Goal: Task Accomplishment & Management: Manage account settings

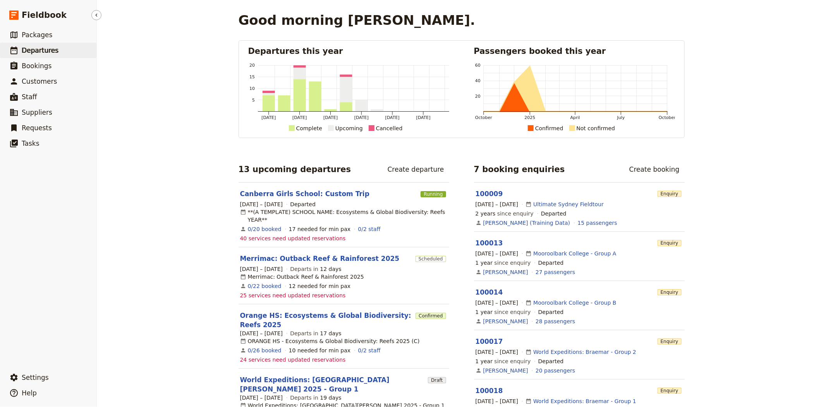
click at [44, 46] on span "Departures" at bounding box center [40, 50] width 37 height 8
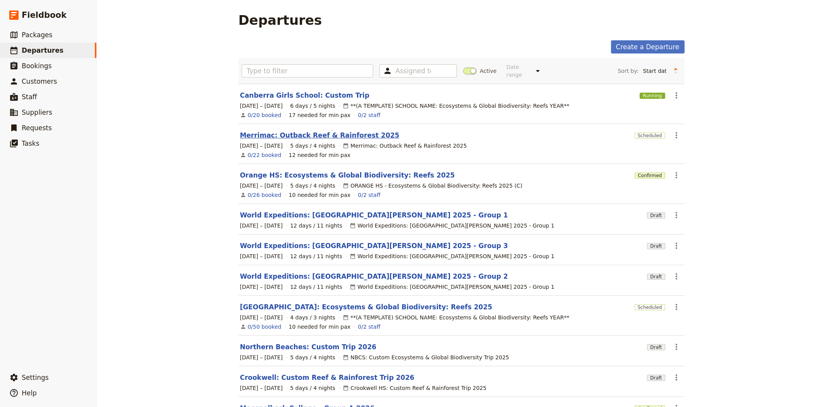
click at [266, 130] on link "Merrimac: Outback Reef & Rainforest 2025" at bounding box center [320, 134] width 160 height 9
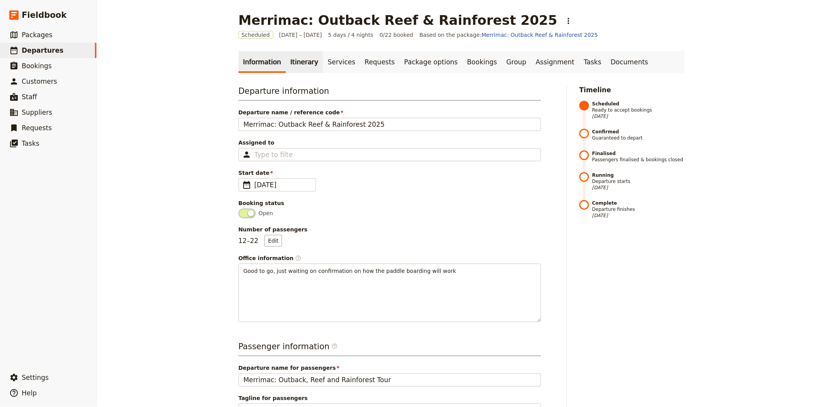
click at [303, 63] on link "Itinerary" at bounding box center [304, 62] width 37 height 22
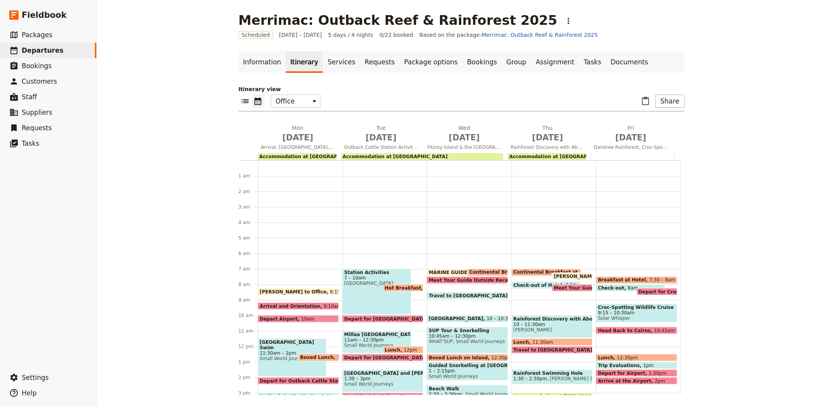
scroll to position [101, 0]
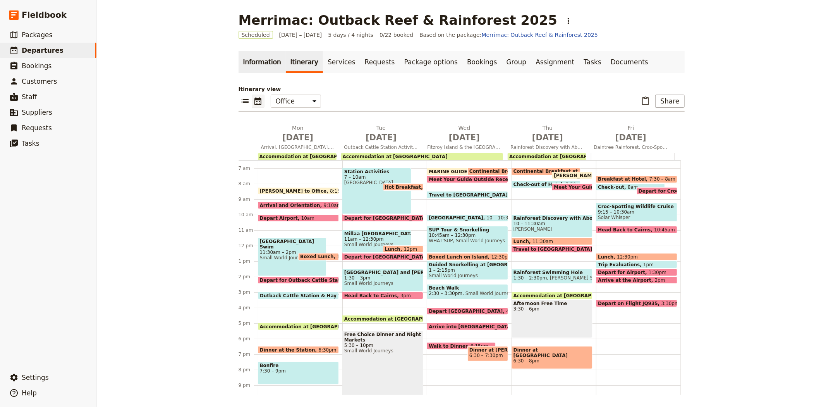
click at [266, 60] on link "Information" at bounding box center [262, 62] width 47 height 22
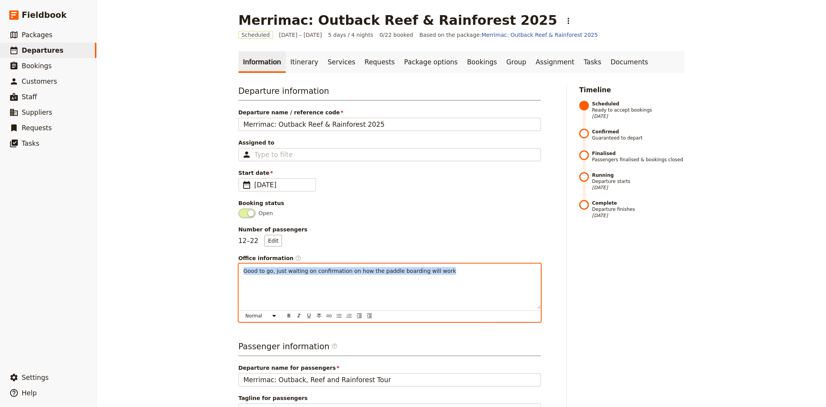
drag, startPoint x: 438, startPoint y: 277, endPoint x: 169, endPoint y: 260, distance: 269.2
click at [169, 260] on div "Merrimac: Outback Reef & Rainforest 2025 ​ Scheduled 13 – 17 Oct 2025 5 days / …" at bounding box center [461, 203] width 729 height 407
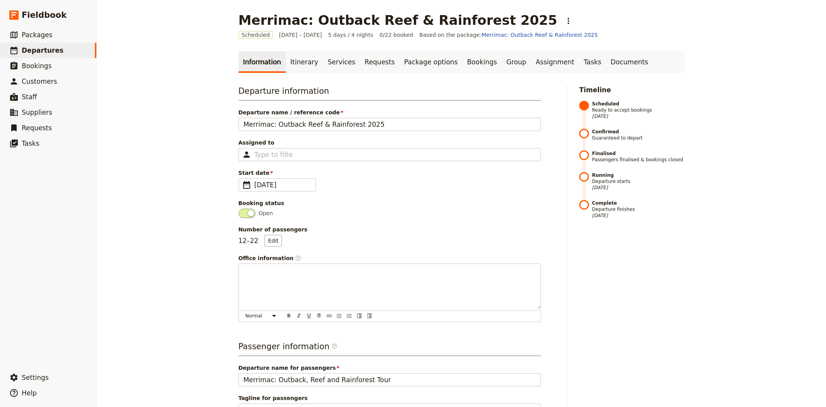
click at [293, 67] on link "Itinerary" at bounding box center [304, 62] width 37 height 22
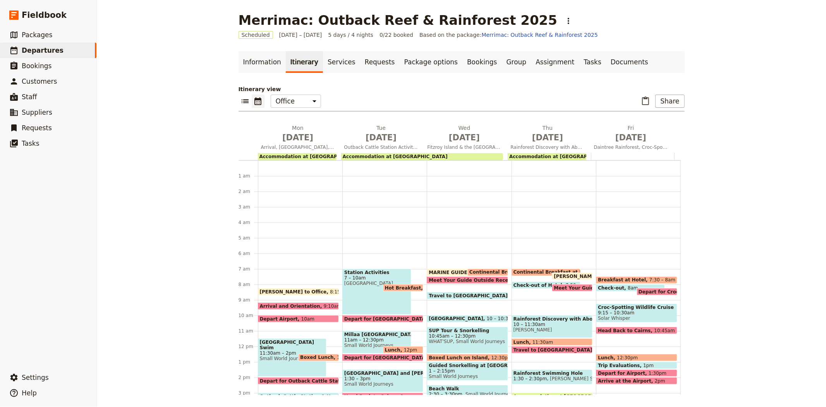
scroll to position [101, 0]
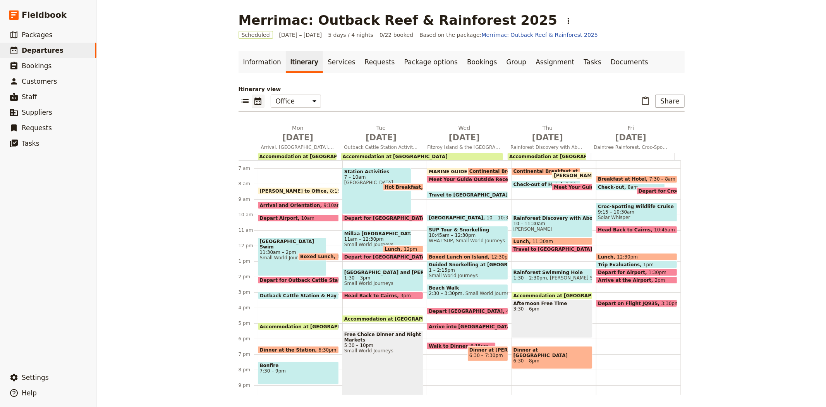
click at [475, 168] on span "Continental Breakfast at Hotel" at bounding box center [511, 170] width 84 height 5
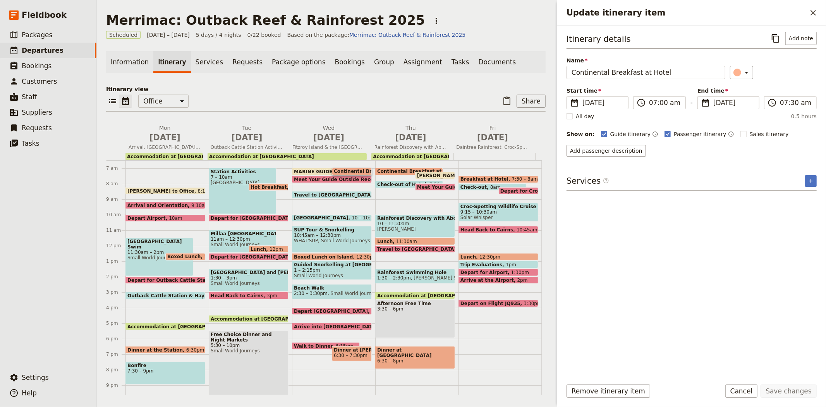
click at [377, 168] on span "Continental Breakfast at Hotel" at bounding box center [419, 170] width 84 height 5
click at [428, 184] on span "Meet Your Guide Outside Reception & Depart" at bounding box center [478, 186] width 122 height 5
click at [391, 182] on span "Check-out of Hotel" at bounding box center [403, 184] width 52 height 5
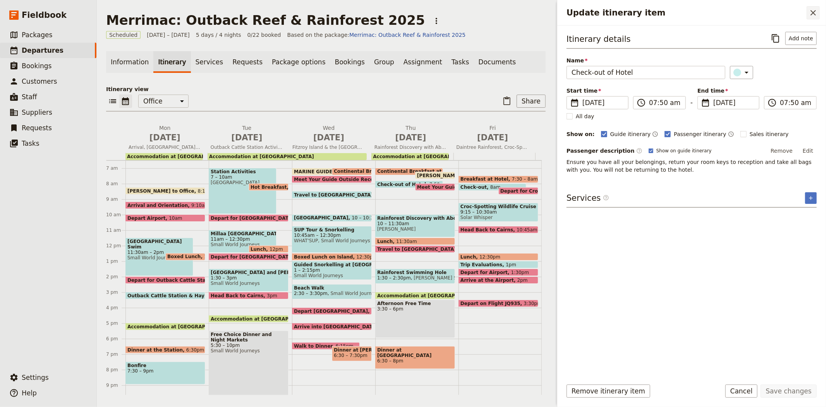
click at [813, 18] on button "​" at bounding box center [812, 12] width 13 height 13
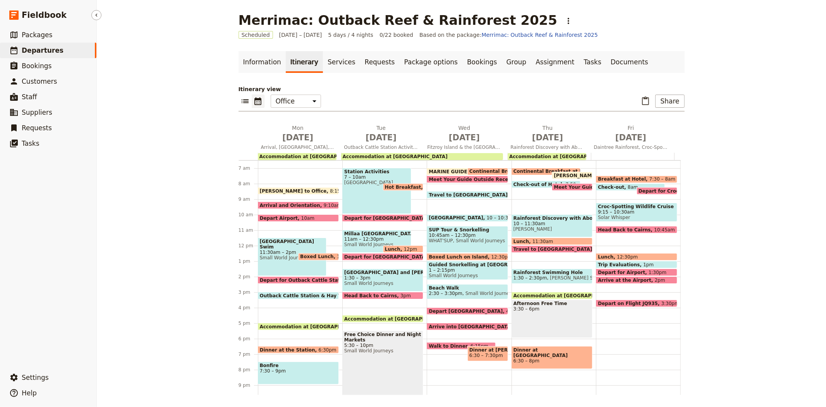
click at [48, 52] on span "Departures" at bounding box center [43, 50] width 42 height 8
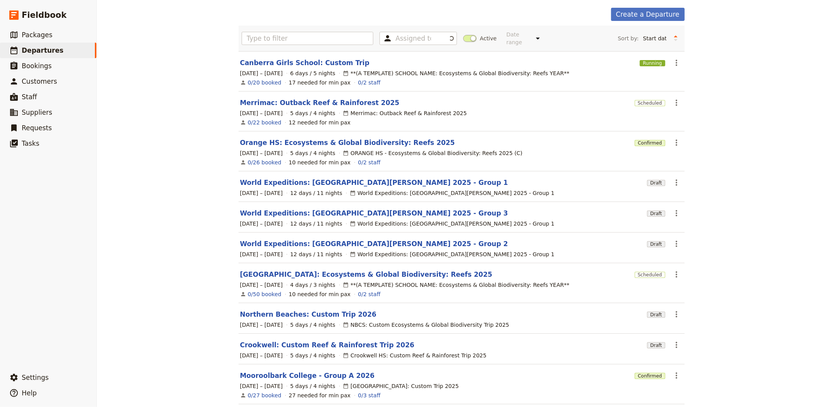
scroll to position [63, 0]
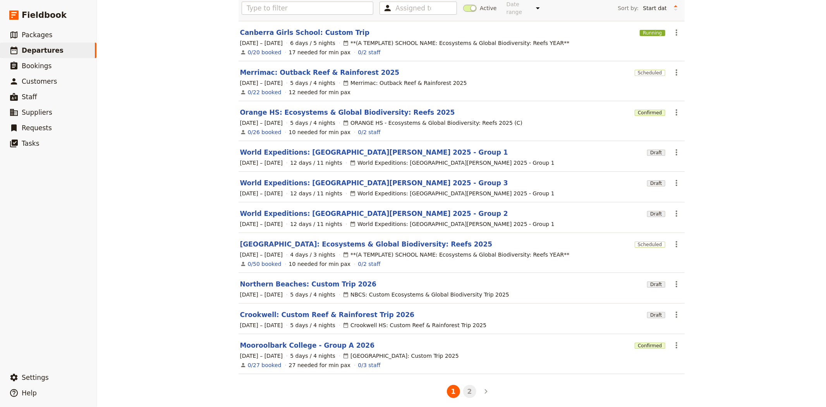
click at [464, 386] on button "2" at bounding box center [469, 390] width 13 height 13
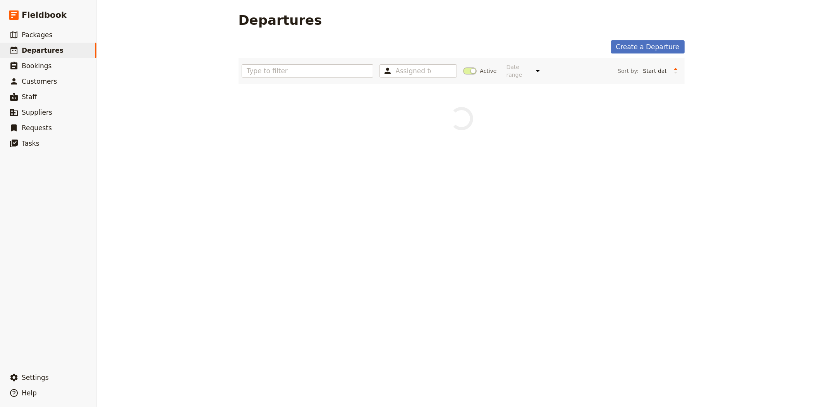
scroll to position [0, 0]
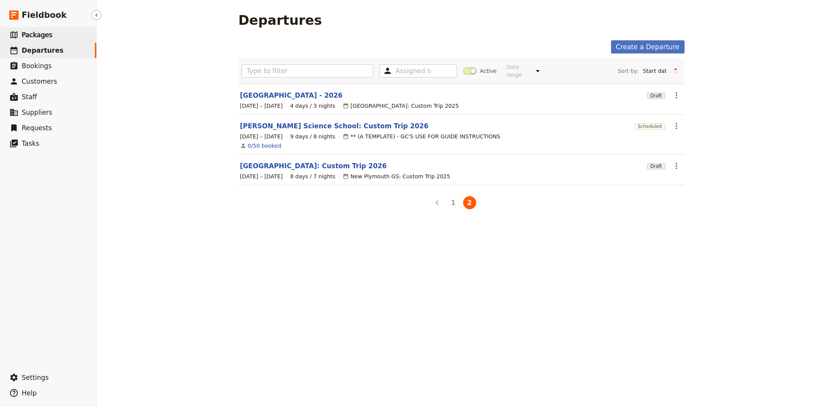
click at [55, 34] on link "​ Packages" at bounding box center [48, 34] width 96 height 15
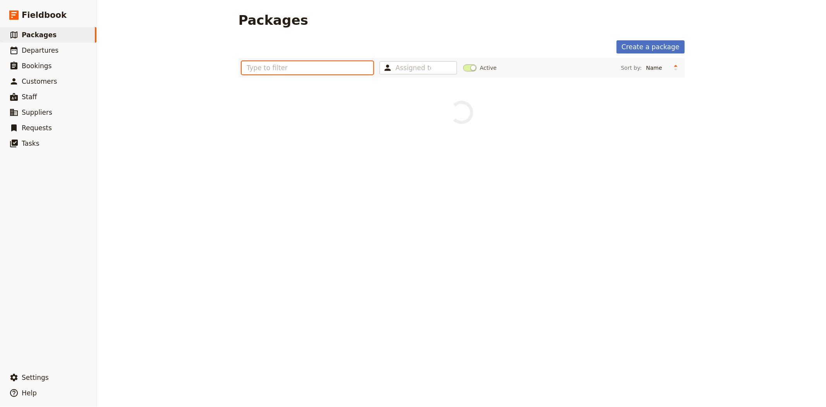
click at [346, 67] on input "text" at bounding box center [308, 67] width 132 height 13
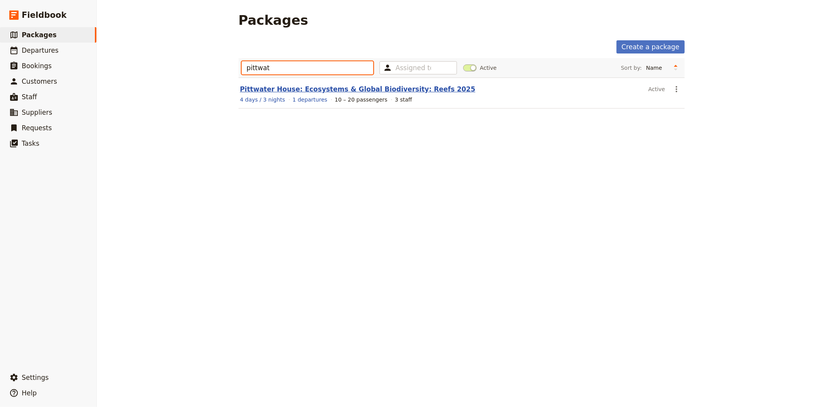
type input "pittwat"
click at [359, 89] on link "Pittwater House: Ecosystems & Global Biodiversity: Reefs 2025" at bounding box center [357, 89] width 235 height 8
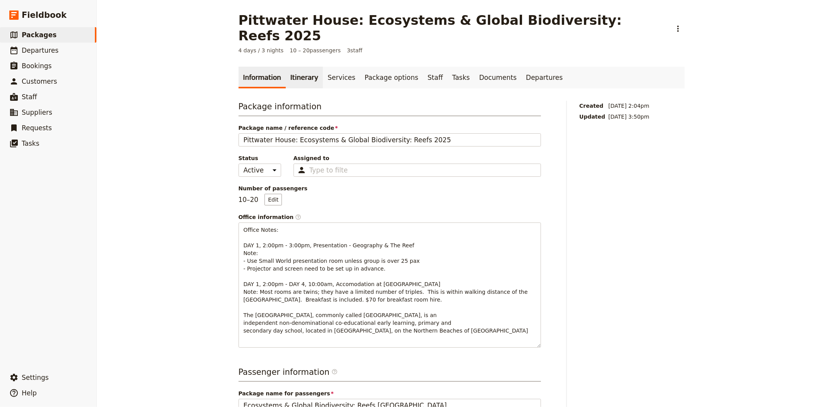
click at [297, 67] on link "Itinerary" at bounding box center [304, 78] width 37 height 22
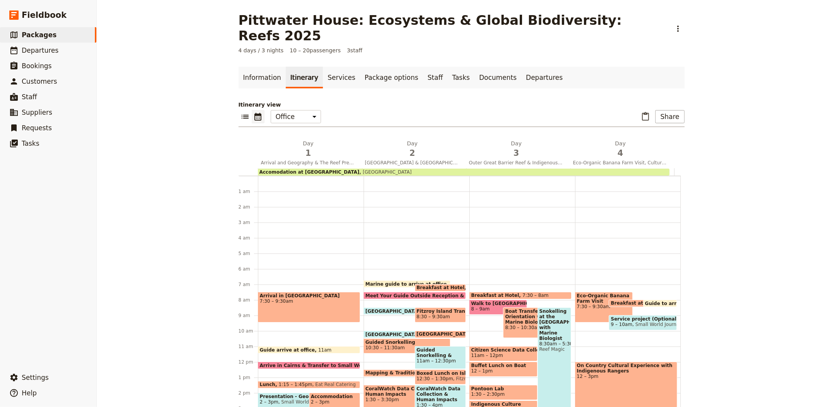
scroll to position [97, 0]
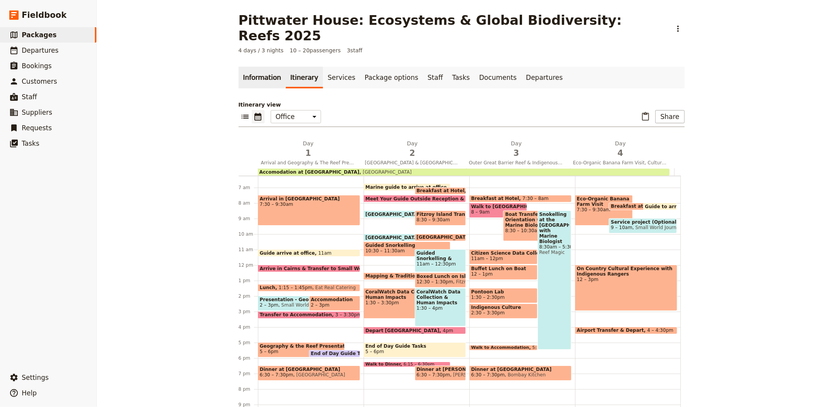
click at [254, 67] on link "Information" at bounding box center [262, 78] width 47 height 22
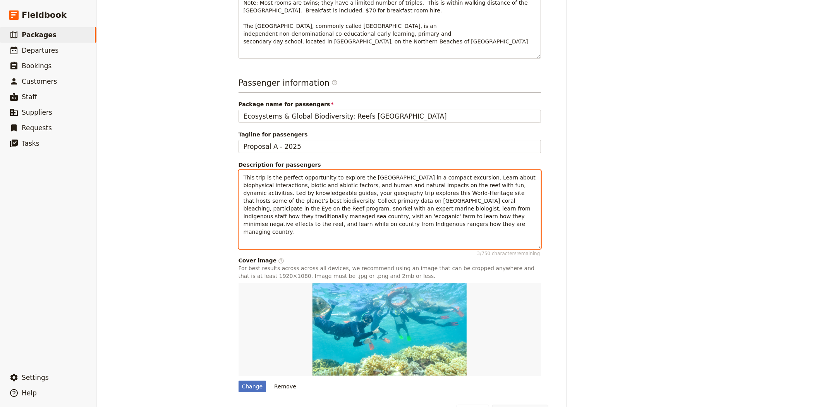
scroll to position [288, 0]
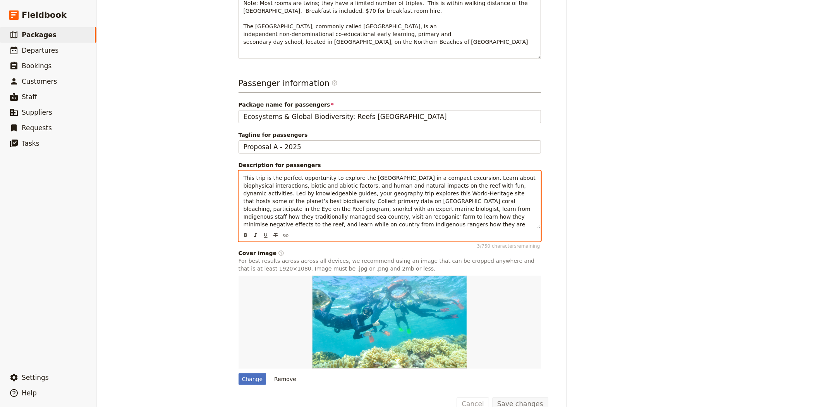
drag, startPoint x: 491, startPoint y: 192, endPoint x: 516, endPoint y: 207, distance: 29.2
click at [516, 207] on p "This trip is the perfect opportunity to explore the [GEOGRAPHIC_DATA] in a comp…" at bounding box center [390, 205] width 292 height 62
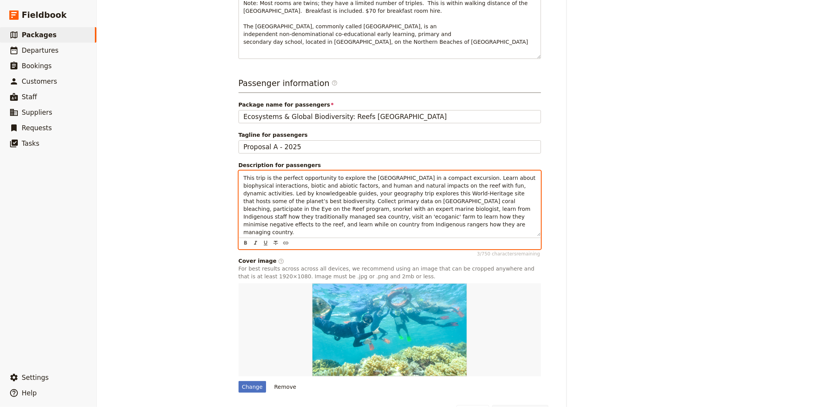
copy span "visit an 'ecoganic' farm to learn how they minimise negative effects to the ree…"
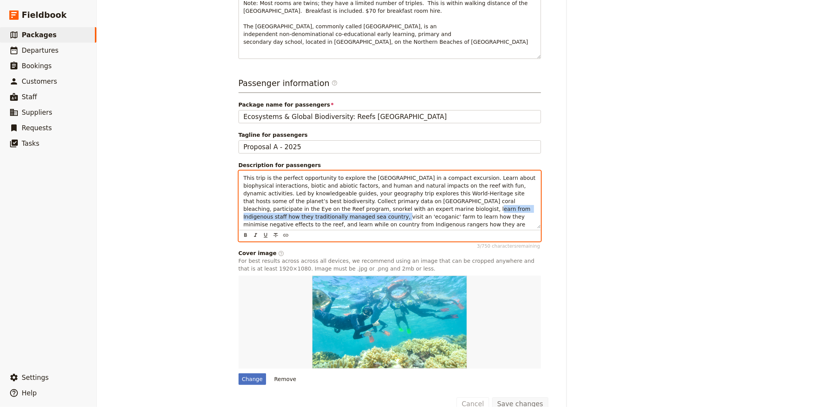
drag, startPoint x: 316, startPoint y: 191, endPoint x: 488, endPoint y: 194, distance: 171.9
click at [488, 194] on span "This trip is the perfect opportunity to explore the [GEOGRAPHIC_DATA] in a comp…" at bounding box center [391, 205] width 294 height 60
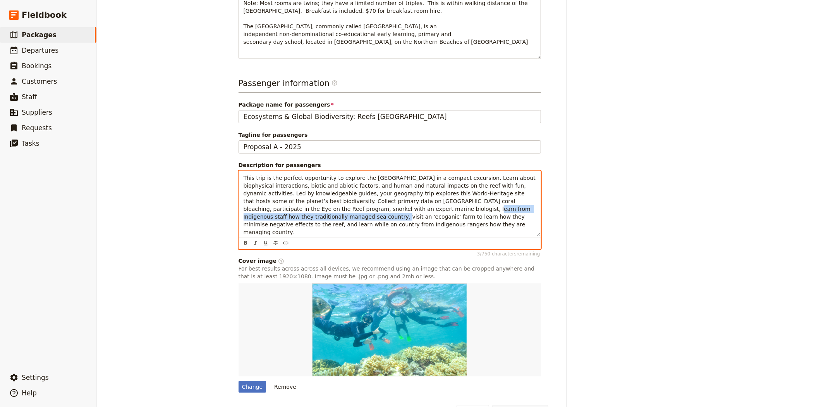
copy span "learn from Indigenous staff how they traditionally managed sea country"
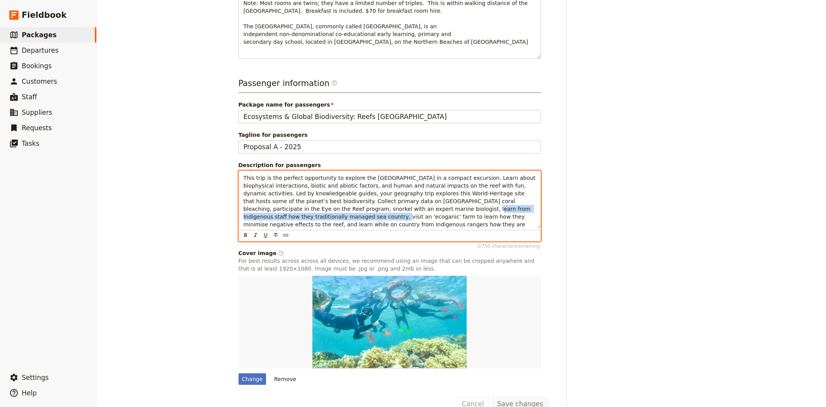
drag, startPoint x: 511, startPoint y: 185, endPoint x: 542, endPoint y: 215, distance: 43.3
click at [542, 215] on div "Package information Package name / reference code Pittwater House: Ecosystems &…" at bounding box center [393, 98] width 310 height 574
copy span ", snorkel with an expert marine biologist, learn from Indigenous staff how they…"
click at [342, 184] on span "This trip is the perfect opportunity to explore the [GEOGRAPHIC_DATA] in a comp…" at bounding box center [391, 205] width 294 height 60
drag, startPoint x: 349, startPoint y: 211, endPoint x: 225, endPoint y: 156, distance: 135.5
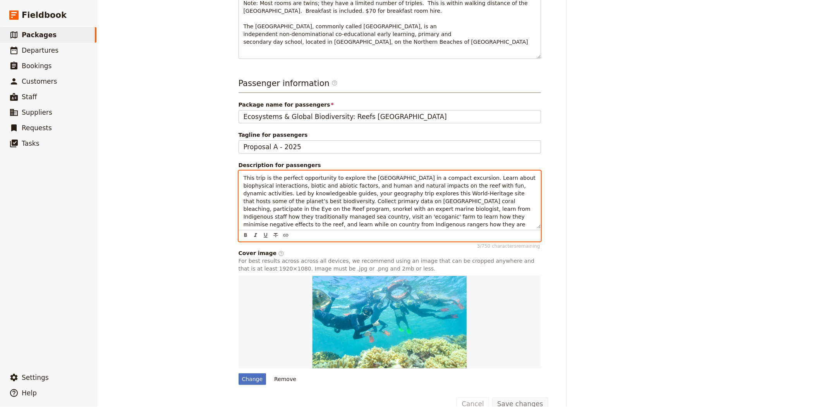
click at [225, 156] on div "Pittwater House: Ecosystems & Global Biodiversity: Reefs 2025 ​ 4 days / 3 nigh…" at bounding box center [461, 203] width 729 height 407
copy span "This trip is the perfect opportunity to explore the [GEOGRAPHIC_DATA] in a comp…"
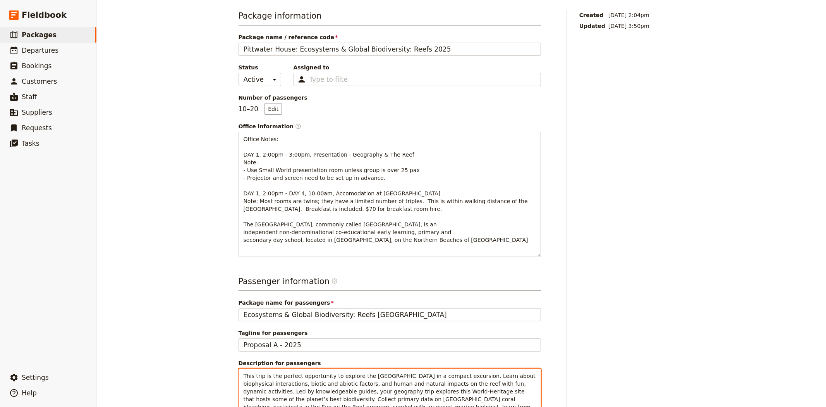
scroll to position [0, 0]
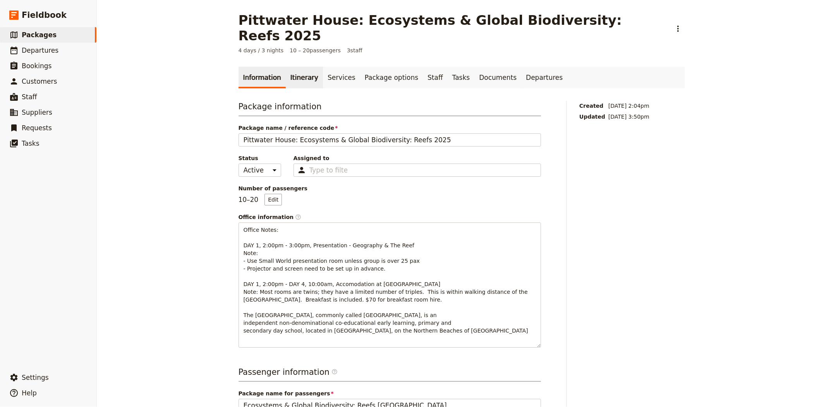
click at [301, 67] on link "Itinerary" at bounding box center [304, 78] width 37 height 22
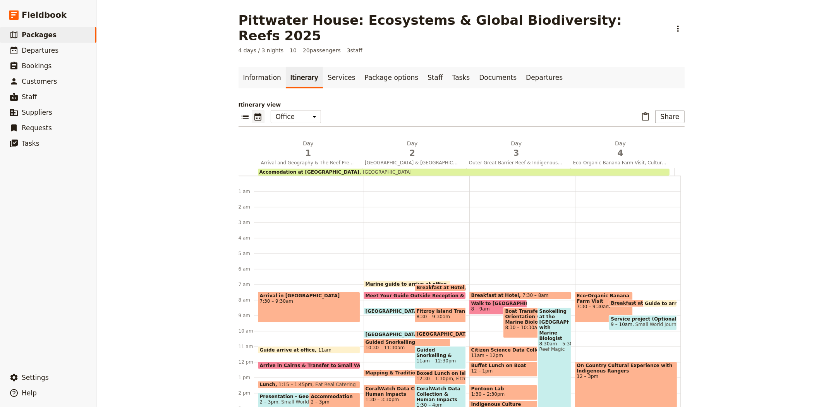
scroll to position [97, 0]
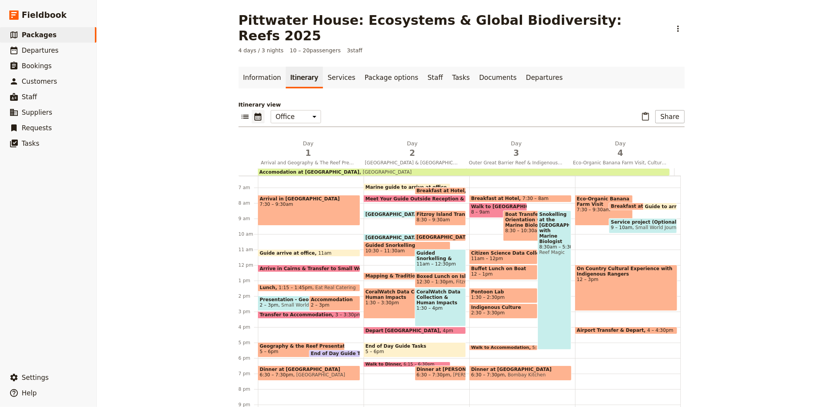
click at [584, 207] on span "7:30 – 9:30am" at bounding box center [604, 209] width 54 height 5
select select "4"
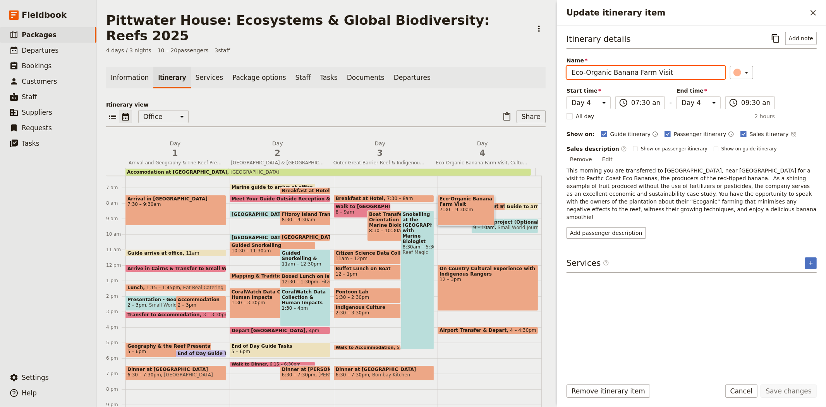
drag, startPoint x: 690, startPoint y: 75, endPoint x: 566, endPoint y: 72, distance: 123.9
click at [566, 72] on div "Itinerary details ​ Add note Name Eco-Organic Banana Farm Visit ​ Start time Da…" at bounding box center [691, 199] width 269 height 347
click at [37, 33] on span "Packages" at bounding box center [39, 35] width 35 height 8
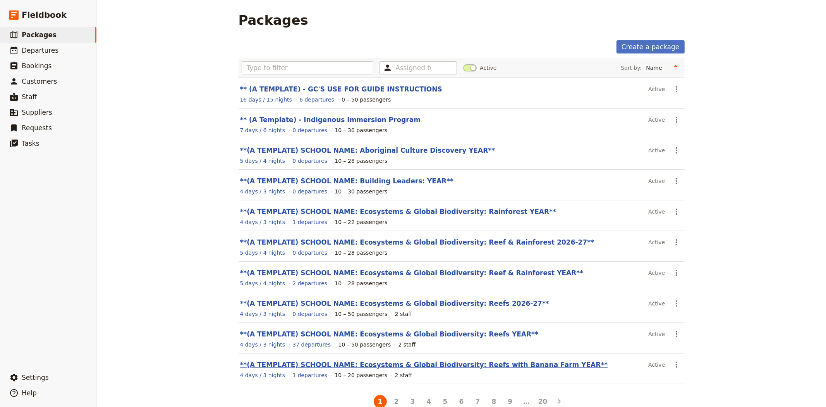
click at [450, 368] on link "**(A TEMPLATE) SCHOOL NAME: Ecosystems & Global Biodiversity: Reefs with Banana…" at bounding box center [424, 364] width 368 height 8
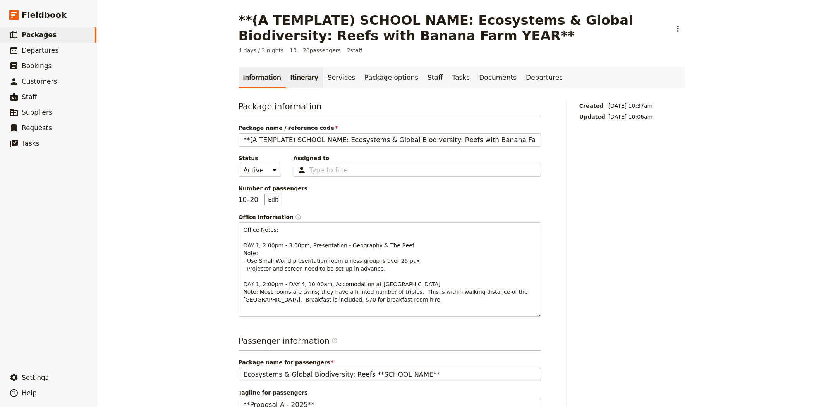
click at [303, 85] on link "Itinerary" at bounding box center [304, 78] width 37 height 22
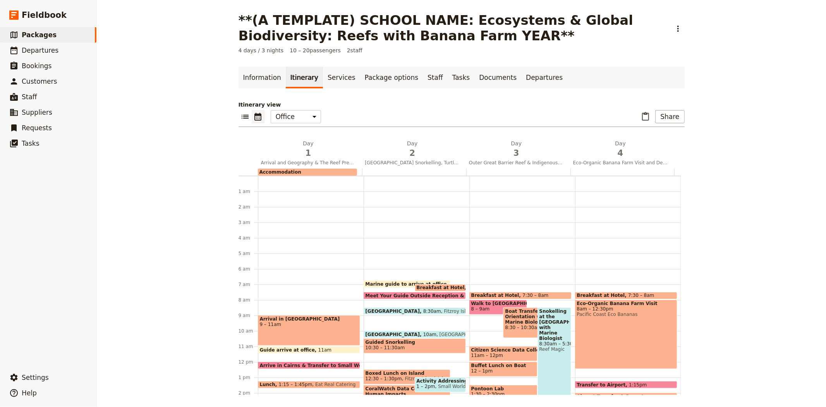
scroll to position [97, 0]
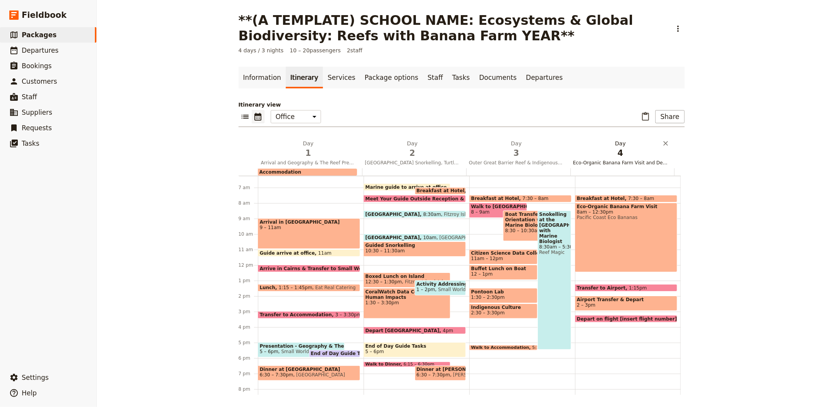
click at [612, 159] on button "Day 4 Eco-Organic Banana Farm Visit and Departure" at bounding box center [622, 153] width 104 height 29
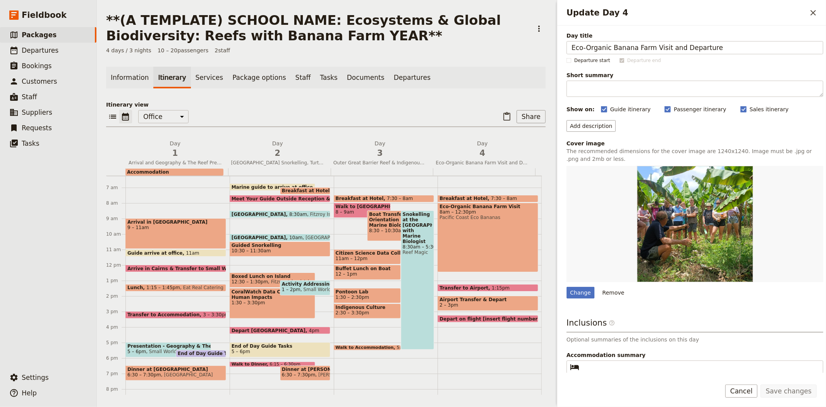
drag, startPoint x: 663, startPoint y: 47, endPoint x: 557, endPoint y: 52, distance: 106.2
click at [557, 52] on div "Day title Eco-Organic Banana Farm Visit and Departure Departure start Departure…" at bounding box center [691, 199] width 269 height 347
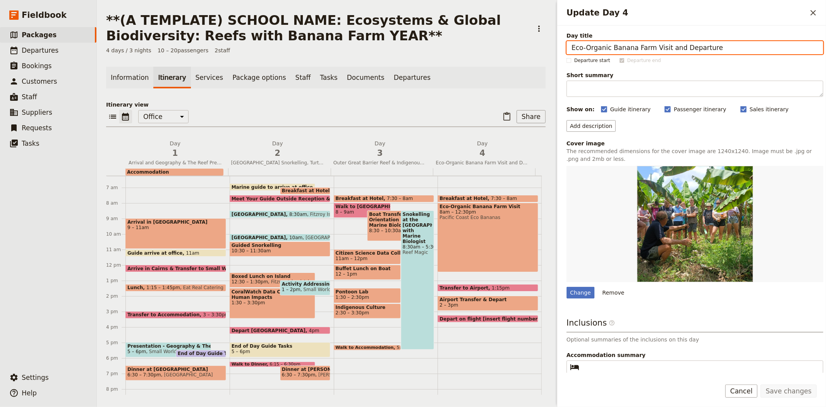
click at [415, 122] on div "​ ​ Office Guide Passenger Sales ​ Share" at bounding box center [325, 118] width 439 height 17
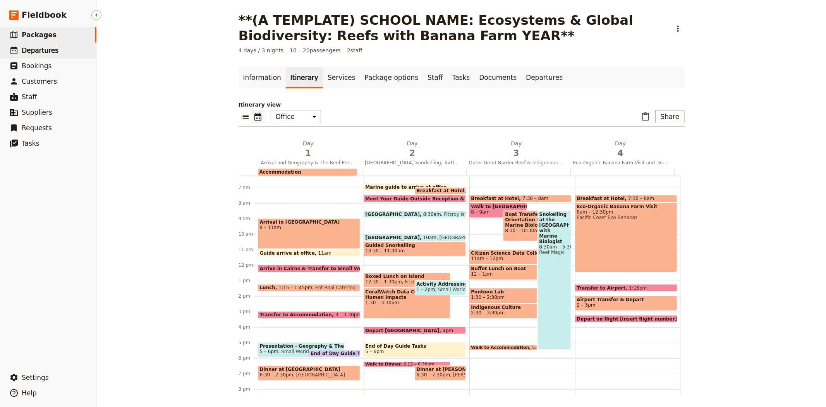
click at [43, 52] on span "Departures" at bounding box center [40, 50] width 37 height 8
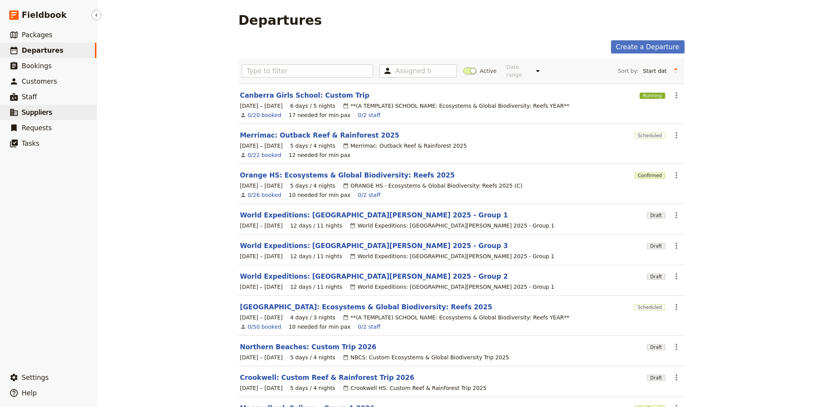
click at [41, 115] on span "Suppliers" at bounding box center [37, 112] width 31 height 8
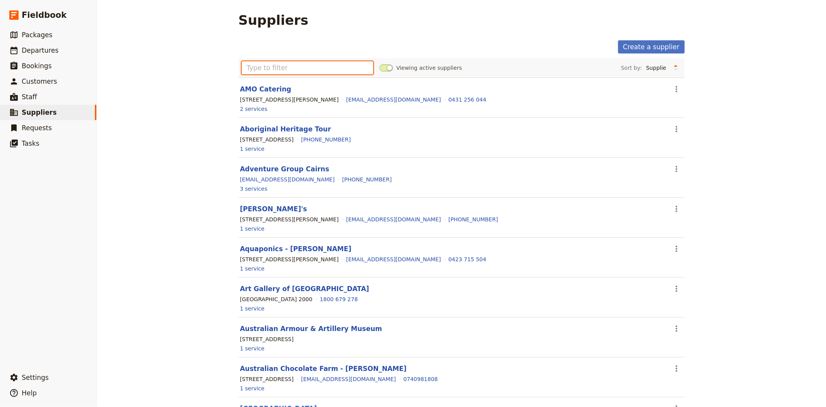
click at [347, 74] on input "text" at bounding box center [308, 67] width 132 height 13
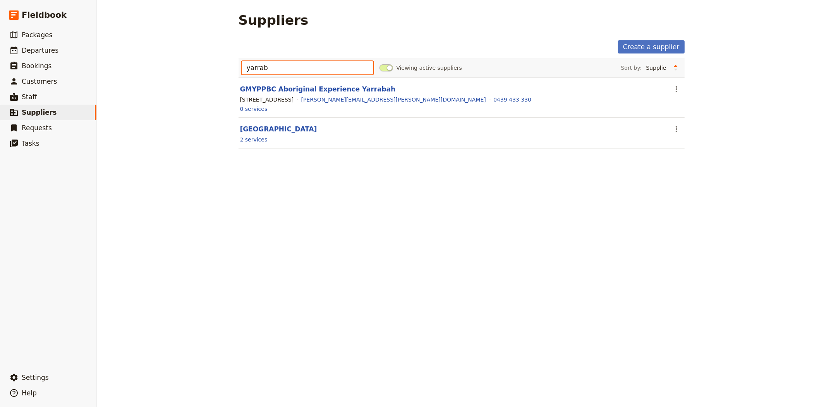
type input "yarrab"
click at [342, 86] on link "GMYPPBC Aboriginal Experience Yarrabah" at bounding box center [318, 89] width 156 height 8
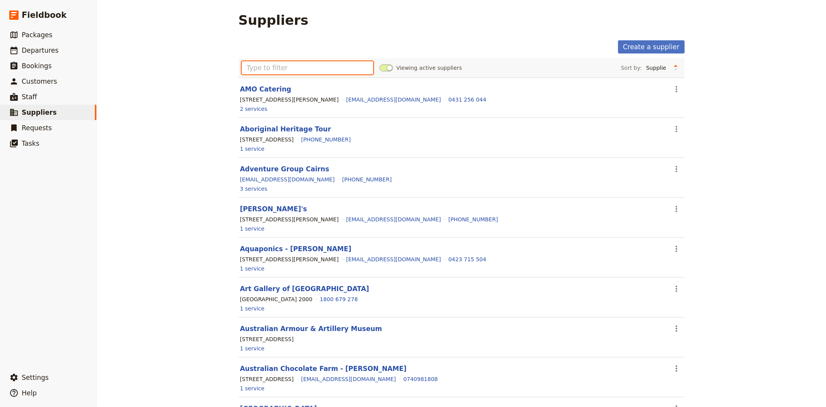
click at [251, 66] on input "text" at bounding box center [308, 67] width 132 height 13
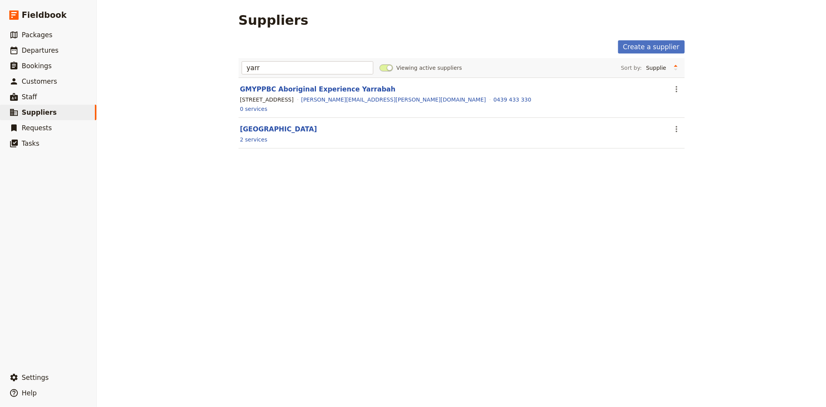
drag, startPoint x: 274, startPoint y: 59, endPoint x: 239, endPoint y: 74, distance: 38.0
click at [199, 68] on div "Suppliers Create a supplier yarr Viewing active suppliers Sort by: Supplier Loc…" at bounding box center [461, 203] width 729 height 407
drag, startPoint x: 263, startPoint y: 74, endPoint x: 208, endPoint y: 67, distance: 55.4
click at [208, 67] on div "Suppliers Create a supplier yarr Viewing active suppliers Sort by: Supplier Loc…" at bounding box center [461, 203] width 729 height 407
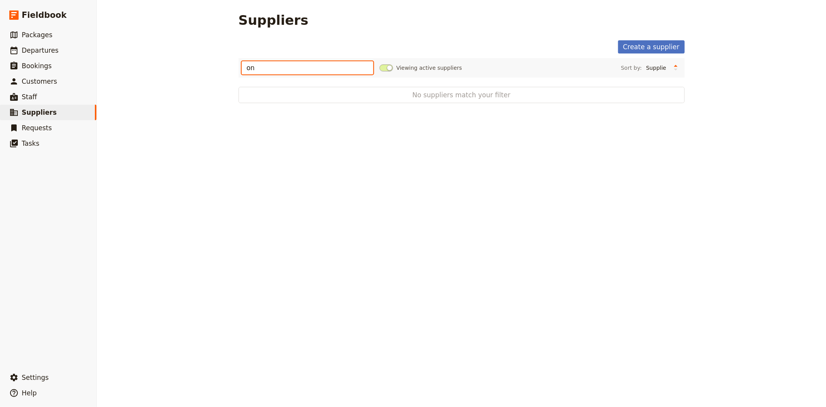
type input "o"
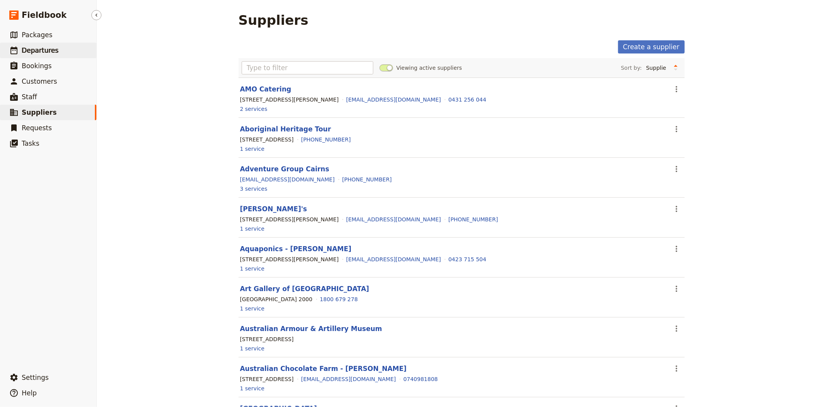
click at [58, 47] on link "​ Departures" at bounding box center [48, 50] width 96 height 15
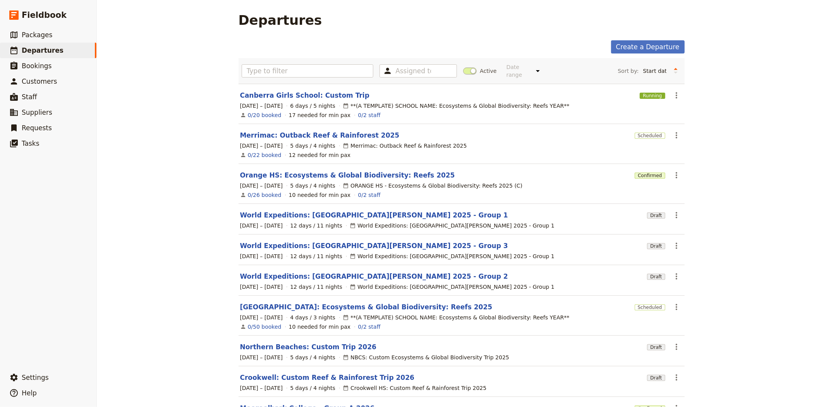
click at [466, 67] on span at bounding box center [470, 70] width 14 height 7
click at [463, 67] on input "Active" at bounding box center [463, 67] width 0 height 0
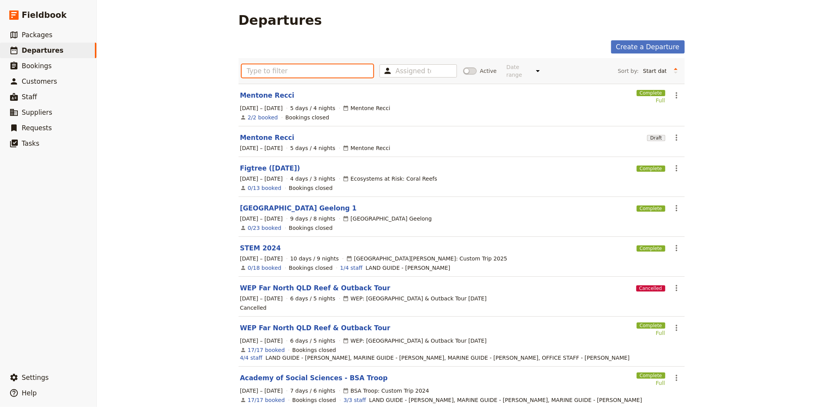
click at [321, 70] on input "text" at bounding box center [308, 70] width 132 height 13
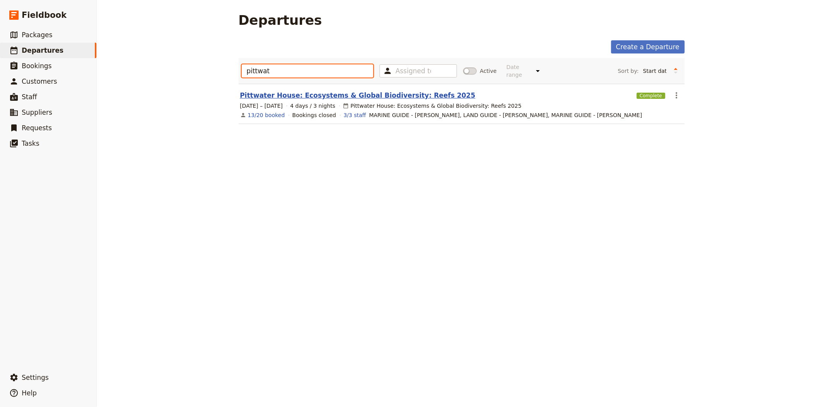
type input "pittwat"
click at [330, 91] on link "Pittwater House: Ecosystems & Global Biodiversity: Reefs 2025" at bounding box center [357, 95] width 235 height 9
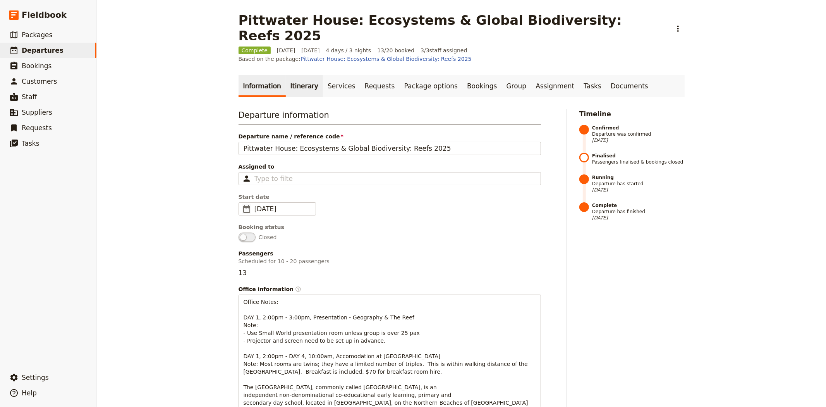
click at [292, 75] on link "Itinerary" at bounding box center [304, 86] width 37 height 22
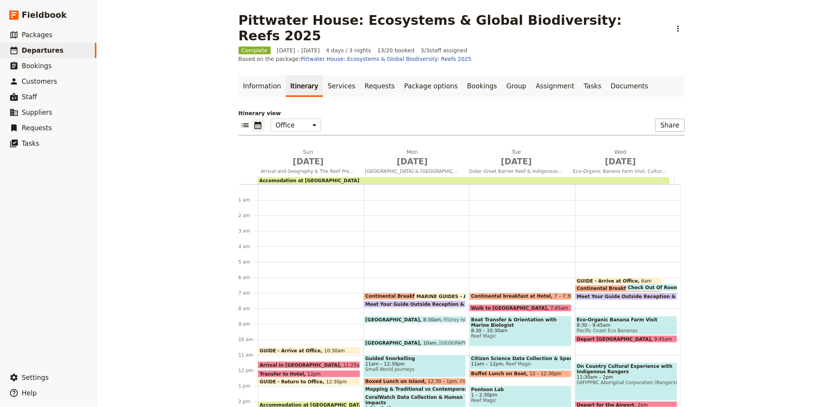
scroll to position [85, 0]
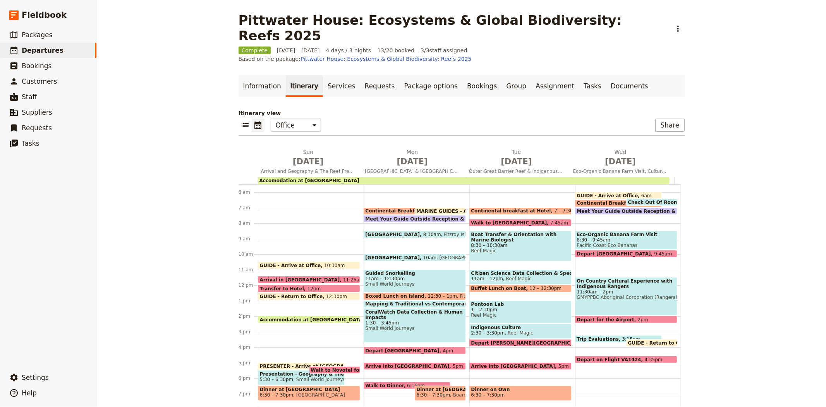
click at [620, 277] on div "On Country Cultural Experience with Indigenous Rangers 11:30am – 2pm GMYPPBC Ab…" at bounding box center [626, 296] width 102 height 38
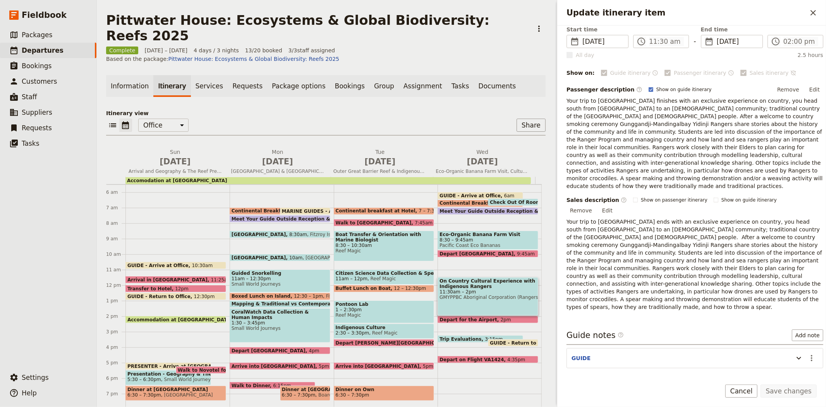
scroll to position [99, 0]
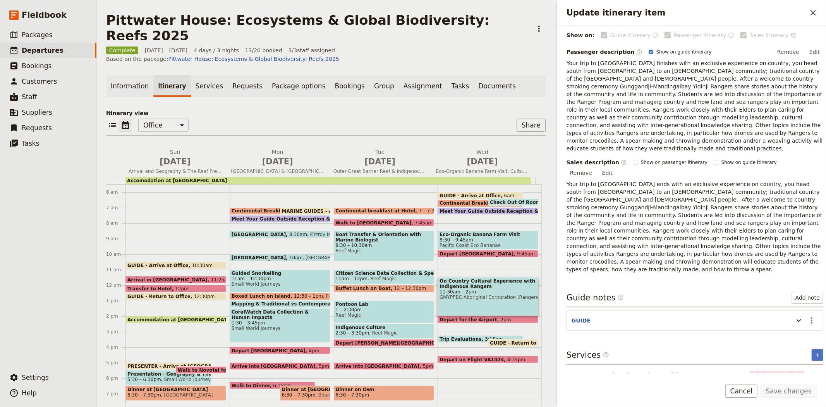
click at [667, 371] on button "On Country Cultural Experience with [DEMOGRAPHIC_DATA] Rangers (3 hours)" at bounding box center [657, 378] width 179 height 15
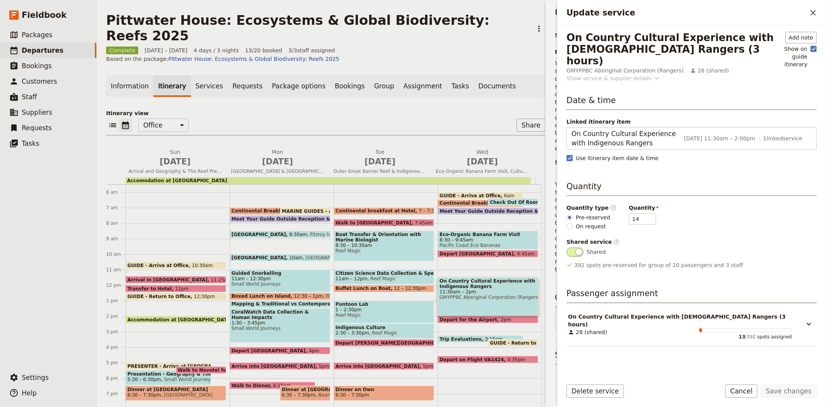
click at [625, 74] on div "Show service & supplier details" at bounding box center [608, 78] width 85 height 8
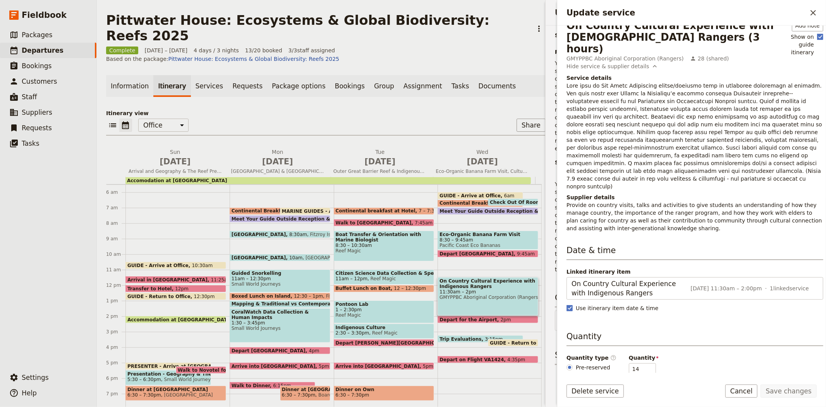
scroll to position [0, 0]
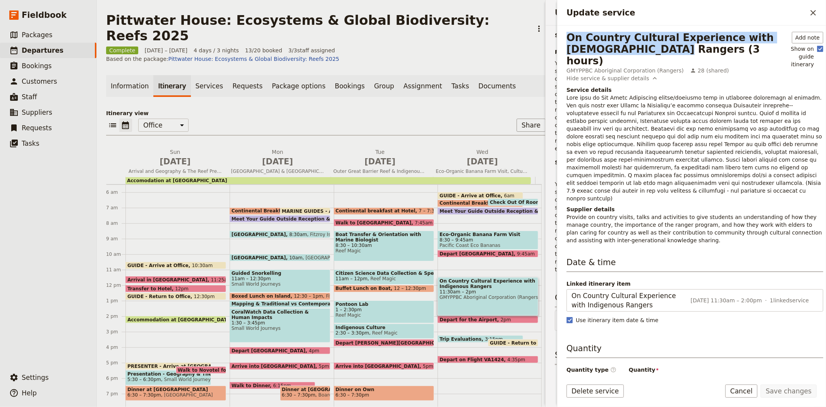
drag, startPoint x: 568, startPoint y: 38, endPoint x: 658, endPoint y: 48, distance: 90.4
click at [658, 48] on div "On Country Cultural Experience with [DEMOGRAPHIC_DATA] Rangers (3 hours)" at bounding box center [675, 49] width 218 height 35
copy div "On Country Cultural Experience with Indigenous Rangers"
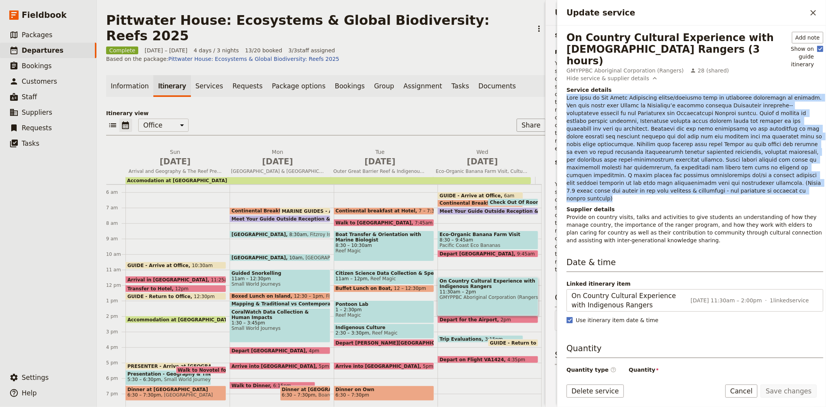
drag, startPoint x: 705, startPoint y: 172, endPoint x: 566, endPoint y: 86, distance: 163.4
click at [566, 86] on div "On Country Cultural Experience with Indigenous Rangers (3 hours) GMYPPBC Aborig…" at bounding box center [691, 199] width 269 height 347
copy p "Your trip to Far North Queensland begins/finishes with an exclusive experience …"
click at [34, 117] on link "​ Suppliers" at bounding box center [48, 112] width 96 height 15
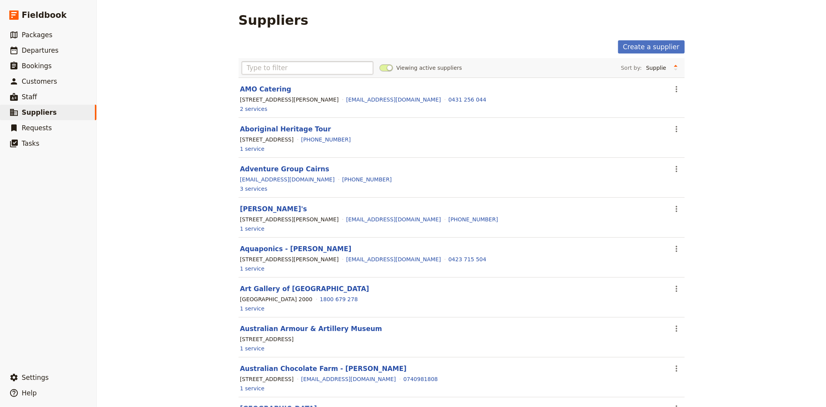
drag, startPoint x: 293, startPoint y: 76, endPoint x: 291, endPoint y: 70, distance: 6.1
click at [292, 74] on div "Viewing active suppliers Sort by: Supplier Location Most recently updated Most …" at bounding box center [462, 67] width 446 height 19
click at [291, 70] on input "text" at bounding box center [308, 67] width 132 height 13
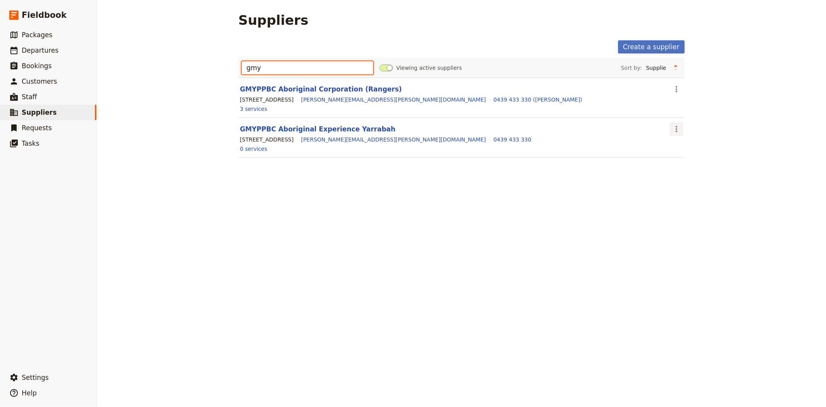
type input "gmy"
click at [674, 130] on icon "Actions" at bounding box center [676, 128] width 9 height 9
click at [688, 171] on span "Delete supplier..." at bounding box center [694, 168] width 46 height 8
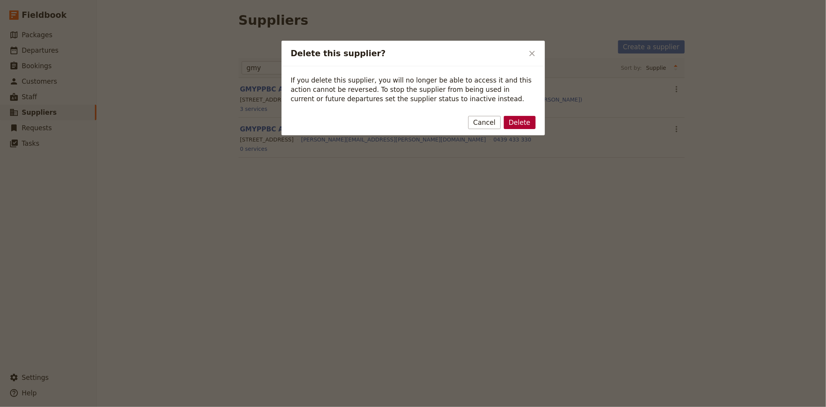
click at [510, 121] on button "Delete" at bounding box center [520, 122] width 32 height 13
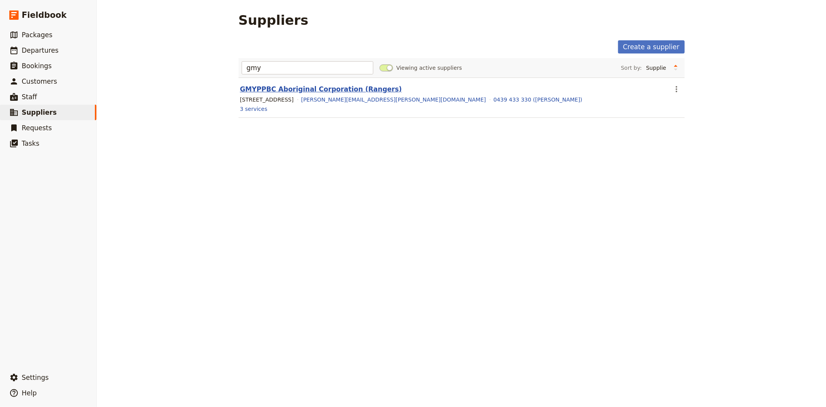
click at [304, 87] on link "GMYPPBC Aboriginal Corporation (Rangers)" at bounding box center [321, 89] width 162 height 8
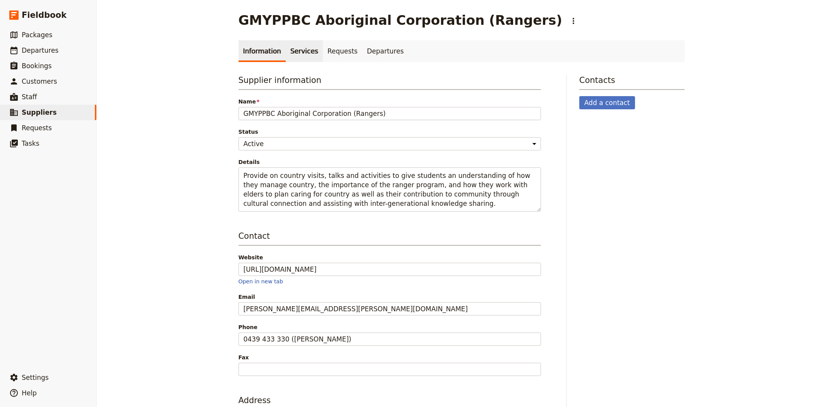
click at [286, 53] on link "Services" at bounding box center [304, 51] width 37 height 22
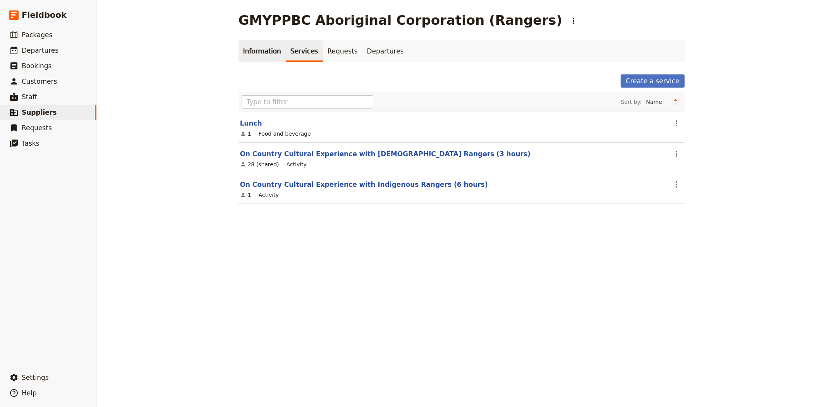
click at [261, 55] on link "Information" at bounding box center [262, 51] width 47 height 22
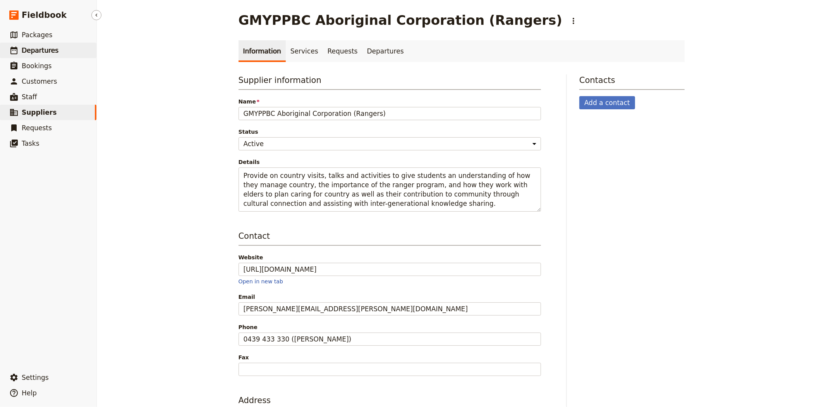
drag, startPoint x: 29, startPoint y: 54, endPoint x: 43, endPoint y: 57, distance: 13.7
click at [29, 54] on span "Departures" at bounding box center [40, 50] width 37 height 8
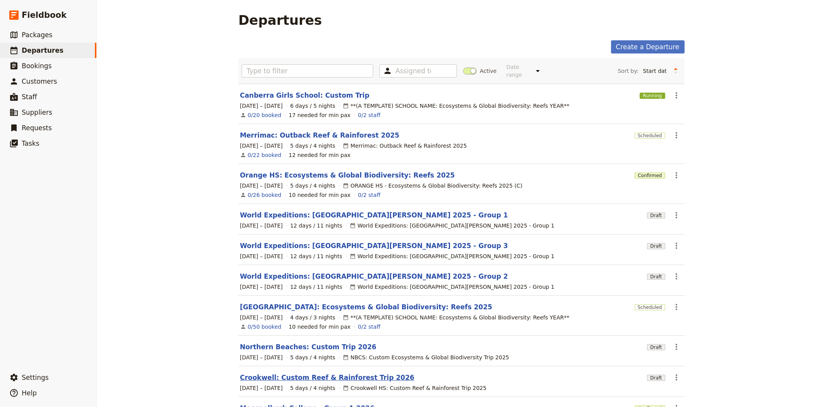
click at [316, 374] on link "Crookwell: Custom Reef & Rainforest Trip 2026" at bounding box center [327, 376] width 174 height 9
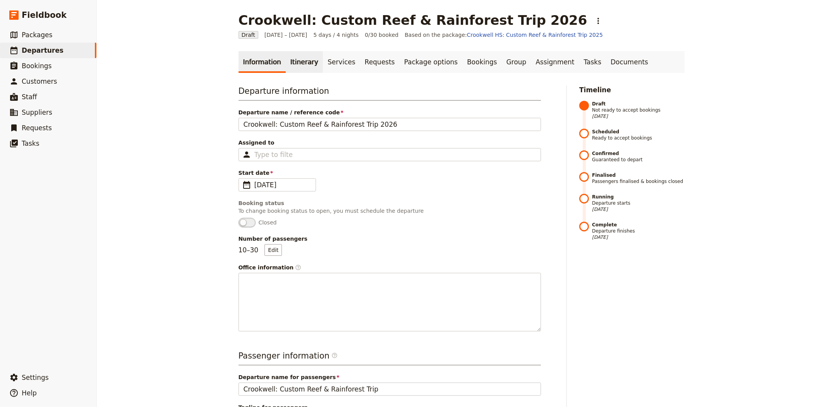
click at [292, 58] on link "Itinerary" at bounding box center [304, 62] width 37 height 22
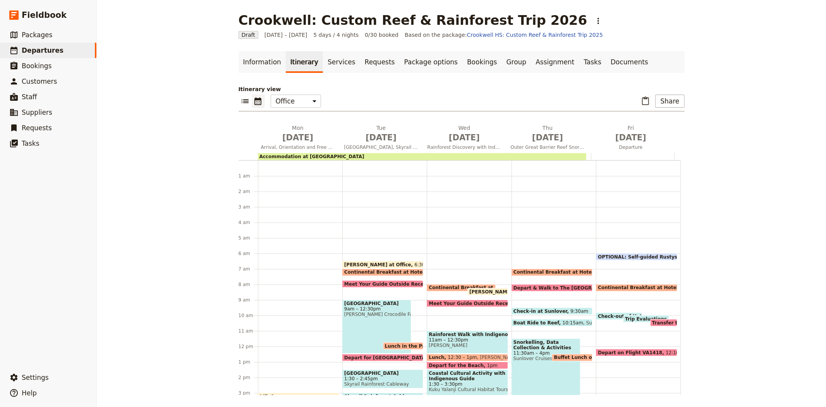
scroll to position [85, 0]
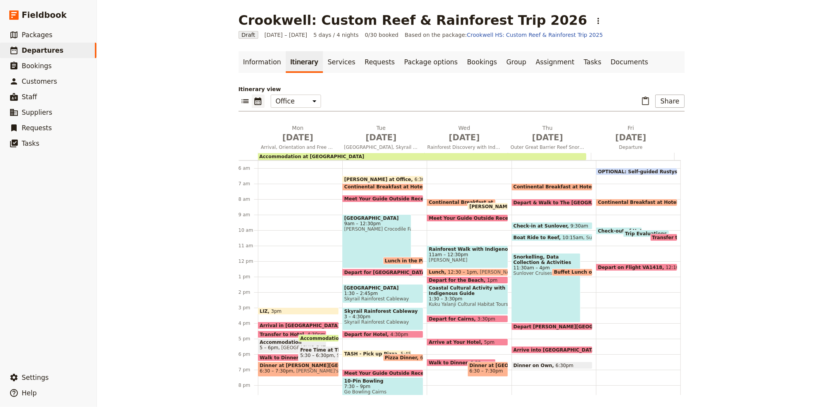
click at [311, 338] on span at bounding box center [319, 339] width 40 height 3
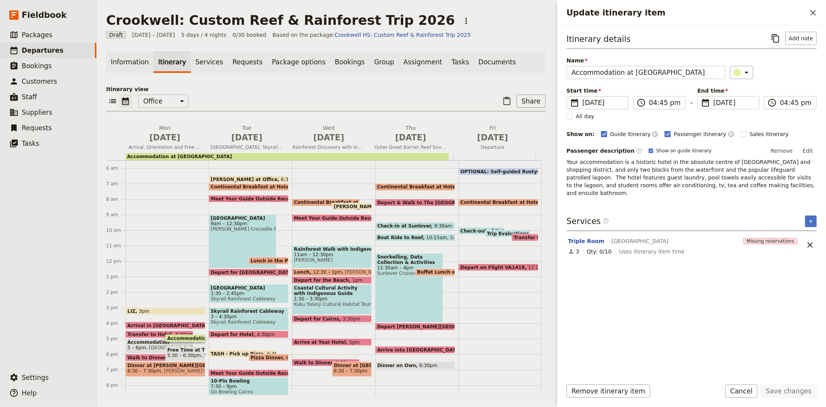
click at [215, 93] on div "Itinerary view ​ ​ Office Guide Passenger Sales ​ Share Mon May 25 Arrival, Ori…" at bounding box center [325, 239] width 439 height 309
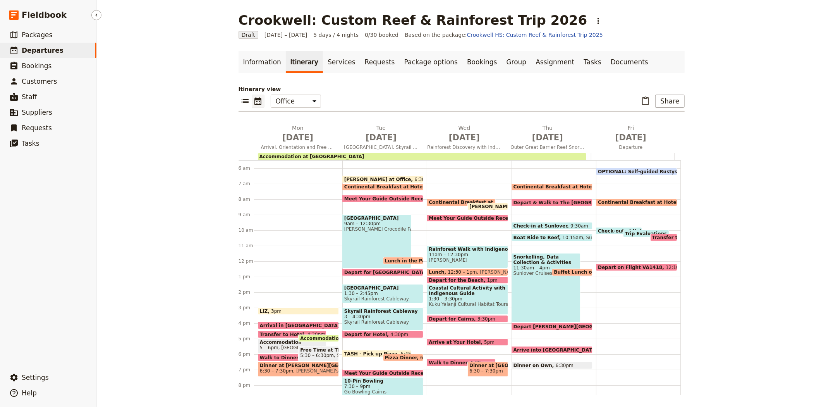
click at [41, 48] on span "Departures" at bounding box center [43, 50] width 42 height 8
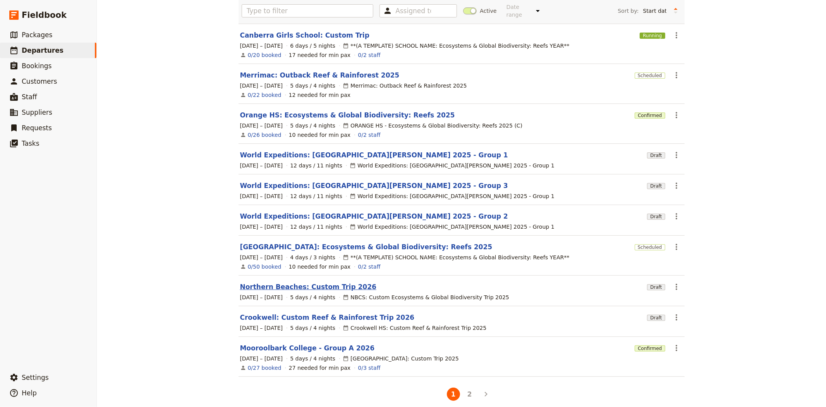
scroll to position [63, 0]
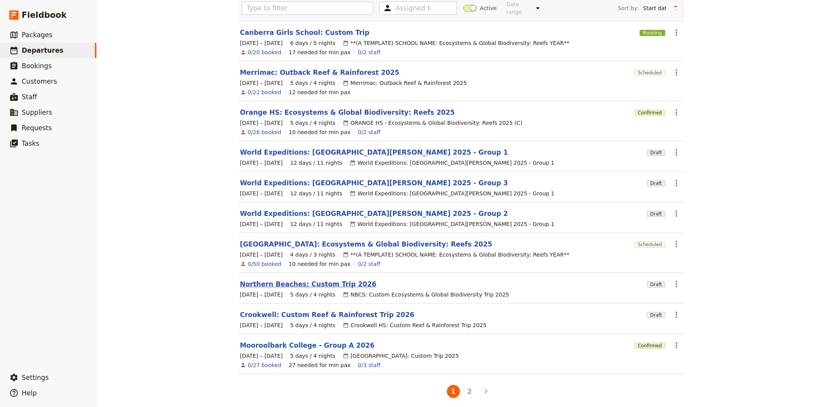
click at [264, 279] on link "Northern Beaches: Custom Trip 2026" at bounding box center [308, 283] width 136 height 9
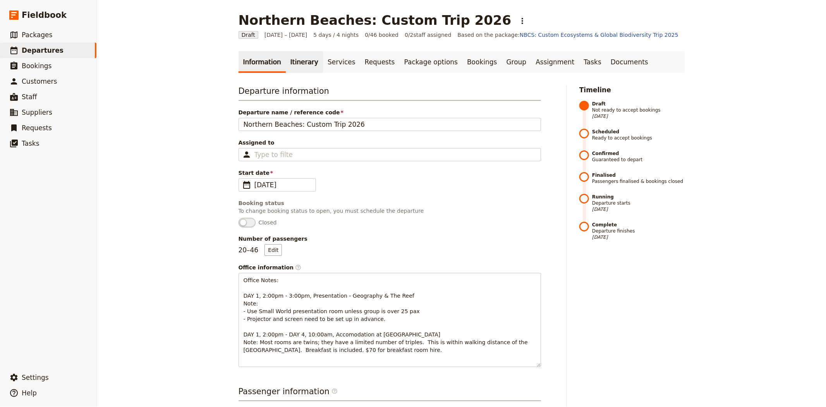
click at [291, 61] on link "Itinerary" at bounding box center [304, 62] width 37 height 22
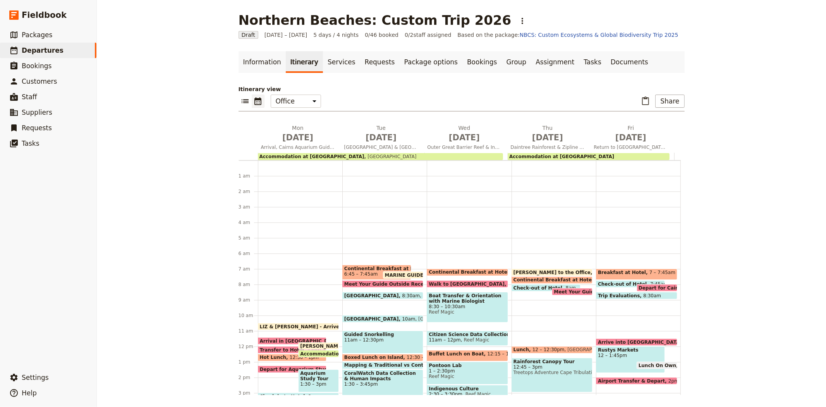
scroll to position [97, 0]
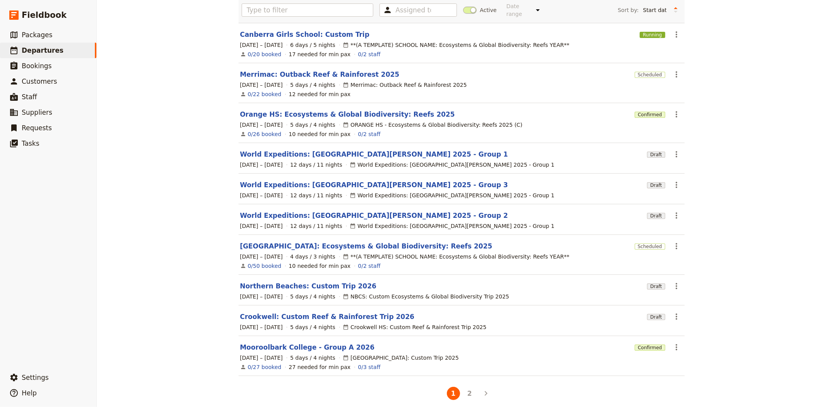
scroll to position [63, 0]
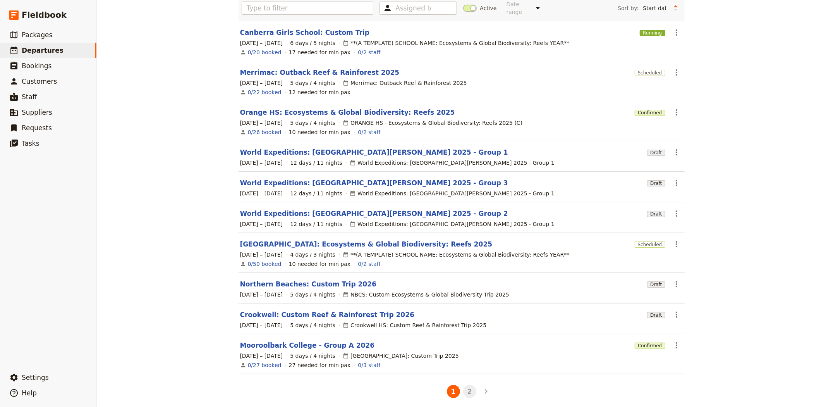
click at [470, 386] on button "2" at bounding box center [469, 390] width 13 height 13
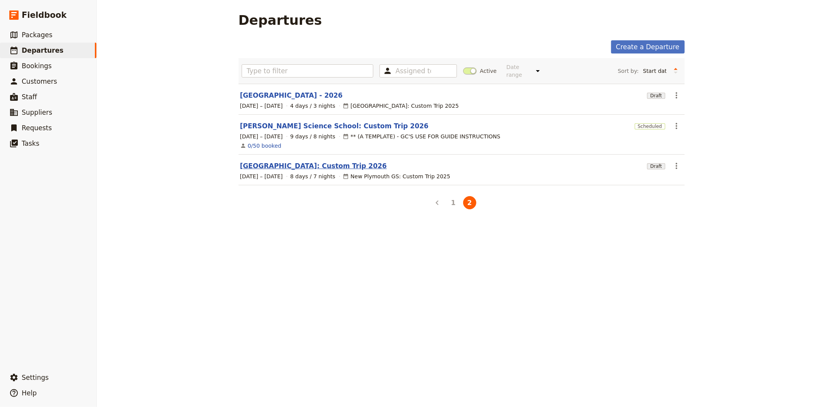
click at [296, 163] on link "New Plymouth: Custom Trip 2026" at bounding box center [313, 165] width 147 height 9
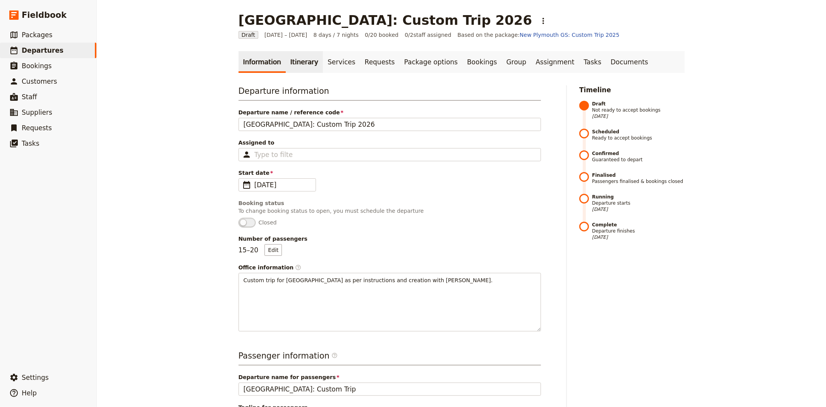
click at [297, 60] on link "Itinerary" at bounding box center [304, 62] width 37 height 22
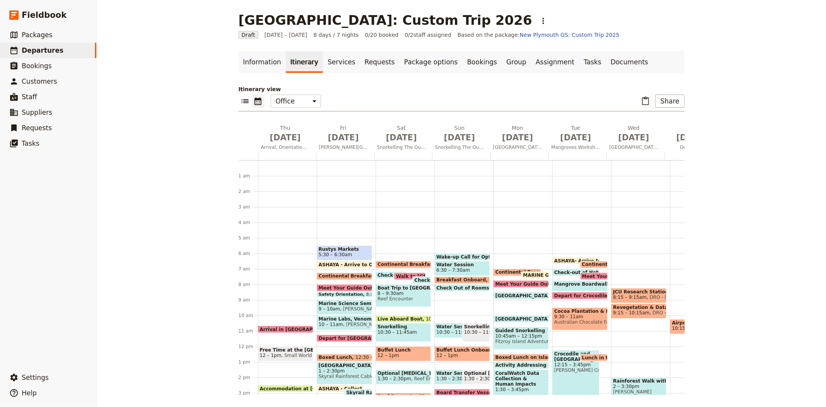
scroll to position [77, 0]
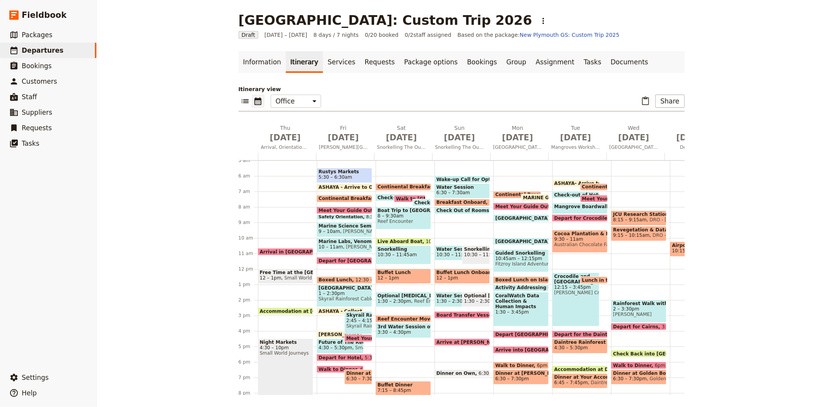
click at [293, 308] on span "Accommodation at Hides Hotel Cairns" at bounding box center [314, 310] width 108 height 5
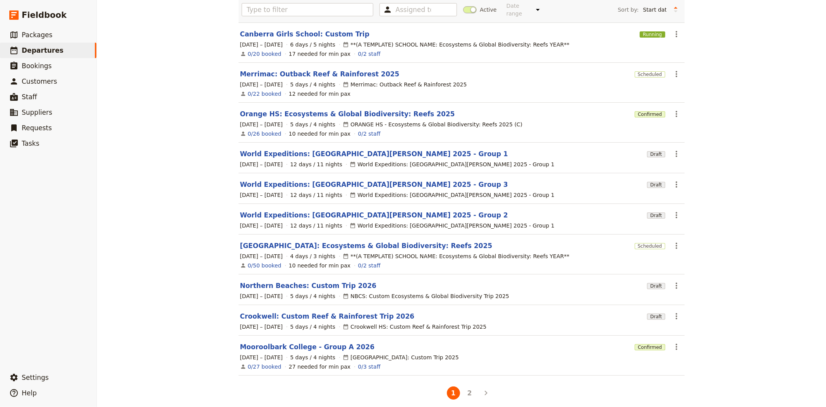
scroll to position [63, 0]
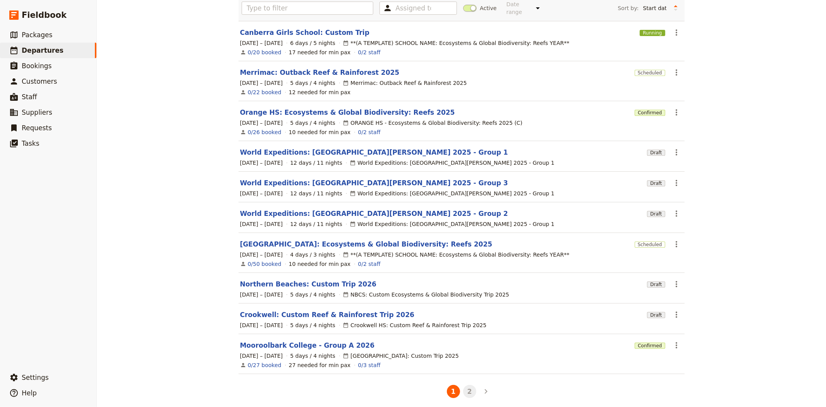
click at [465, 388] on button "2" at bounding box center [469, 390] width 13 height 13
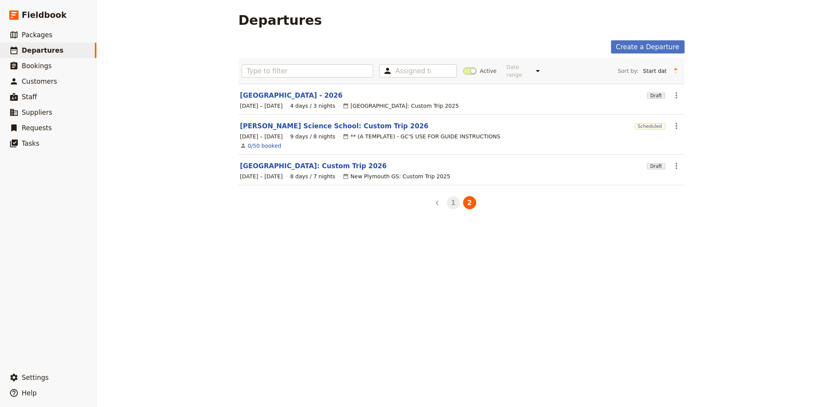
click at [450, 196] on button "1" at bounding box center [453, 202] width 13 height 13
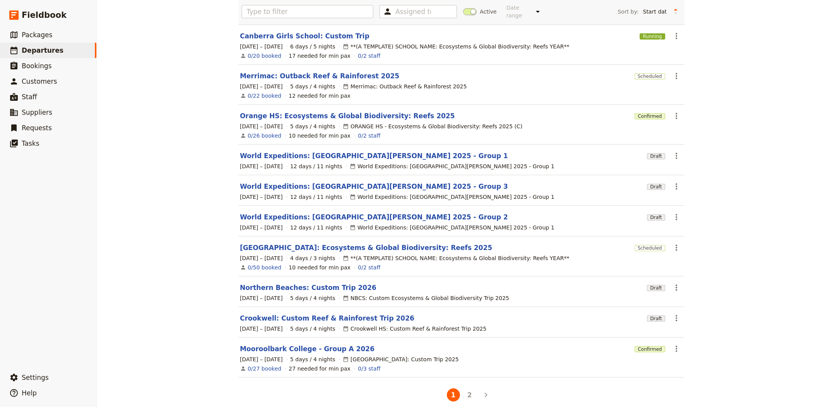
scroll to position [63, 0]
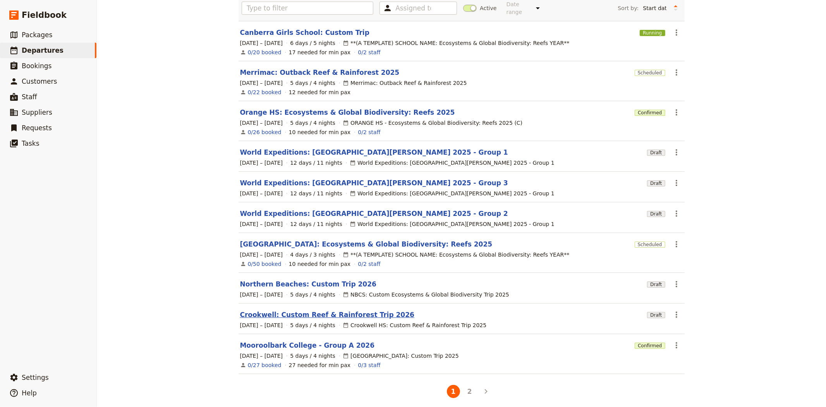
click at [370, 310] on link "Crookwell: Custom Reef & Rainforest Trip 2026" at bounding box center [327, 314] width 174 height 9
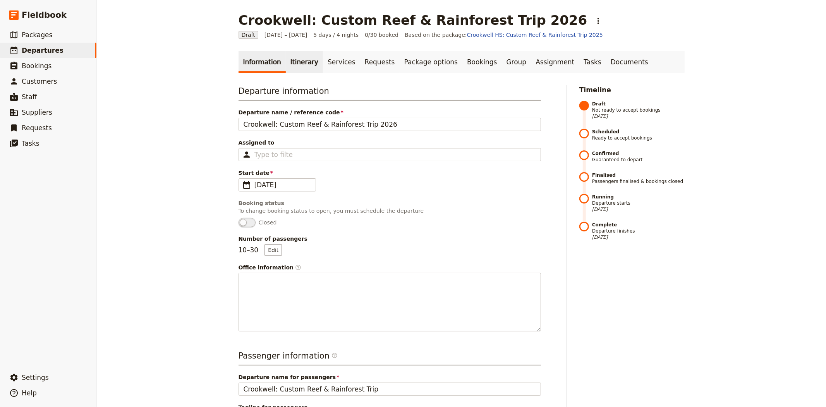
click at [296, 67] on link "Itinerary" at bounding box center [304, 62] width 37 height 22
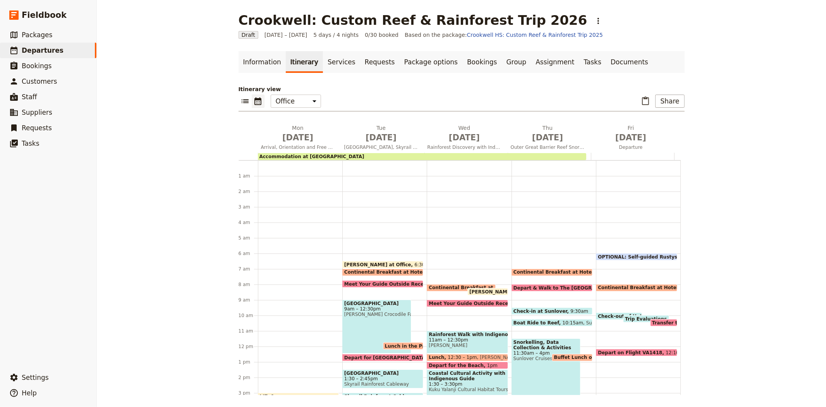
scroll to position [85, 0]
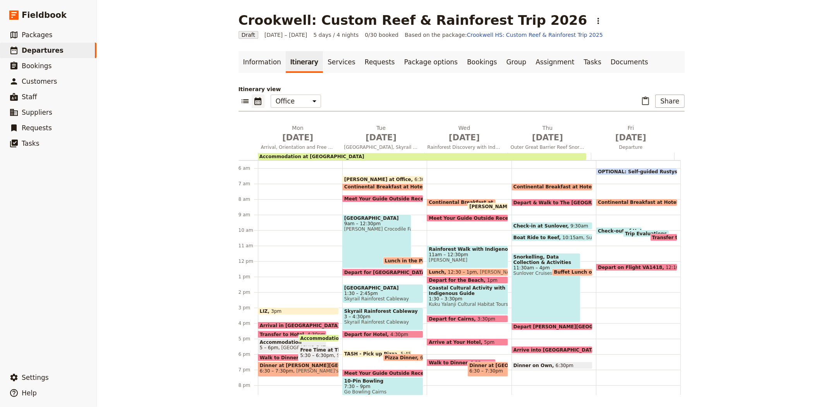
click at [305, 336] on span "Accommodation at Hides Hotel Cairns" at bounding box center [354, 337] width 108 height 5
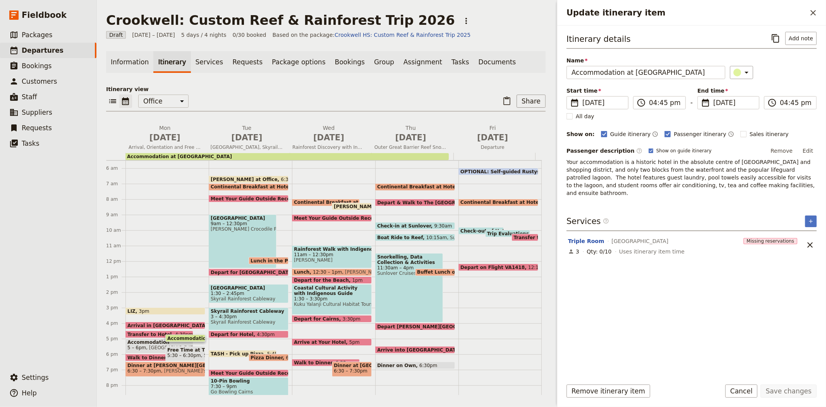
click at [194, 154] on span "Accommodation at Hides Hotel Cairns" at bounding box center [179, 156] width 105 height 5
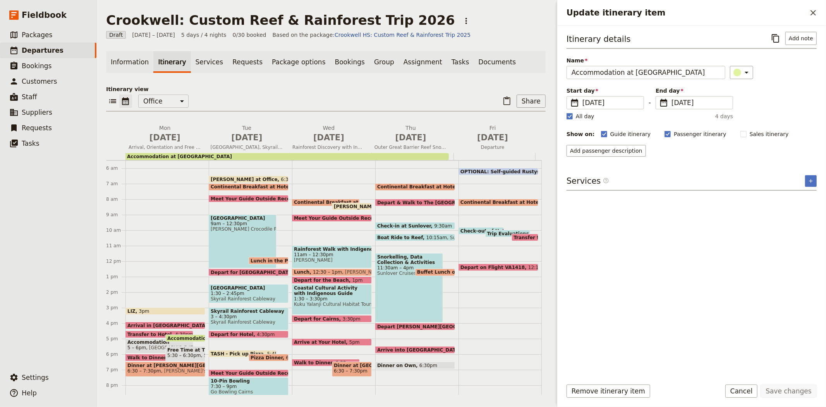
click at [141, 346] on span "5 – 6pm" at bounding box center [136, 347] width 19 height 5
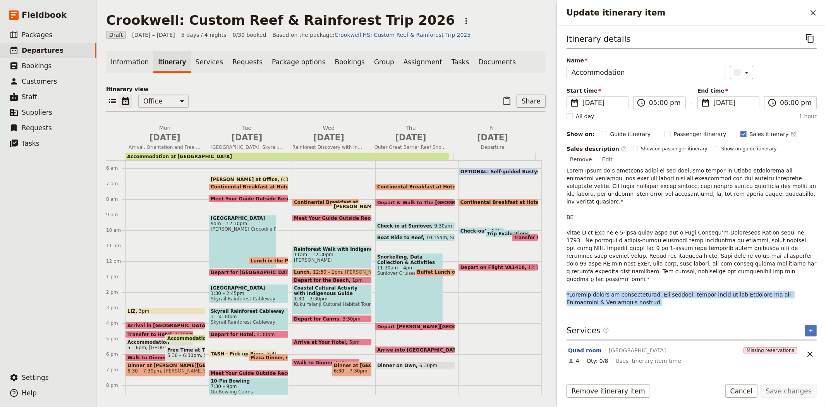
drag, startPoint x: 611, startPoint y: 279, endPoint x: 563, endPoint y: 268, distance: 48.8
click at [563, 268] on div "Itinerary details ​ Name Accommodation ​ Start time ​ 25 May 2026 25/05/2026 20…" at bounding box center [691, 199] width 269 height 347
copy span "*Pricing varies by accommodation. For details, please refer to the Overview or …"
click at [474, 65] on link "Documents" at bounding box center [497, 62] width 47 height 22
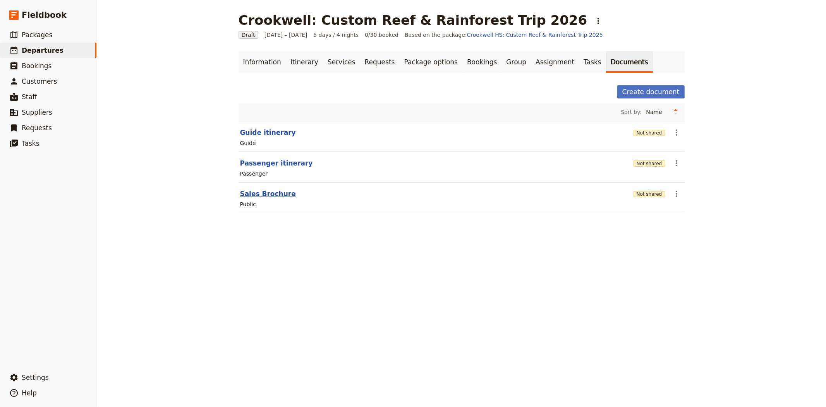
click at [265, 192] on button "Sales Brochure" at bounding box center [268, 193] width 56 height 9
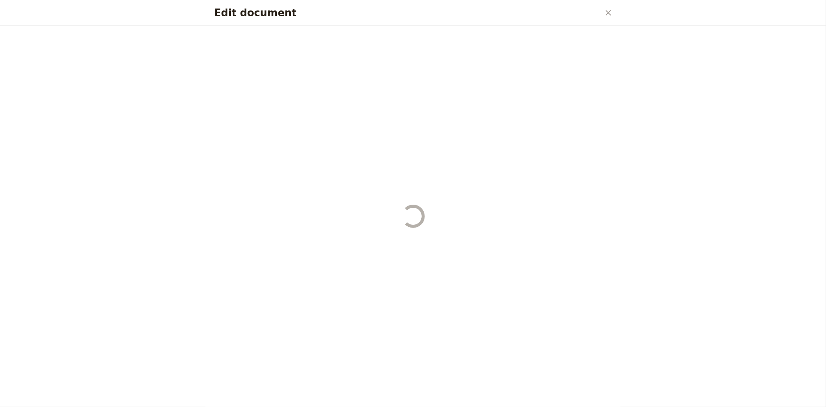
select select "DEFAULT"
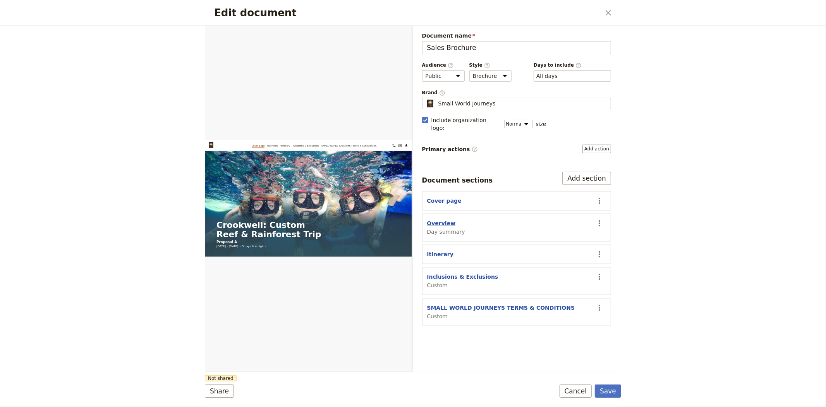
click at [442, 219] on button "Overview" at bounding box center [441, 223] width 29 height 8
select select "DAY_SUMMARY"
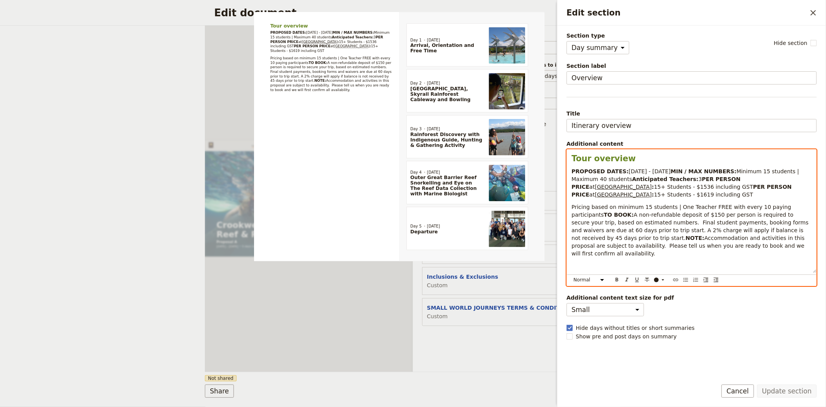
drag, startPoint x: 571, startPoint y: 194, endPoint x: 764, endPoint y: 199, distance: 193.3
click at [764, 198] on p "PROPOSED DATES: 25 - 29 May 2026 MIN / MAX NUMBERS: Minimum 15 students | Maxim…" at bounding box center [691, 182] width 240 height 31
copy p "PER PERSON PRICE at Hides Hotel Cairns : 15+ Students - $1536 including GST PER…"
click at [794, 215] on p "Pricing based on minimum 15 students | One Teacher FREE with every 10 paying pa…" at bounding box center [691, 230] width 240 height 54
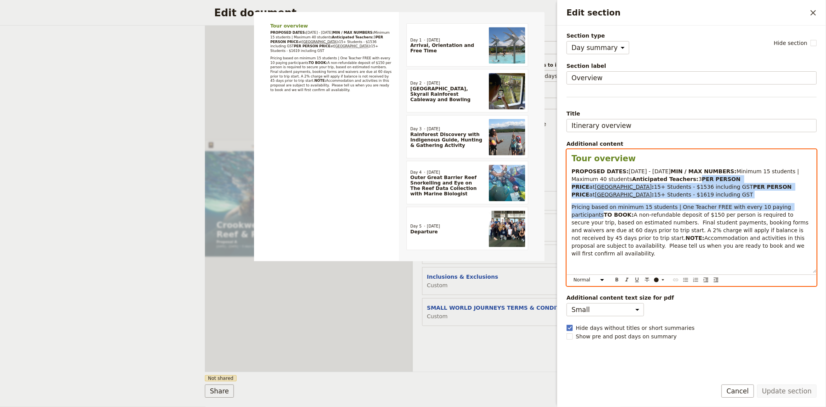
drag, startPoint x: 796, startPoint y: 215, endPoint x: 571, endPoint y: 196, distance: 226.1
click at [571, 196] on div "Tour overview PROPOSED DATES: 25 - 29 May 2026 MIN / MAX NUMBERS: Minimum 15 st…" at bounding box center [691, 210] width 249 height 123
copy div "PER PERSON PRICE at Hides Hotel Cairns : 15+ Students - $1536 including GST PER…"
click at [516, 363] on div "Document name Sales Brochure Preview Audience ​ Public Passenger Guide Style ​ …" at bounding box center [517, 199] width 208 height 346
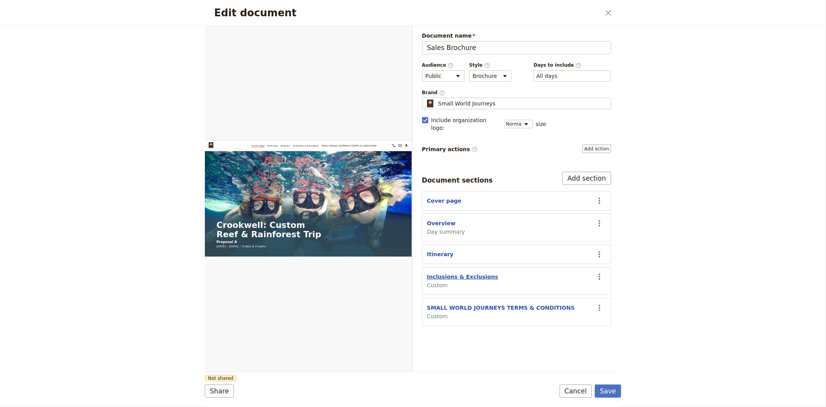
click at [479, 273] on button "Inclusions & Exclusions" at bounding box center [462, 277] width 71 height 8
select select "CUSTOM"
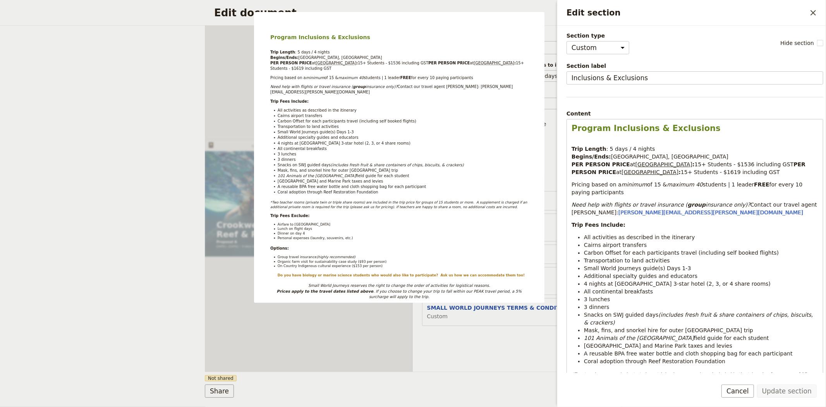
click at [512, 350] on div "Document name Sales Brochure Preview Audience ​ Public Passenger Guide Style ​ …" at bounding box center [517, 199] width 208 height 346
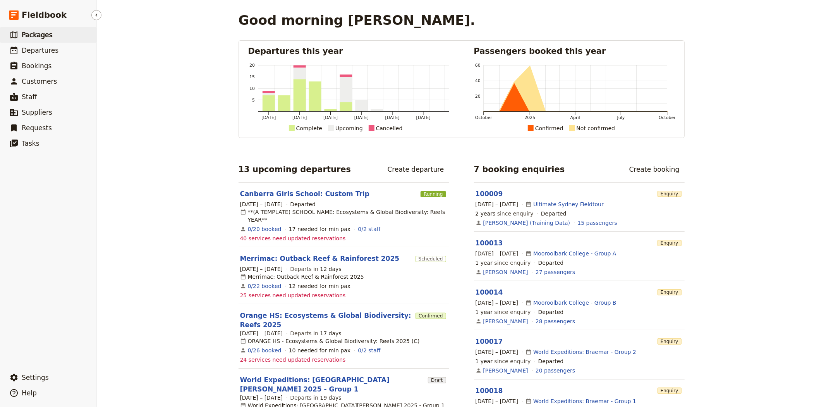
click at [43, 38] on span "Packages" at bounding box center [37, 35] width 31 height 8
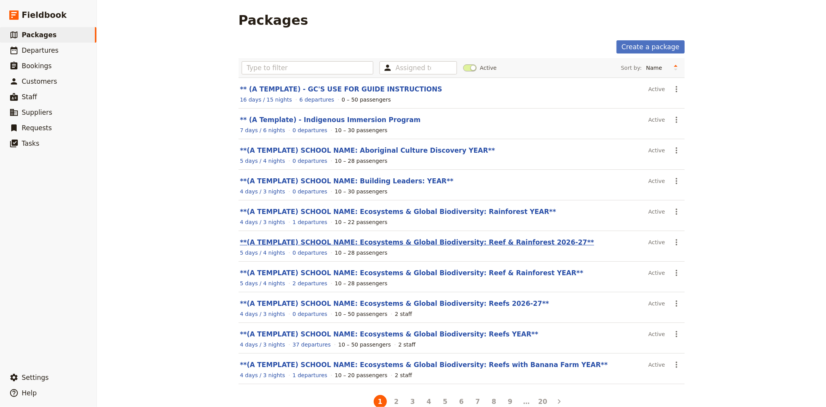
click at [489, 244] on link "**(A TEMPLATE) SCHOOL NAME: Ecosystems & Global Biodiversity: Reef & Rainforest…" at bounding box center [417, 242] width 354 height 8
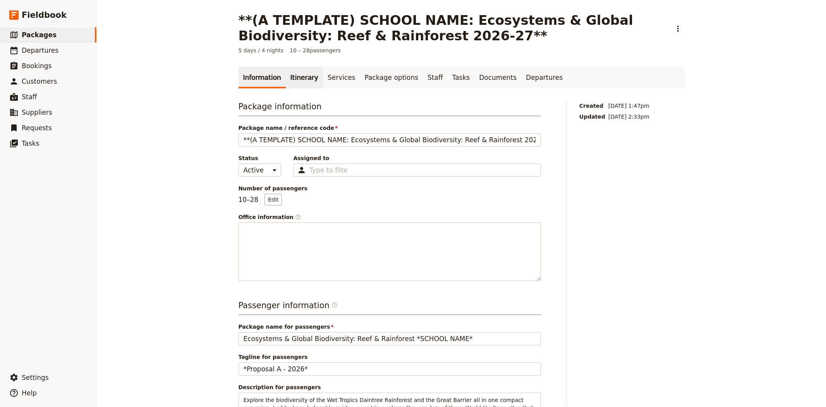
click at [288, 85] on link "Itinerary" at bounding box center [304, 78] width 37 height 22
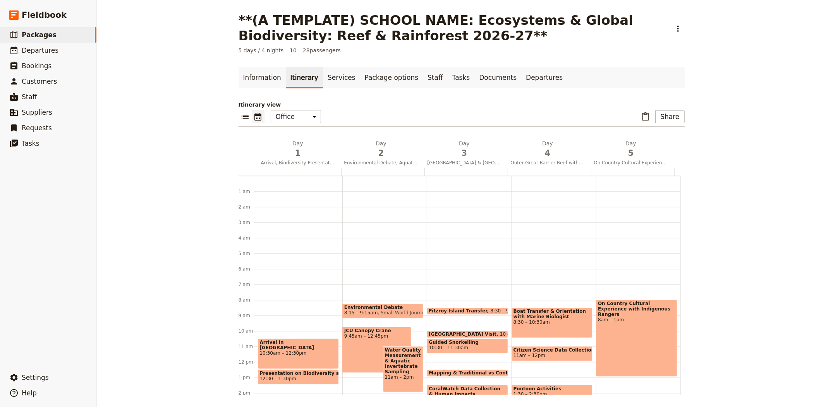
scroll to position [101, 0]
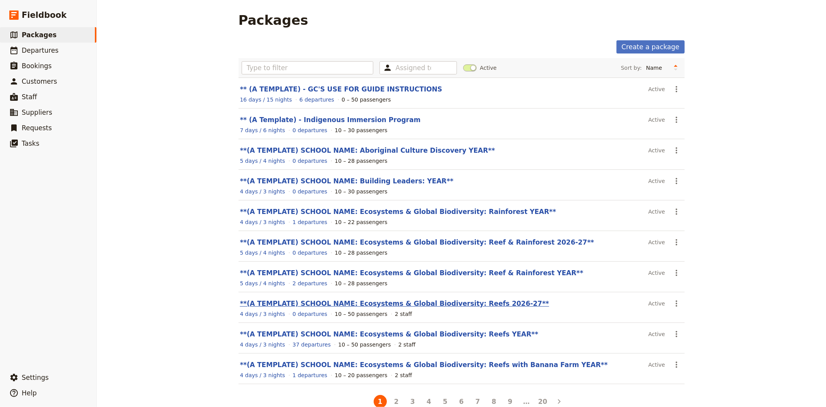
click at [446, 302] on link "**(A TEMPLATE) SCHOOL NAME: Ecosystems & Global Biodiversity: Reefs 2026-27**" at bounding box center [394, 303] width 309 height 8
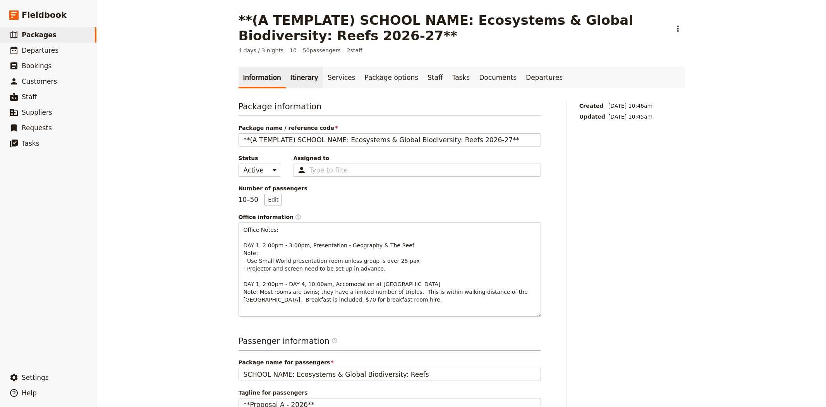
click at [304, 83] on link "Itinerary" at bounding box center [304, 78] width 37 height 22
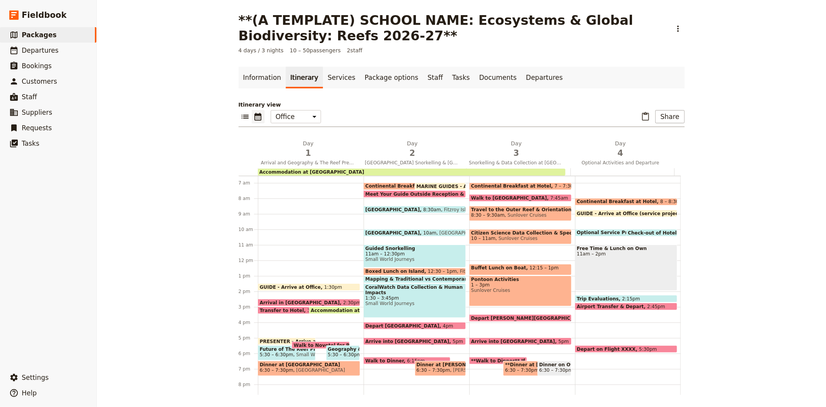
scroll to position [86, 0]
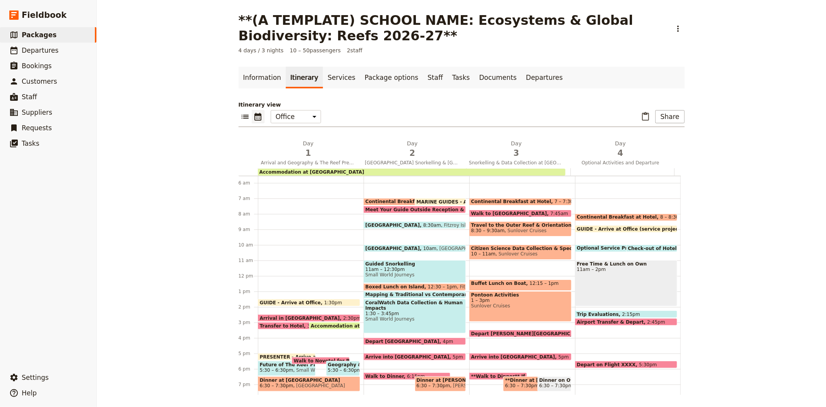
click at [203, 226] on div "**(A TEMPLATE) SCHOOL NAME: Ecosystems & Global Biodiversity: Reefs 2026-27** ​…" at bounding box center [461, 203] width 729 height 407
click at [303, 149] on span "1" at bounding box center [308, 153] width 95 height 12
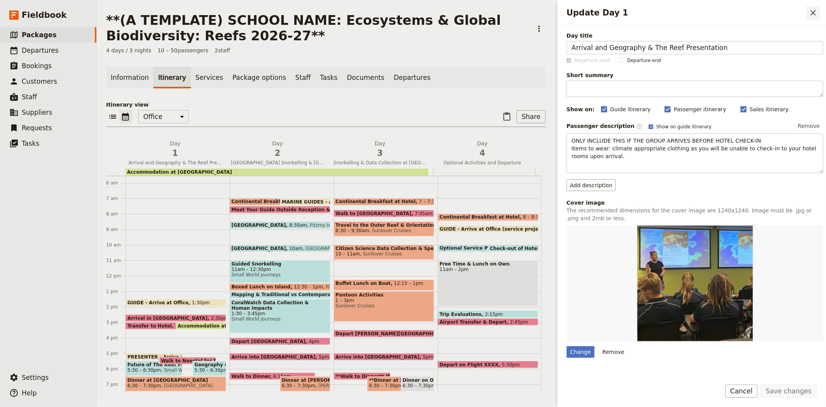
click at [813, 12] on icon "Close drawer" at bounding box center [812, 12] width 5 height 5
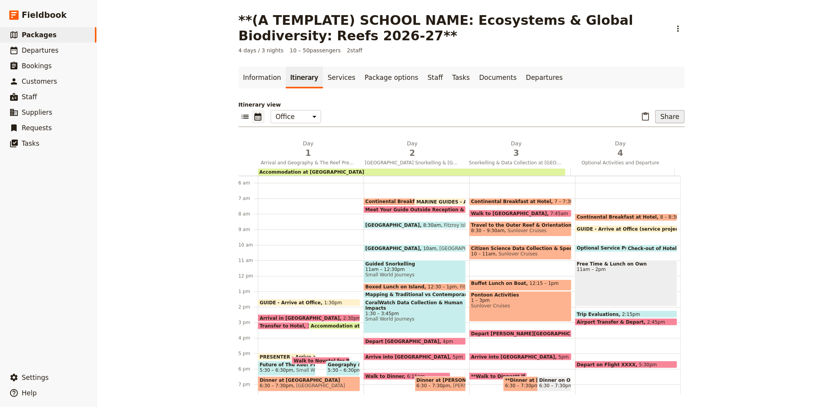
click at [674, 119] on button "Share" at bounding box center [669, 116] width 29 height 13
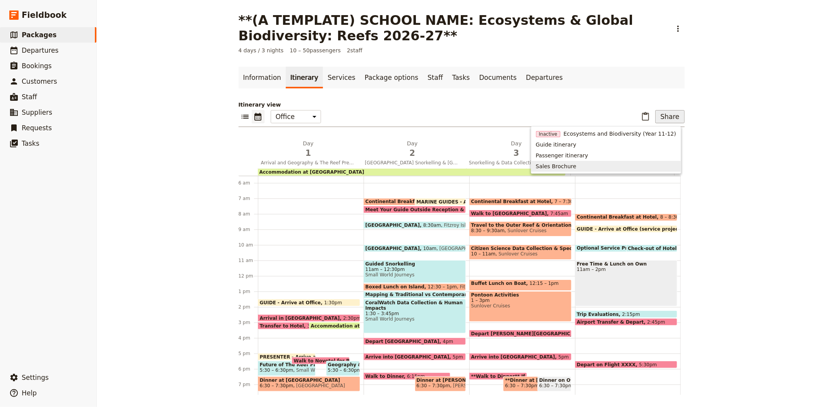
click at [633, 168] on span "Sales Brochure" at bounding box center [606, 166] width 140 height 8
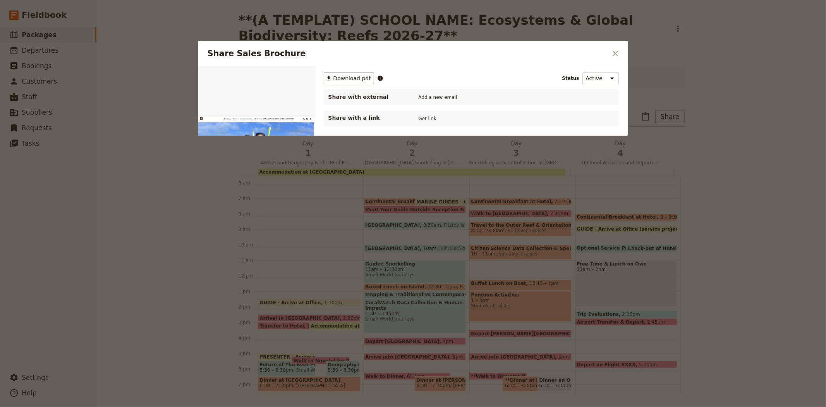
scroll to position [0, 0]
click at [287, 78] on button "PDF" at bounding box center [287, 75] width 17 height 12
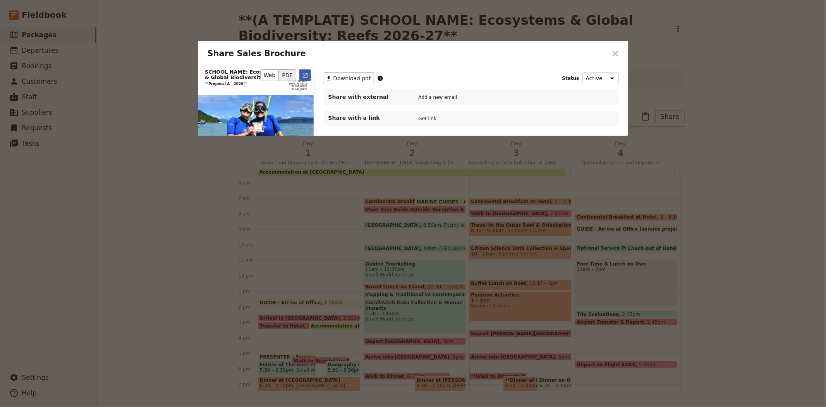
click at [307, 78] on icon "Open full preview" at bounding box center [305, 75] width 6 height 6
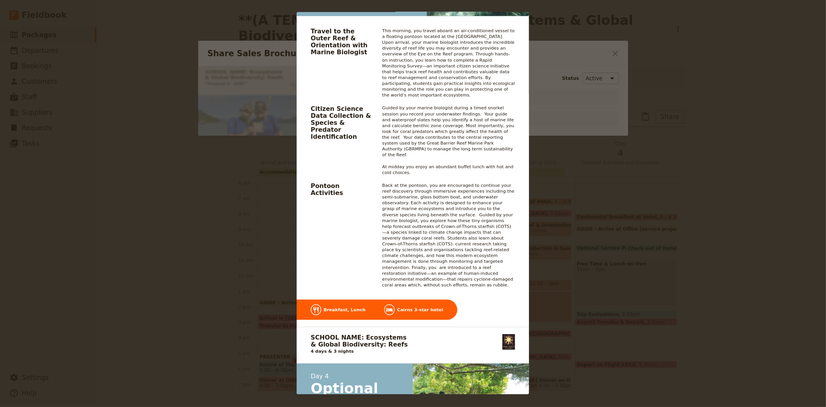
scroll to position [2237, 0]
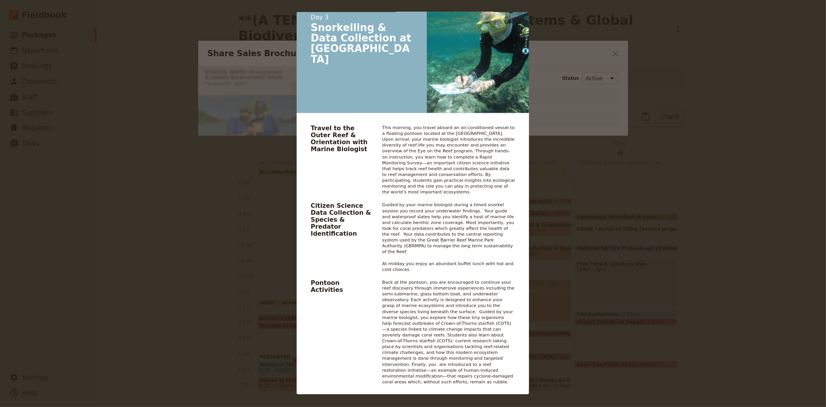
click at [548, 176] on div "SCHOOL NAME: Ecosystems & Global Biodiversity: Reefs **Proposal A - 2026** 07 4…" at bounding box center [413, 203] width 826 height 407
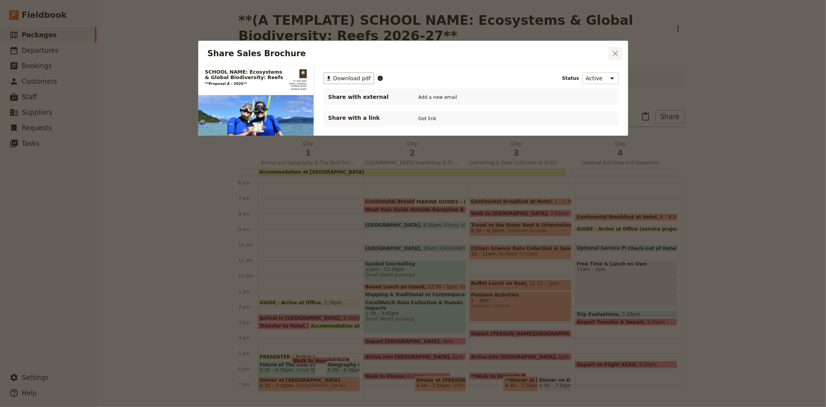
click at [613, 53] on icon "Close dialog" at bounding box center [615, 53] width 9 height 9
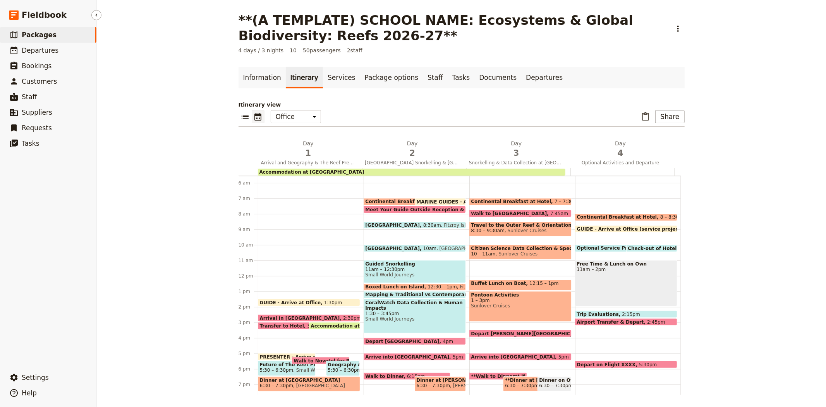
click at [36, 32] on span "Packages" at bounding box center [39, 35] width 35 height 8
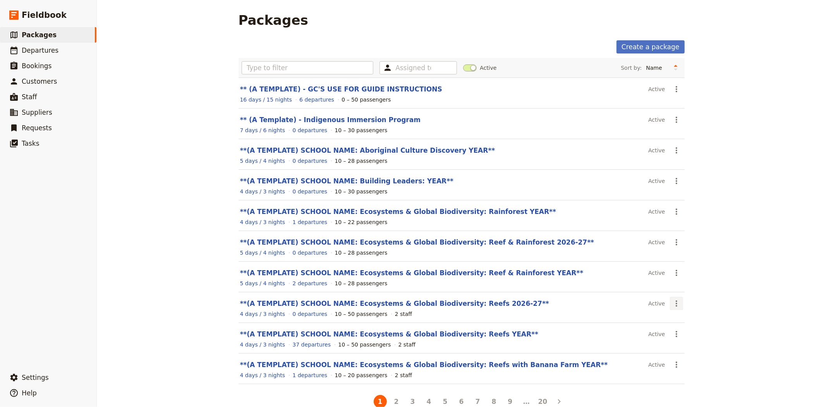
click at [674, 303] on icon "Actions" at bounding box center [676, 303] width 9 height 9
click at [690, 345] on span "Clone this package" at bounding box center [696, 343] width 51 height 8
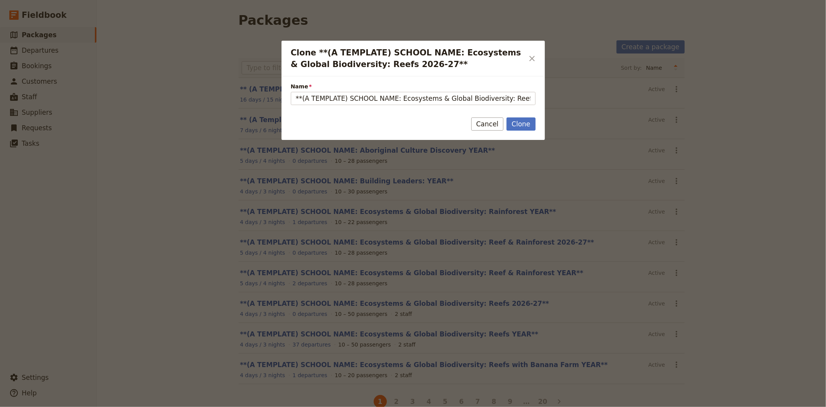
drag, startPoint x: 372, startPoint y: 97, endPoint x: 201, endPoint y: 99, distance: 171.1
click at [201, 391] on div "Clone **(A TEMPLATE) SCHOOL NAME: Ecosystems & Global Biodiversity: Reefs 2026-…" at bounding box center [413, 407] width 826 height 0
drag, startPoint x: 465, startPoint y: 98, endPoint x: 528, endPoint y: 103, distance: 62.9
click at [528, 103] on input "Pittwater House - Ecosystems & Global Biodiversity: Reefs 2026-27** (copy)" at bounding box center [413, 98] width 245 height 13
type input "Pittwater House - Ecosystems & Global Biodiversity: Custom Reefs 2026"
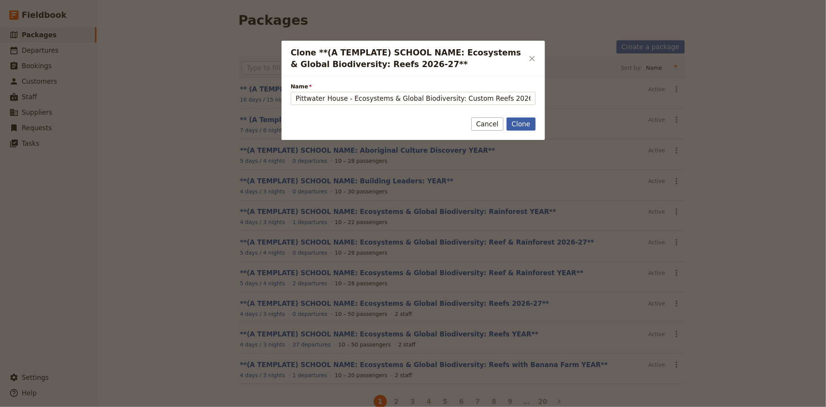
click at [528, 125] on button "Clone" at bounding box center [520, 123] width 29 height 13
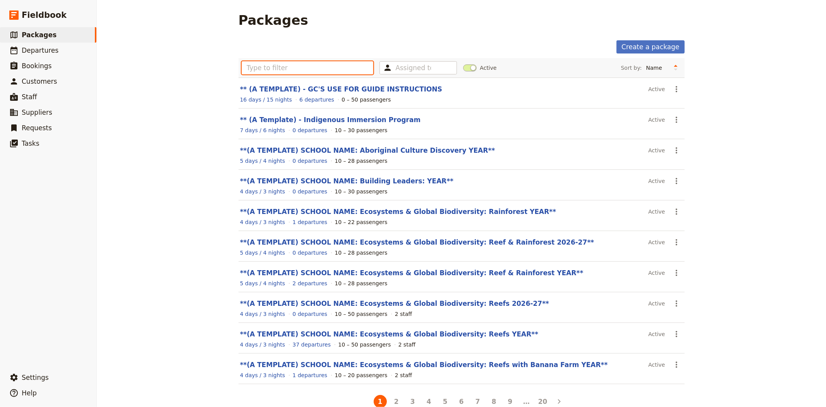
click at [311, 64] on input "text" at bounding box center [308, 67] width 132 height 13
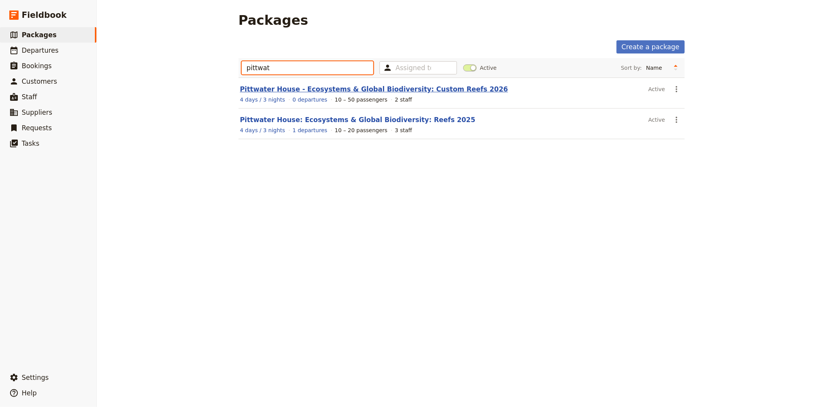
type input "pittwat"
click at [360, 88] on link "Pittwater House - Ecosystems & Global Biodiversity: Custom Reefs 2026" at bounding box center [374, 89] width 268 height 8
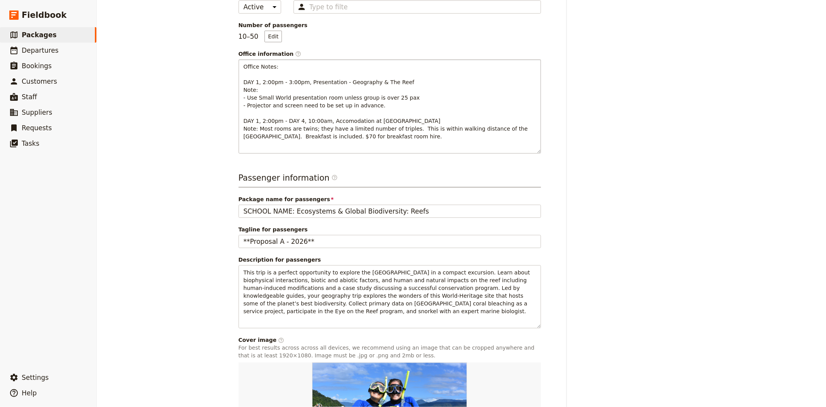
scroll to position [215, 0]
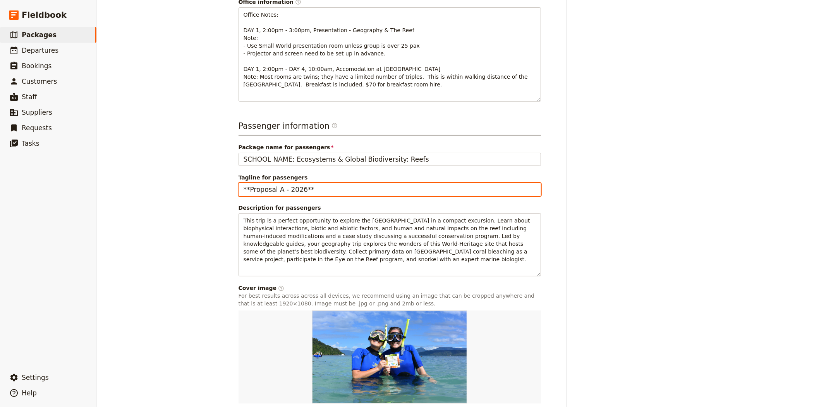
drag, startPoint x: 304, startPoint y: 173, endPoint x: 277, endPoint y: 176, distance: 27.2
click at [277, 183] on input "**Proposal A - 2026**" at bounding box center [390, 189] width 302 height 13
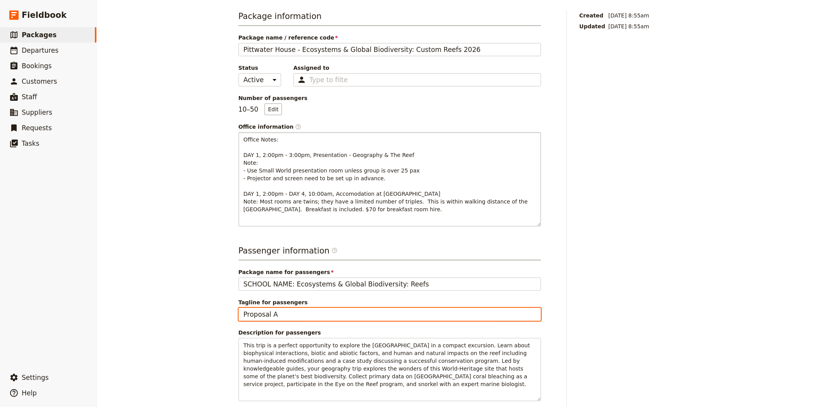
scroll to position [0, 0]
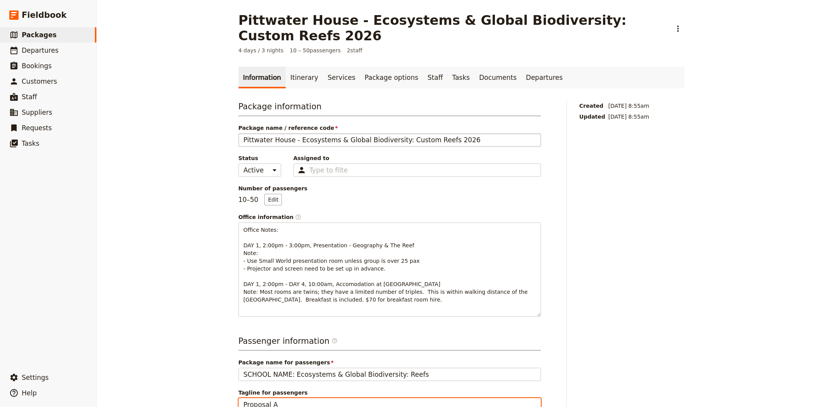
type input "Proposal A"
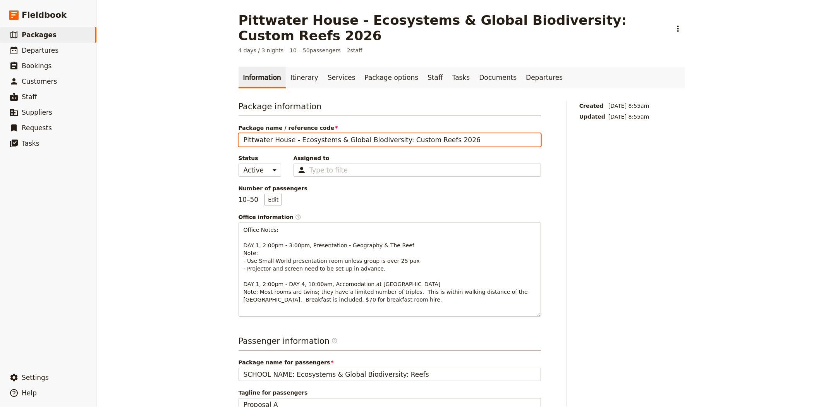
drag, startPoint x: 462, startPoint y: 122, endPoint x: 204, endPoint y: 119, distance: 257.9
click at [204, 119] on div "Pittwater House - Ecosystems & Global Biodiversity: Custom Reefs 2026 ​ 4 days …" at bounding box center [461, 203] width 729 height 407
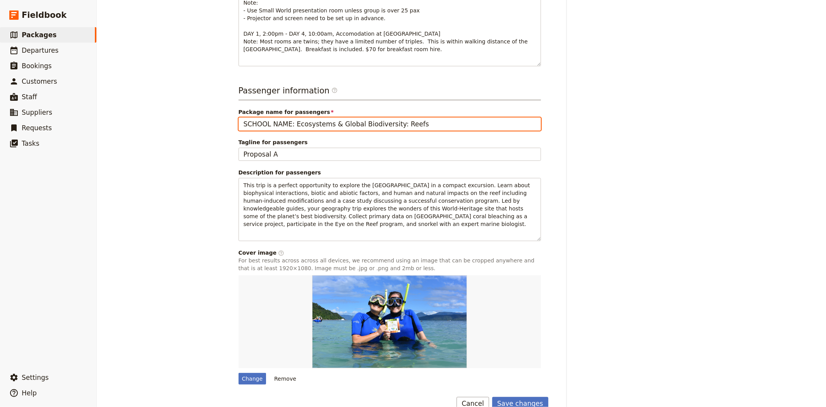
drag, startPoint x: 427, startPoint y: 108, endPoint x: 214, endPoint y: 108, distance: 212.9
click at [214, 108] on div "Pittwater House - Ecosystems & Global Biodiversity: Custom Reefs 2026 ​ 4 days …" at bounding box center [461, 203] width 729 height 407
paste input "Pittwater House - Ecosystems & Global Biodiversity: Custom Reefs 2026"
type input "Pittwater House - Ecosystems & Global Biodiversity: Custom Reefs 2026"
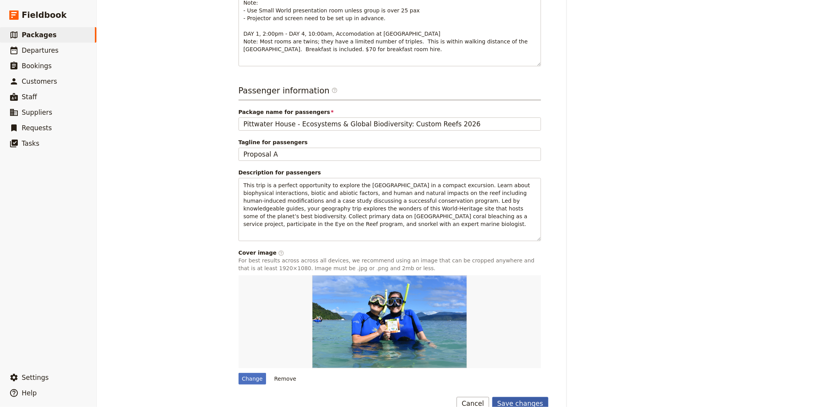
click at [535, 391] on button "Save changes" at bounding box center [520, 402] width 56 height 13
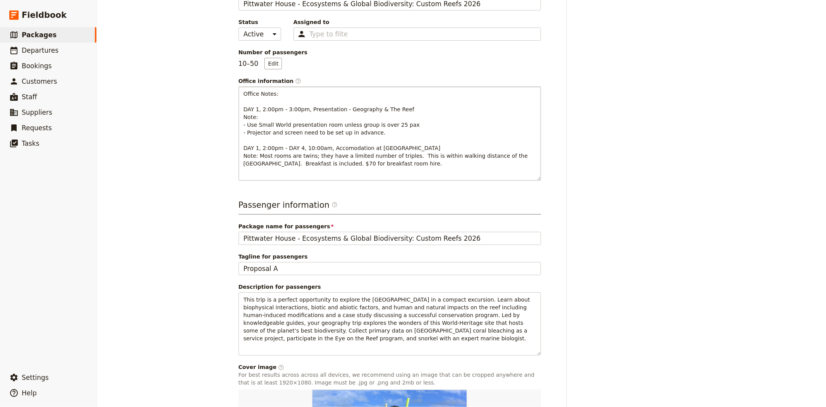
scroll to position [207, 0]
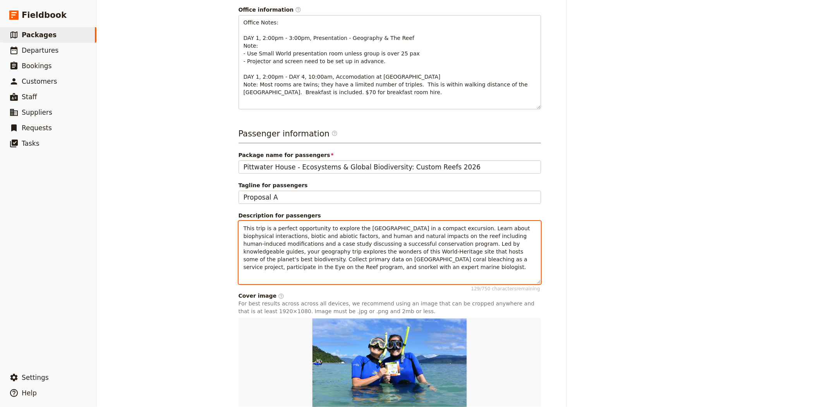
click at [343, 252] on p "This trip is a perfect opportunity to explore the [GEOGRAPHIC_DATA] in a compac…" at bounding box center [390, 247] width 292 height 46
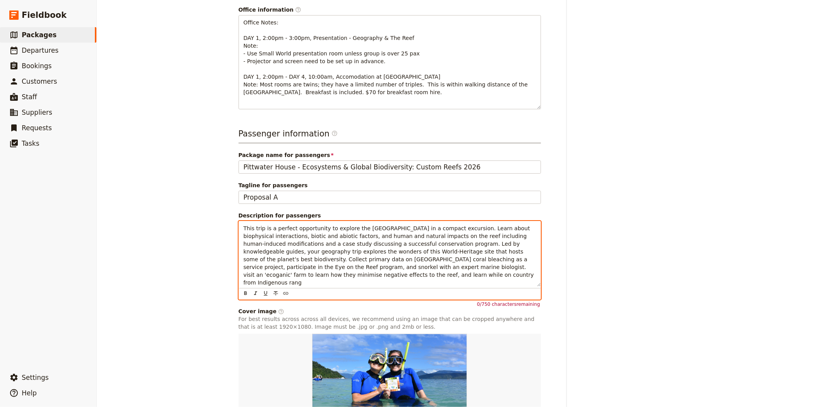
click at [335, 250] on span "This trip is a perfect opportunity to explore the [GEOGRAPHIC_DATA] in a compac…" at bounding box center [390, 255] width 292 height 60
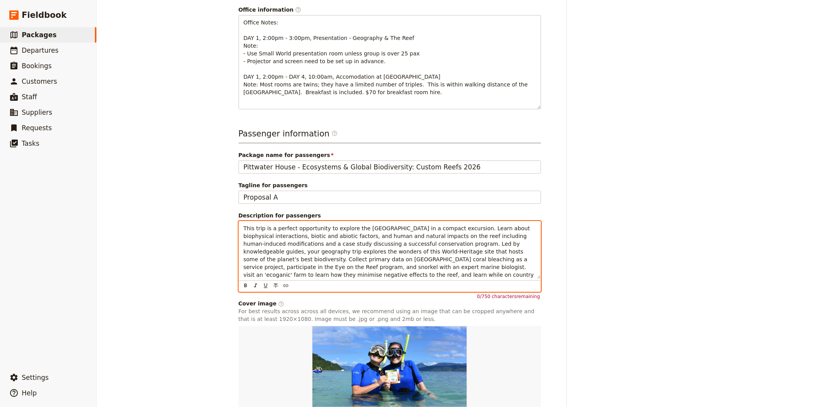
drag, startPoint x: 360, startPoint y: 260, endPoint x: 230, endPoint y: 204, distance: 141.7
click at [230, 204] on main "Pittwater House - Ecosystems & Global Biodiversity: Custom Reefs 2026 ​ 4 days …" at bounding box center [461, 133] width 465 height 680
copy span "This trip is a perfect opportunity to explore the [GEOGRAPHIC_DATA] in a compac…"
click at [403, 260] on p "This trip is a perfect opportunity to explore the [GEOGRAPHIC_DATA] in a compac…" at bounding box center [390, 255] width 292 height 62
drag, startPoint x: 363, startPoint y: 259, endPoint x: 337, endPoint y: 250, distance: 27.7
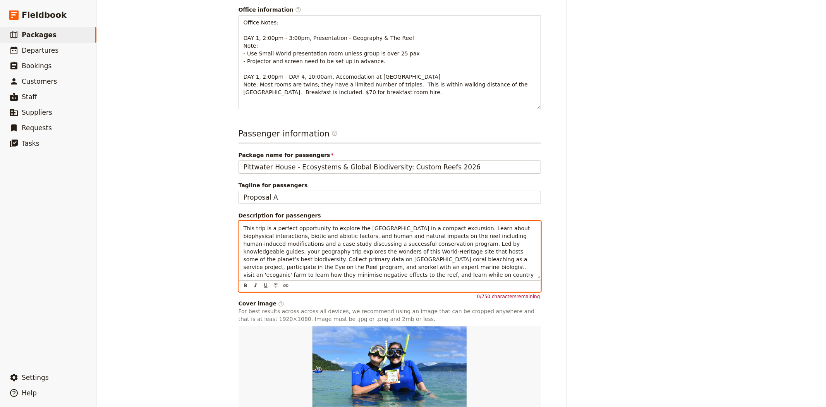
click at [337, 250] on p "This trip is a perfect opportunity to explore the [GEOGRAPHIC_DATA] in a compac…" at bounding box center [390, 255] width 292 height 62
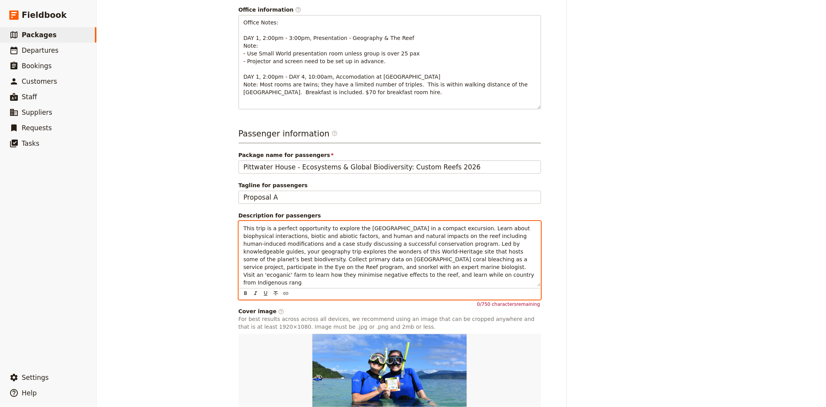
click at [332, 251] on span "This trip is a perfect opportunity to explore the [GEOGRAPHIC_DATA] in a compac…" at bounding box center [390, 255] width 293 height 60
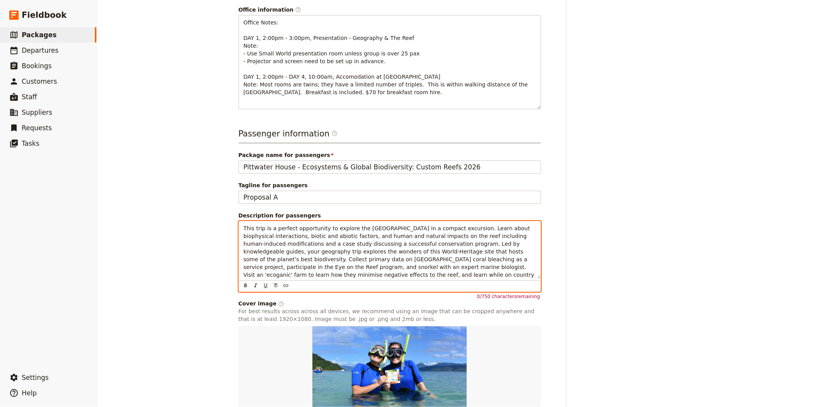
click at [380, 258] on p "This trip is a perfect opportunity to explore the [GEOGRAPHIC_DATA] in a compac…" at bounding box center [390, 255] width 292 height 62
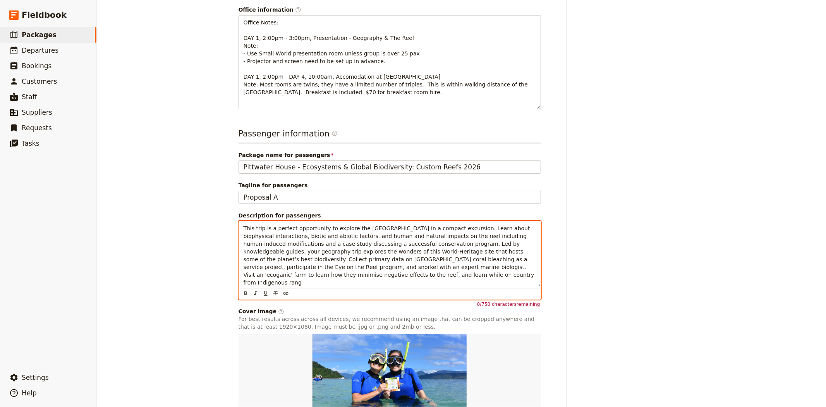
click at [244, 235] on span "This trip is a perfect opportunity to explore the [GEOGRAPHIC_DATA] in a compac…" at bounding box center [390, 255] width 293 height 60
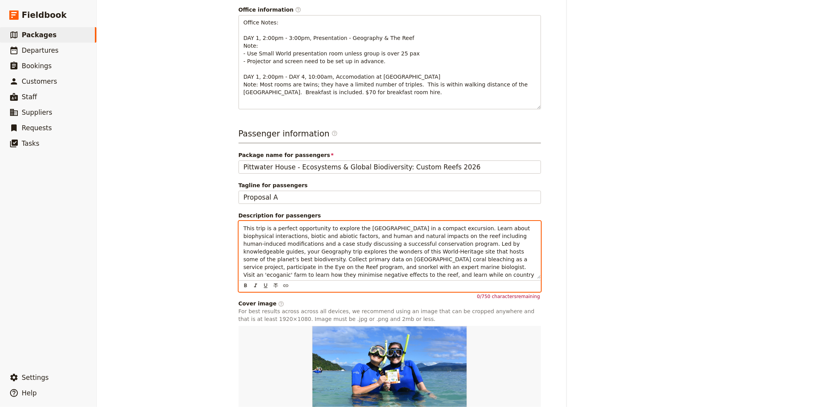
drag, startPoint x: 509, startPoint y: 244, endPoint x: 529, endPoint y: 256, distance: 23.1
click at [529, 256] on p "This trip is a perfect opportunity to explore the [GEOGRAPHIC_DATA] in a compac…" at bounding box center [390, 255] width 292 height 62
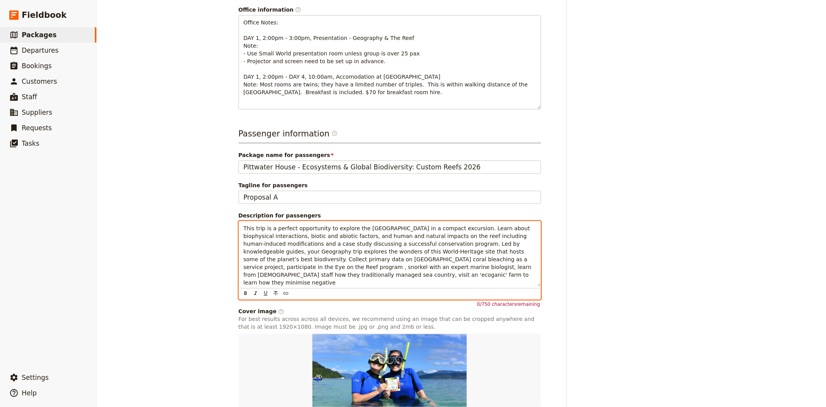
click at [512, 245] on span "This trip is a perfect opportunity to explore the [GEOGRAPHIC_DATA] in a compac…" at bounding box center [389, 255] width 290 height 60
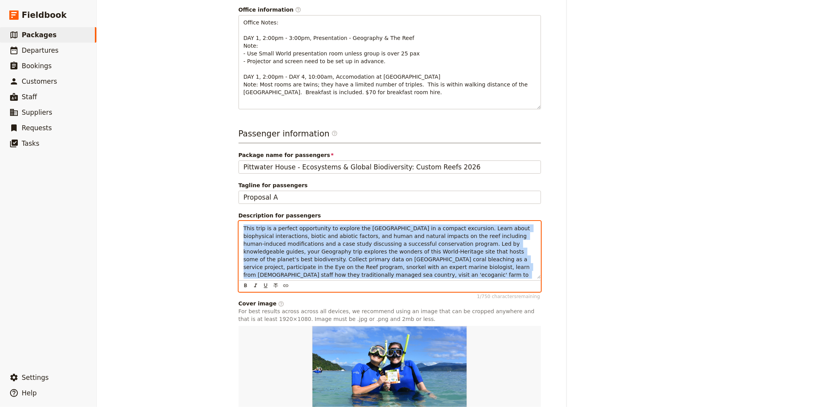
drag, startPoint x: 386, startPoint y: 261, endPoint x: 186, endPoint y: 202, distance: 208.9
click at [186, 202] on div "Pittwater House - Ecosystems & Global Biodiversity: Custom Reefs 2026 ​ 4 days …" at bounding box center [461, 203] width 729 height 407
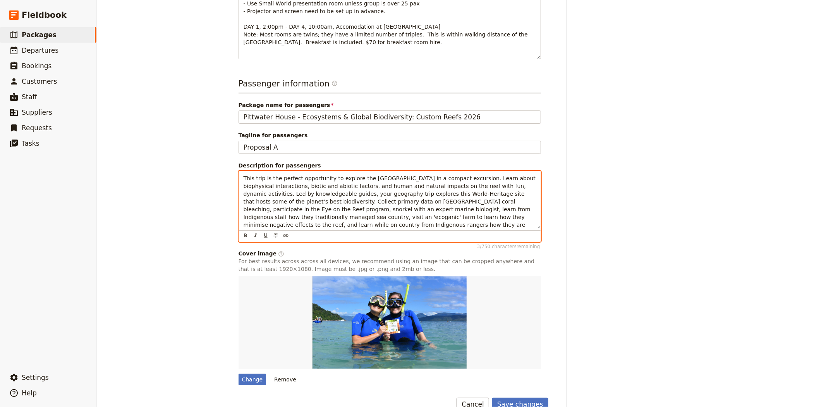
scroll to position [258, 0]
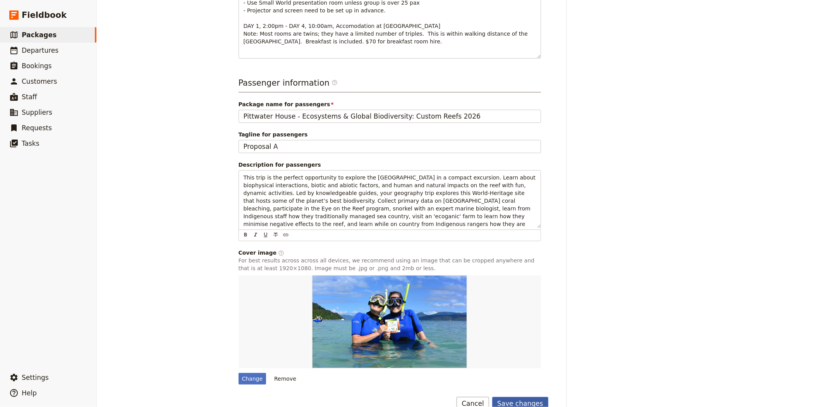
click at [523, 391] on button "Save changes" at bounding box center [520, 402] width 56 height 13
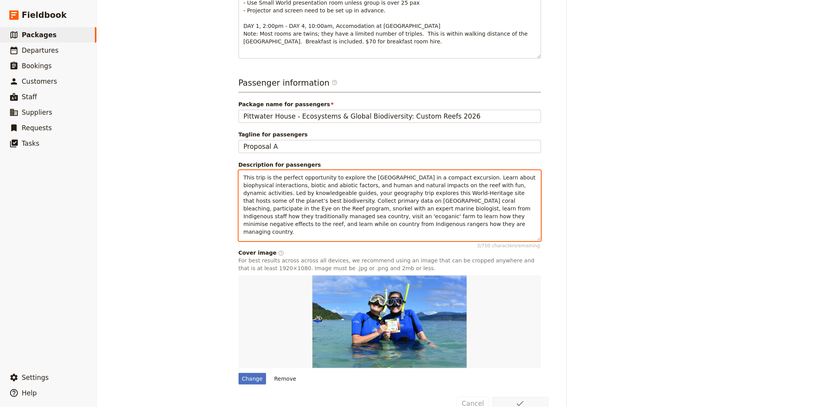
click at [253, 202] on span "This trip is the perfect opportunity to explore the [GEOGRAPHIC_DATA] in a comp…" at bounding box center [391, 204] width 294 height 60
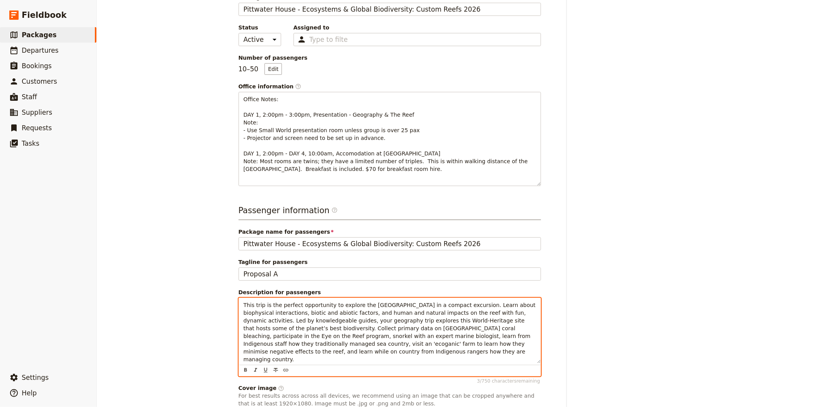
scroll to position [0, 0]
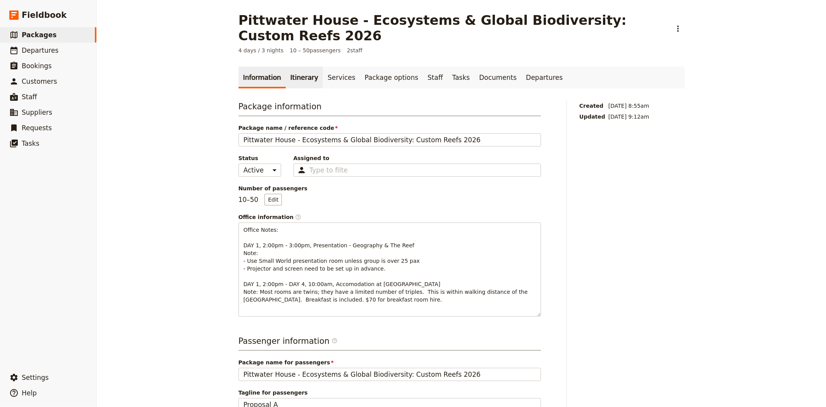
click at [300, 67] on link "Itinerary" at bounding box center [304, 78] width 37 height 22
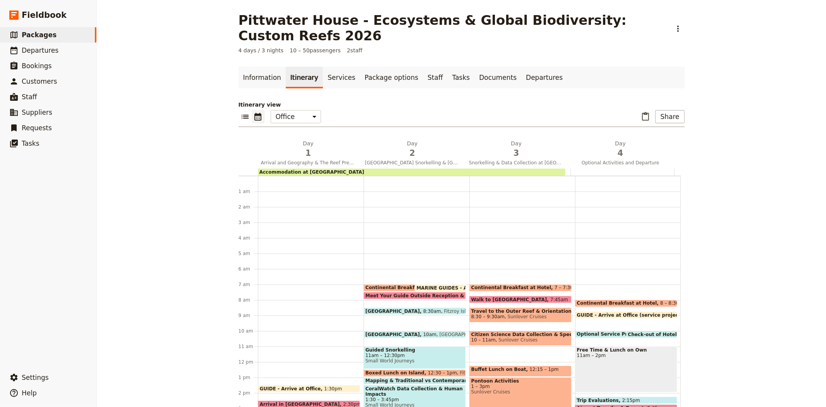
scroll to position [101, 0]
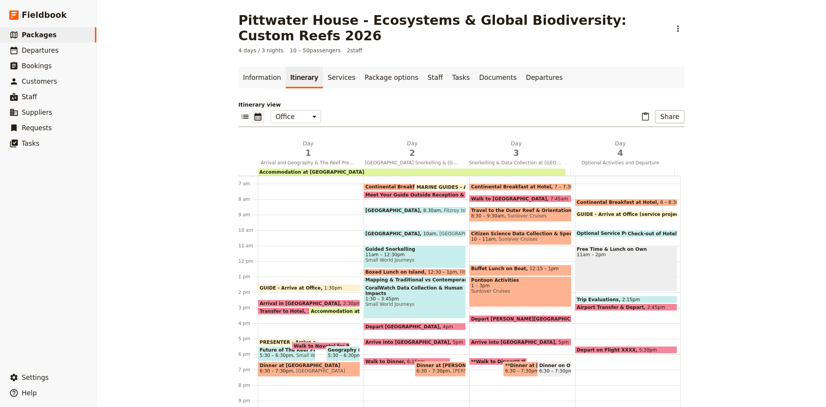
click at [281, 352] on span "5:30 – 6:30pm" at bounding box center [277, 354] width 34 height 5
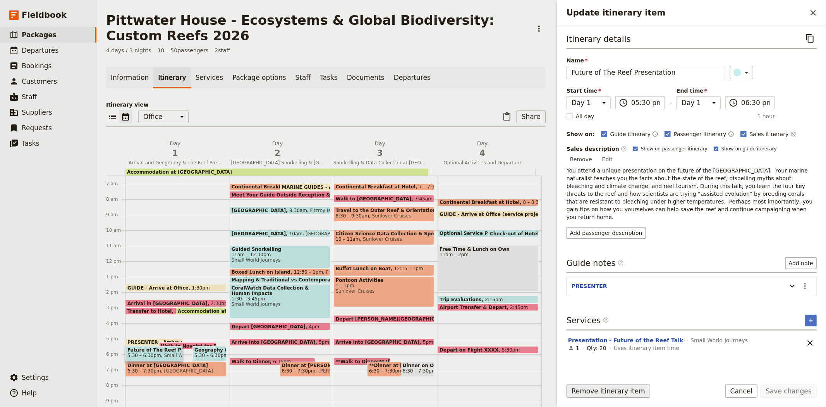
click at [630, 391] on button "Remove itinerary item" at bounding box center [608, 390] width 84 height 13
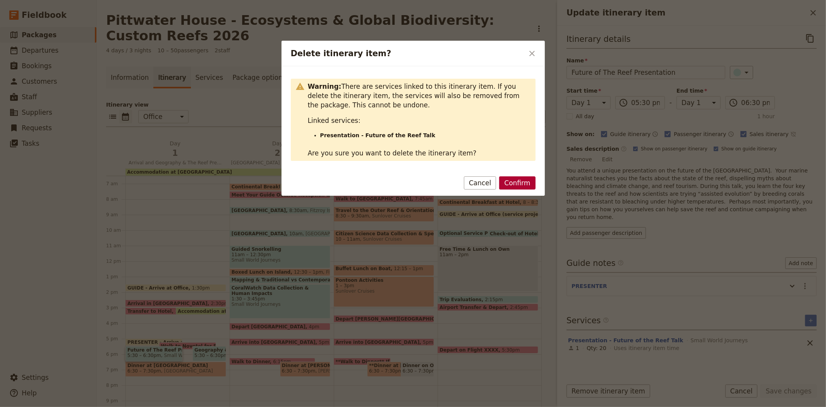
click at [529, 186] on button "Confirm" at bounding box center [517, 182] width 36 height 13
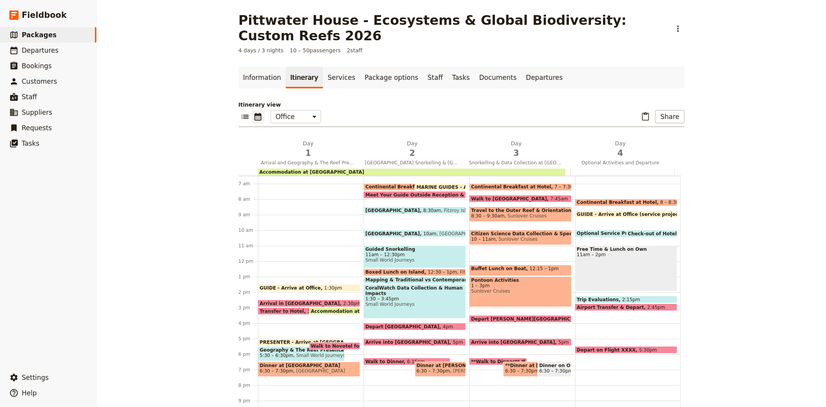
click at [276, 312] on div "GUIDE - Arrive at Office 1:30pm Arrival in [GEOGRAPHIC_DATA] 2:30pm Transfer to…" at bounding box center [311, 261] width 106 height 372
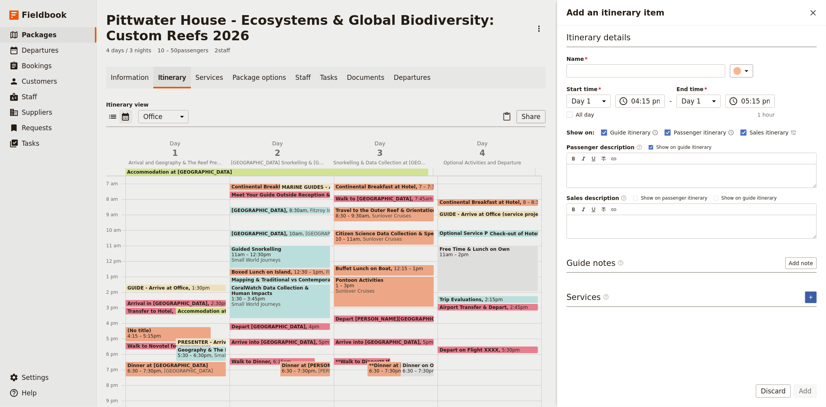
click at [808, 297] on icon "Add service inclusion" at bounding box center [811, 297] width 6 height 6
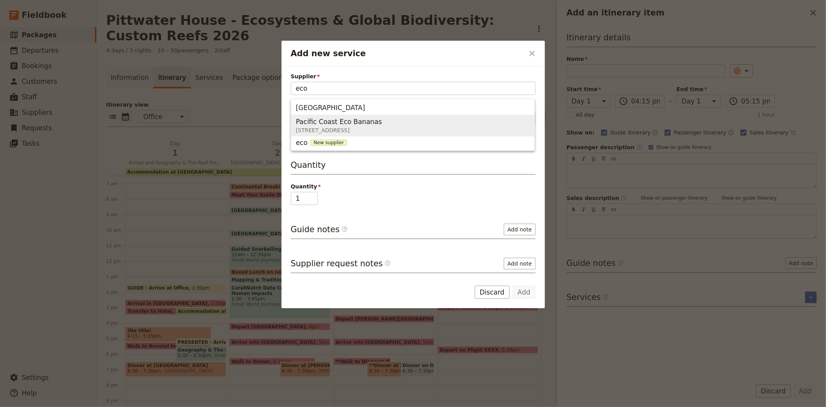
click at [381, 127] on span "[STREET_ADDRESS]" at bounding box center [340, 130] width 89 height 8
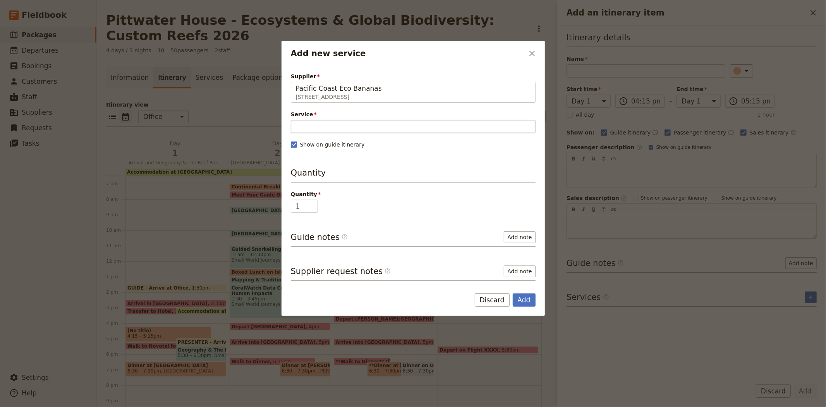
type input "Pacific Coast Eco Bananas"
click at [312, 125] on input "Service" at bounding box center [413, 126] width 245 height 13
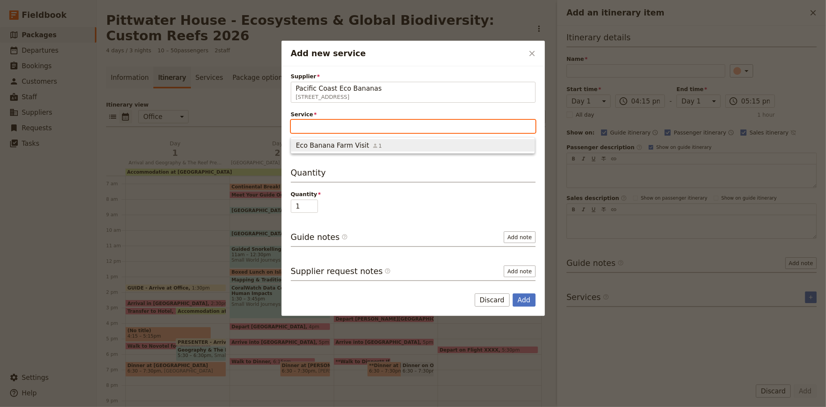
click at [326, 144] on span "Eco Banana Farm Visit" at bounding box center [332, 145] width 73 height 9
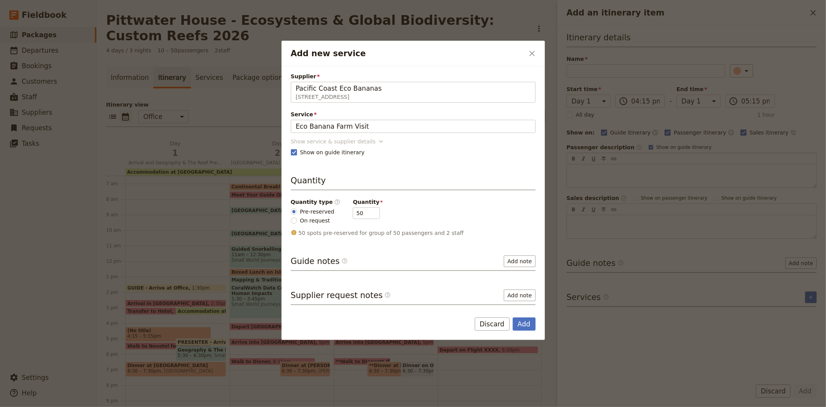
click at [328, 142] on div "Show service & supplier details" at bounding box center [333, 141] width 85 height 8
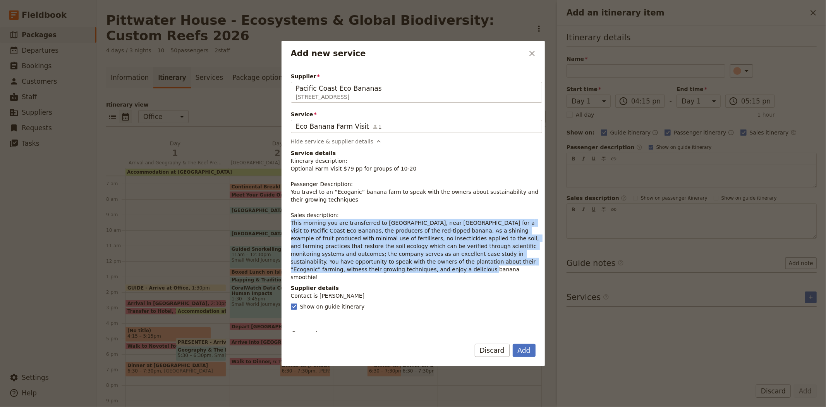
drag, startPoint x: 316, startPoint y: 269, endPoint x: 290, endPoint y: 224, distance: 52.7
click at [290, 224] on div "Supplier Pacific Coast Eco Bananas [STREET_ADDRESS] Pacific Coast Eco Bananas S…" at bounding box center [412, 199] width 263 height 266
copy p "This morning you are transferred to [GEOGRAPHIC_DATA], near [GEOGRAPHIC_DATA] f…"
click at [524, 351] on button "Add" at bounding box center [524, 349] width 23 height 13
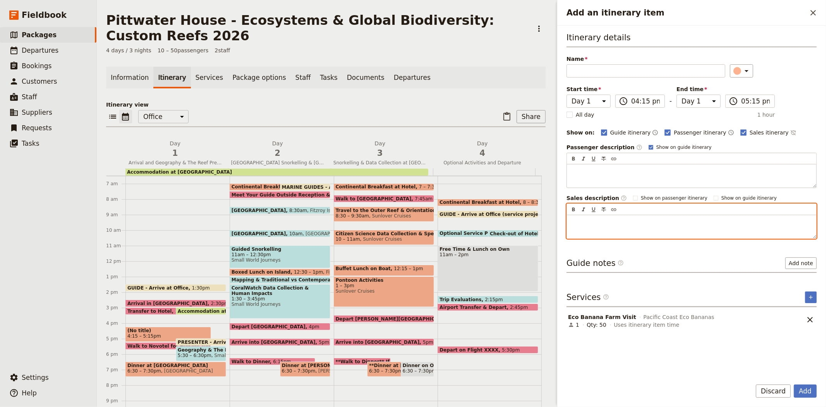
click at [591, 226] on div "Add an itinerary item" at bounding box center [691, 226] width 249 height 23
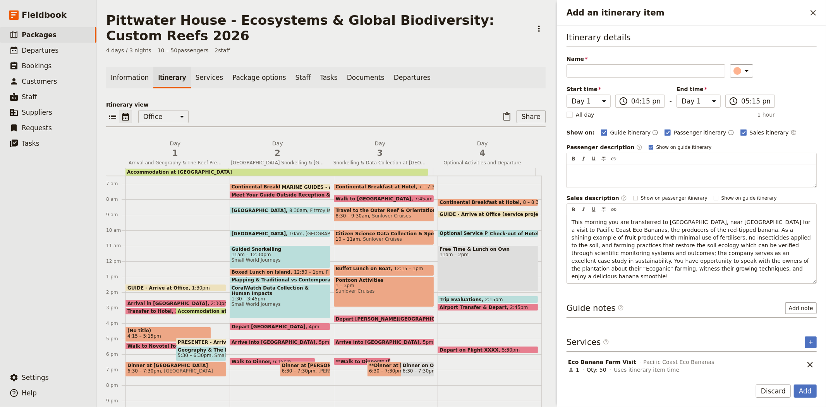
click at [656, 198] on span "Show on passenger itinerary" at bounding box center [674, 198] width 67 height 6
click at [633, 195] on input "Show on passenger itinerary" at bounding box center [633, 194] width 0 height 0
checkbox input "true"
click at [726, 197] on span "Show on guide itinerary" at bounding box center [748, 198] width 55 height 6
click at [714, 195] on input "Show on guide itinerary" at bounding box center [713, 194] width 0 height 0
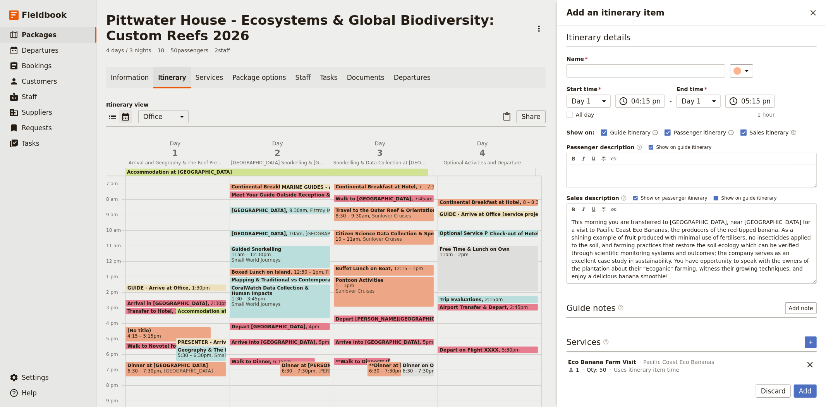
checkbox input "true"
click at [606, 72] on input "Name" at bounding box center [645, 70] width 159 height 13
paste input "Eco-Organic Banana Farm Visit"
type input "Eco-Organic Banana Farm Visit"
click at [631, 103] on input "04:15 pm" at bounding box center [645, 100] width 29 height 9
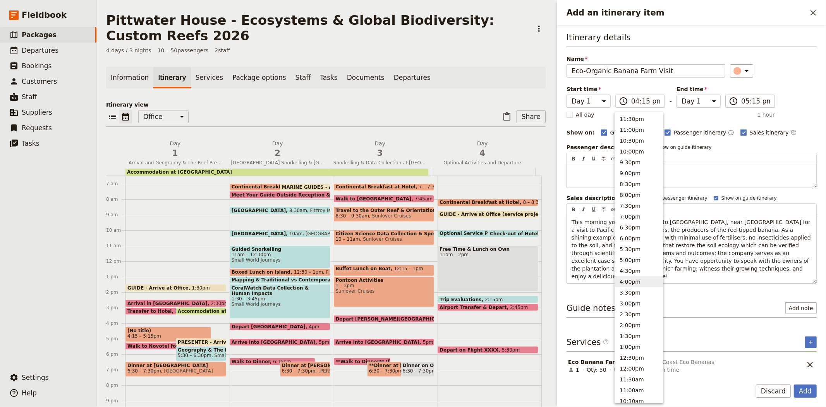
click at [769, 80] on div "Itinerary details Name Eco-Organic Banana Farm Visit ​ Start time Day 1 Day 2 D…" at bounding box center [691, 158] width 250 height 252
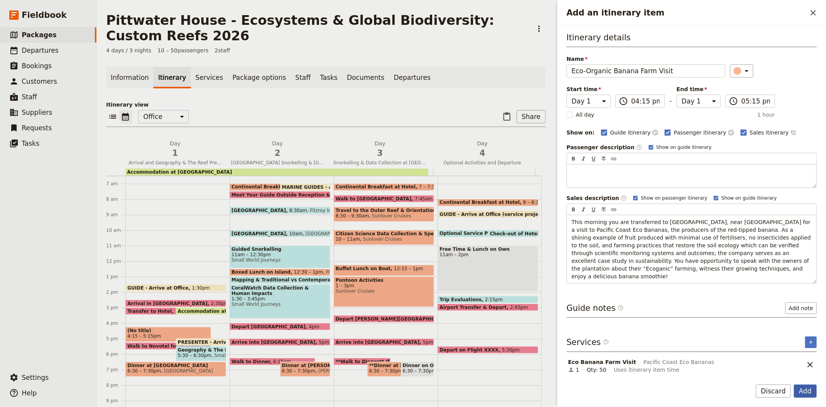
click at [812, 390] on button "Add" at bounding box center [805, 390] width 23 height 13
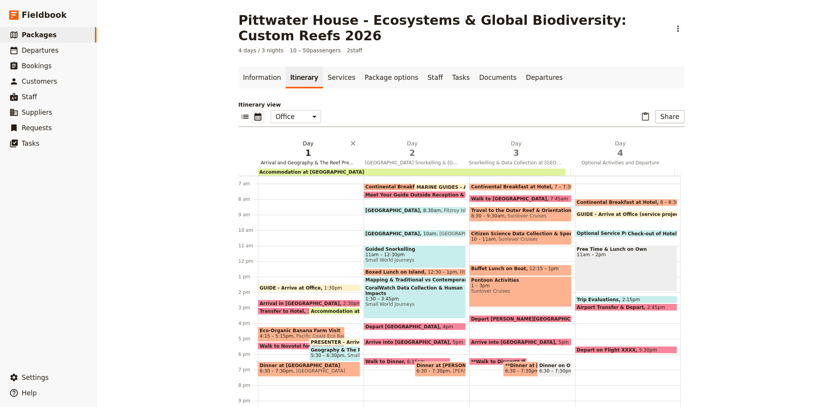
click at [296, 147] on span "1" at bounding box center [308, 153] width 95 height 12
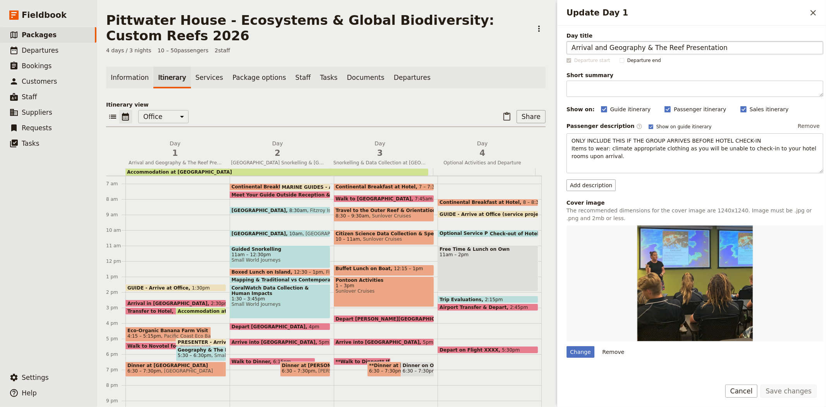
drag, startPoint x: 606, startPoint y: 48, endPoint x: 590, endPoint y: 48, distance: 15.9
click at [590, 48] on input "Arrival and Geography & The Reef Presentation" at bounding box center [694, 47] width 257 height 13
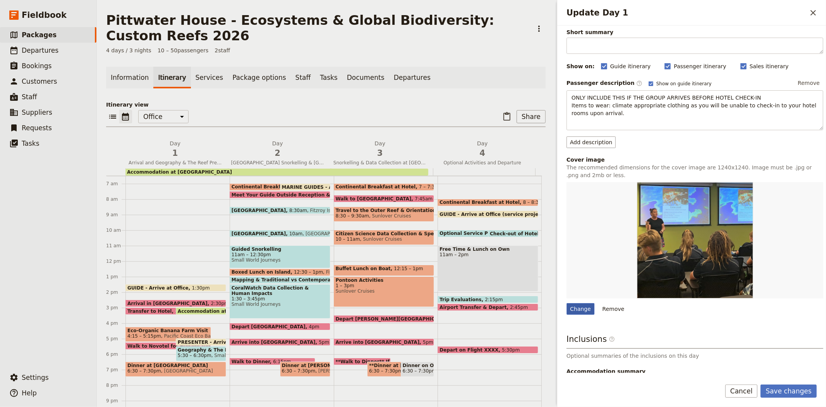
type input "Arrival, Eco-Organic Banana Farm Visit and Geography & The Reef Presentation"
click at [590, 310] on div "Change" at bounding box center [580, 309] width 28 height 12
click at [566, 303] on input "Change" at bounding box center [566, 302] width 0 height 0
type input "C:\fakepath\Banana farm.jpg"
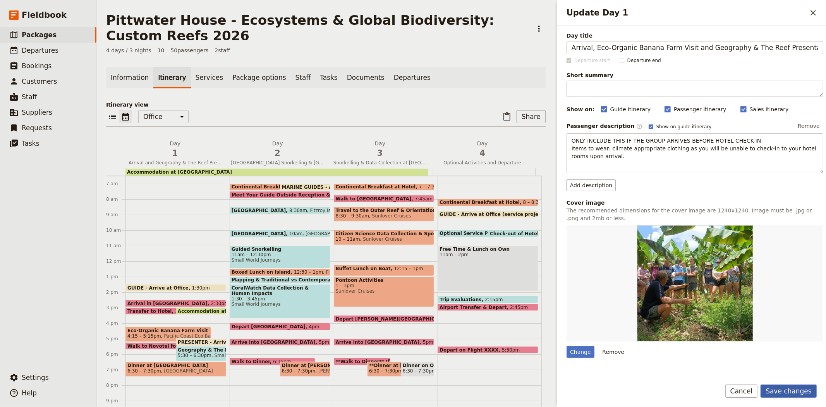
click at [780, 390] on button "Save changes" at bounding box center [788, 390] width 56 height 13
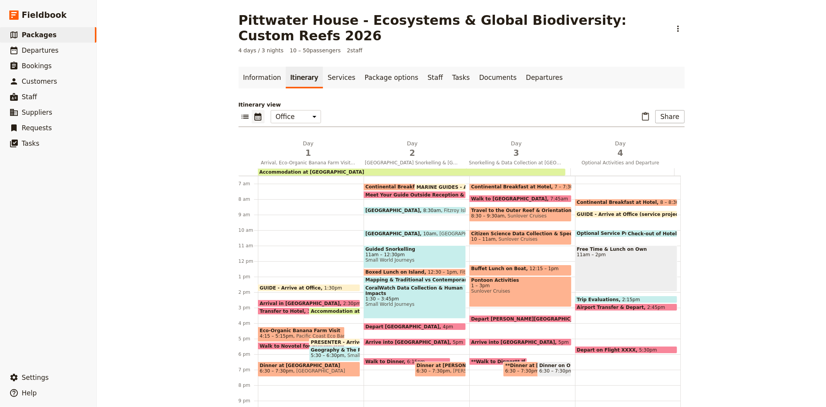
click at [601, 250] on div "Free Time & Lunch on Own 11am – 2pm" at bounding box center [626, 268] width 102 height 46
select select "4"
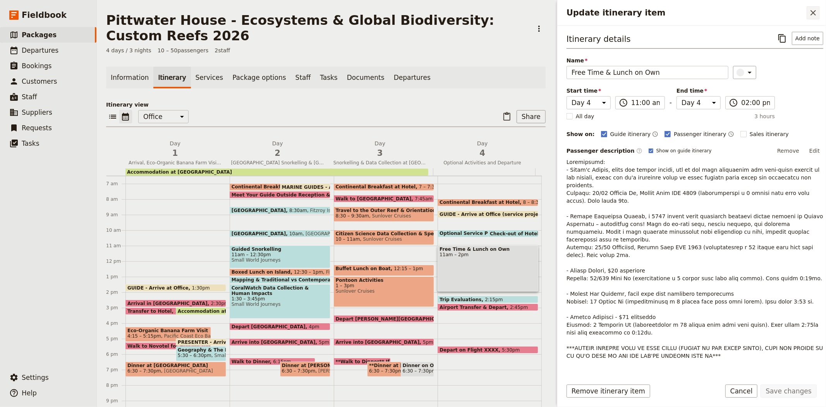
click at [808, 15] on button "​" at bounding box center [812, 12] width 13 height 13
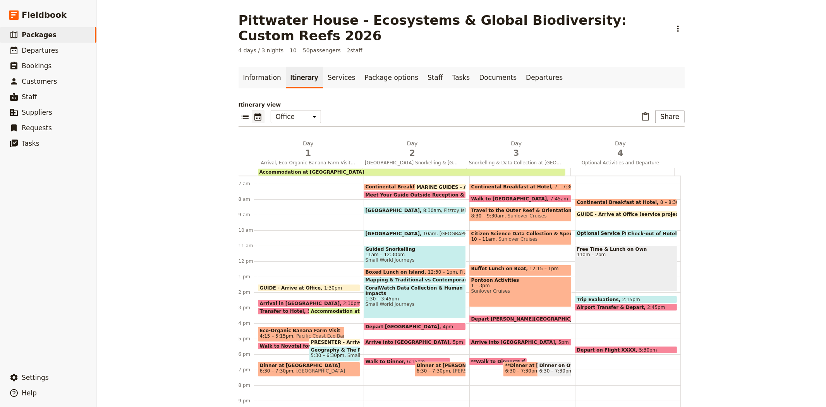
click at [577, 230] on span "Optional Service Project, Eco-Organic Banana Farm or Aboriginal Culture Experie…" at bounding box center [689, 232] width 225 height 5
select select "4"
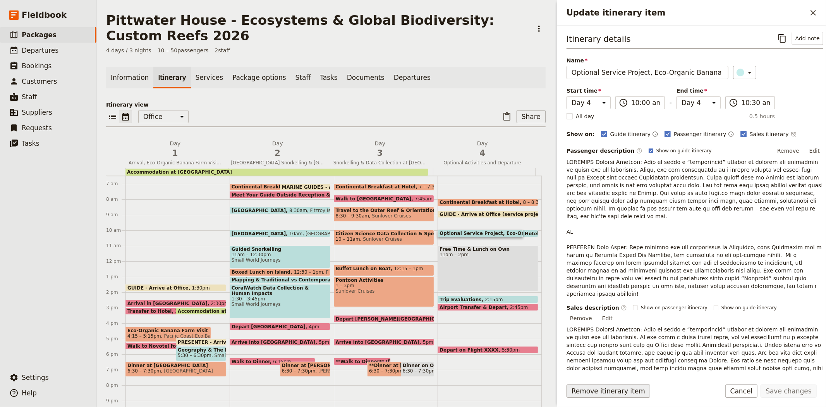
click at [620, 391] on button "Remove itinerary item" at bounding box center [608, 390] width 84 height 13
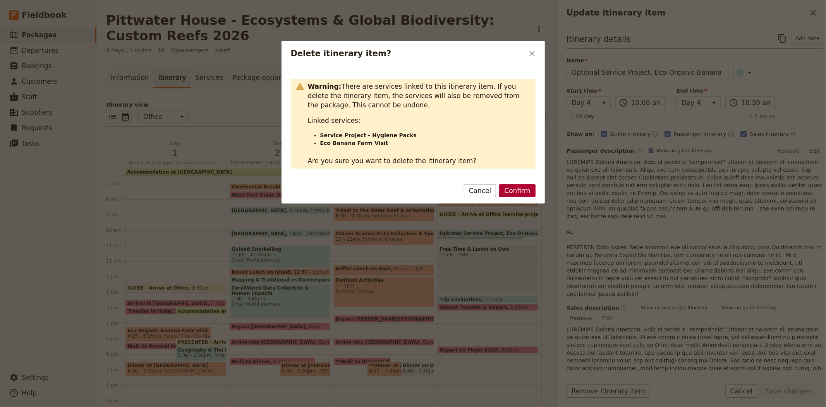
click at [522, 188] on button "Confirm" at bounding box center [517, 190] width 36 height 13
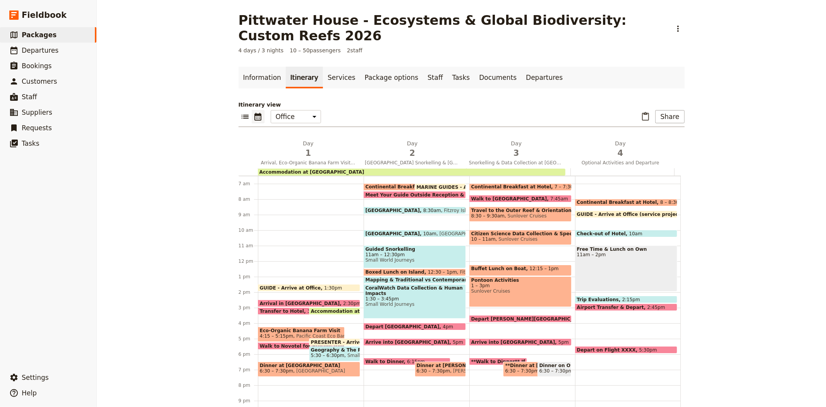
click at [583, 233] on span at bounding box center [625, 234] width 101 height 3
select select "4"
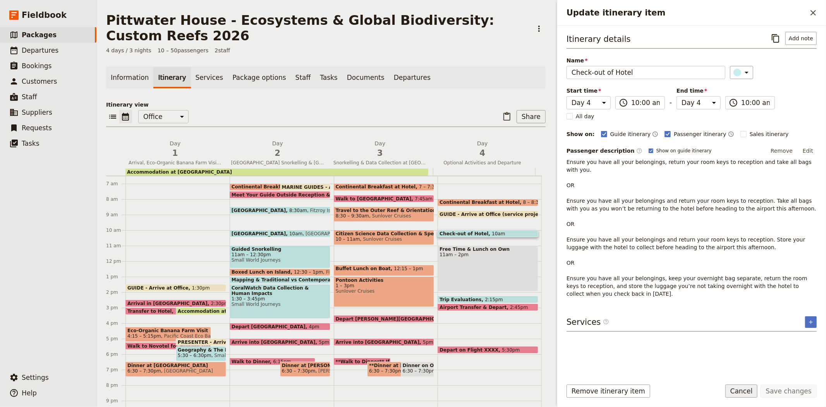
click at [745, 390] on button "Cancel" at bounding box center [741, 390] width 33 height 13
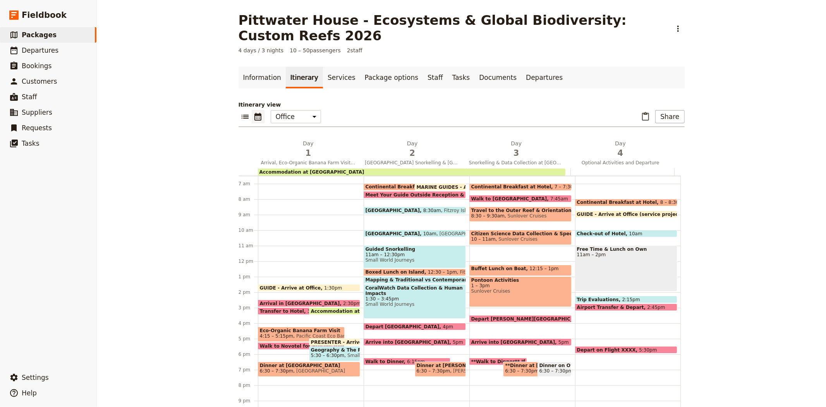
click at [606, 208] on div "Continental Breakfast at Hotel 8 – 8:30am Heritage Hotel Cairns GUIDE - Arrive …" at bounding box center [628, 261] width 106 height 372
select select "4"
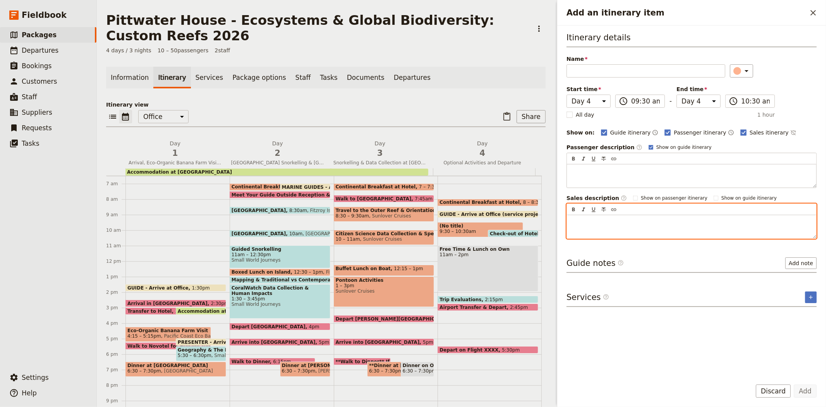
click at [595, 220] on p "Add an itinerary item" at bounding box center [691, 222] width 240 height 8
drag, startPoint x: 716, startPoint y: 220, endPoint x: 562, endPoint y: 224, distance: 153.4
click at [562, 224] on div "Itinerary details Name ​ Please fill in this field. Start time Day 1 Day 2 Day …" at bounding box center [691, 199] width 269 height 347
copy span "On Country Cultural Experience with Indigenous Rangers"
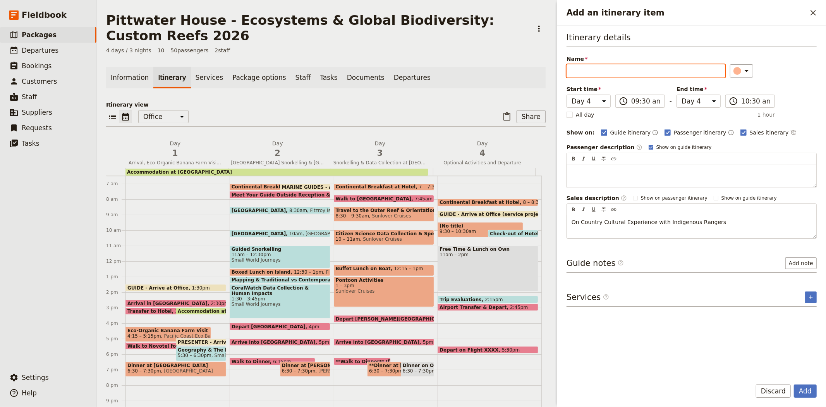
click at [648, 67] on input "Name" at bounding box center [645, 70] width 159 height 13
paste input "On Country Cultural Experience with Indigenous Rangers"
type input "On Country Cultural Experience with Indigenous Rangers"
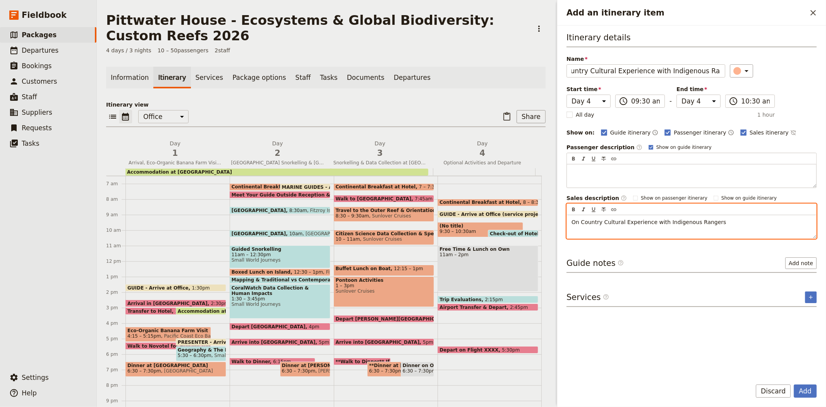
scroll to position [0, 0]
drag, startPoint x: 717, startPoint y: 224, endPoint x: 563, endPoint y: 225, distance: 153.7
click at [563, 225] on div "Itinerary details Name On Country Cultural Experience with Indigenous Rangers ​…" at bounding box center [691, 199] width 269 height 347
paste div "Add an itinerary item"
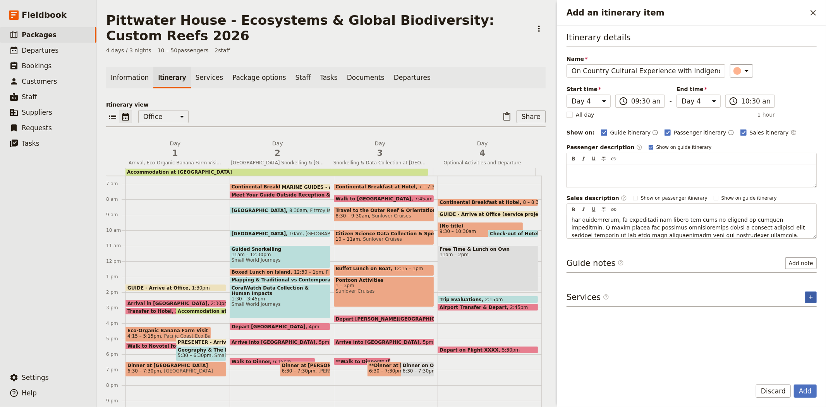
click at [808, 298] on icon "Add service inclusion" at bounding box center [811, 297] width 6 height 6
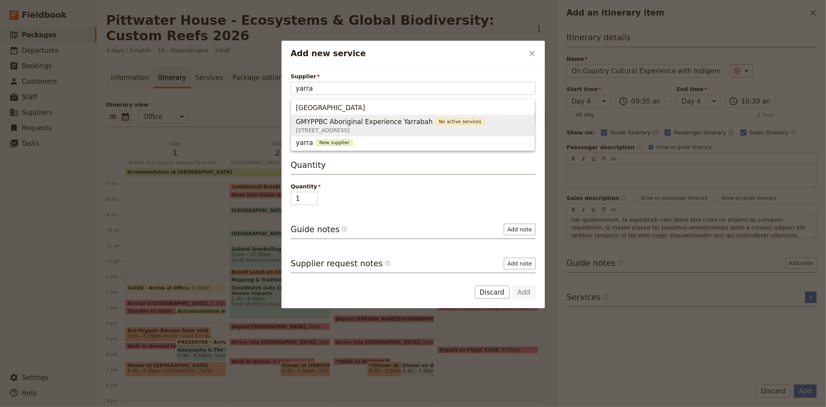
click at [373, 130] on span "[STREET_ADDRESS]" at bounding box center [390, 130] width 189 height 8
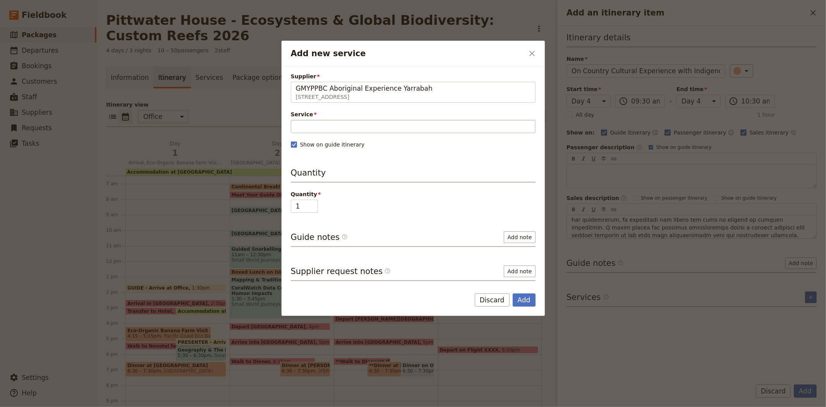
type input "GMYPPBC Aboriginal Experience Yarrabah"
click at [319, 130] on input "Service" at bounding box center [413, 126] width 245 height 13
click at [518, 298] on button "Add" at bounding box center [524, 299] width 23 height 13
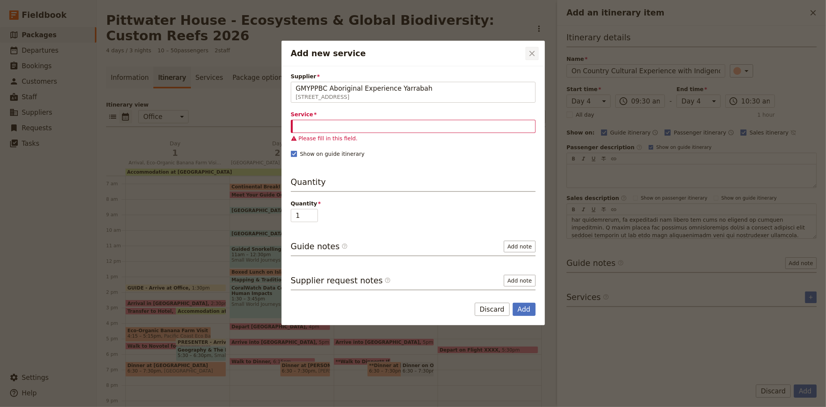
click at [535, 54] on icon "Close dialog" at bounding box center [531, 53] width 9 height 9
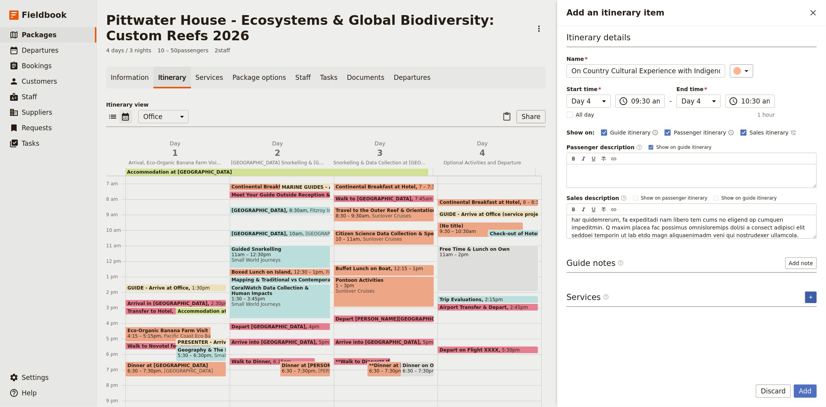
click at [808, 298] on icon "Add service inclusion" at bounding box center [811, 297] width 6 height 6
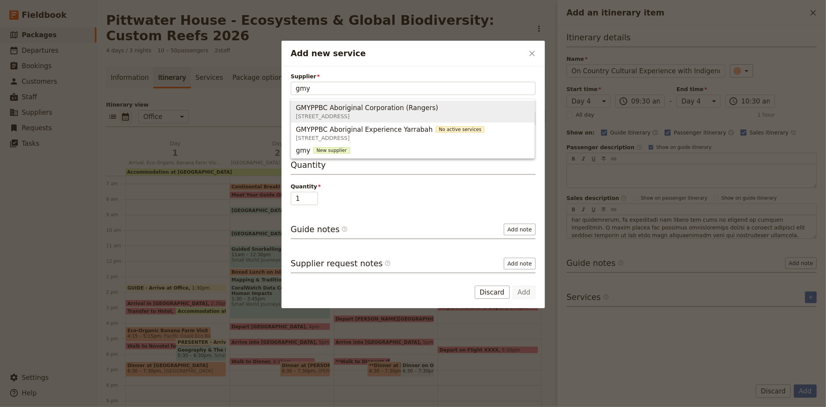
click at [513, 113] on span "GMYPPBC Aboriginal Corporation (Rangers) [STREET_ADDRESS]" at bounding box center [413, 111] width 234 height 19
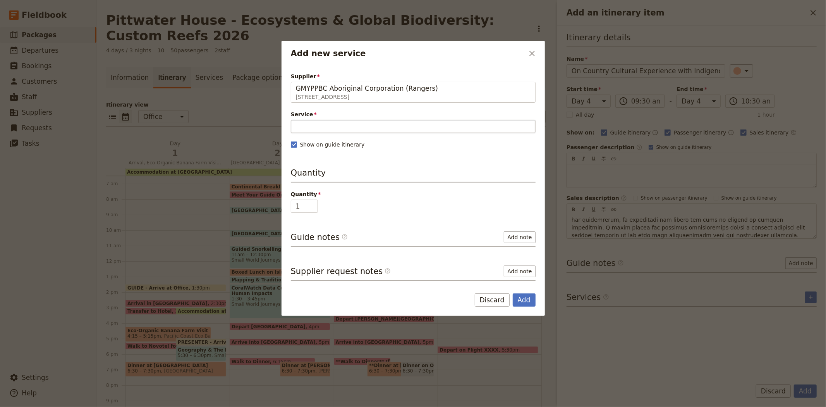
type input "GMYPPBC Aboriginal Corporation (Rangers)"
click at [355, 126] on input "Service" at bounding box center [413, 126] width 245 height 13
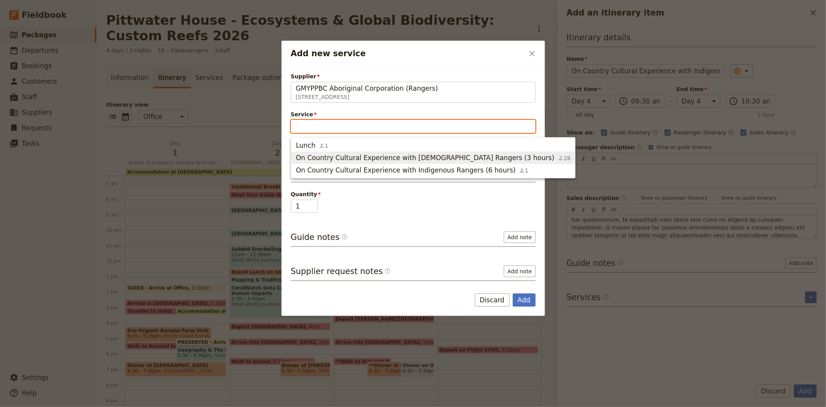
click at [354, 155] on span "On Country Cultural Experience with [DEMOGRAPHIC_DATA] Rangers (3 hours)" at bounding box center [425, 157] width 259 height 9
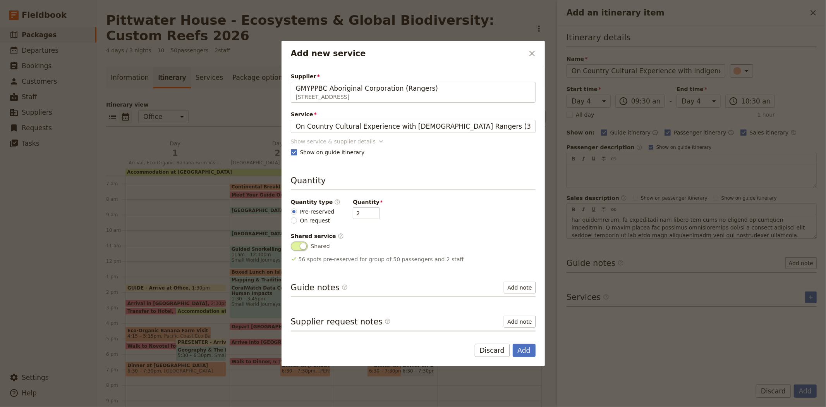
click at [315, 139] on div "Show service & supplier details" at bounding box center [333, 141] width 85 height 8
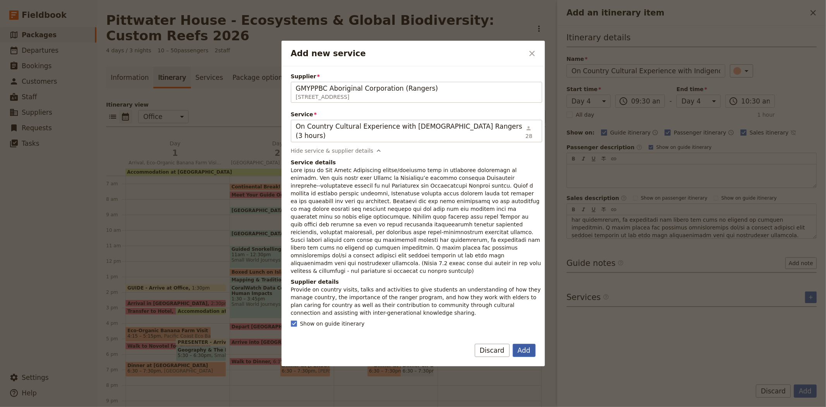
click at [520, 353] on button "Add" at bounding box center [524, 349] width 23 height 13
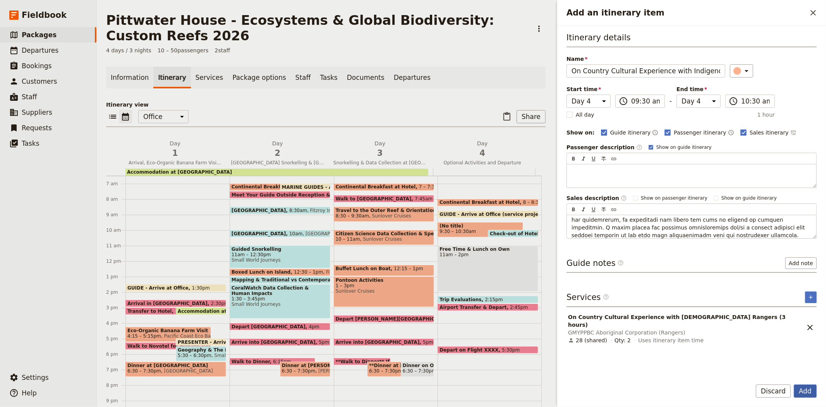
click at [806, 391] on button "Add" at bounding box center [805, 390] width 23 height 13
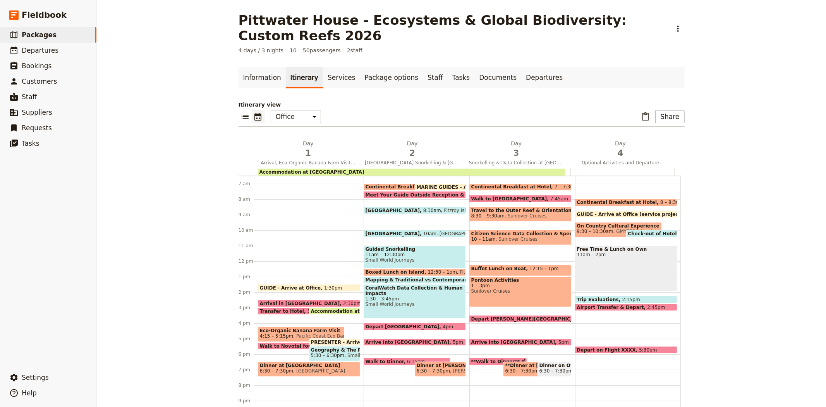
click at [613, 228] on span "GMYPPBC Aboriginal Corporation (Rangers)" at bounding box center [664, 230] width 103 height 5
select select "4"
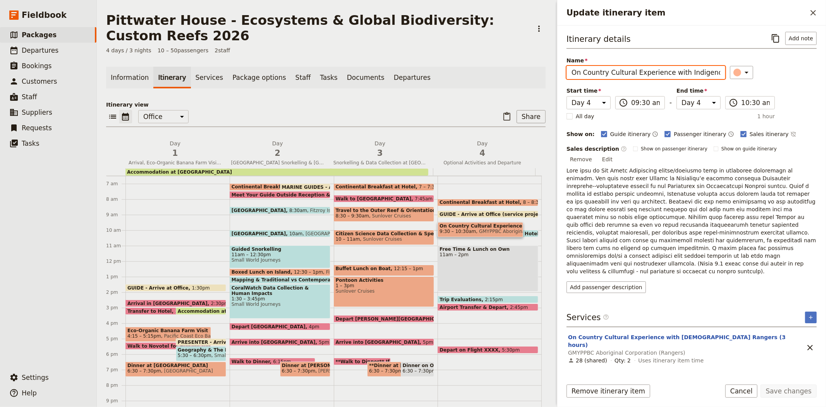
scroll to position [0, 21]
drag, startPoint x: 571, startPoint y: 72, endPoint x: 768, endPoint y: 84, distance: 197.8
click at [768, 84] on div "Itinerary details ​ Add note Name On Country Cultural Experience with Indigenou…" at bounding box center [691, 162] width 250 height 261
click at [750, 391] on button "Cancel" at bounding box center [741, 390] width 33 height 13
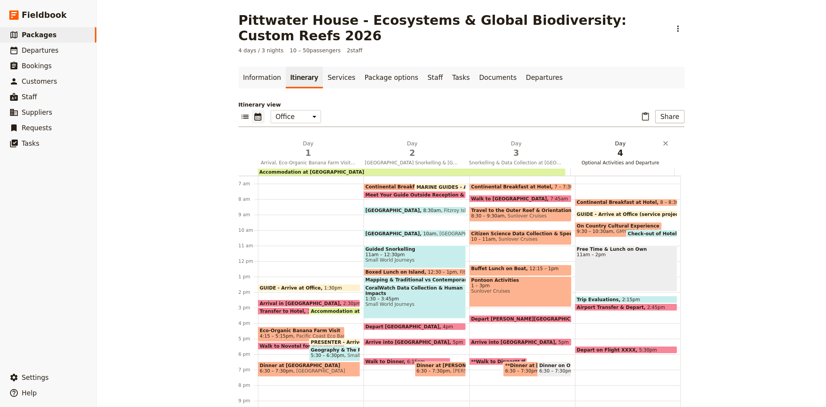
click at [616, 160] on span "Optional Activities and Departure" at bounding box center [620, 163] width 101 height 6
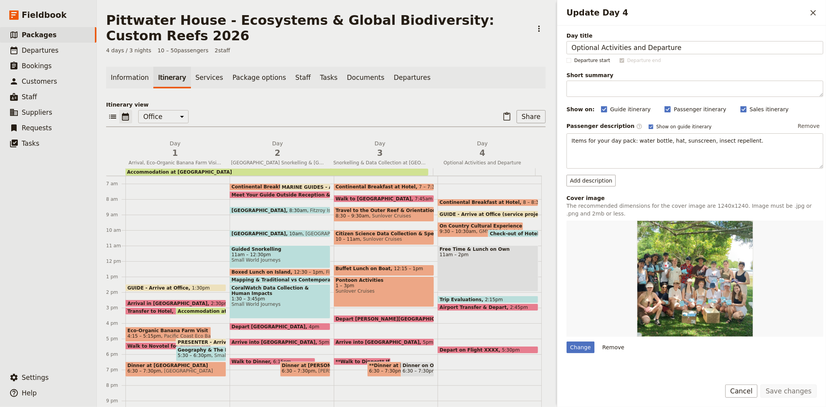
drag, startPoint x: 624, startPoint y: 47, endPoint x: 551, endPoint y: 45, distance: 73.2
click at [551, 45] on div "Pittwater House - Ecosystems & Global Biodiversity: Custom Reefs 2026 ​ 4 days …" at bounding box center [461, 203] width 729 height 407
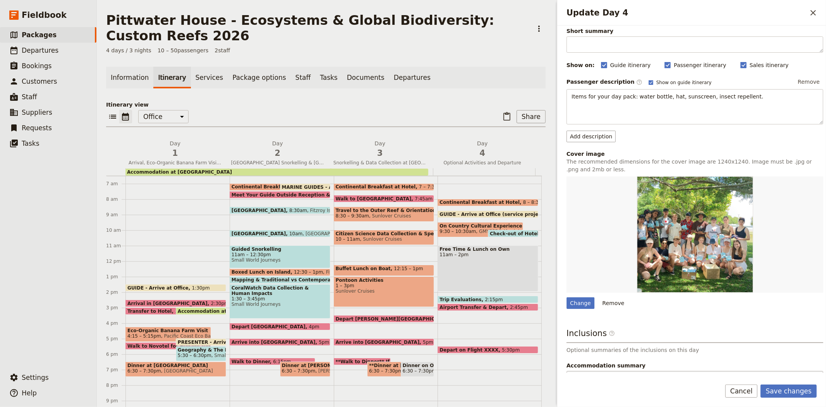
scroll to position [86, 0]
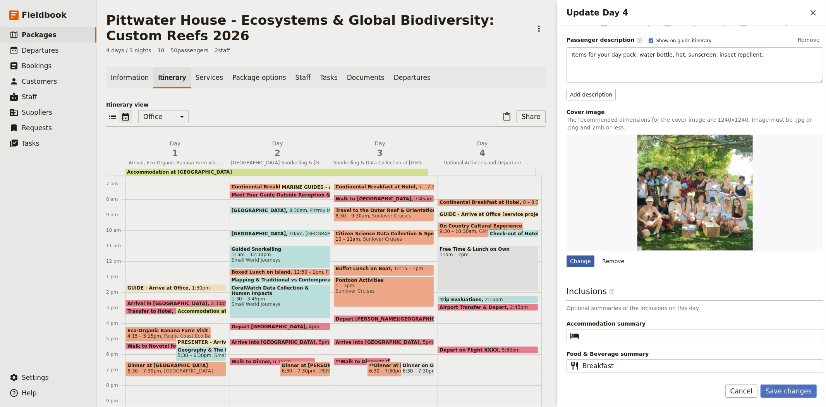
type input "On Country Cultural Experience with Indigenous Rangers and Departure"
click at [581, 263] on div "Change" at bounding box center [580, 261] width 28 height 12
click at [566, 255] on input "Change" at bounding box center [566, 255] width 0 height 0
type input "C:\fakepath\On Country Culture Yarrabah.jpg"
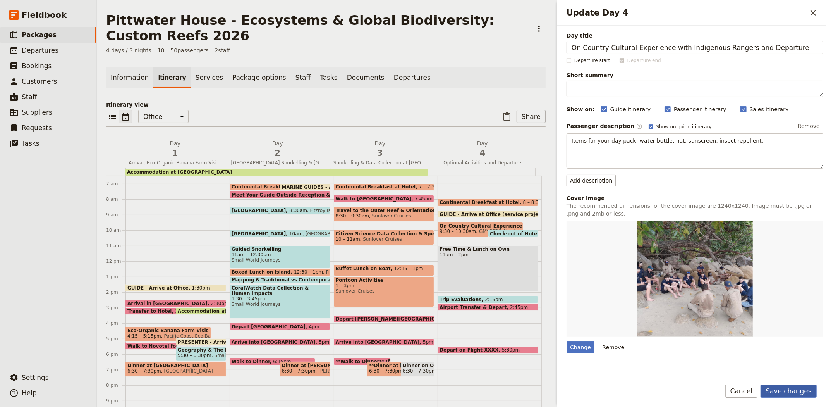
click at [803, 391] on button "Save changes" at bounding box center [788, 390] width 56 height 13
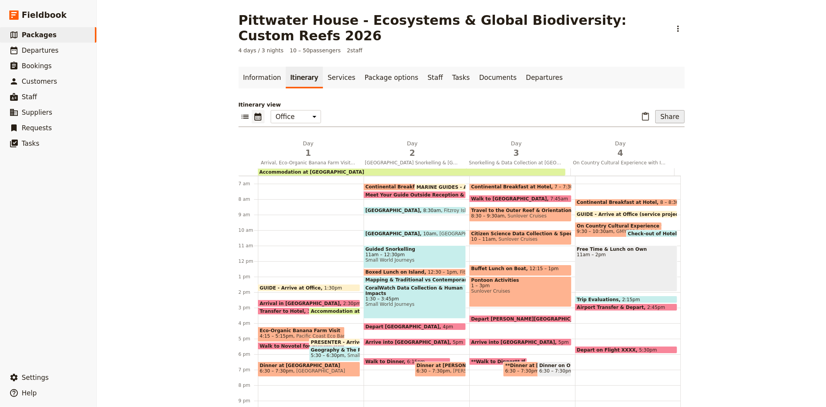
click at [668, 110] on button "Share" at bounding box center [669, 116] width 29 height 13
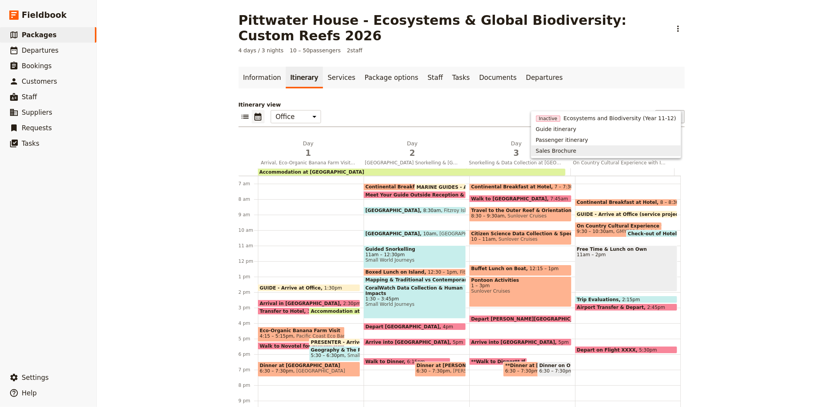
click at [609, 153] on span "Sales Brochure" at bounding box center [606, 151] width 140 height 8
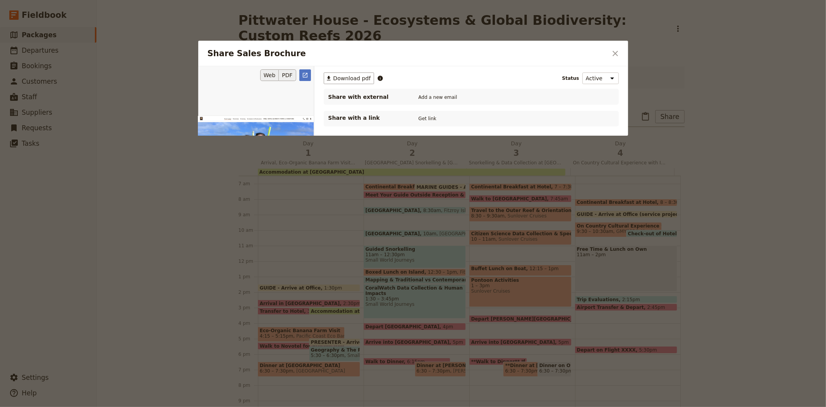
drag, startPoint x: 288, startPoint y: 74, endPoint x: 295, endPoint y: 74, distance: 6.6
click at [288, 74] on button "PDF" at bounding box center [287, 75] width 17 height 12
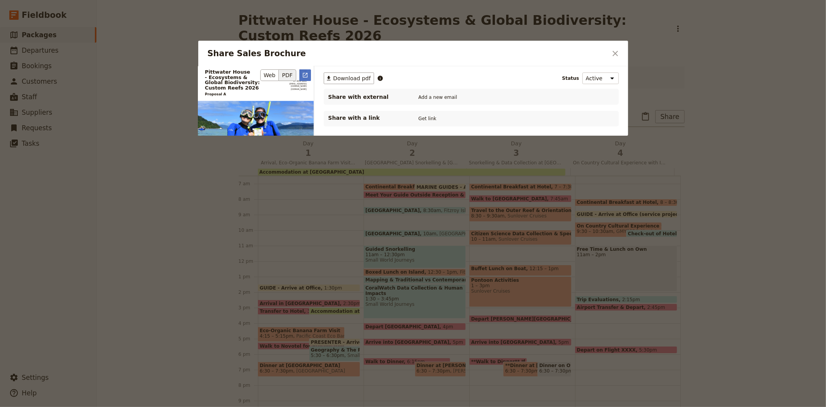
click at [307, 75] on icon "Open full preview" at bounding box center [305, 75] width 6 height 6
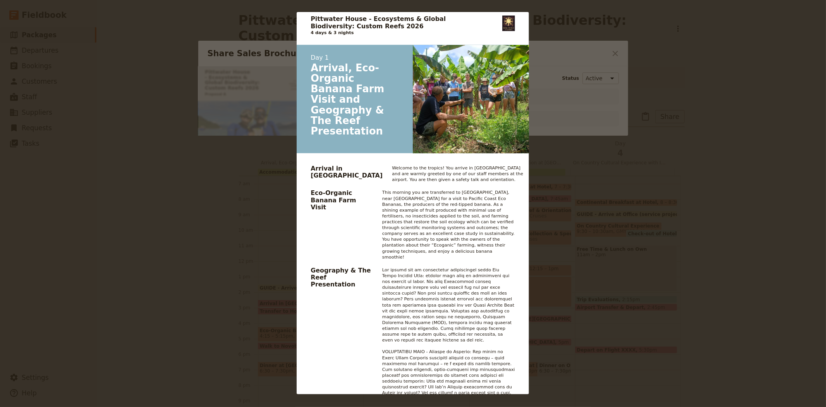
scroll to position [817, 0]
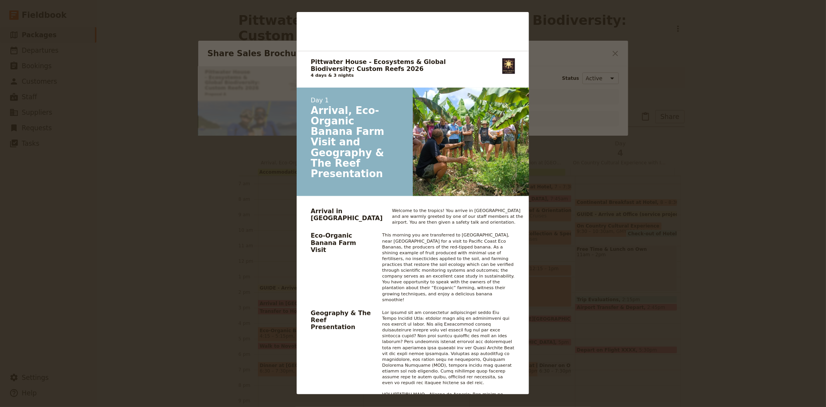
click at [595, 196] on div "Pittwater House - Ecosystems & Global Biodiversity: Custom Reefs 2026 Proposal …" at bounding box center [413, 203] width 826 height 407
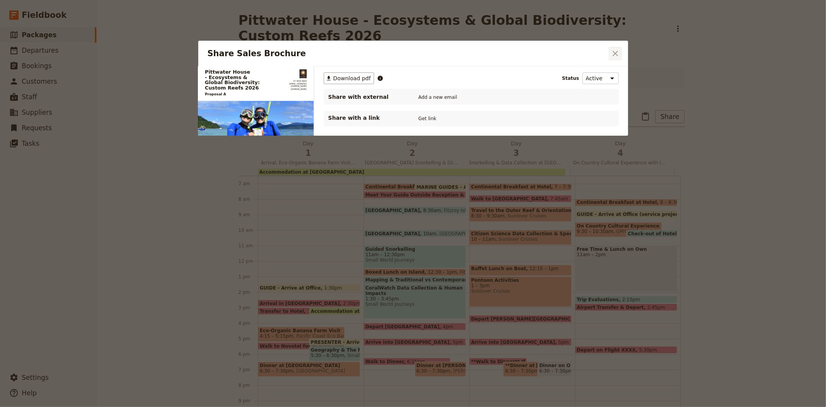
click at [619, 55] on icon "Close dialog" at bounding box center [615, 53] width 9 height 9
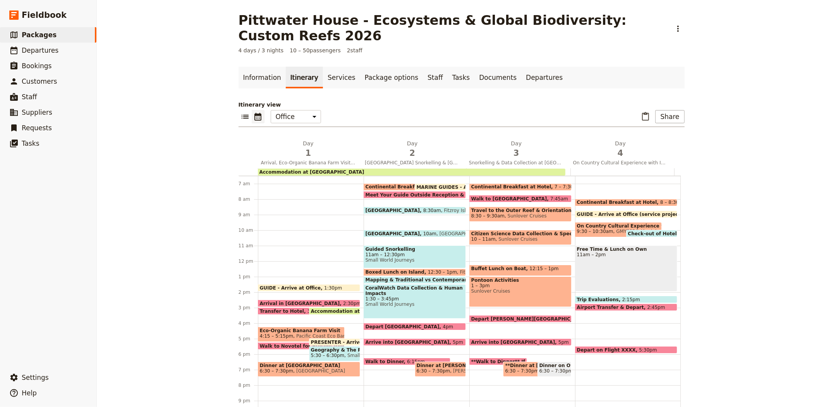
click at [316, 352] on span "5:30 – 6:30pm" at bounding box center [328, 354] width 34 height 5
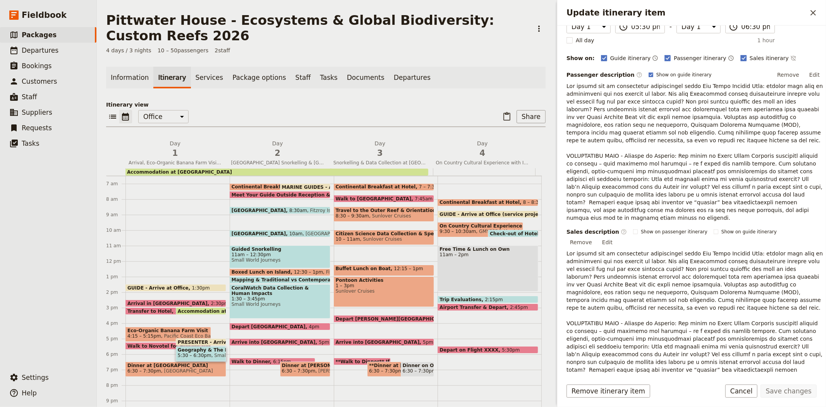
scroll to position [168, 0]
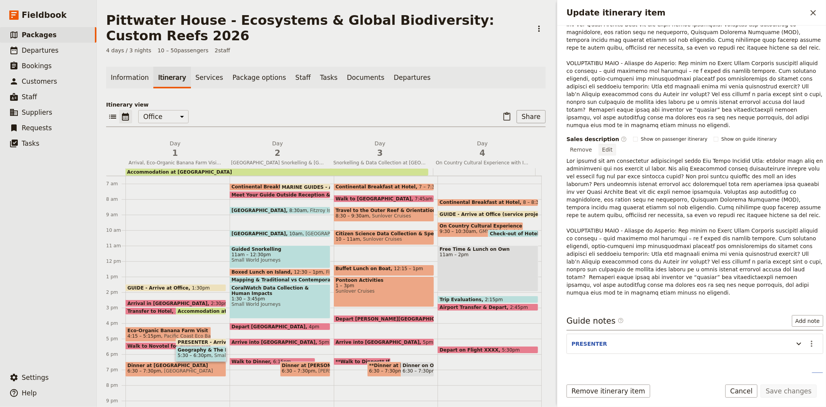
click at [616, 144] on button "Edit" at bounding box center [607, 150] width 17 height 12
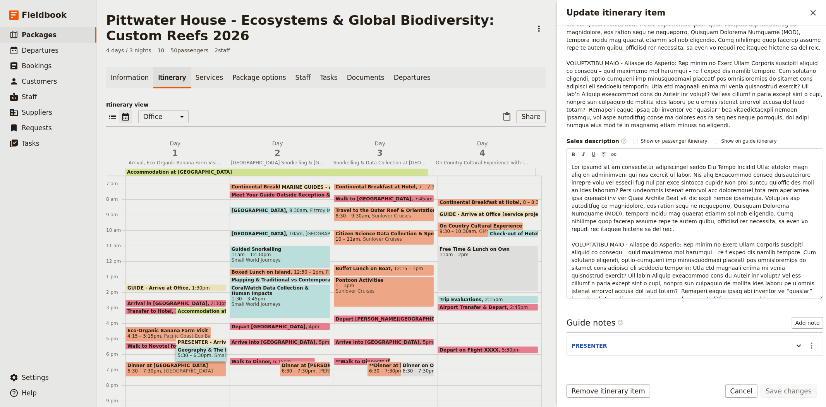
drag, startPoint x: 780, startPoint y: 279, endPoint x: 558, endPoint y: 212, distance: 231.5
click at [558, 212] on div "Itinerary details ​ Name Geography & The Reef Presentation ​ Start time Day 1 D…" at bounding box center [691, 199] width 269 height 347
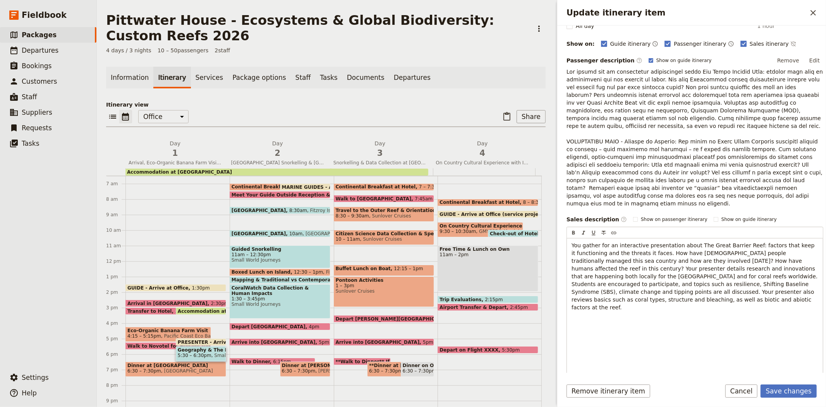
scroll to position [14, 0]
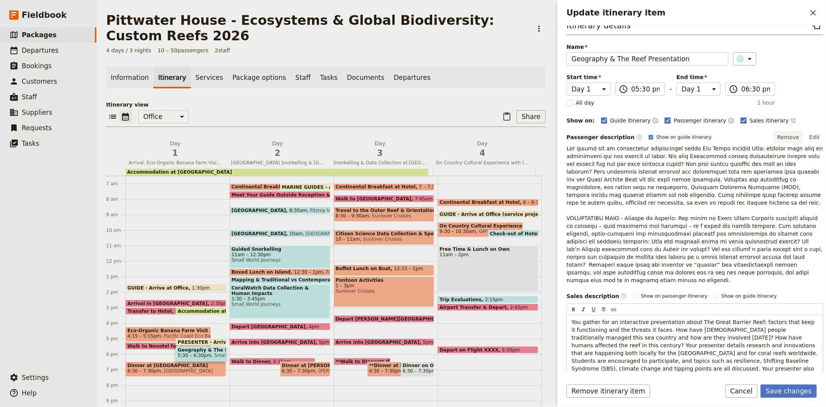
click at [792, 141] on button "Remove" at bounding box center [788, 137] width 29 height 12
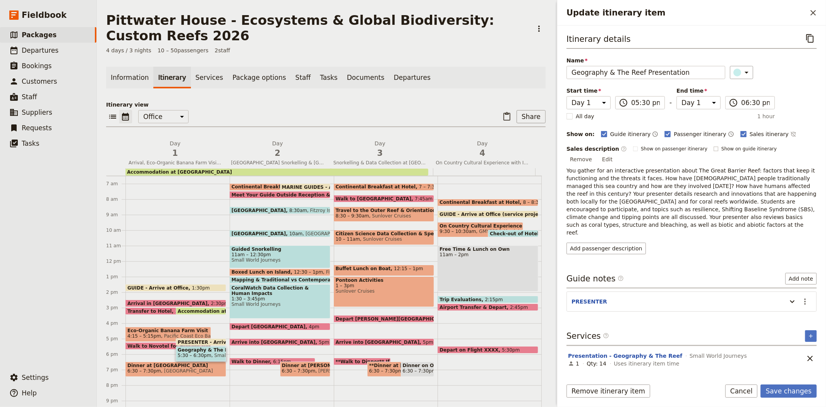
click at [734, 150] on span "Show on guide itinerary" at bounding box center [748, 149] width 55 height 6
click at [714, 146] on input "Show on guide itinerary" at bounding box center [713, 145] width 0 height 0
checkbox input "true"
click at [667, 151] on span "Show on passenger itinerary" at bounding box center [674, 149] width 67 height 6
click at [633, 146] on input "Show on passenger itinerary" at bounding box center [633, 145] width 0 height 0
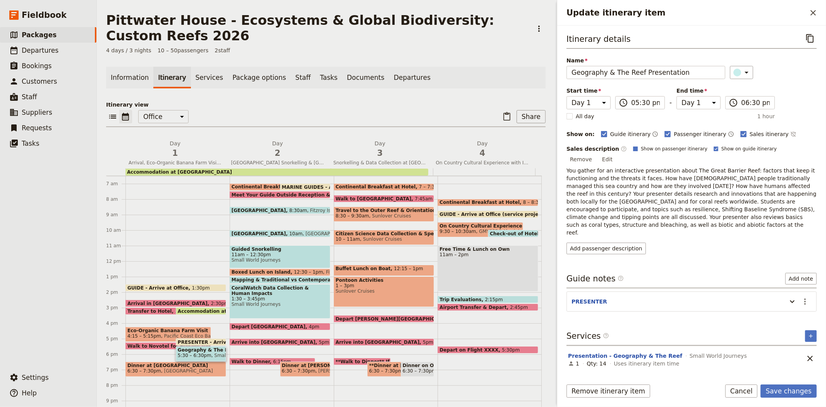
checkbox input "true"
click at [782, 389] on button "Save changes" at bounding box center [788, 390] width 56 height 13
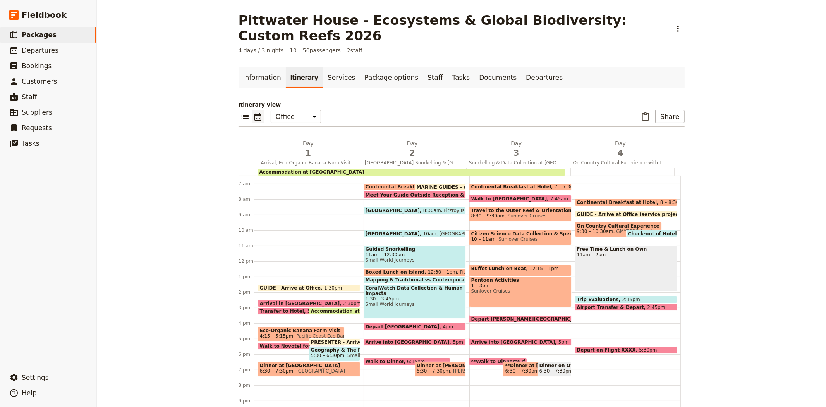
click at [326, 308] on span "Accommodation at [GEOGRAPHIC_DATA]" at bounding box center [365, 310] width 108 height 5
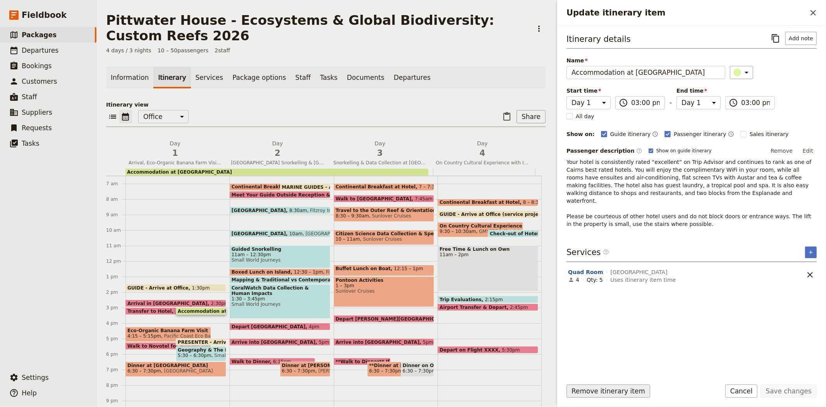
click at [599, 388] on button "Remove itinerary item" at bounding box center [608, 390] width 84 height 13
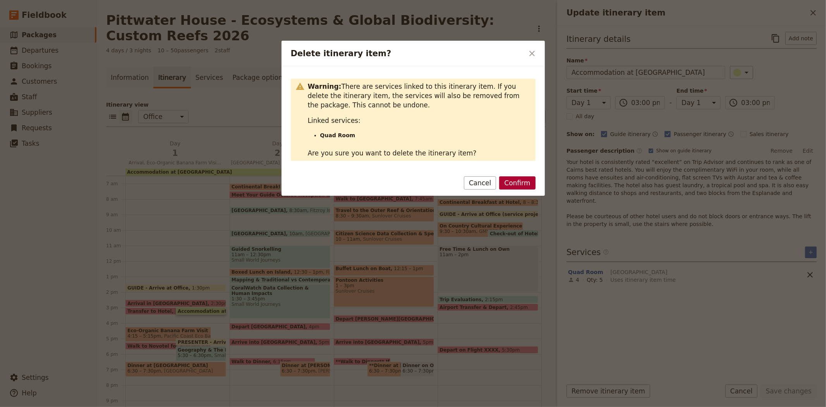
click at [523, 184] on button "Confirm" at bounding box center [517, 182] width 36 height 13
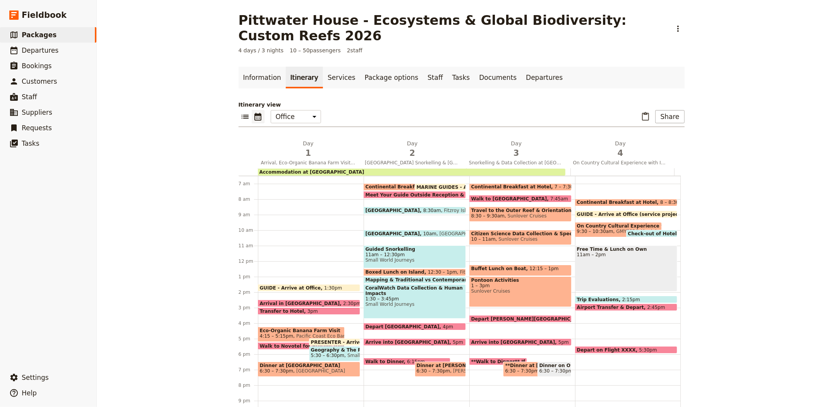
click at [291, 303] on div "GUIDE - Arrive at Office 1:30pm Arrival in [GEOGRAPHIC_DATA] 2:30pm Transfer to…" at bounding box center [311, 261] width 106 height 372
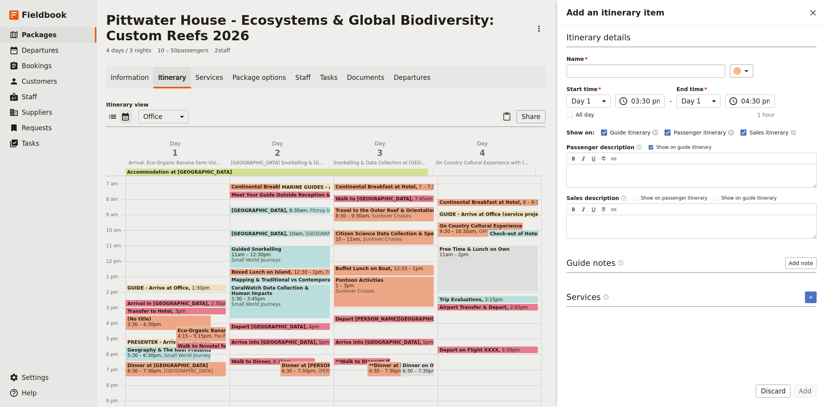
click at [637, 72] on input "Name" at bounding box center [645, 70] width 159 height 13
type input "Accommodation Options"
click at [808, 297] on icon "Add service inclusion" at bounding box center [811, 297] width 6 height 6
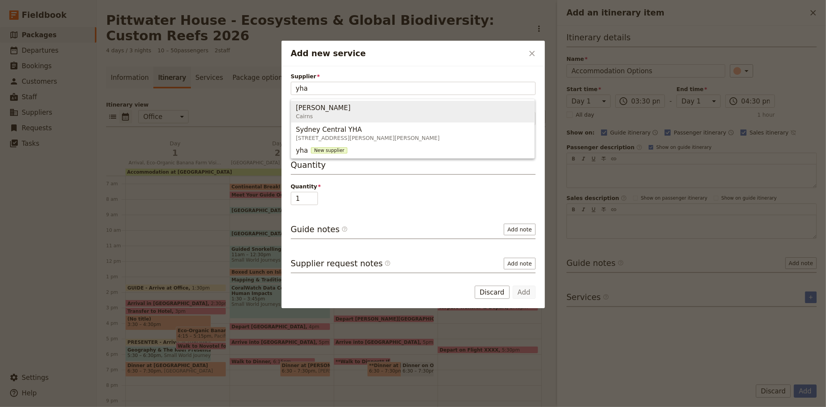
click at [347, 107] on span "YHA Cairns Cairns" at bounding box center [413, 111] width 234 height 19
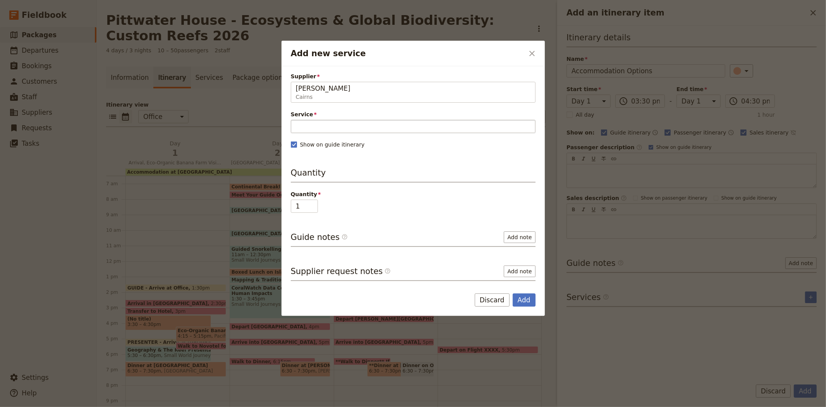
type input "[PERSON_NAME]"
click at [331, 129] on input "Service" at bounding box center [413, 126] width 245 height 13
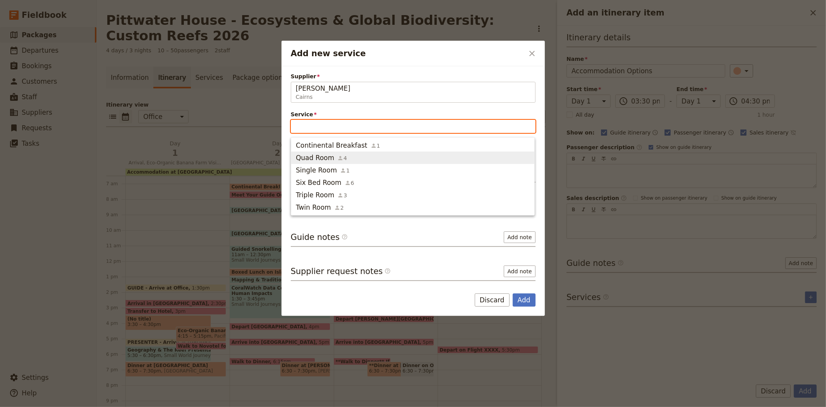
click at [332, 160] on div "Quad Room 4" at bounding box center [321, 157] width 51 height 9
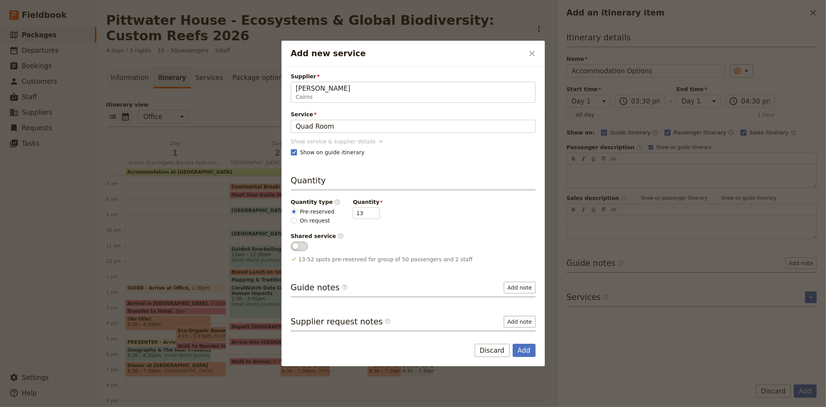
click at [324, 142] on div "Show service & supplier details" at bounding box center [333, 141] width 85 height 8
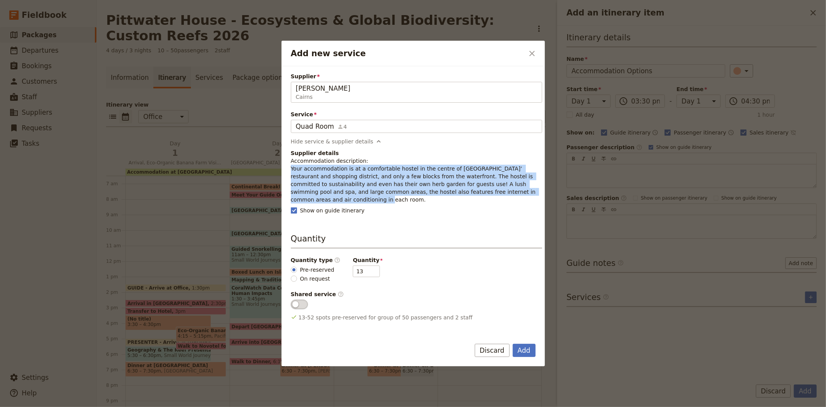
drag, startPoint x: 506, startPoint y: 195, endPoint x: 289, endPoint y: 170, distance: 218.2
click at [289, 170] on div "Supplier YHA Cairns Cairns YHA Cairns Service Quad Room 4 Quad Room Hide servic…" at bounding box center [412, 199] width 263 height 266
copy p "Your accommodation is at a comfortable hostel in the centre of [GEOGRAPHIC_DATA…"
click at [528, 352] on button "Add" at bounding box center [524, 349] width 23 height 13
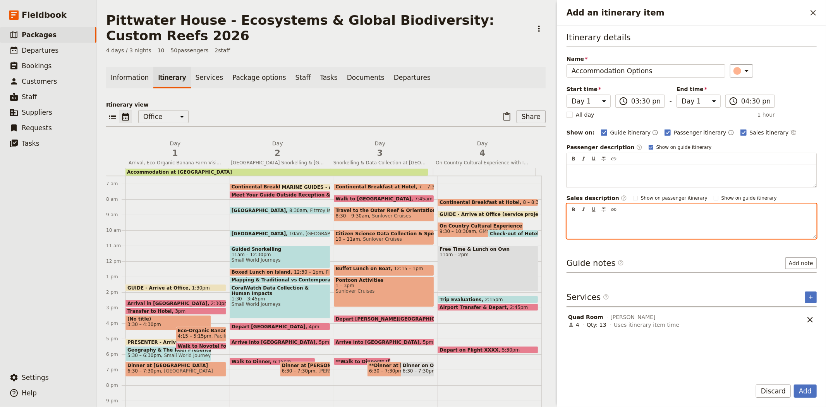
click at [585, 221] on p "Add an itinerary item" at bounding box center [691, 222] width 240 height 8
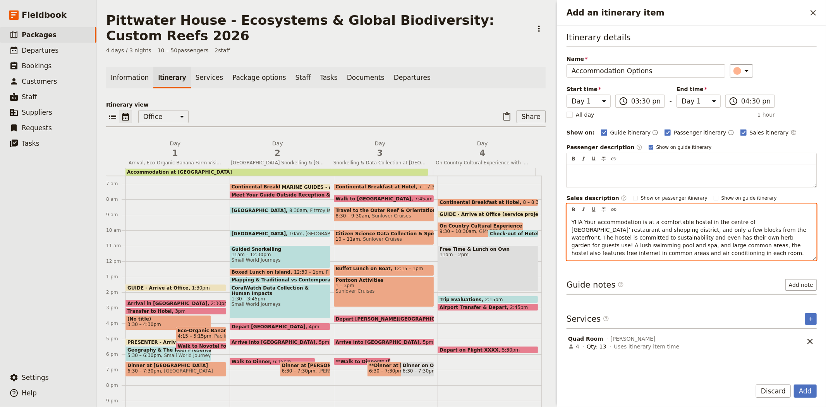
click at [585, 221] on span "YHA Your accommodation is at a comfortable hostel in the centre of [GEOGRAPHIC_…" at bounding box center [689, 237] width 237 height 37
click at [633, 222] on span "YHA accommodation is at a comfortable hostel in the centre of [GEOGRAPHIC_DATA]…" at bounding box center [690, 237] width 238 height 37
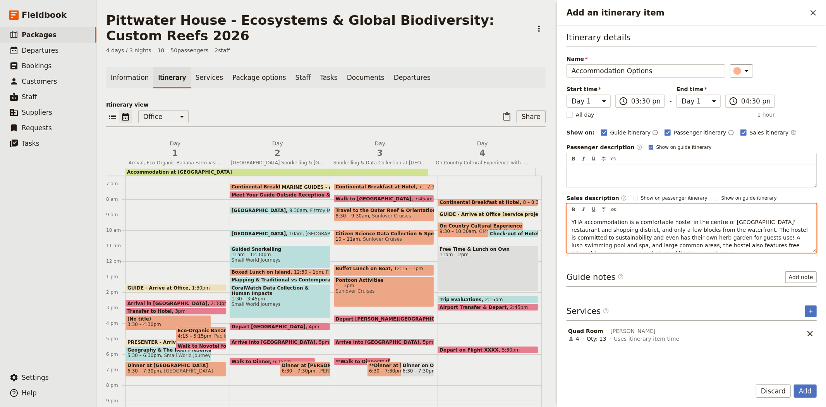
click at [806, 247] on p "YHA accommodation is a comfortable hostel in the centre of [GEOGRAPHIC_DATA]’ r…" at bounding box center [691, 237] width 240 height 39
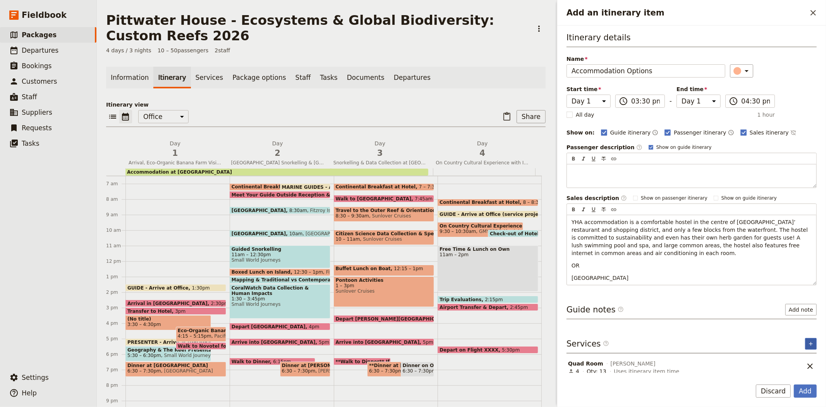
click at [810, 340] on icon "Add service inclusion" at bounding box center [811, 343] width 6 height 6
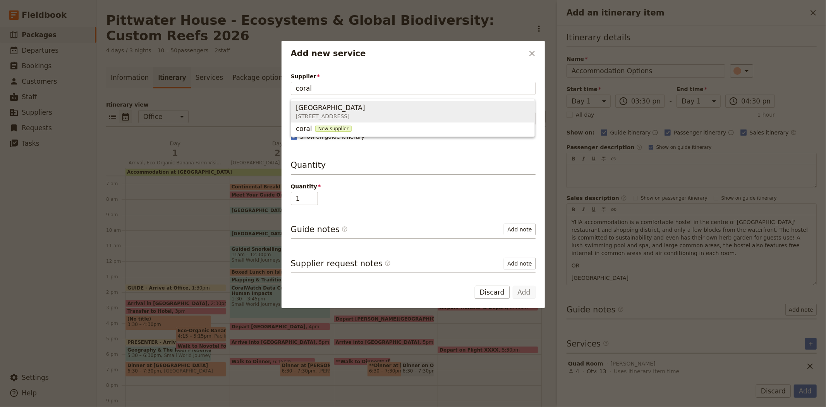
click at [368, 114] on span "[STREET_ADDRESS]" at bounding box center [332, 116] width 72 height 8
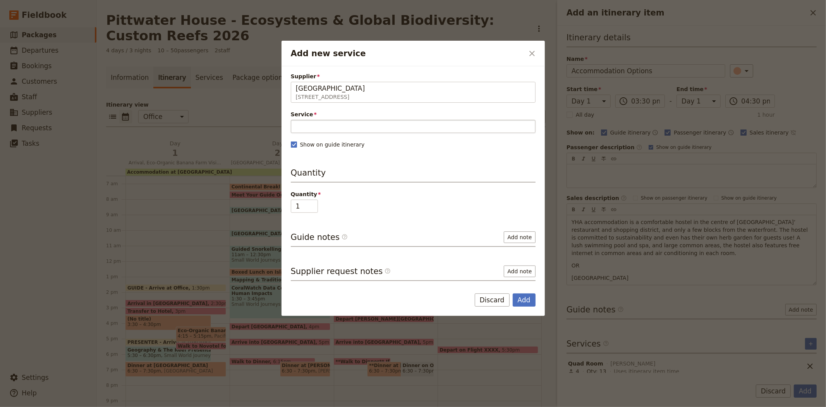
type input "[GEOGRAPHIC_DATA]"
click at [362, 131] on input "Service" at bounding box center [413, 126] width 245 height 13
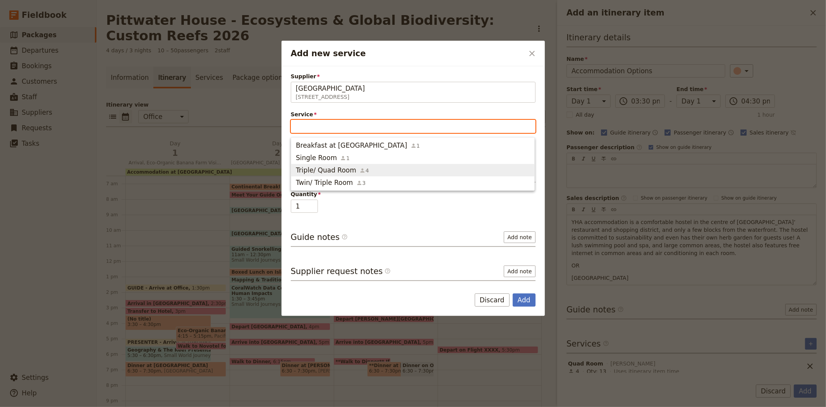
click at [343, 170] on span "Triple/ Quad Room" at bounding box center [326, 169] width 60 height 9
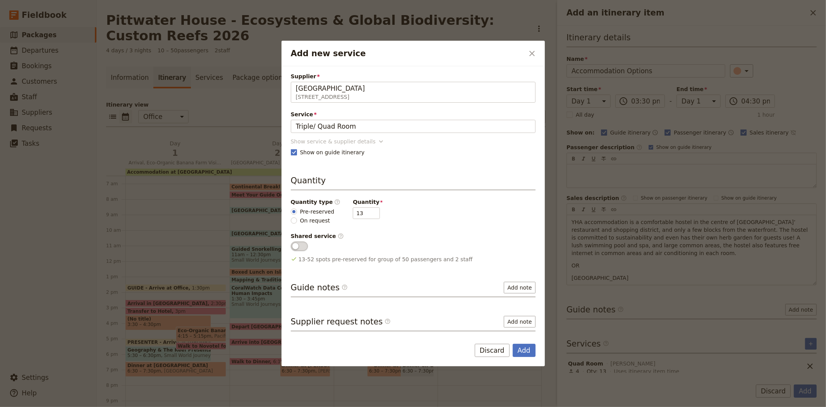
click at [325, 139] on div "Show service & supplier details" at bounding box center [333, 141] width 85 height 8
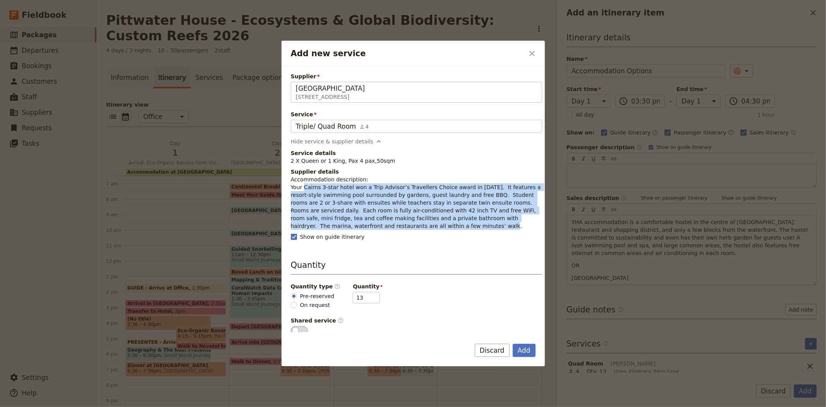
drag, startPoint x: 303, startPoint y: 187, endPoint x: 373, endPoint y: 226, distance: 80.3
click at [373, 226] on p "Accommodation description: Your Cairns 3-star hotel won a Trip Advisor’s Travel…" at bounding box center [416, 202] width 251 height 54
copy p "Cairns 3-star hotel won a Trip Advisor’s Travellers Choice award in [DATE]. It …"
click at [525, 346] on button "Add" at bounding box center [524, 349] width 23 height 13
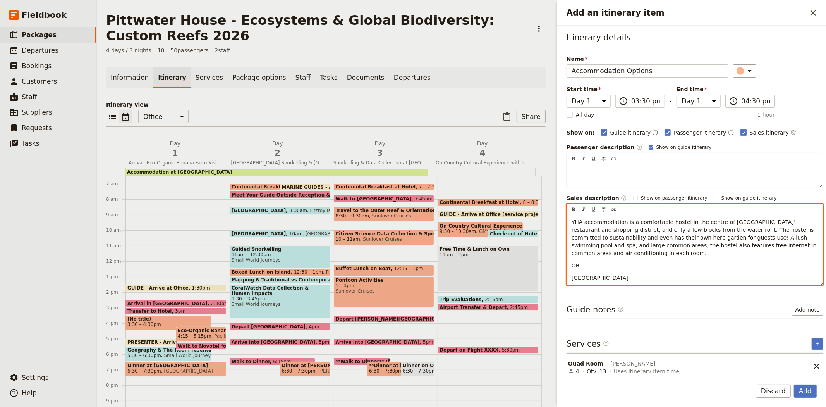
click at [624, 274] on p "[GEOGRAPHIC_DATA]" at bounding box center [694, 278] width 247 height 8
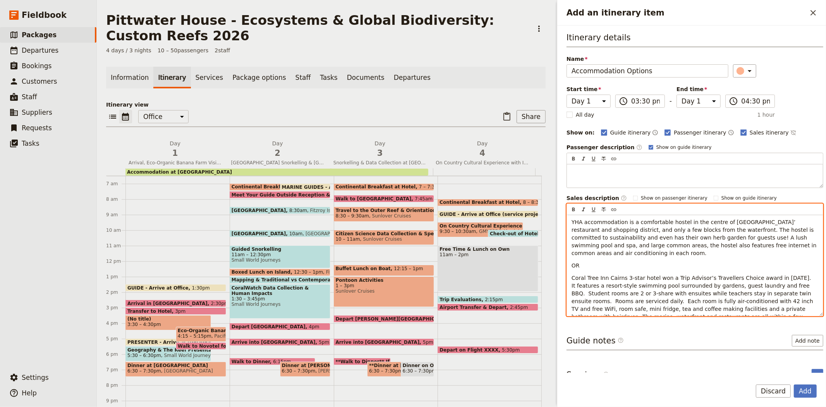
click at [610, 275] on span "Coral Tree Inn Cairns 3-star hotel won a Trip Advisor’s Travellers Choice award…" at bounding box center [692, 301] width 243 height 53
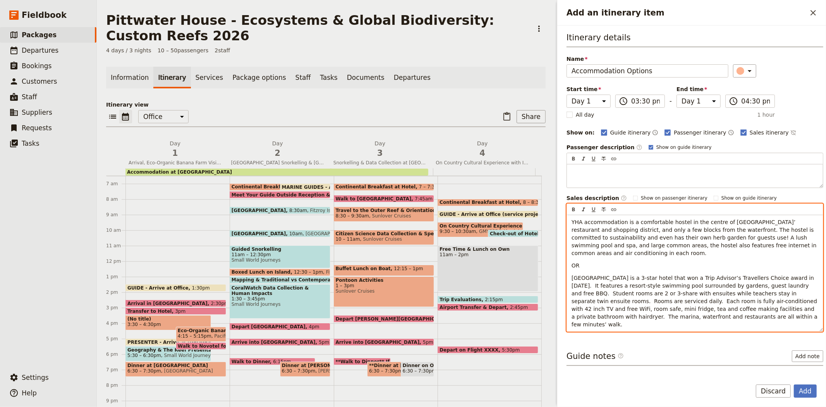
click at [781, 275] on span "[GEOGRAPHIC_DATA] is a 3-star hotel that won a Trip Advisor’s Travellers Choice…" at bounding box center [695, 301] width 248 height 53
click at [768, 279] on span "[GEOGRAPHIC_DATA] is a 3-star hotel that won a Trip Advisor’s Travellers Choice…" at bounding box center [695, 301] width 248 height 53
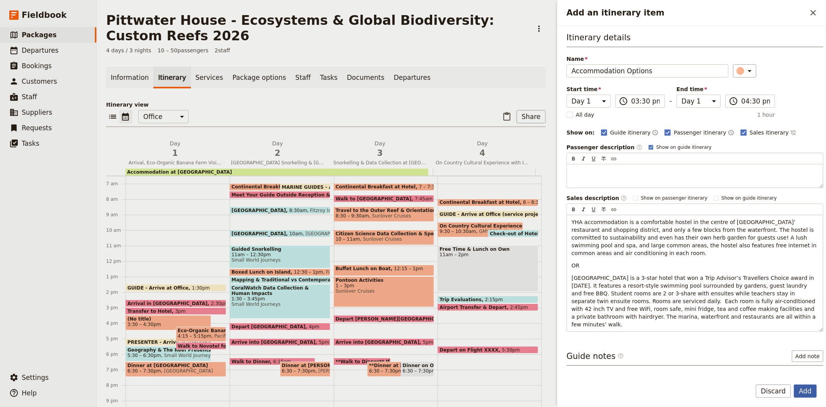
click at [804, 389] on button "Add" at bounding box center [805, 390] width 23 height 13
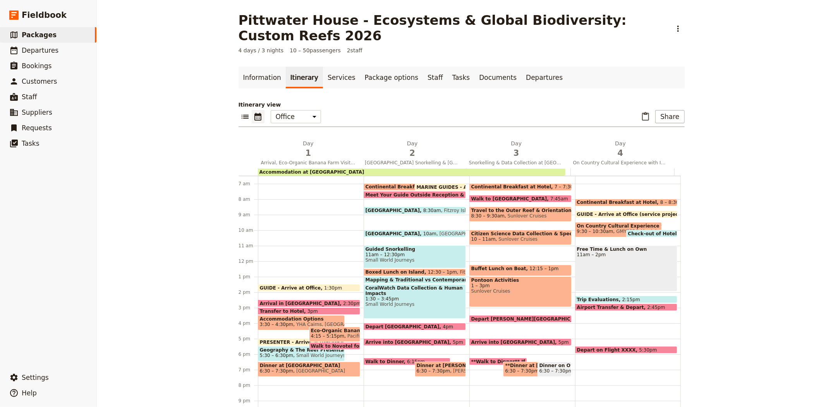
click at [284, 316] on span "Accommodation Options" at bounding box center [301, 318] width 83 height 5
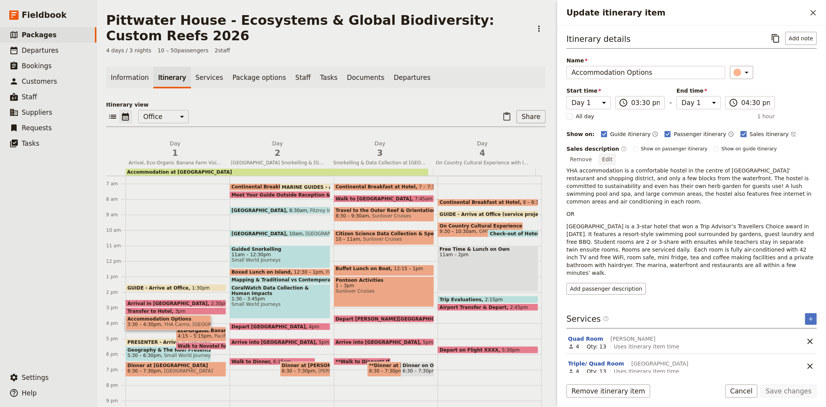
click at [616, 153] on button "Edit" at bounding box center [607, 159] width 17 height 12
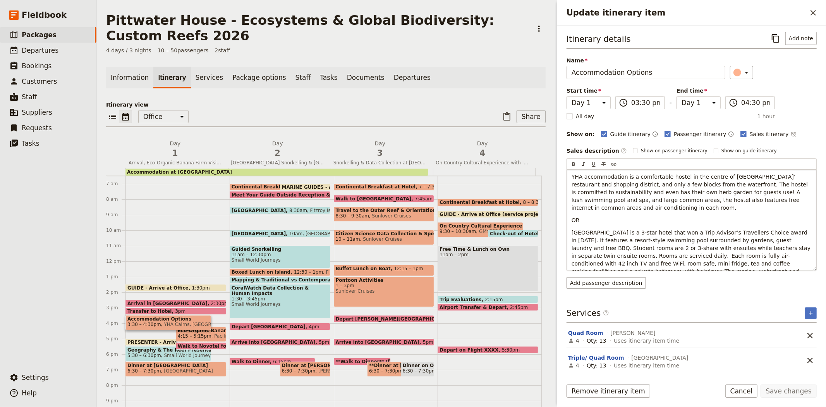
click at [800, 201] on span "YHA accommodation is a comfortable hostel in the centre of [GEOGRAPHIC_DATA]’ r…" at bounding box center [690, 191] width 238 height 37
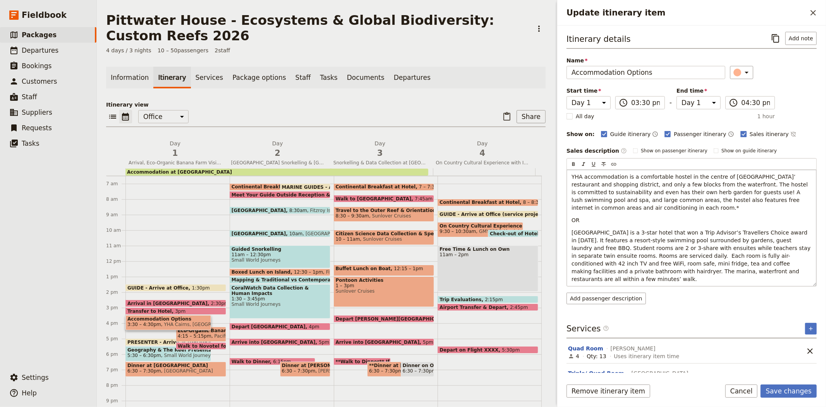
click at [691, 265] on p "[GEOGRAPHIC_DATA] is a 3-star hotel that won a Trip Advisor’s Travellers Choice…" at bounding box center [691, 255] width 240 height 54
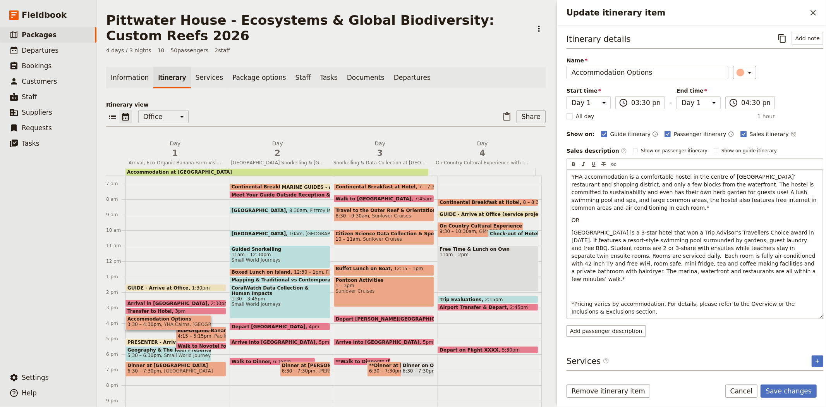
click at [590, 287] on p "Update itinerary item" at bounding box center [694, 291] width 247 height 8
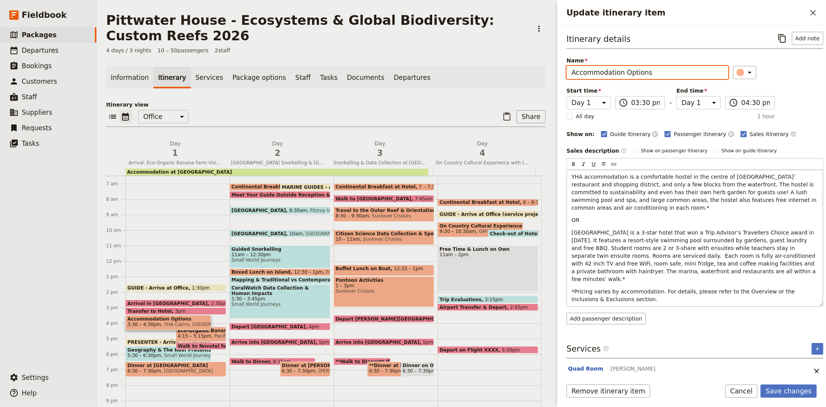
click at [635, 74] on input "Accommodation Options" at bounding box center [647, 72] width 162 height 13
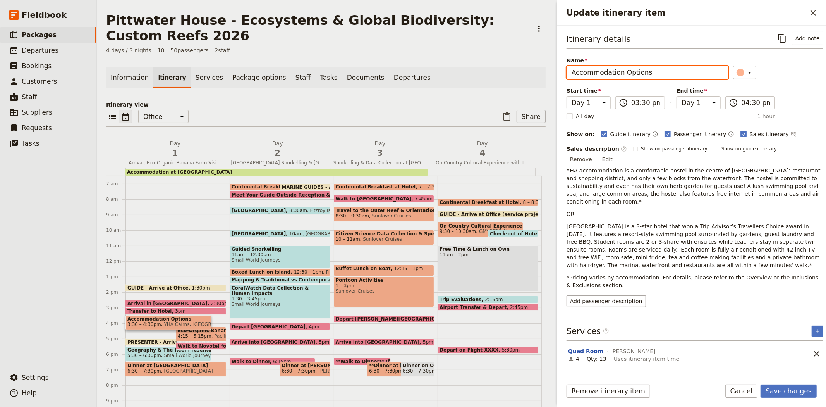
click at [635, 74] on input "Accommodation Options" at bounding box center [647, 72] width 162 height 13
type input "Accommodation"
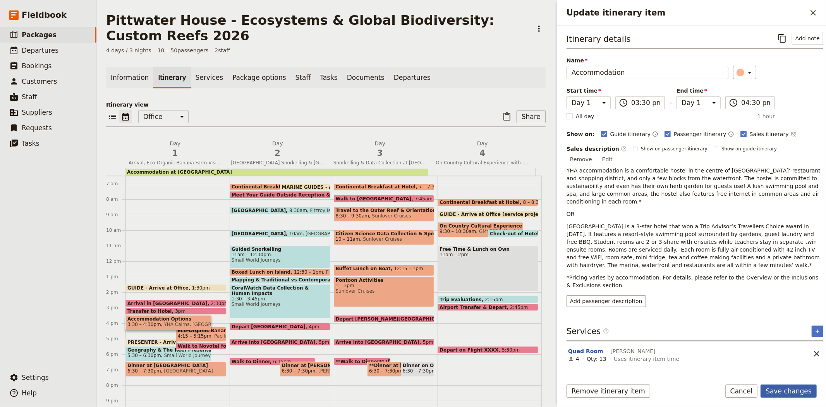
click at [774, 391] on button "Save changes" at bounding box center [788, 390] width 56 height 13
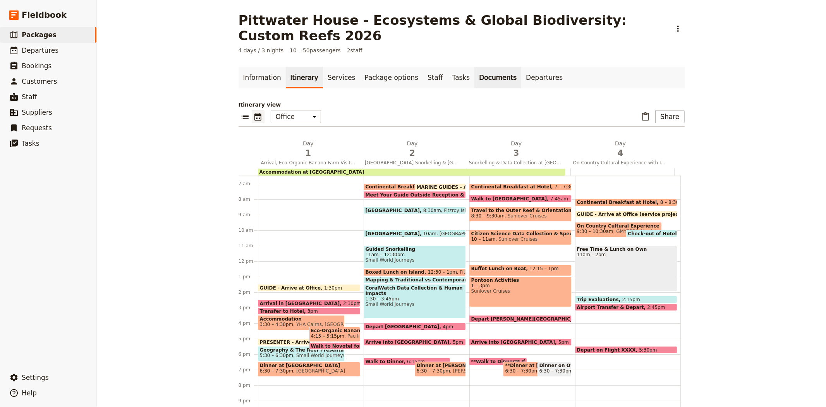
click at [474, 67] on link "Documents" at bounding box center [497, 78] width 47 height 22
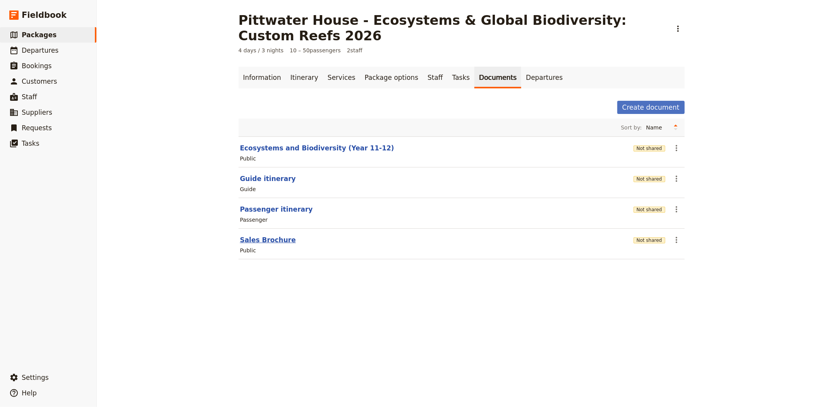
click at [268, 235] on button "Sales Brochure" at bounding box center [268, 239] width 56 height 9
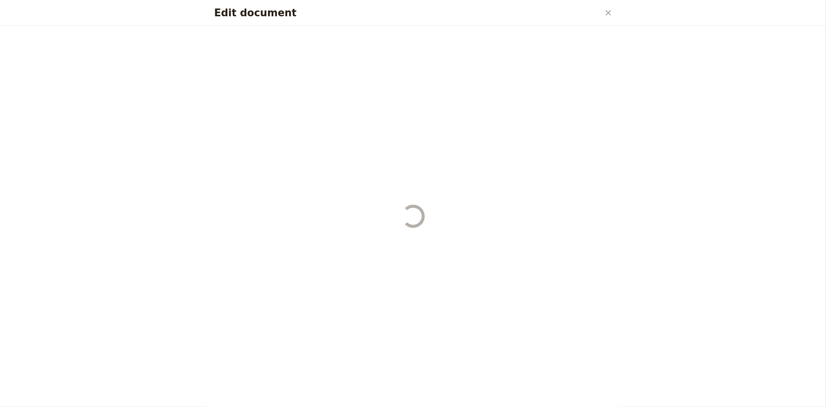
select select "DEFAULT"
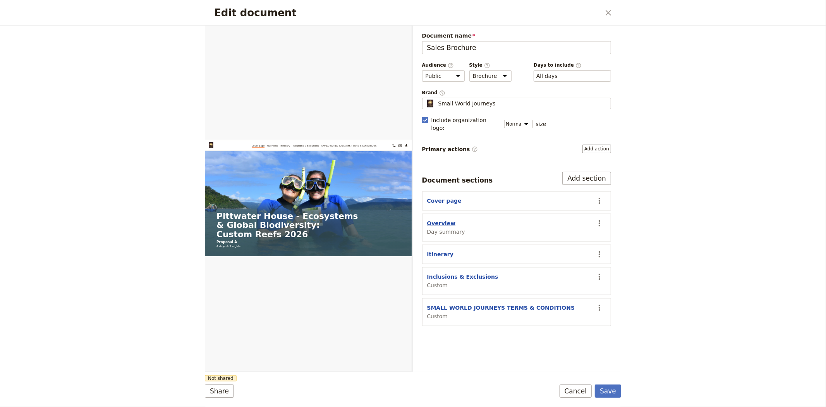
click at [439, 219] on button "Overview" at bounding box center [441, 223] width 29 height 8
select select "DAY_SUMMARY"
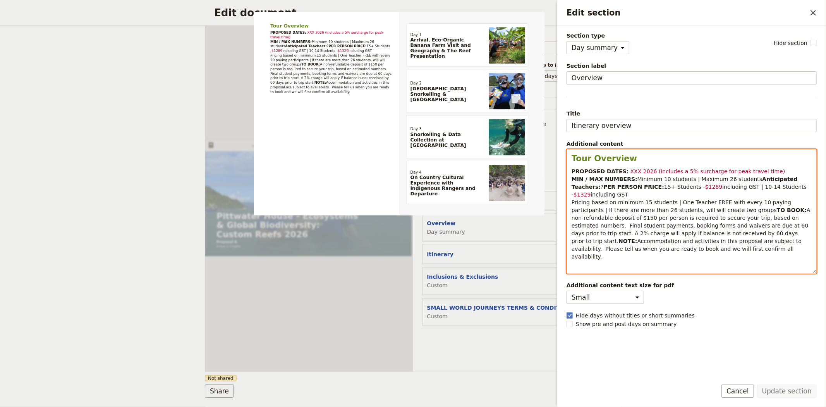
click at [630, 171] on span "XXX 2026 (includes a 5% surcharge for peak travel time)" at bounding box center [707, 171] width 155 height 6
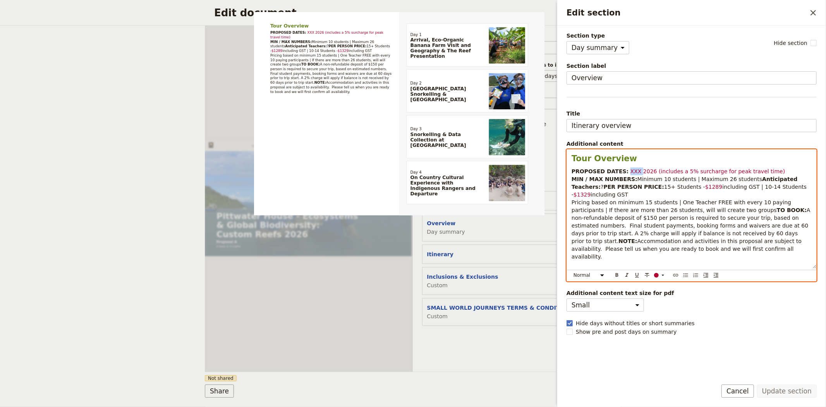
click at [630, 171] on span "XXX 2026 (includes a 5% surcharge for peak travel time)" at bounding box center [707, 171] width 155 height 6
drag, startPoint x: 779, startPoint y: 172, endPoint x: 664, endPoint y: 173, distance: 114.2
click at [664, 173] on p "PROPOSED DATES: [DATE] - [DATE] (includes a 5% surcharge for peak travel time) …" at bounding box center [691, 213] width 240 height 93
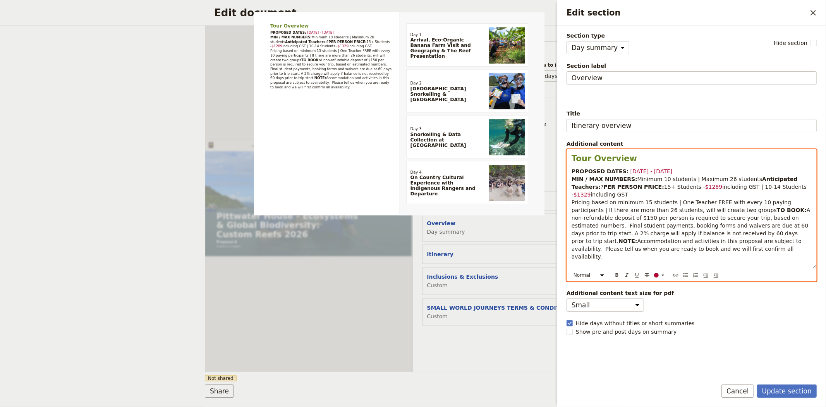
click at [716, 179] on span "Minimum 10 students | Maximum 26 students" at bounding box center [699, 179] width 125 height 6
click at [630, 184] on p "PROPOSED DATES: [DATE] - [DATE] MIN / MAX NUMBERS: Minimum 10 students | Maximu…" at bounding box center [691, 213] width 240 height 93
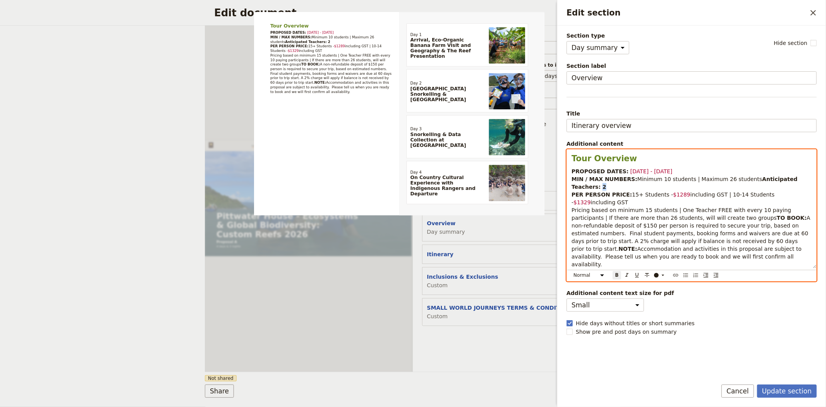
click at [628, 186] on strong "Anticipated Teachers: 2" at bounding box center [685, 183] width 228 height 14
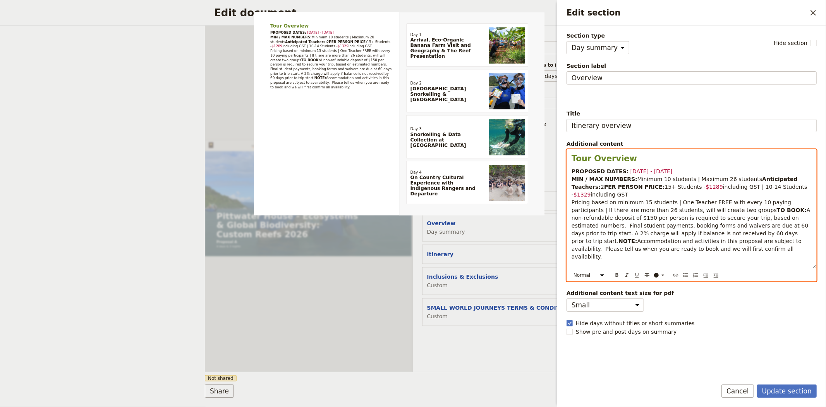
click at [705, 190] on span "$1289" at bounding box center [713, 187] width 17 height 6
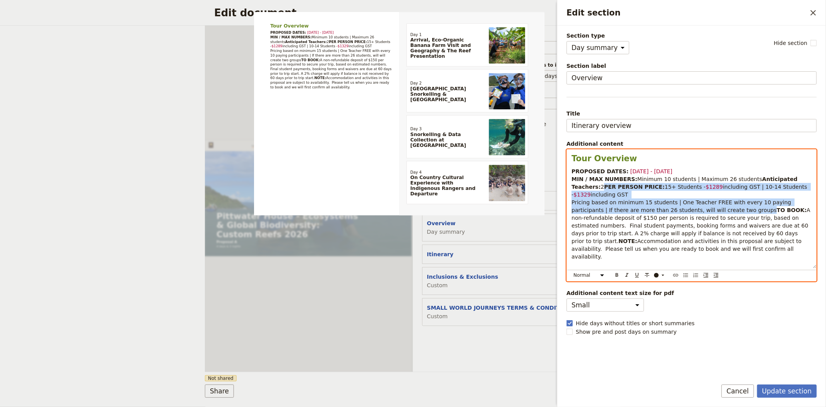
drag, startPoint x: 714, startPoint y: 210, endPoint x: 570, endPoint y: 194, distance: 144.9
click at [570, 194] on div "Tour Overview PROPOSED DATES: [DATE] - [DATE] MIN / MAX NUMBERS: Minimum 10 stu…" at bounding box center [691, 208] width 249 height 118
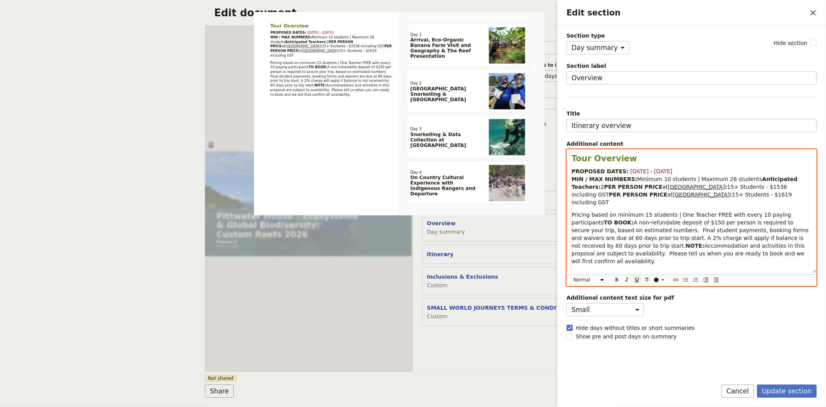
drag, startPoint x: 671, startPoint y: 194, endPoint x: 628, endPoint y: 197, distance: 43.5
click at [668, 190] on span "[GEOGRAPHIC_DATA]" at bounding box center [696, 187] width 57 height 6
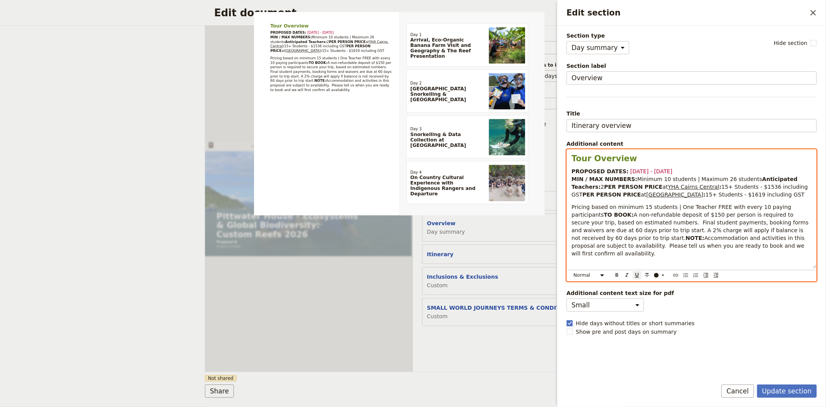
click at [721, 190] on span "15+ Students - $1536" at bounding box center [751, 187] width 60 height 6
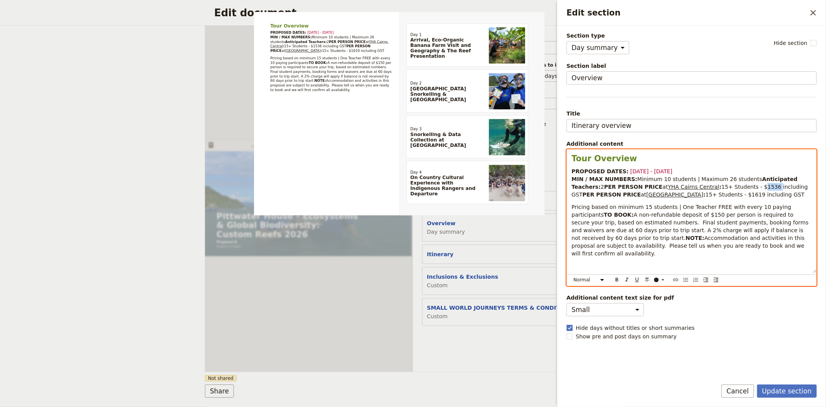
click at [721, 190] on span "15+ Students - $1536" at bounding box center [751, 187] width 60 height 6
drag, startPoint x: 660, startPoint y: 204, endPoint x: 628, endPoint y: 204, distance: 31.8
click at [646, 197] on span "[GEOGRAPHIC_DATA]" at bounding box center [674, 194] width 57 height 6
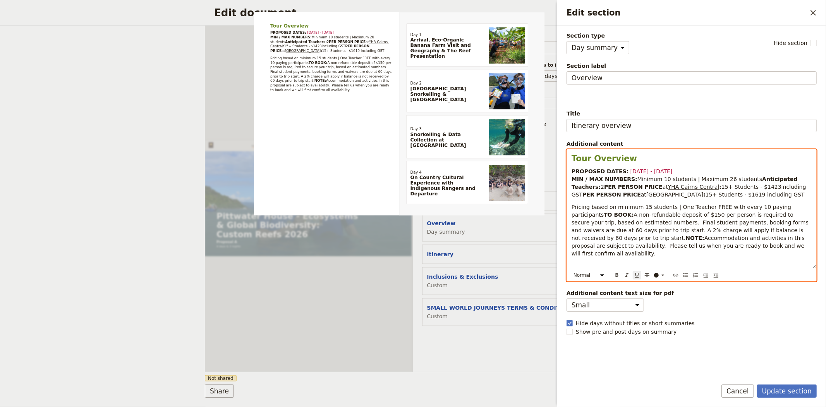
click at [767, 197] on span "including GST" at bounding box center [786, 194] width 38 height 6
click at [707, 197] on span "15+ Students - $1619" at bounding box center [735, 194] width 60 height 6
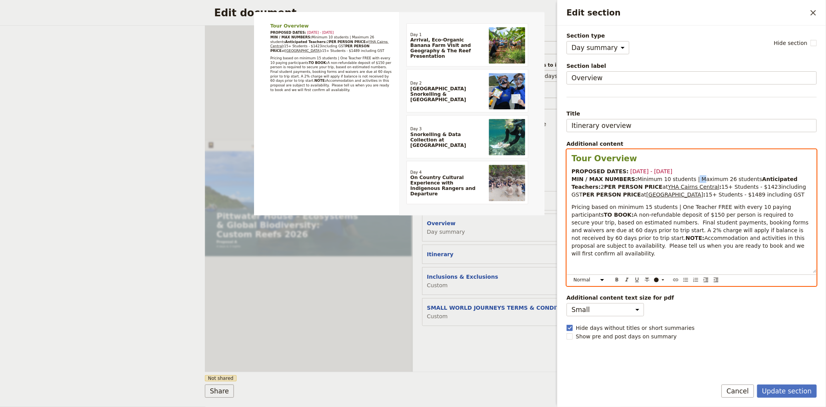
click at [685, 179] on span "Minimum 10 students | Maximum 26 students" at bounding box center [699, 179] width 125 height 6
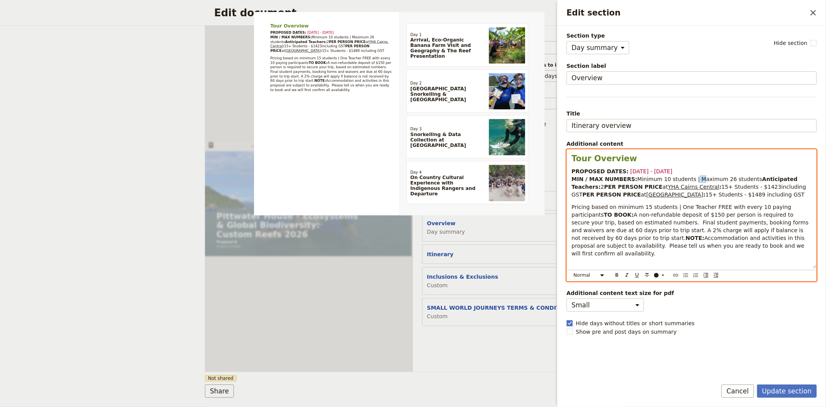
copy span "|"
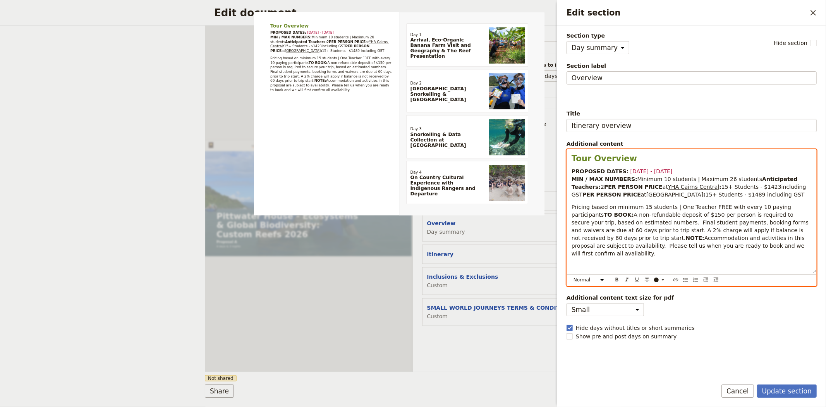
click at [770, 194] on p "PROPOSED DATES: [DATE] - [DATE] MIN / MAX NUMBERS: Minimum 10 students | Maximu…" at bounding box center [691, 182] width 240 height 31
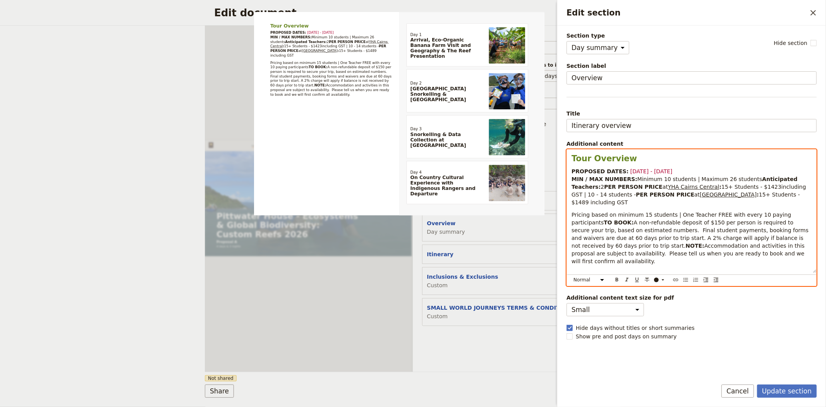
click at [690, 195] on span "15+ Students - $1423including GST | 10 - 14 students -" at bounding box center [689, 191] width 236 height 14
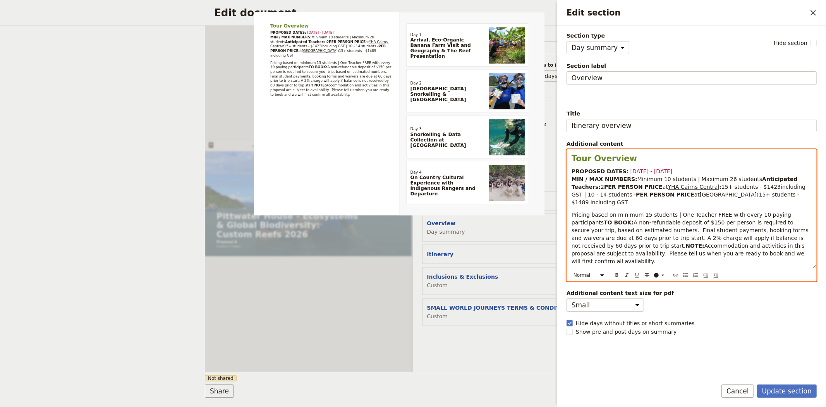
click at [807, 194] on span "15+ students - $1423including GST | 10 - 14 students -" at bounding box center [689, 191] width 236 height 14
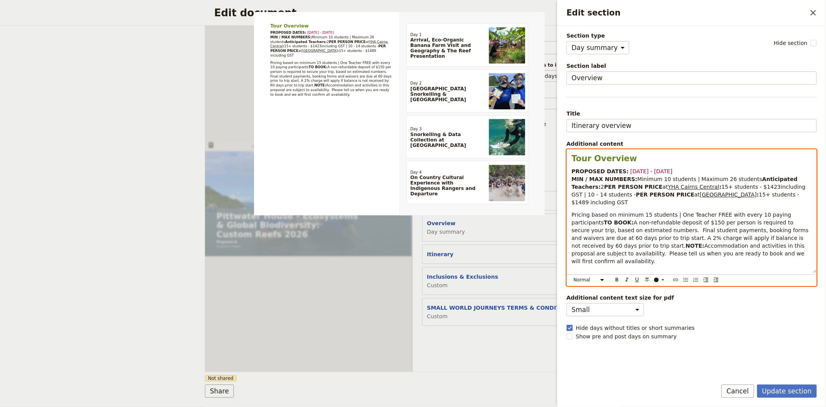
click at [727, 194] on span "15+ students - $1423including GST | 10 - 14 students -" at bounding box center [689, 191] width 236 height 14
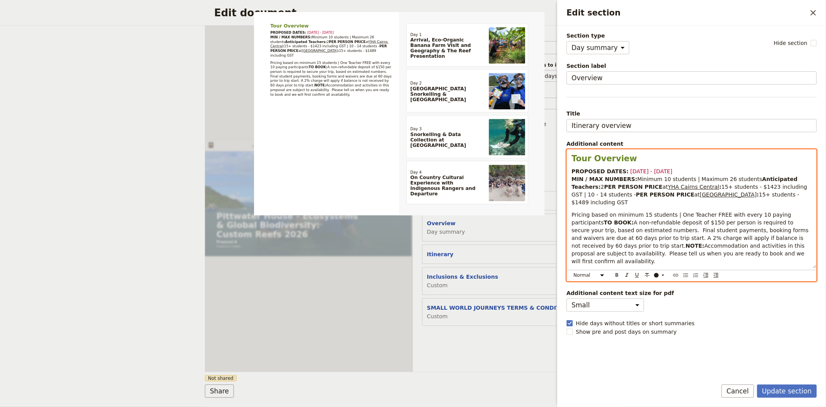
click at [815, 194] on div "Tour Overview PROPOSED DATES: [DATE] - [DATE] MIN / MAX NUMBERS: Minimum 10 stu…" at bounding box center [691, 208] width 249 height 118
drag, startPoint x: 811, startPoint y: 196, endPoint x: 825, endPoint y: 202, distance: 15.5
click at [811, 196] on p "PROPOSED DATES: [DATE] - [DATE] MIN / MAX NUMBERS: Minimum 10 students | Maximu…" at bounding box center [691, 186] width 240 height 39
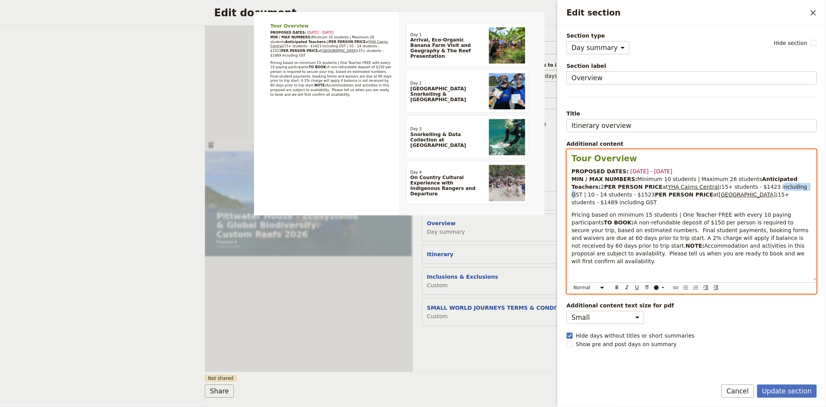
drag, startPoint x: 729, startPoint y: 194, endPoint x: 757, endPoint y: 195, distance: 27.5
click at [757, 195] on span "15+ students - $1423 including GST | 10 - 14 students - $1523" at bounding box center [689, 191] width 237 height 14
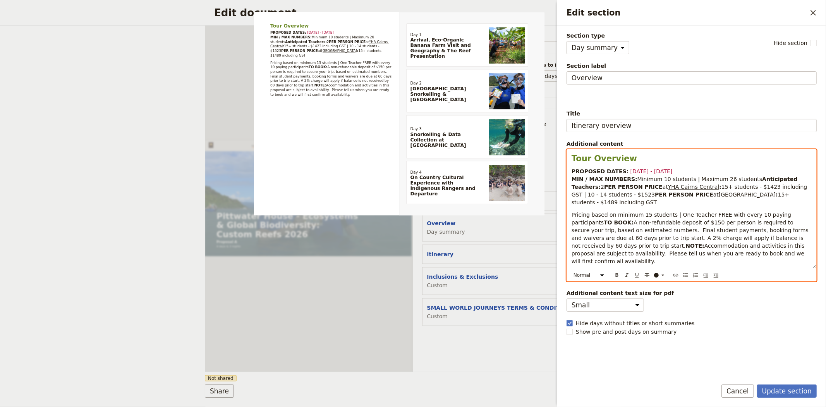
click at [748, 204] on p "PROPOSED DATES: [DATE] - [DATE] MIN / MAX NUMBERS: Minimum 10 students | Maximu…" at bounding box center [691, 186] width 240 height 39
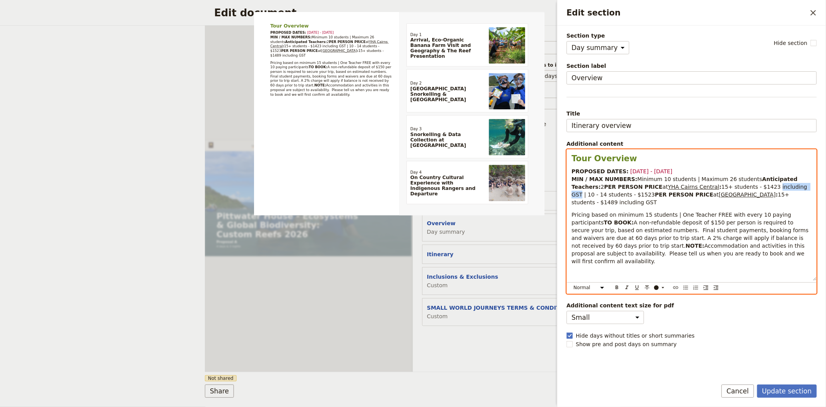
drag, startPoint x: 761, startPoint y: 194, endPoint x: 728, endPoint y: 194, distance: 32.5
click at [728, 194] on span "15+ students - $1423 including GST | 10 - 14 students - $1523" at bounding box center [689, 191] width 237 height 14
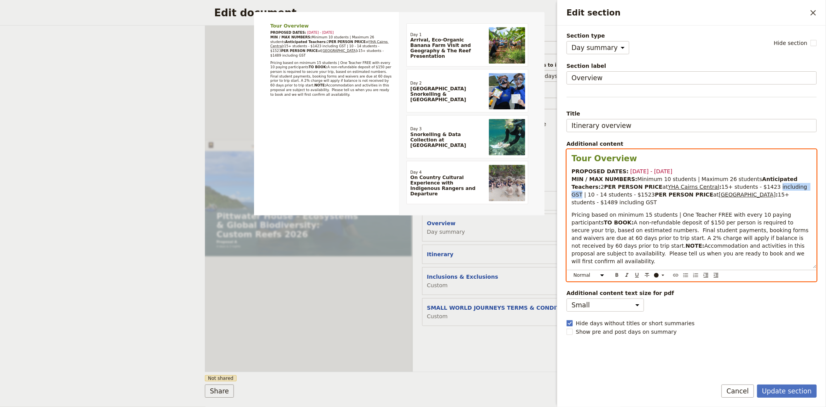
copy span "including GST"
click at [594, 204] on p "PROPOSED DATES: [DATE] - [DATE] MIN / MAX NUMBERS: Minimum 10 students | Maximu…" at bounding box center [691, 186] width 240 height 39
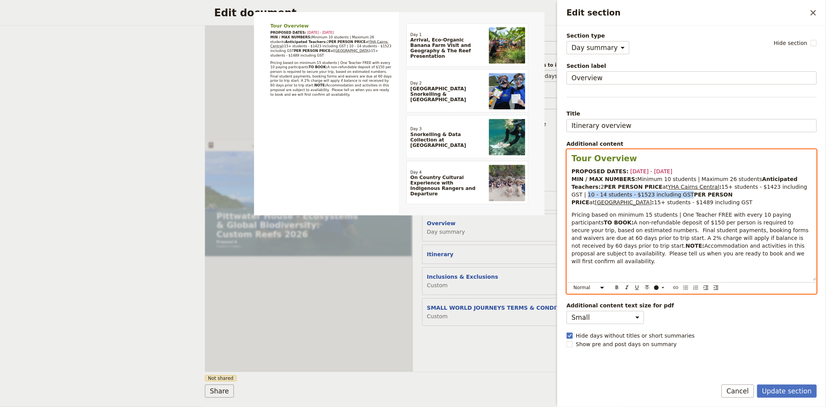
drag, startPoint x: 767, startPoint y: 194, endPoint x: 795, endPoint y: 199, distance: 28.6
click at [795, 199] on p "PROPOSED DATES: [DATE] - [DATE] MIN / MAX NUMBERS: Minimum 10 students | Maximu…" at bounding box center [691, 186] width 240 height 39
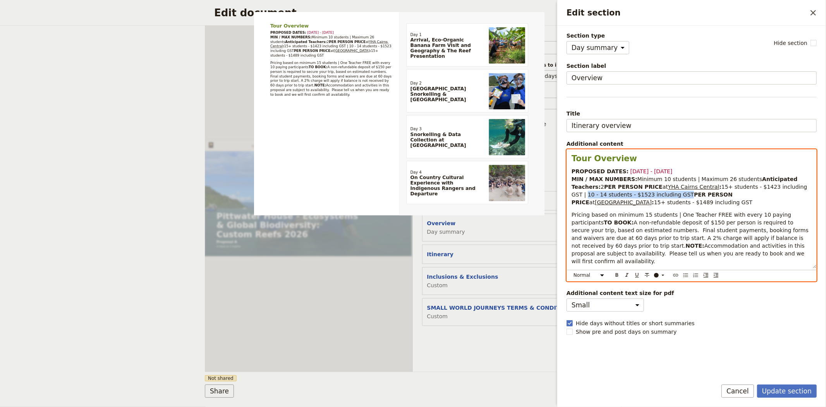
copy span "10 - 14 students - $1523 including GST"
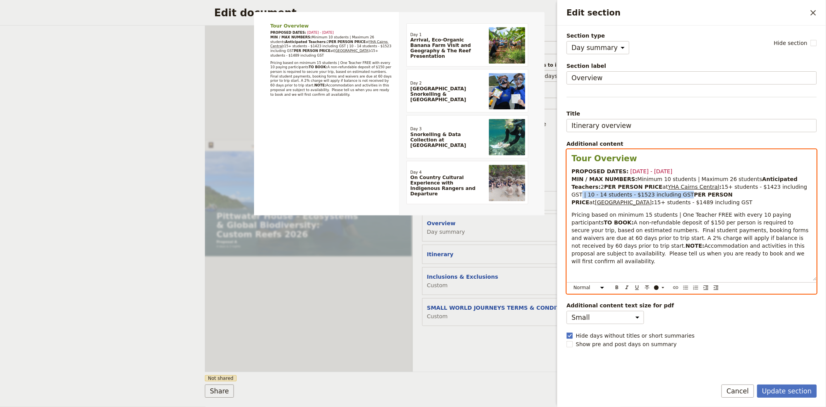
drag, startPoint x: 762, startPoint y: 195, endPoint x: 812, endPoint y: 201, distance: 49.9
click at [812, 201] on div "Tour Overview PROPOSED DATES: [DATE] - [DATE] MIN / MAX NUMBERS: Minimum 10 stu…" at bounding box center [691, 214] width 249 height 131
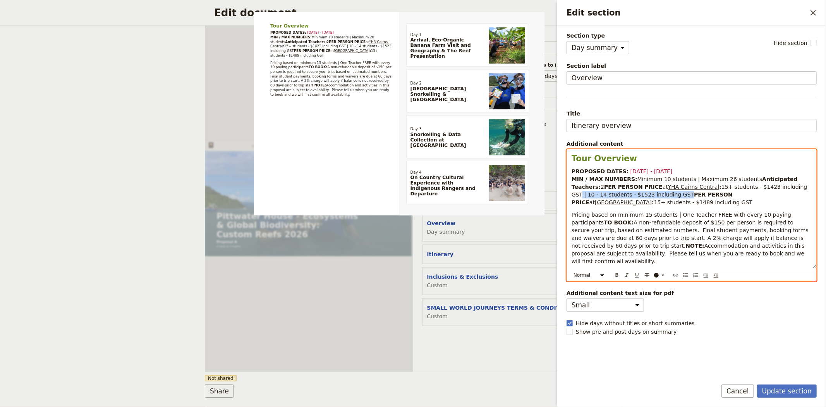
copy span "| 10 - 14 students - $1523 including GST"
click at [750, 205] on span "15+ students - $1489 including GST" at bounding box center [703, 202] width 98 height 6
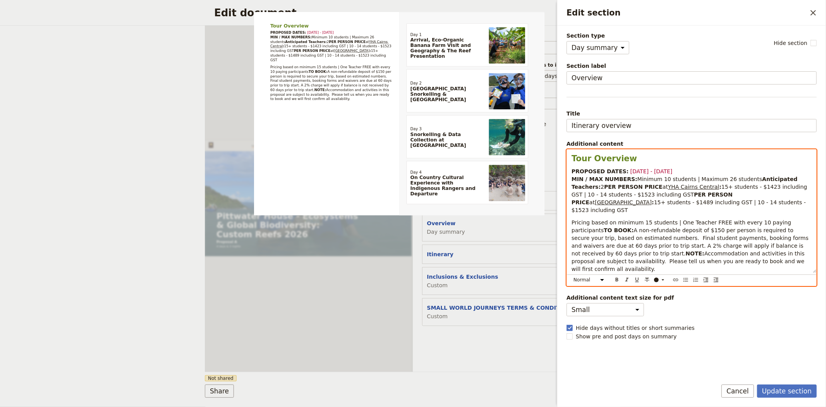
click at [580, 213] on span "15+ students - $1489 including GST | 10 - 14 students - $1523 including GST" at bounding box center [689, 206] width 236 height 14
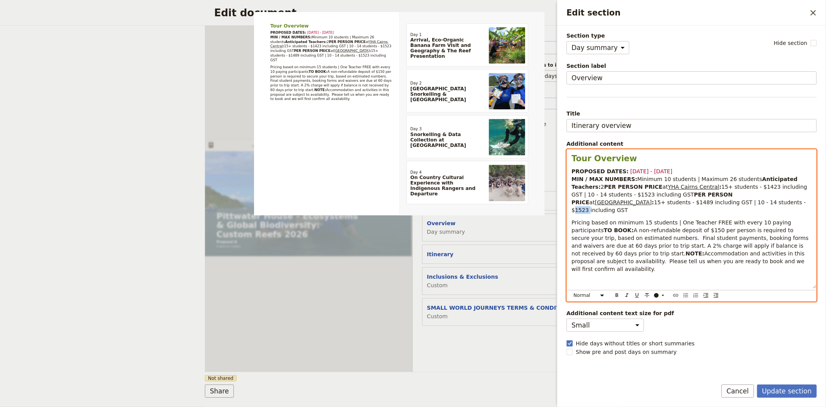
click at [580, 213] on span "15+ students - $1489 including GST | 10 - 14 students - $1523 including GST" at bounding box center [689, 206] width 236 height 14
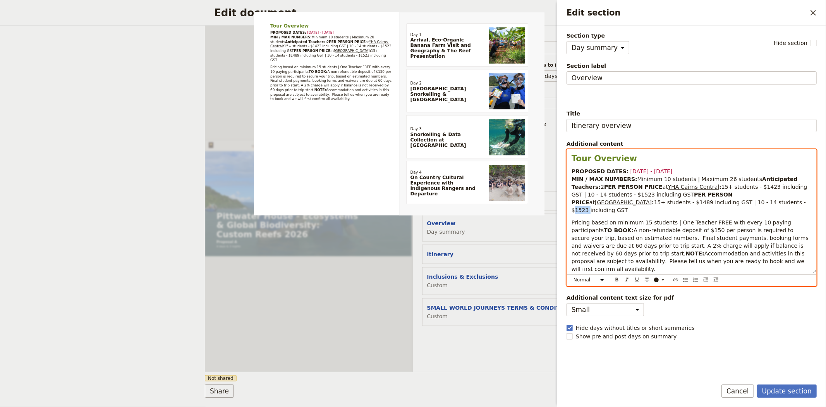
click at [580, 213] on span "15+ students - $1489 including GST | 10 - 14 students - $1523 including GST" at bounding box center [689, 206] width 236 height 14
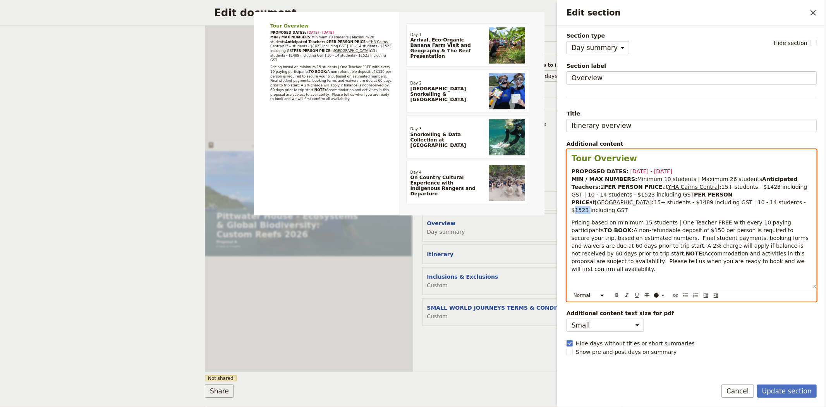
click at [580, 213] on span "15+ students - $1489 including GST | 10 - 14 students - $1523 including GST" at bounding box center [689, 206] width 236 height 14
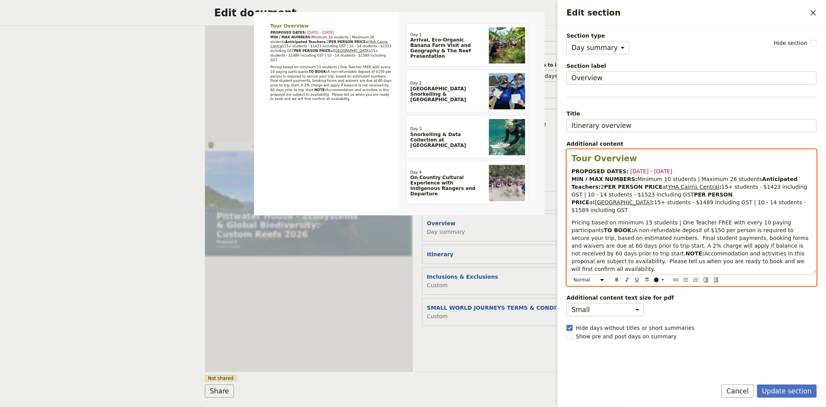
click at [643, 230] on span "Pricing based on minimum 15 students | One Teacher FREE with every 10 paying pa…" at bounding box center [681, 226] width 221 height 14
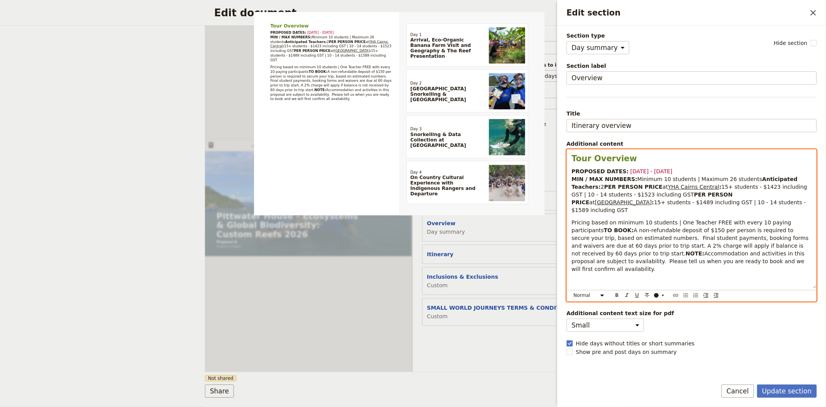
click at [697, 253] on span "A non-refundable deposit of $150 per person is required to secure your trip, ba…" at bounding box center [690, 241] width 239 height 29
click at [619, 256] on span "A non-refundable deposit of $150 per person is required to secure your trip, ba…" at bounding box center [690, 241] width 239 height 29
click at [786, 260] on p "Pricing based on minimum 10 students | One Teacher FREE with every 10 paying pa…" at bounding box center [691, 245] width 240 height 54
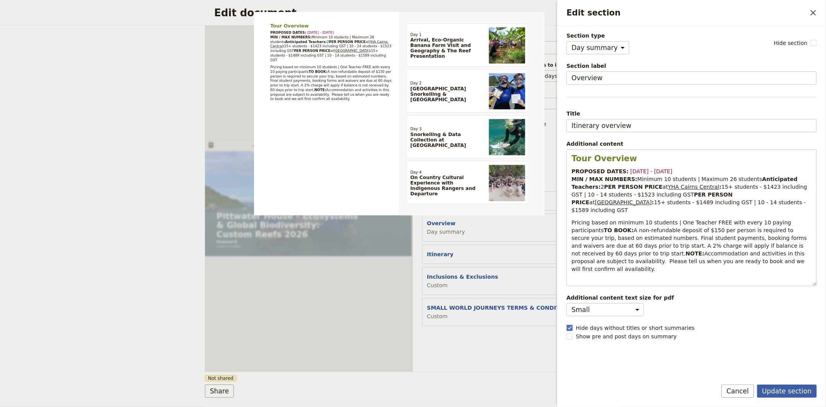
click at [784, 390] on button "Update section" at bounding box center [787, 390] width 60 height 13
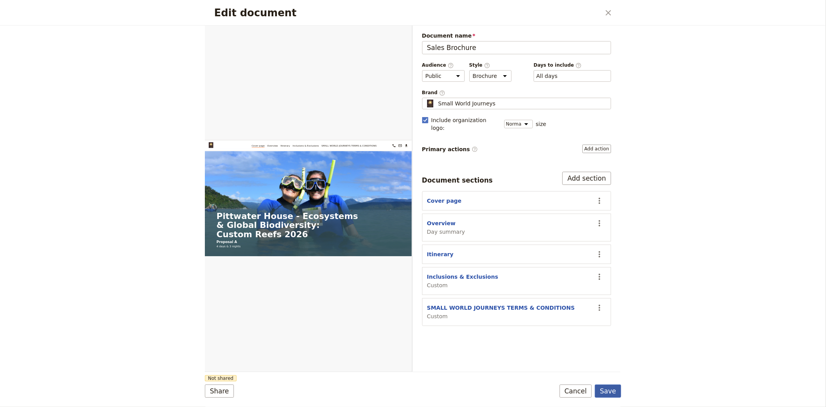
click at [616, 390] on button "Save" at bounding box center [608, 390] width 26 height 13
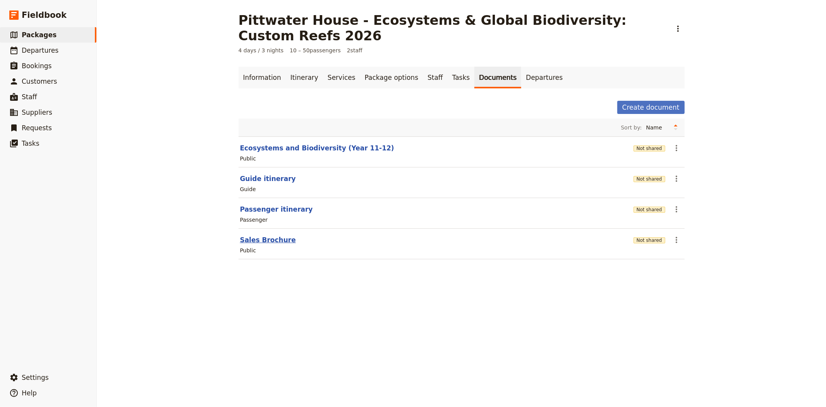
click at [260, 235] on button "Sales Brochure" at bounding box center [268, 239] width 56 height 9
select select "DEFAULT"
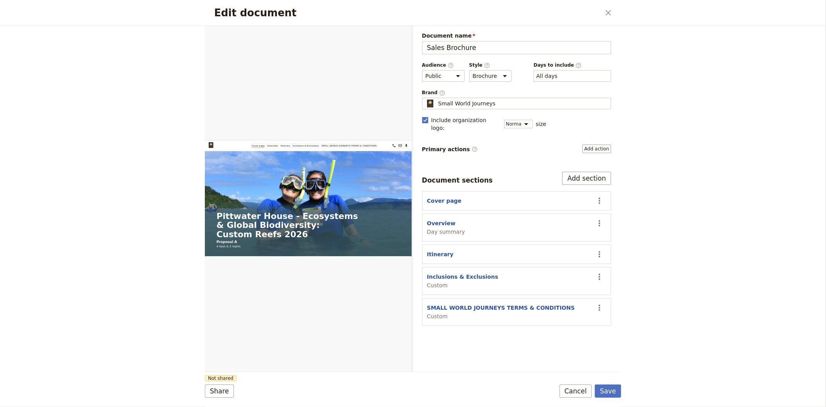
click at [437, 220] on div "Overview Day summary" at bounding box center [446, 227] width 38 height 16
click at [436, 219] on button "Overview" at bounding box center [441, 223] width 29 height 8
select select "DAY_SUMMARY"
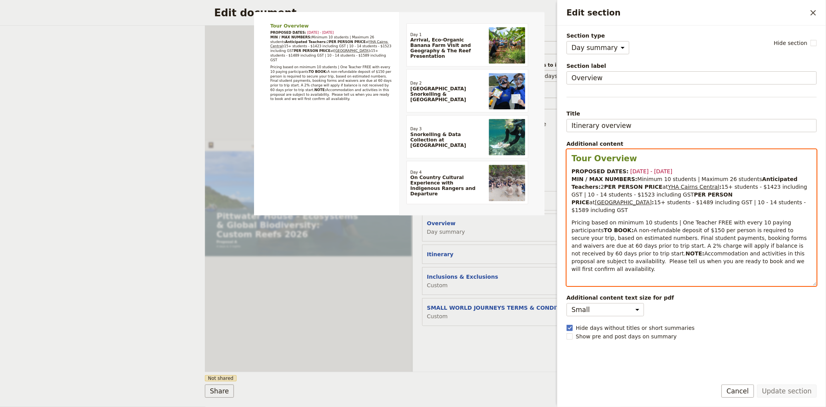
click at [619, 254] on span "A non-refundable deposit of $150 per person is required to secure your trip, ba…" at bounding box center [689, 241] width 237 height 29
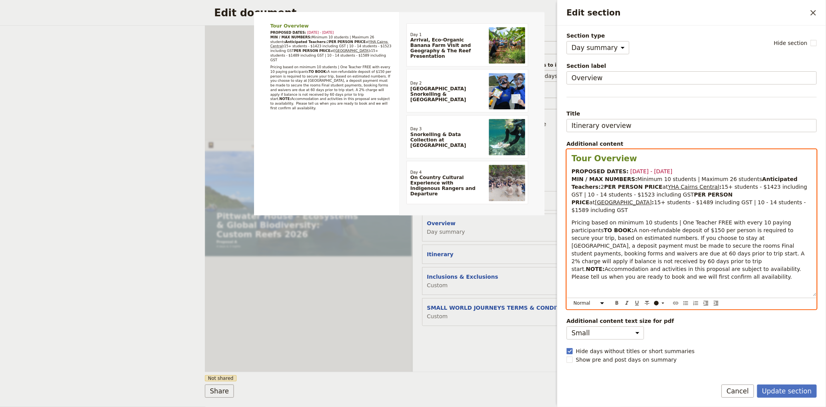
click at [613, 261] on span "A non-refundable deposit of $150 per person is required to secure your trip, ba…" at bounding box center [688, 249] width 235 height 45
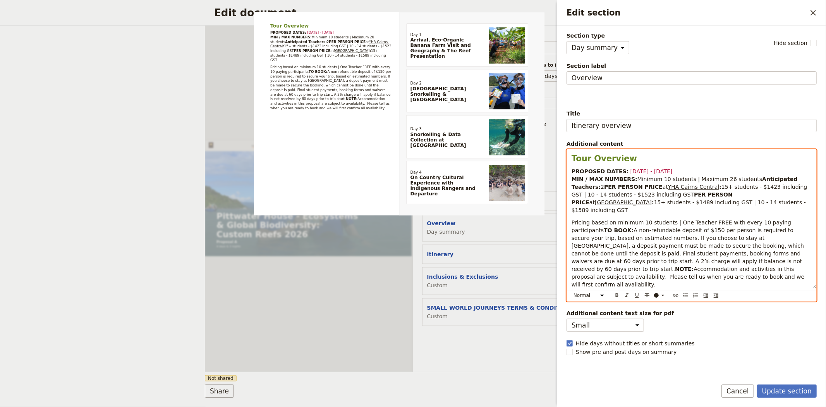
click at [702, 261] on span "A non-refundable deposit of $150 per person is required to secure your trip, ba…" at bounding box center [688, 249] width 234 height 45
click at [762, 287] on span "Accommodation and activities in this proposal are subject to availability. Plea…" at bounding box center [688, 277] width 235 height 22
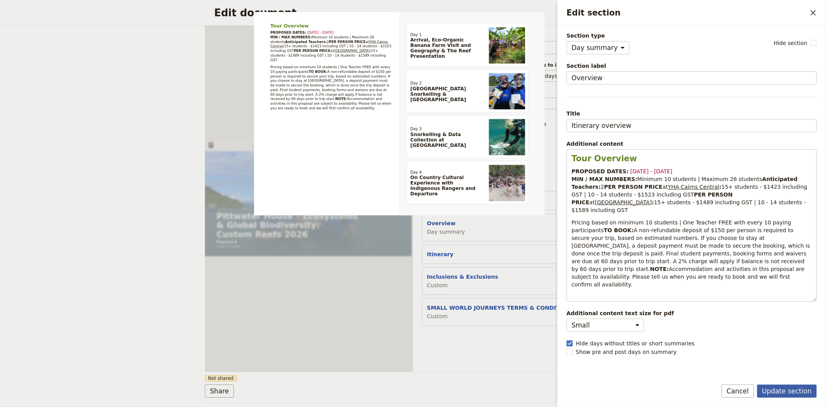
click at [782, 388] on button "Update section" at bounding box center [787, 390] width 60 height 13
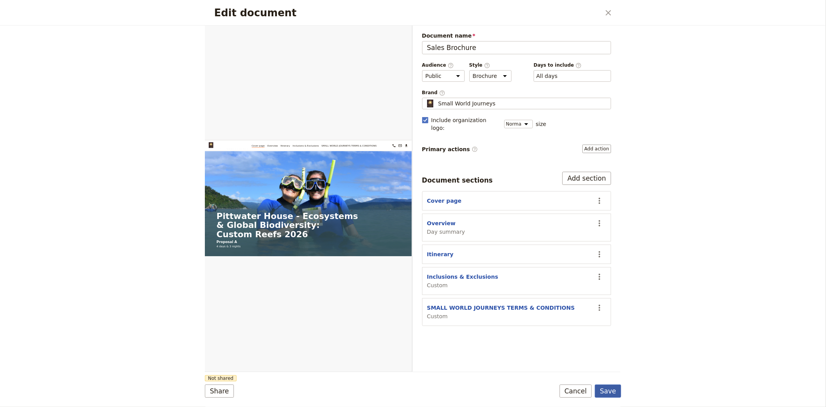
click at [618, 388] on button "Save" at bounding box center [608, 390] width 26 height 13
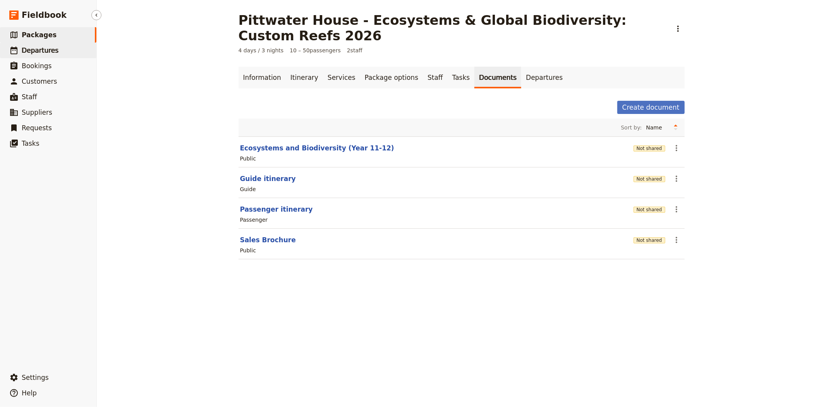
click at [67, 47] on link "​ Departures" at bounding box center [48, 50] width 96 height 15
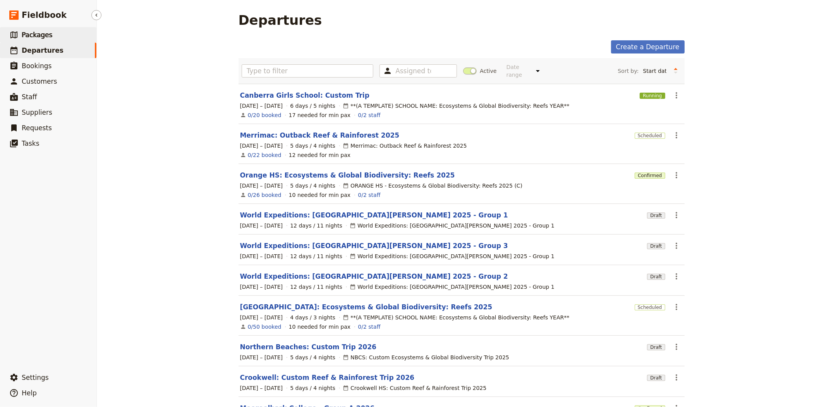
click at [31, 37] on span "Packages" at bounding box center [37, 35] width 31 height 8
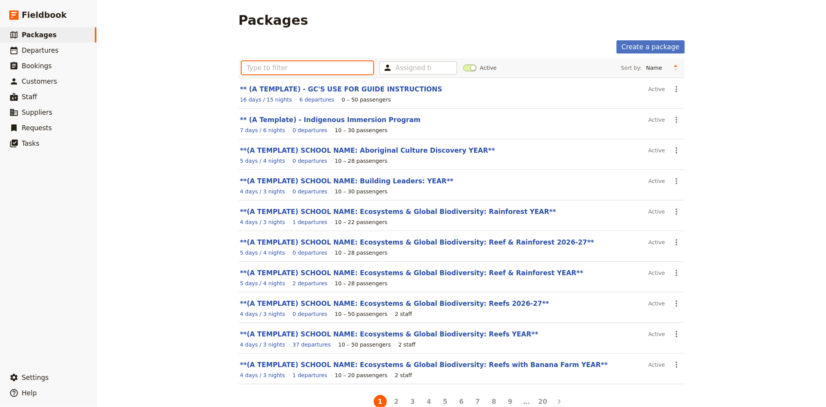
click at [308, 66] on input "text" at bounding box center [308, 67] width 132 height 13
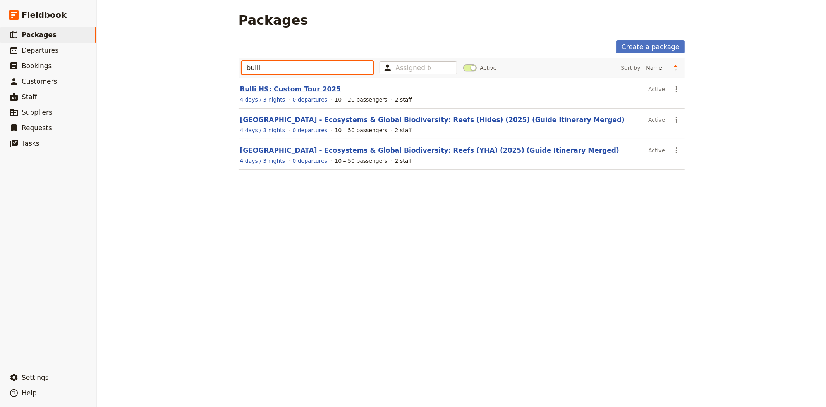
type input "bulli"
click at [309, 93] on link "Bulli HS: Custom Tour 2025" at bounding box center [290, 89] width 101 height 8
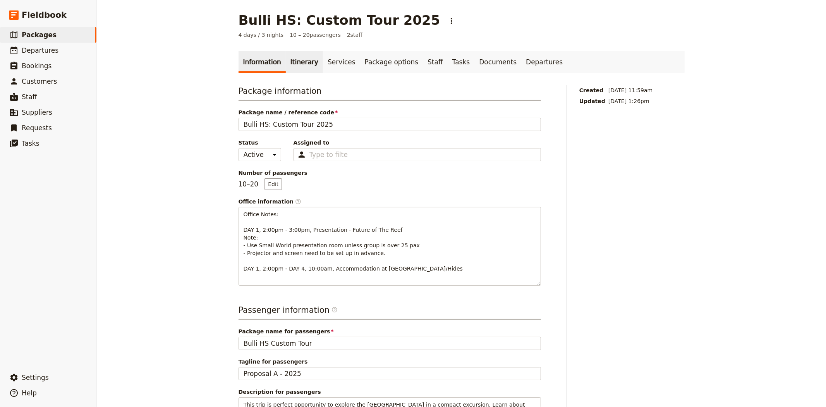
click at [290, 63] on link "Itinerary" at bounding box center [304, 62] width 37 height 22
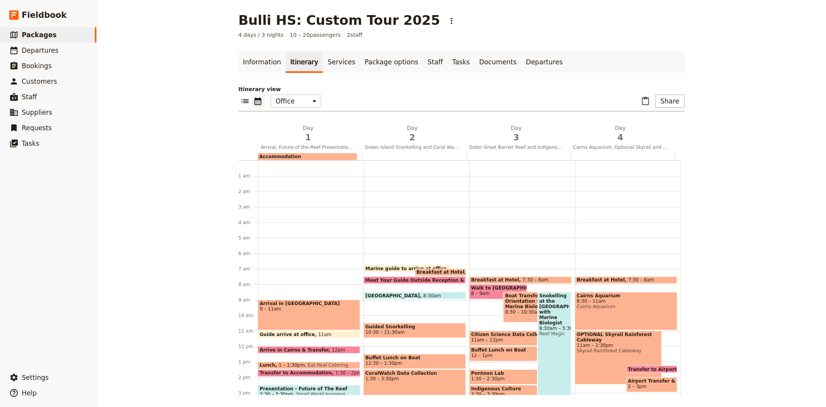
scroll to position [97, 0]
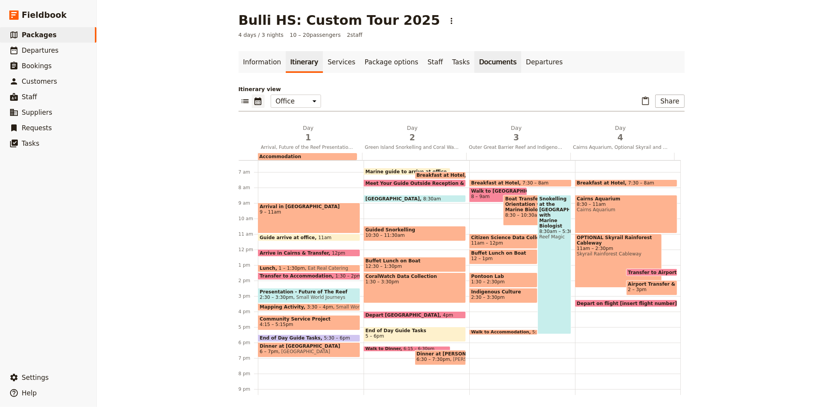
click at [474, 58] on link "Documents" at bounding box center [497, 62] width 47 height 22
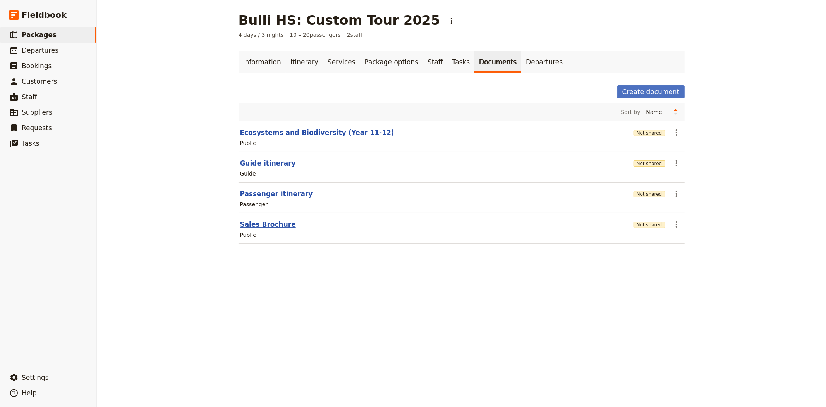
click at [269, 223] on button "Sales Brochure" at bounding box center [268, 224] width 56 height 9
select select "DEFAULT"
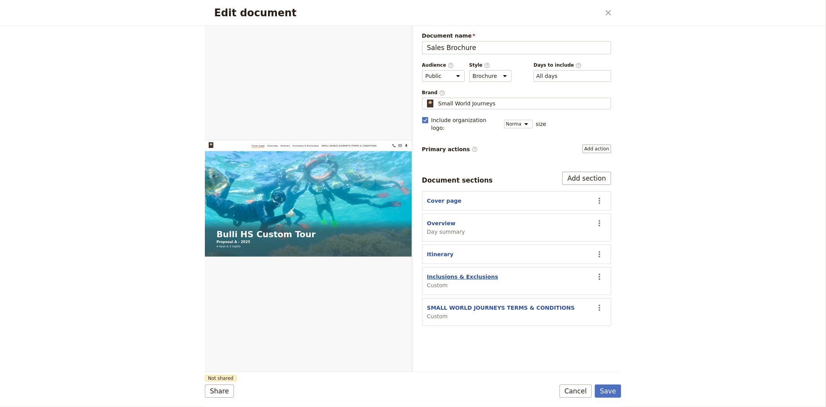
click at [451, 273] on button "Inclusions & Exclusions" at bounding box center [462, 277] width 71 height 8
select select "CUSTOM"
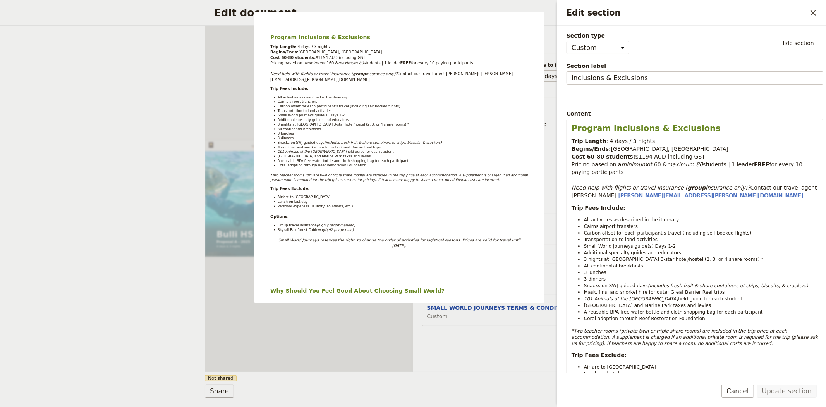
click at [468, 333] on div "Document name Sales Brochure Preview Audience ​ Public Passenger Guide Style ​ …" at bounding box center [517, 199] width 208 height 346
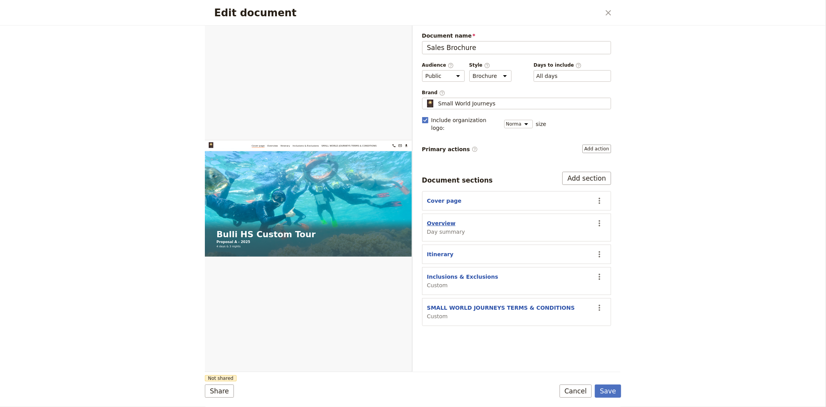
click at [443, 219] on button "Overview" at bounding box center [441, 223] width 29 height 8
select select "DAY_SUMMARY"
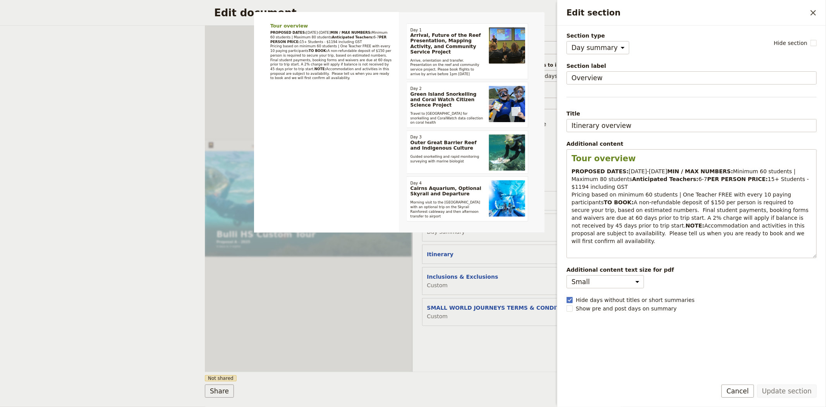
click at [487, 361] on div "Document name Sales Brochure Preview Audience ​ Public Passenger Guide Style ​ …" at bounding box center [517, 199] width 208 height 346
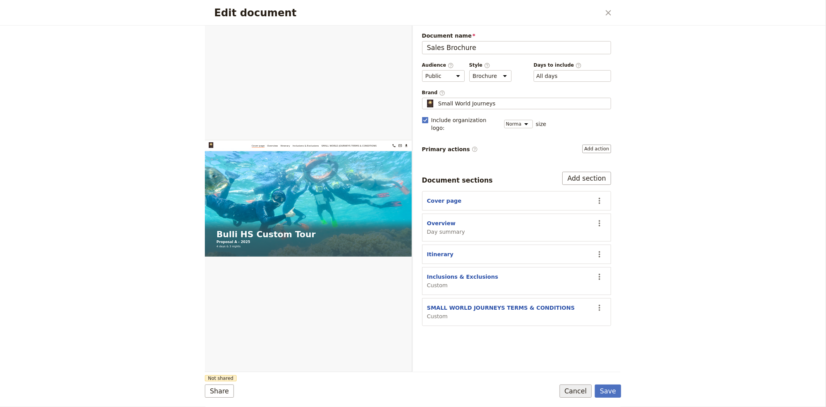
click at [585, 391] on button "Cancel" at bounding box center [575, 390] width 33 height 13
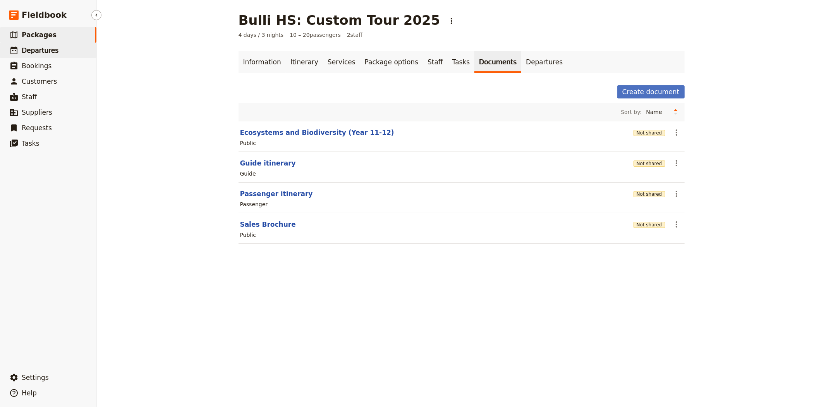
click at [36, 51] on span "Departures" at bounding box center [40, 50] width 37 height 8
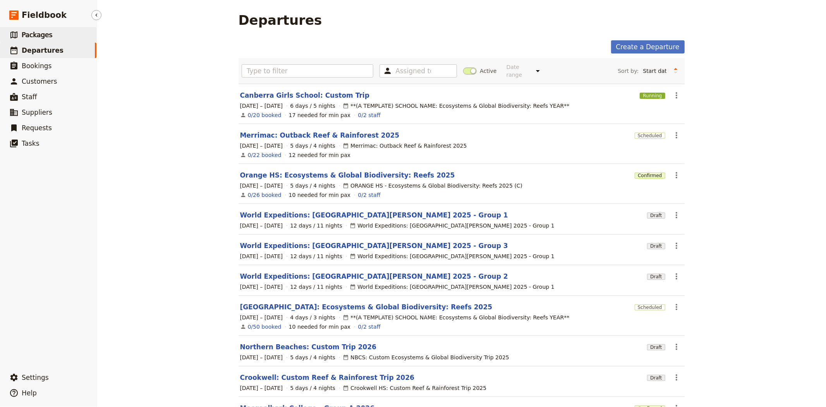
click at [59, 34] on link "​ Packages" at bounding box center [48, 34] width 96 height 15
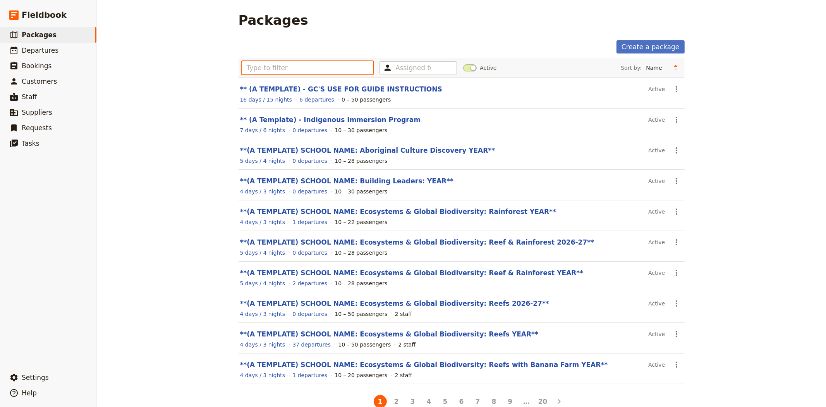
click at [303, 64] on input "text" at bounding box center [308, 67] width 132 height 13
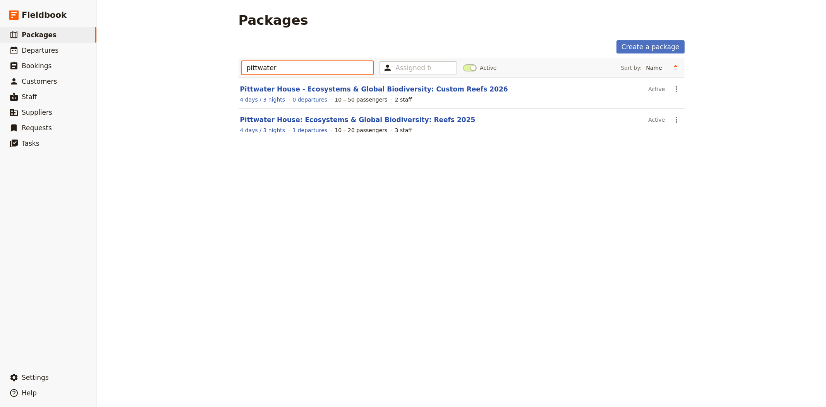
type input "pittwater"
click at [305, 92] on link "Pittwater House - Ecosystems & Global Biodiversity: Custom Reefs 2026" at bounding box center [374, 89] width 268 height 8
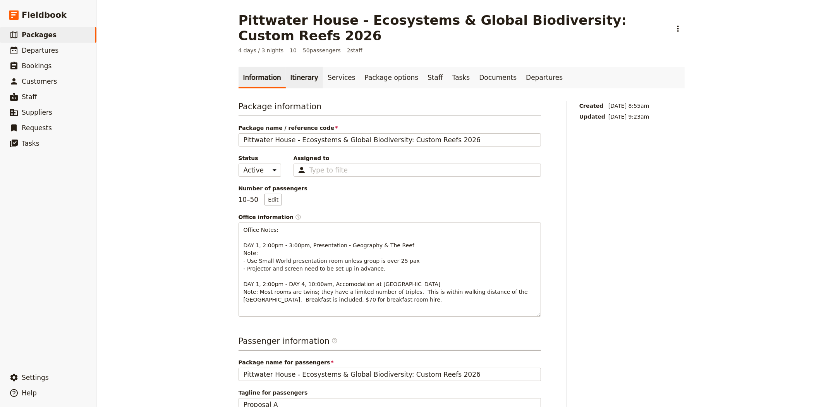
click at [291, 67] on link "Itinerary" at bounding box center [304, 78] width 37 height 22
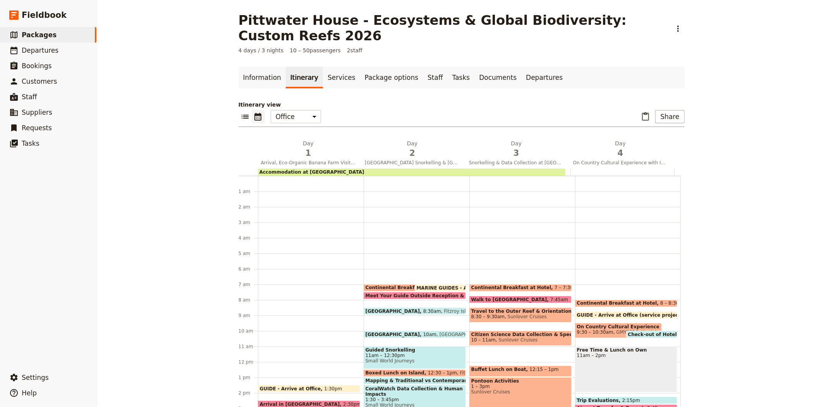
scroll to position [101, 0]
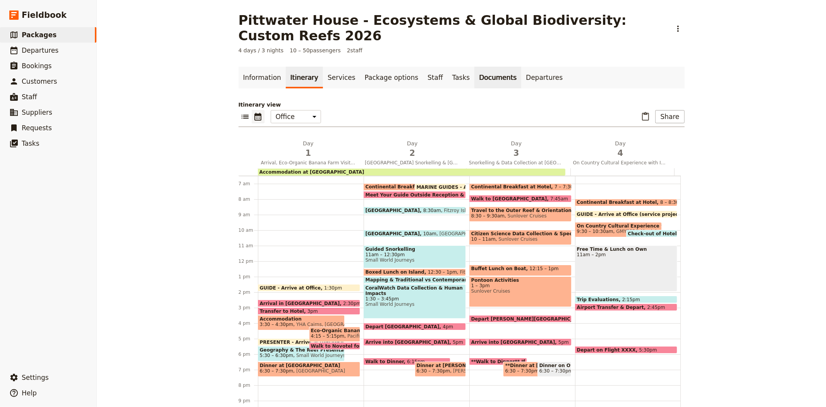
click at [474, 67] on link "Documents" at bounding box center [497, 78] width 47 height 22
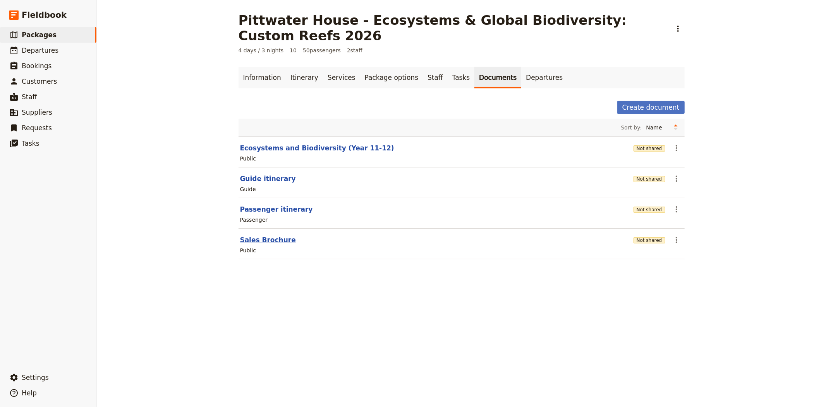
click at [275, 235] on button "Sales Brochure" at bounding box center [268, 239] width 56 height 9
select select "DEFAULT"
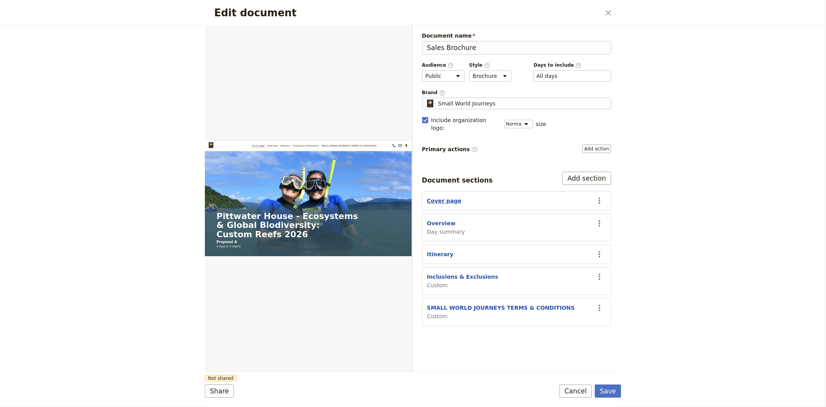
click at [440, 197] on button "Cover page" at bounding box center [444, 201] width 34 height 8
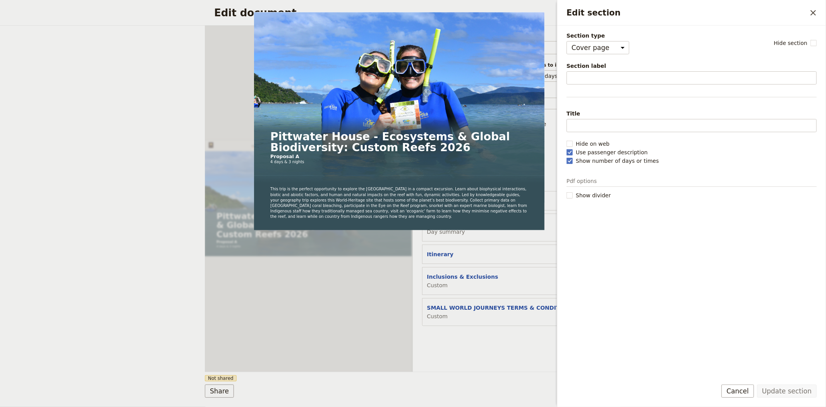
click at [181, 263] on div "Edit document ​ Web PDF ​ Document name Sales Brochure Preview Audience ​ Publi…" at bounding box center [413, 203] width 826 height 407
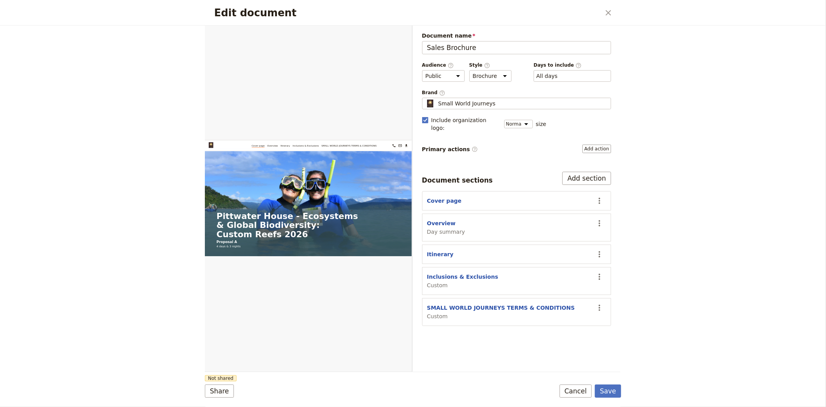
click at [432, 213] on section "Overview Day summary ​" at bounding box center [516, 227] width 189 height 28
click at [437, 219] on button "Overview" at bounding box center [441, 223] width 29 height 8
select select "DAY_SUMMARY"
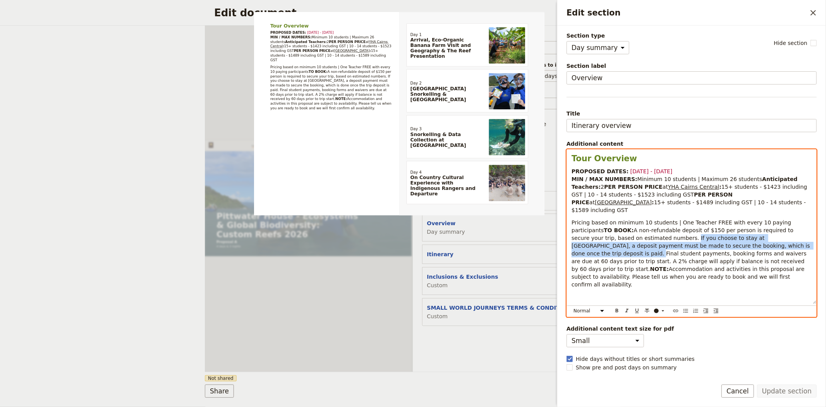
drag, startPoint x: 729, startPoint y: 262, endPoint x: 620, endPoint y: 254, distance: 109.8
click at [620, 254] on span "A non-refundable deposit of $150 per person is required to secure your trip, ba…" at bounding box center [691, 249] width 240 height 45
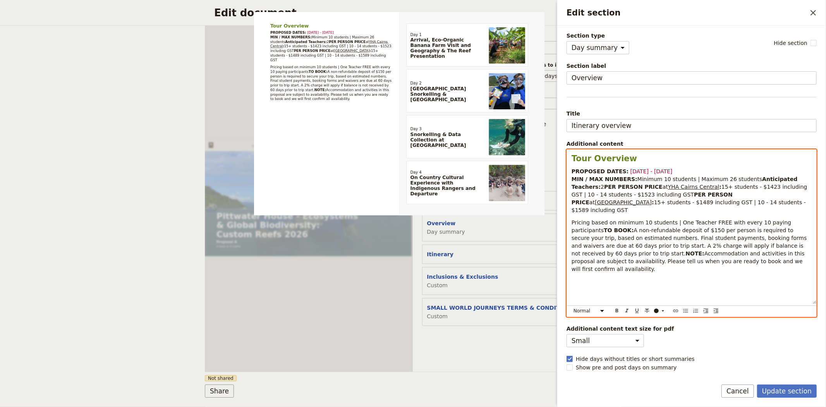
click at [625, 256] on span "A non-refundable deposit of $150 per person is required to secure your trip, ba…" at bounding box center [689, 241] width 237 height 29
click at [619, 254] on span "A non-refundable deposit of $150 per person is required to secure your trip, ba…" at bounding box center [689, 241] width 237 height 29
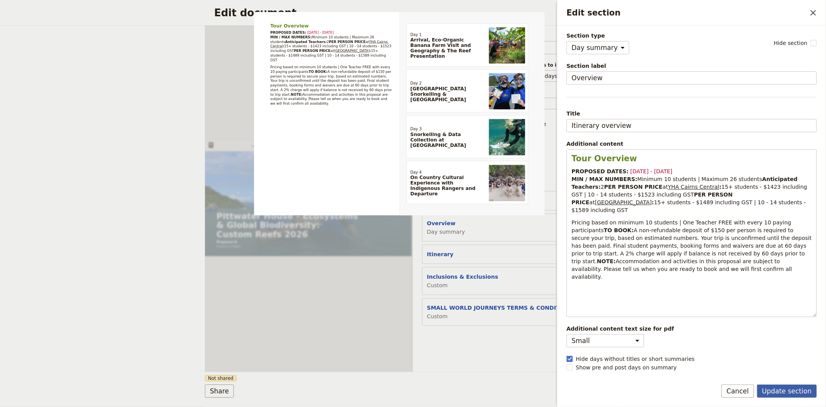
click at [800, 391] on button "Update section" at bounding box center [787, 390] width 60 height 13
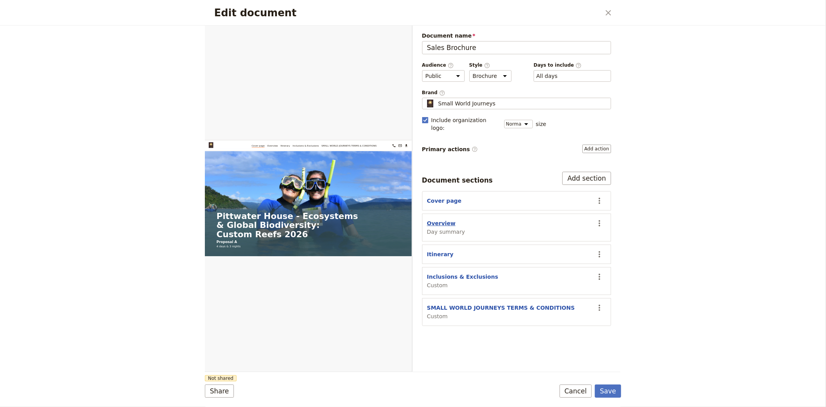
click at [444, 219] on button "Overview" at bounding box center [441, 223] width 29 height 8
select select "DAY_SUMMARY"
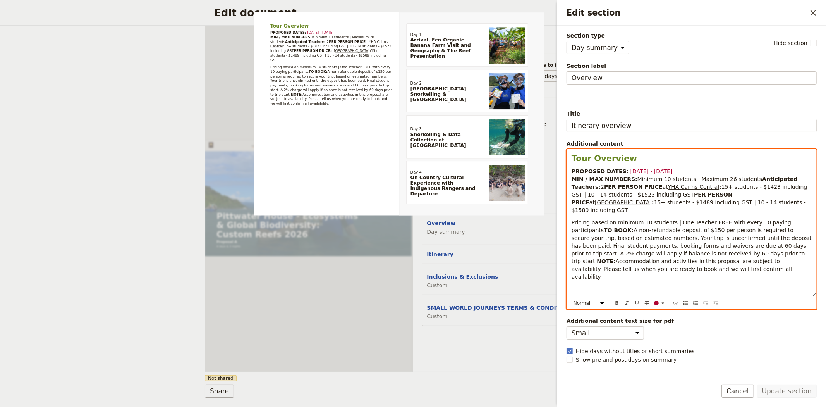
drag, startPoint x: 672, startPoint y: 168, endPoint x: 621, endPoint y: 170, distance: 50.8
click at [621, 170] on p "PROPOSED DATES: [DATE] - [DATE] MIN / MAX NUMBERS: Minimum 10 students | Maximu…" at bounding box center [691, 190] width 240 height 46
click at [657, 304] on div "Edit section" at bounding box center [656, 302] width 5 height 5
click at [657, 317] on div "button" at bounding box center [657, 315] width 5 height 5
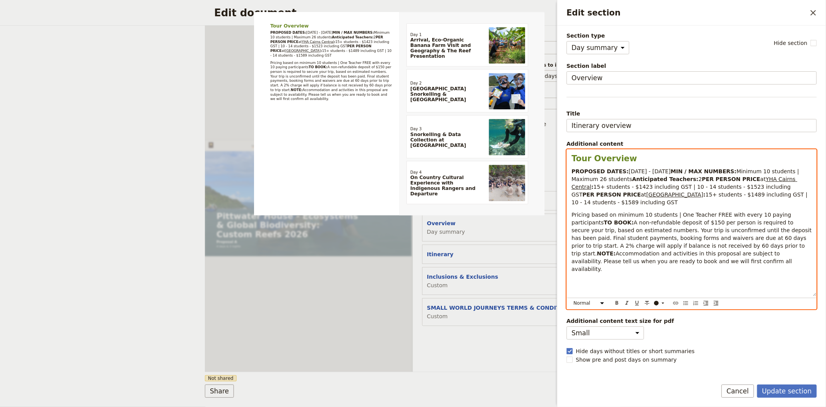
click at [688, 273] on p "Pricing based on minimum 10 students | One Teacher FREE with every 10 paying pa…" at bounding box center [691, 242] width 240 height 62
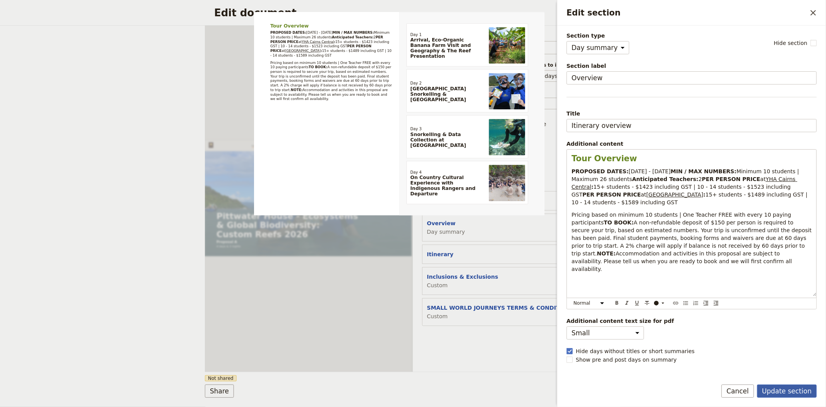
click at [784, 390] on button "Update section" at bounding box center [787, 390] width 60 height 13
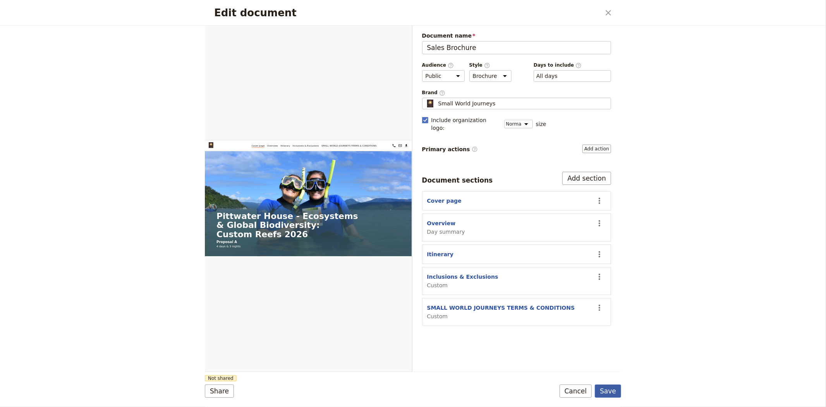
click at [616, 387] on button "Save" at bounding box center [608, 390] width 26 height 13
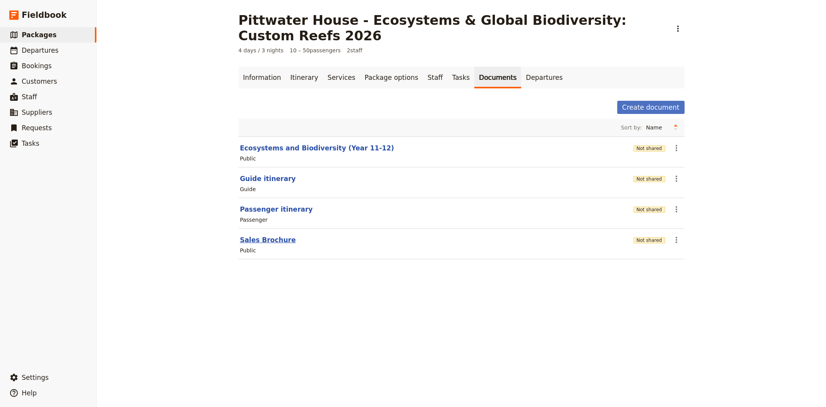
click at [266, 235] on button "Sales Brochure" at bounding box center [268, 239] width 56 height 9
select select "DEFAULT"
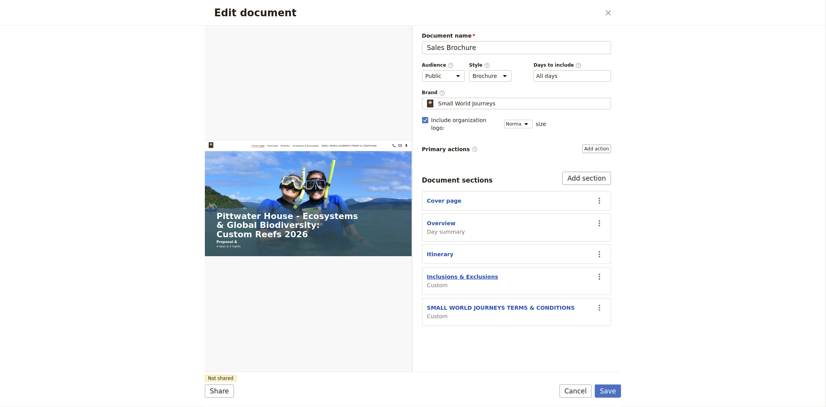
click at [470, 273] on button "Inclusions & Exclusions" at bounding box center [462, 277] width 71 height 8
select select "CUSTOM"
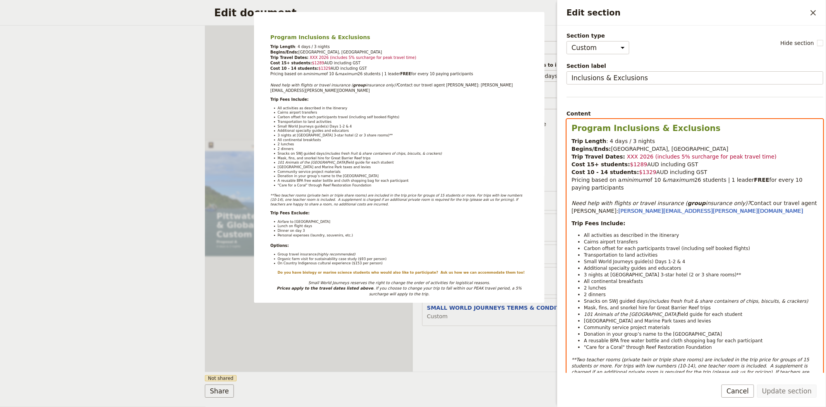
click at [627, 155] on span "XXX 2026 (includes 5% surcharge for peak travel time)" at bounding box center [702, 156] width 150 height 6
drag, startPoint x: 661, startPoint y: 155, endPoint x: 769, endPoint y: 156, distance: 107.6
click at [769, 156] on p "Trip Length : 4 days / 3 nights Begins/Ends: [GEOGRAPHIC_DATA], [GEOGRAPHIC_DAT…" at bounding box center [694, 175] width 247 height 77
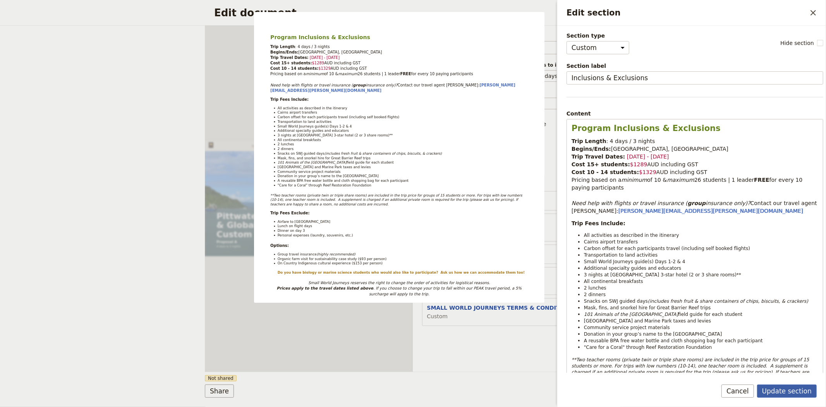
click at [784, 386] on button "Update section" at bounding box center [787, 390] width 60 height 13
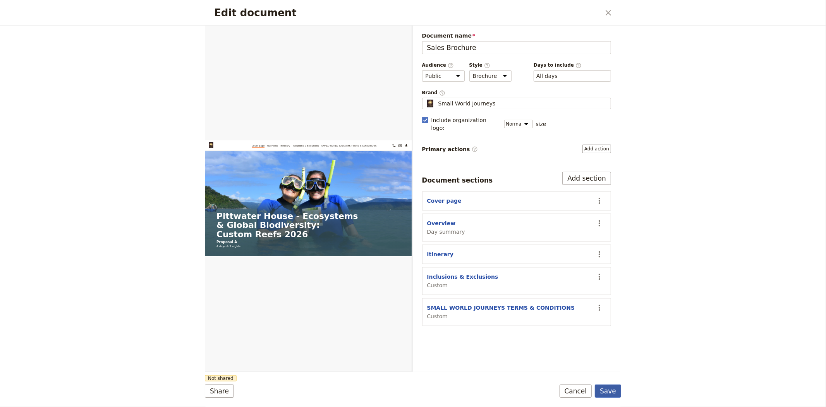
click at [614, 390] on button "Save" at bounding box center [608, 390] width 26 height 13
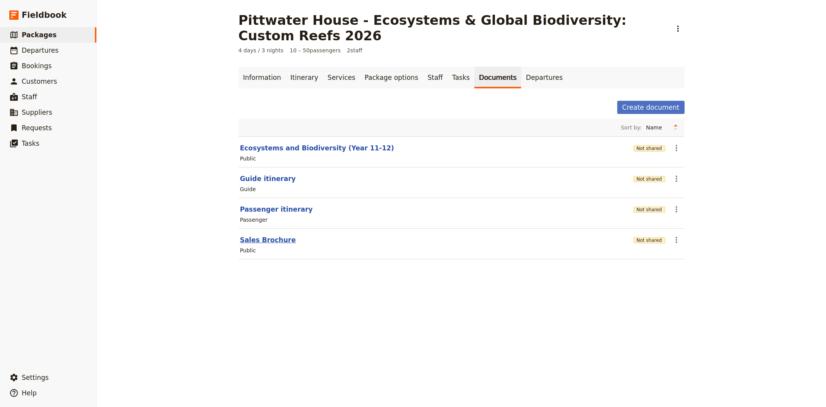
click at [260, 235] on button "Sales Brochure" at bounding box center [268, 239] width 56 height 9
select select "DEFAULT"
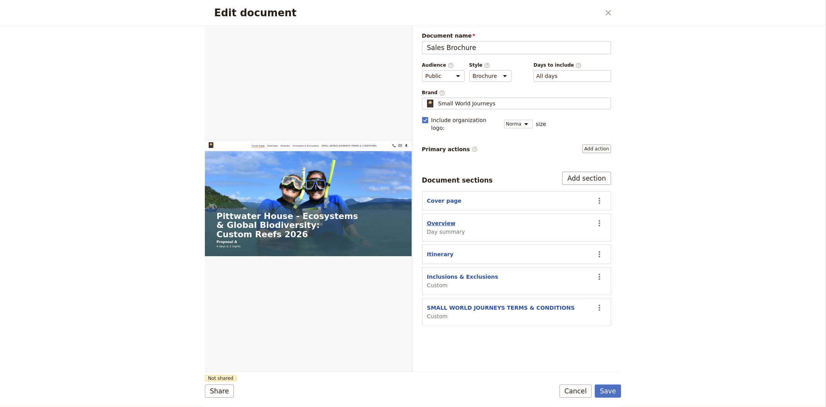
click at [438, 219] on button "Overview" at bounding box center [441, 223] width 29 height 8
select select "DAY_SUMMARY"
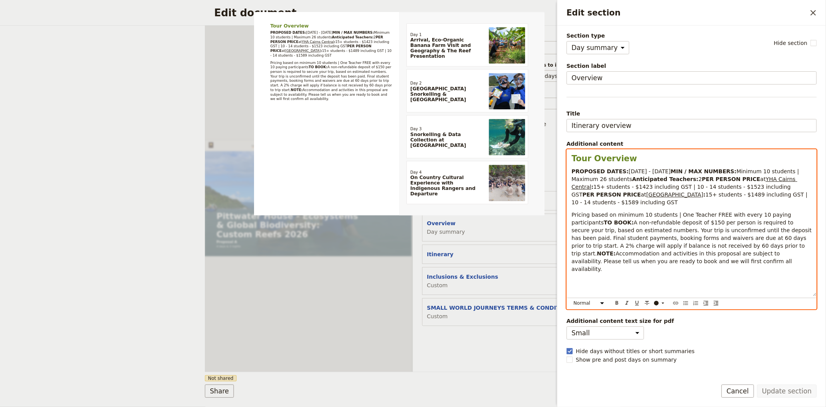
drag, startPoint x: 570, startPoint y: 196, endPoint x: 625, endPoint y: 218, distance: 58.5
click at [625, 218] on div "Tour Overview PROPOSED DATES: [DATE] - [DATE] MIN / MAX NUMBERS: Minimum 10 stu…" at bounding box center [691, 222] width 249 height 146
copy p "PER PERSON PRICE at [GEOGRAPHIC_DATA] : 15+ students - $1423 including GST | 10…"
click at [504, 382] on form "Web PDF ​ Document name Sales Brochure Preview Audience ​ Public Passenger Guid…" at bounding box center [413, 216] width 416 height 381
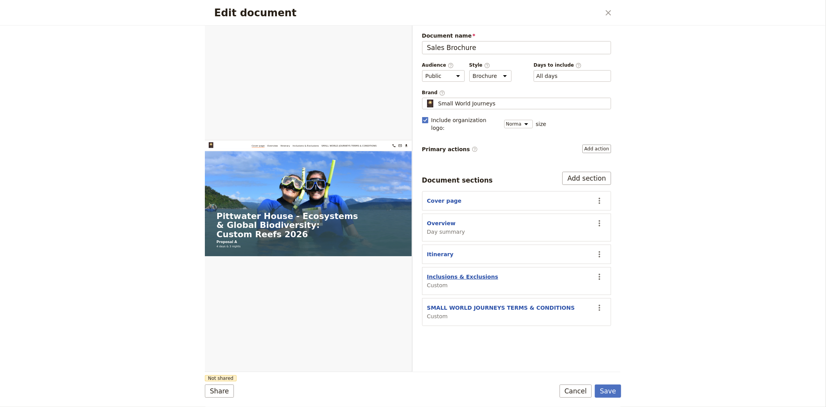
click at [467, 273] on button "Inclusions & Exclusions" at bounding box center [462, 277] width 71 height 8
select select "CUSTOM"
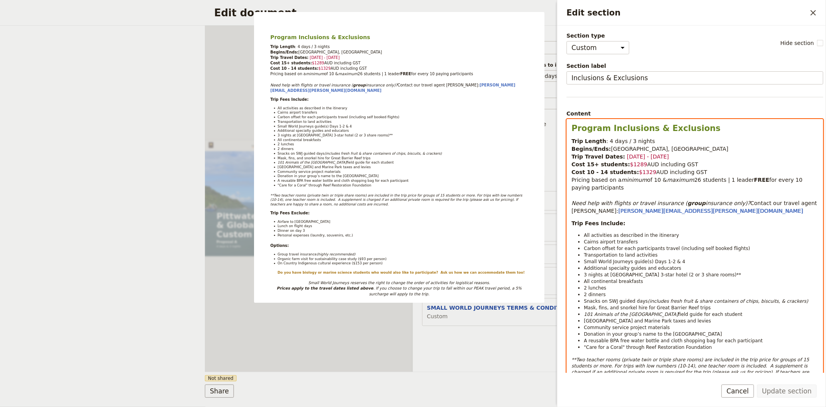
drag, startPoint x: 679, startPoint y: 173, endPoint x: 571, endPoint y: 166, distance: 109.0
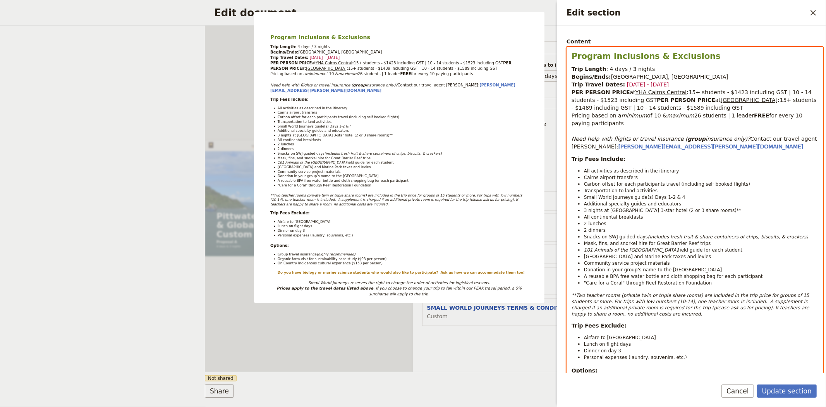
scroll to position [86, 0]
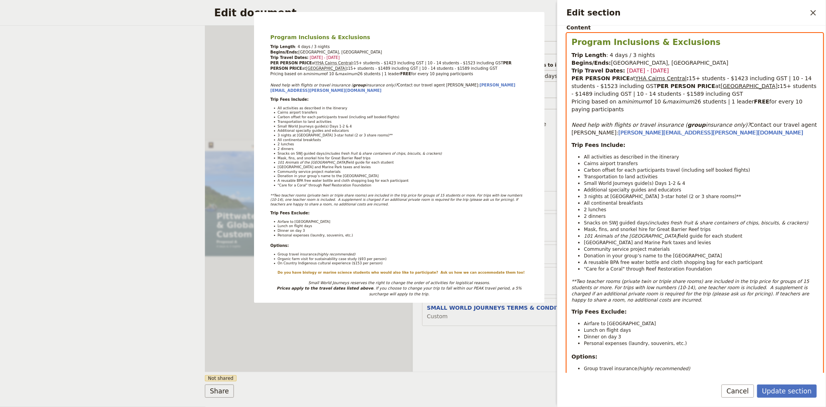
click at [621, 199] on span "3 nights at [GEOGRAPHIC_DATA] 3-star hotel (2 or 3 share rooms)**" at bounding box center [662, 196] width 157 height 5
select select "paragraph-small"
click at [676, 199] on span "3 nights at [GEOGRAPHIC_DATA] hostel or 3-star hotel (2 or 3 share rooms)**" at bounding box center [673, 196] width 179 height 5
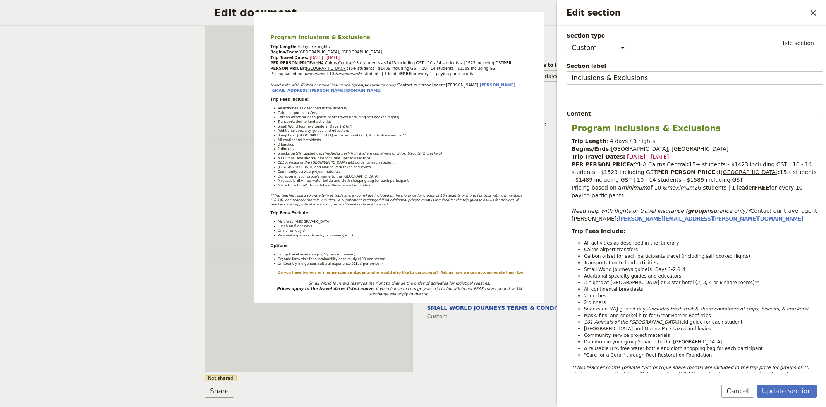
select select "CUSTOM"
select select "paragraph-small"
select select "DEFAULT"
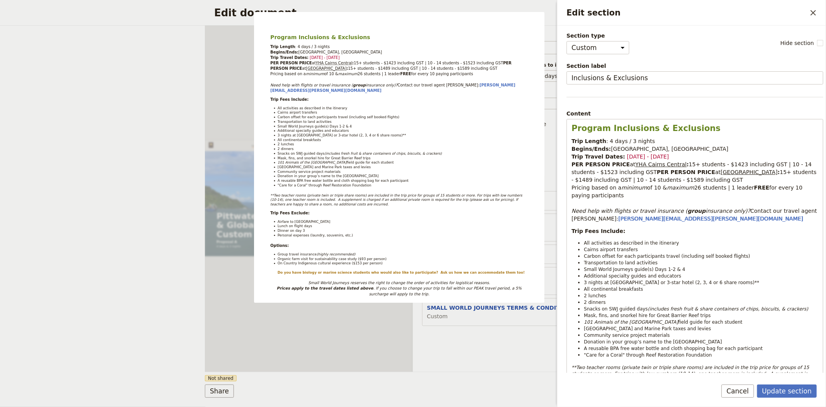
scroll to position [86, 0]
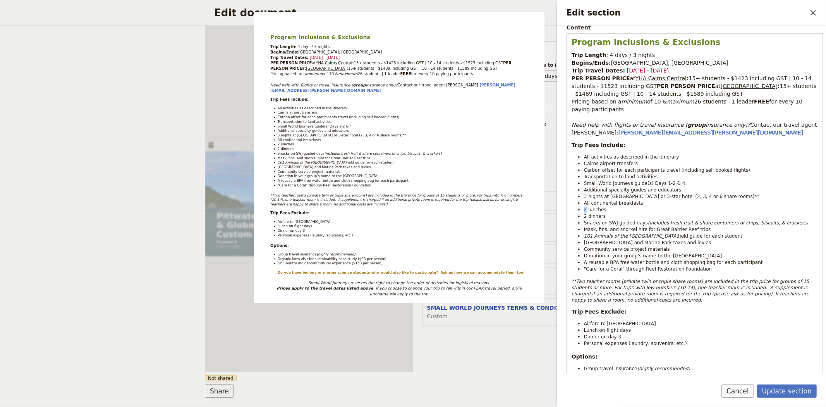
click at [584, 212] on span "2 lunches" at bounding box center [595, 209] width 22 height 5
click at [601, 265] on span "A reusable BPA free water bottle and cloth shopping bag for each participant" at bounding box center [673, 261] width 179 height 5
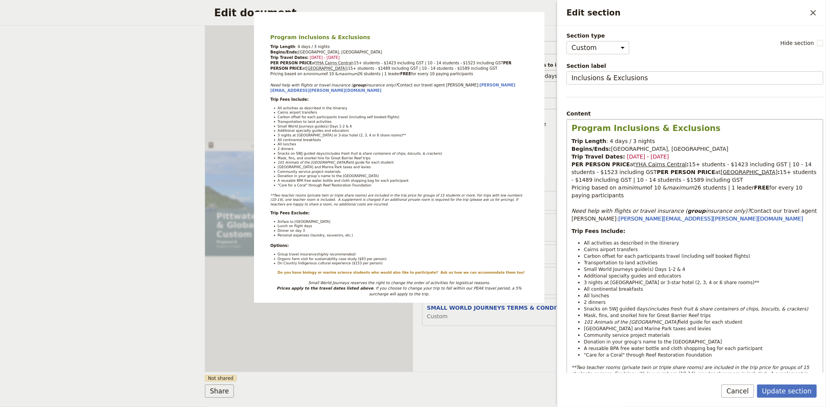
drag, startPoint x: 665, startPoint y: 158, endPoint x: 617, endPoint y: 158, distance: 48.4
click at [617, 158] on p "Trip Length : 4 days / 3 nights Begins/Ends: Cairns, Queensland Trip Travel Dat…" at bounding box center [694, 179] width 247 height 85
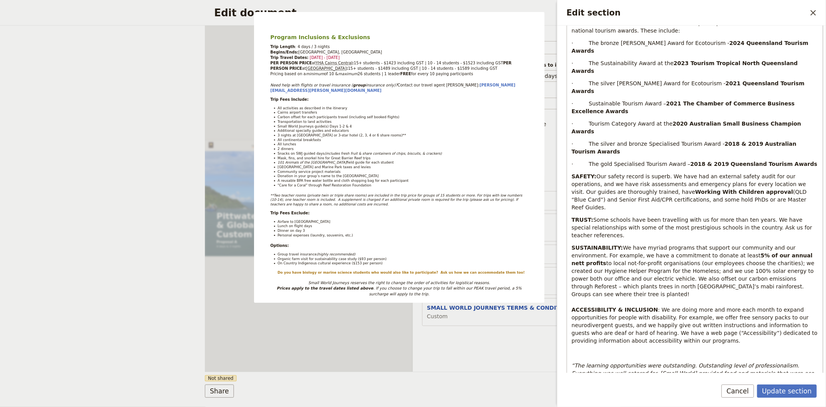
scroll to position [634, 0]
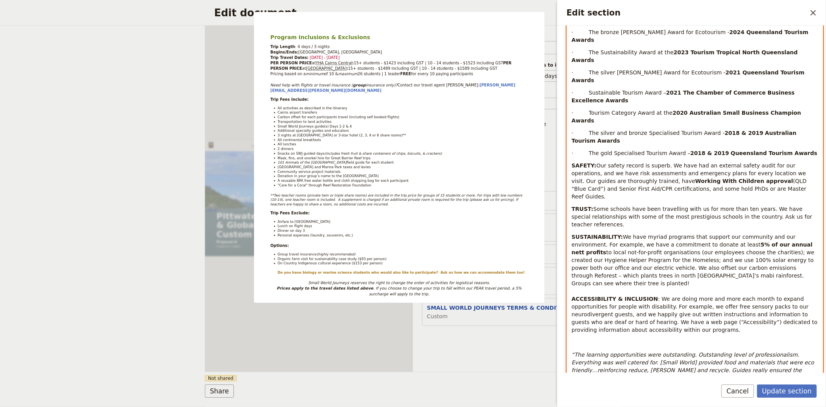
click at [657, 347] on div "button" at bounding box center [657, 348] width 5 height 5
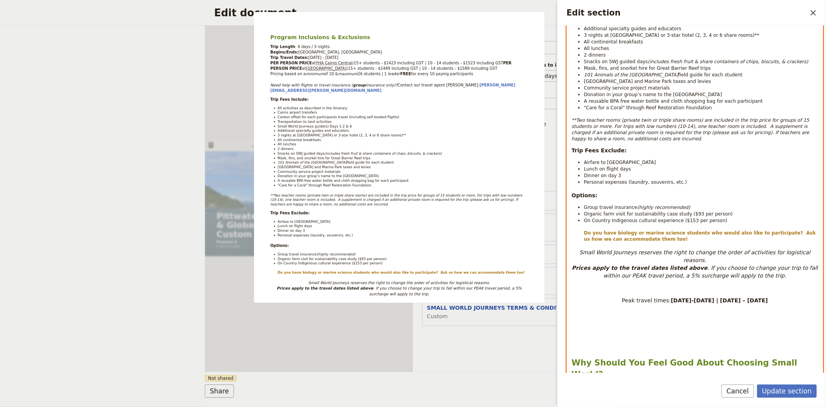
scroll to position [75, 0]
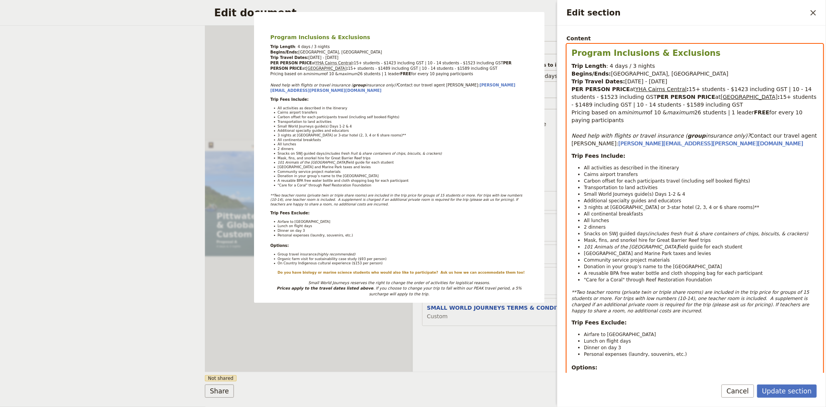
click at [618, 210] on span "3 nights at [GEOGRAPHIC_DATA] or 3-star hotel (2, 3, 4 or 6 share rooms)**" at bounding box center [671, 206] width 175 height 5
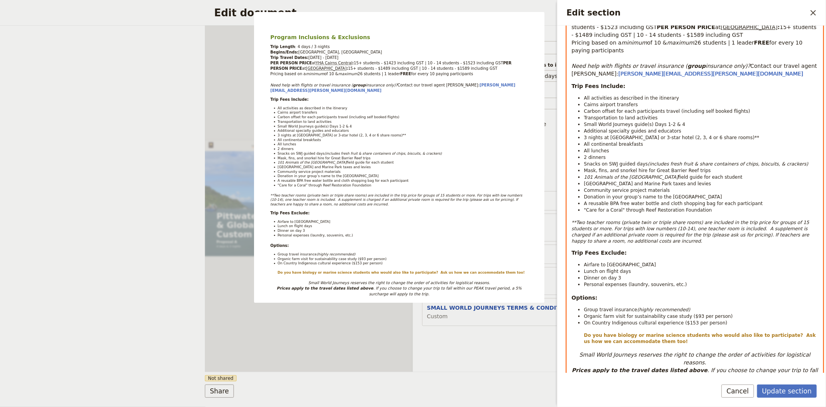
scroll to position [204, 0]
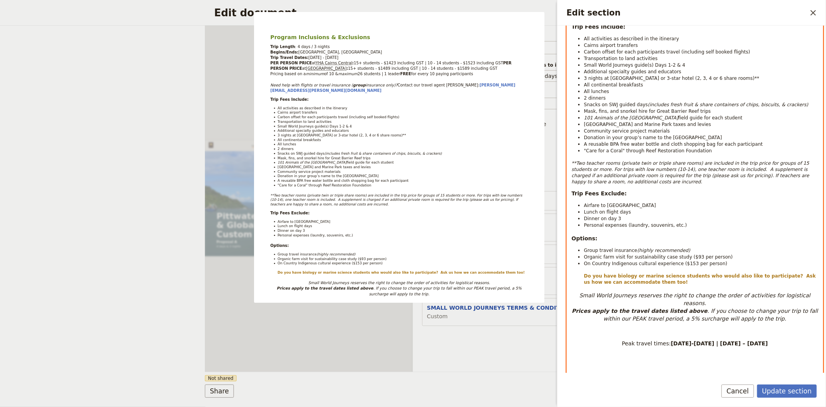
click at [715, 177] on em "**Two teacher rooms (private twin or triple share rooms) are included in the tr…" at bounding box center [690, 172] width 239 height 24
drag, startPoint x: 622, startPoint y: 218, endPoint x: 579, endPoint y: 218, distance: 42.6
click at [584, 215] on li "Lunch on flight days" at bounding box center [701, 211] width 234 height 7
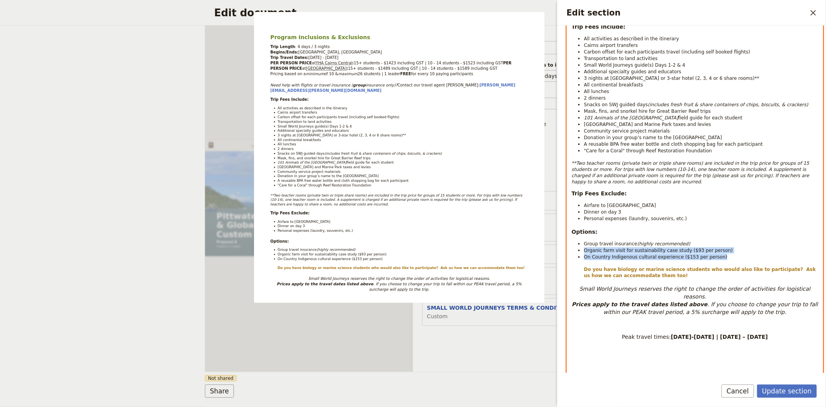
drag, startPoint x: 715, startPoint y: 266, endPoint x: 571, endPoint y: 261, distance: 143.3
click at [571, 261] on ul "Group travel insurance (highly recommended) Organic farm visit for sustainabili…" at bounding box center [694, 259] width 247 height 38
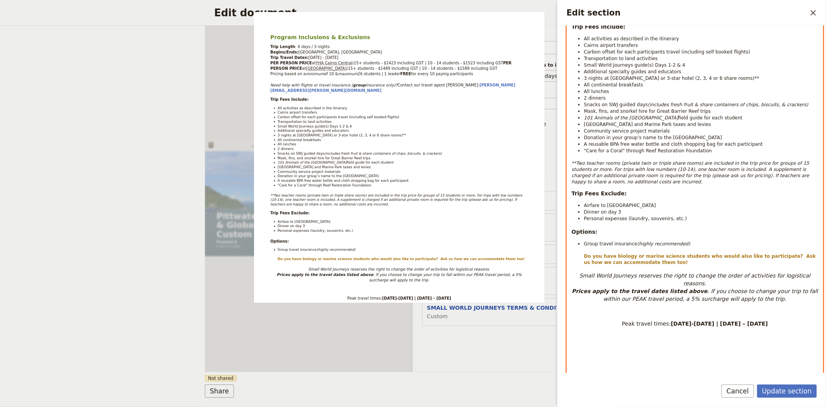
scroll to position [247, 0]
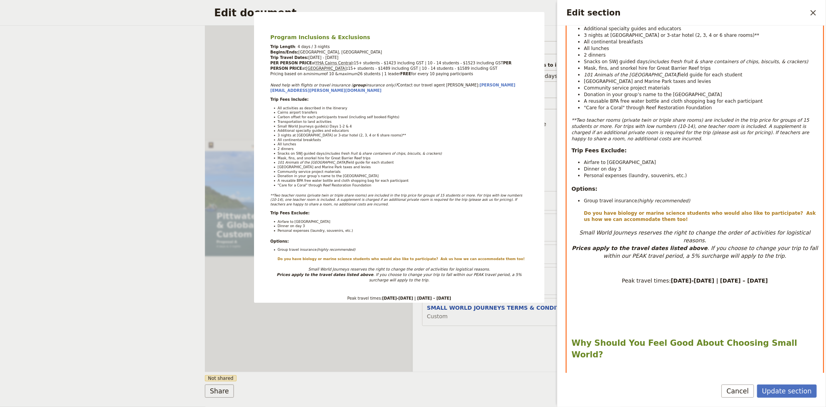
click at [685, 269] on p "Edit section" at bounding box center [694, 268] width 247 height 8
select select "paragraph"
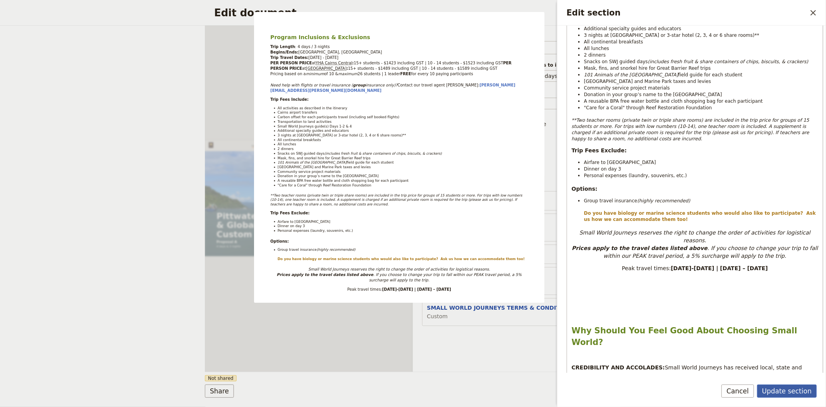
click at [775, 393] on button "Update section" at bounding box center [787, 390] width 60 height 13
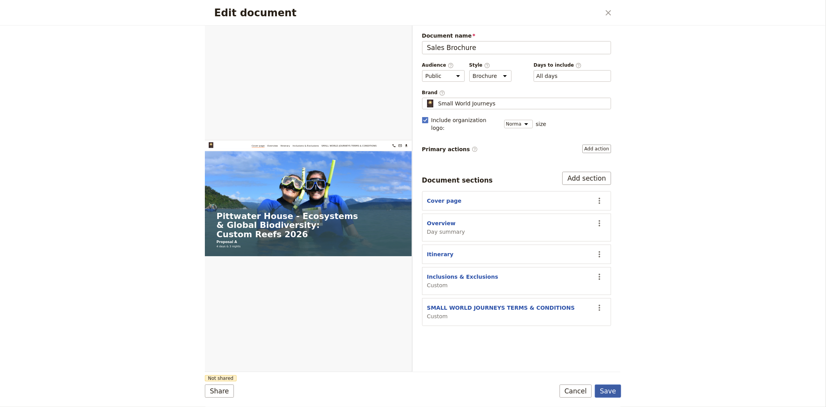
click at [610, 393] on button "Save" at bounding box center [608, 390] width 26 height 13
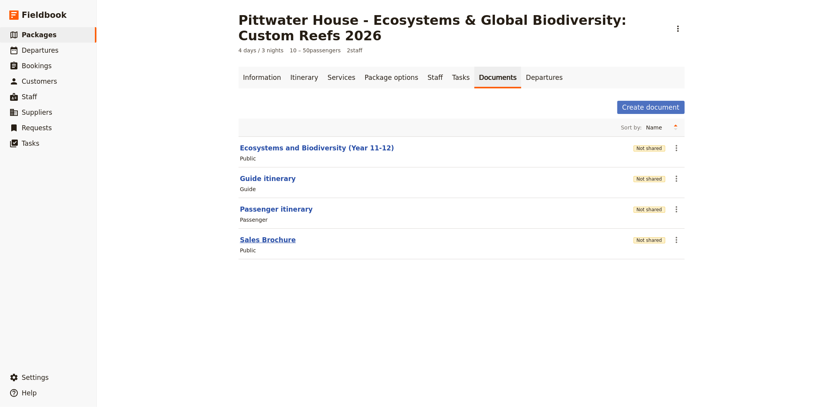
click at [269, 235] on button "Sales Brochure" at bounding box center [268, 239] width 56 height 9
select select "DEFAULT"
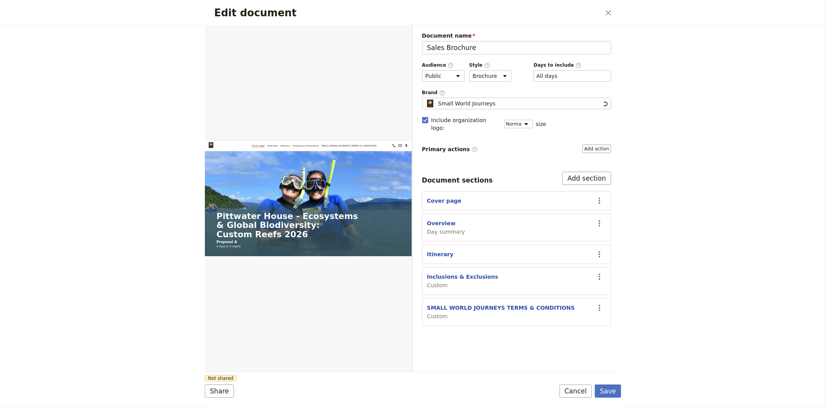
scroll to position [0, 0]
click at [447, 267] on section "Inclusions & Exclusions Custom ​" at bounding box center [516, 281] width 189 height 28
click at [448, 273] on button "Inclusions & Exclusions" at bounding box center [462, 277] width 71 height 8
select select "CUSTOM"
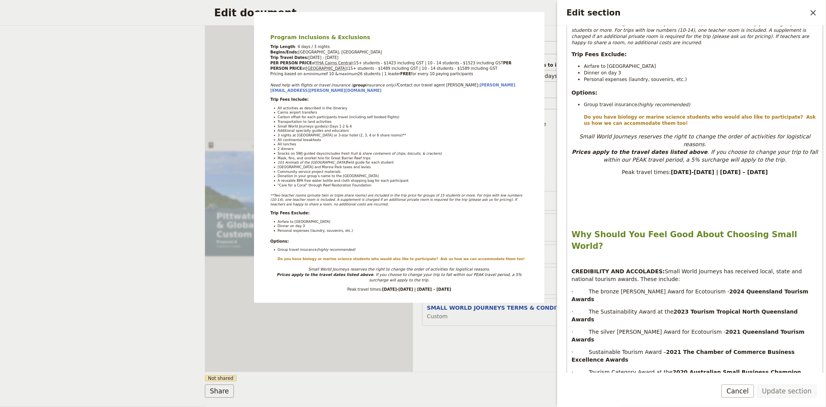
scroll to position [344, 0]
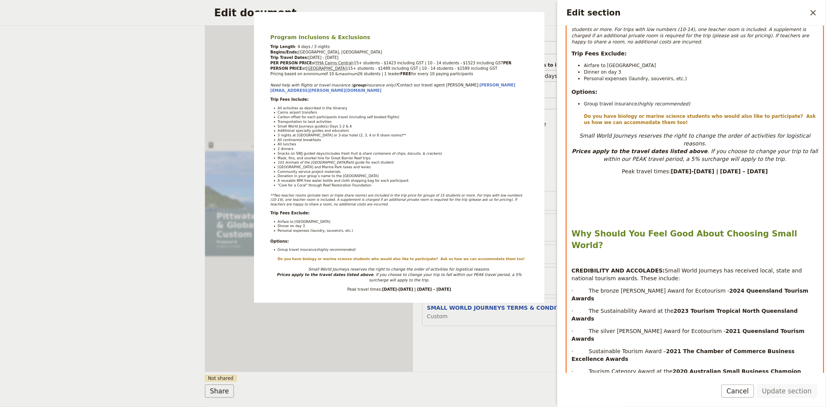
click at [678, 183] on p "Edit section" at bounding box center [694, 183] width 247 height 6
select select "paragraph-small"
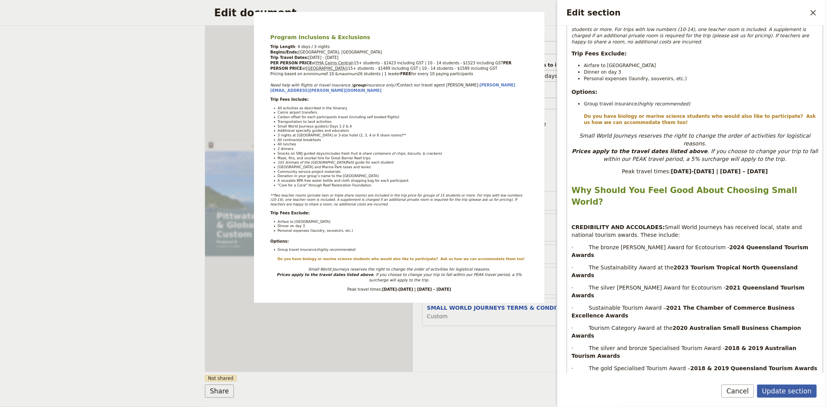
click at [794, 392] on button "Update section" at bounding box center [787, 390] width 60 height 13
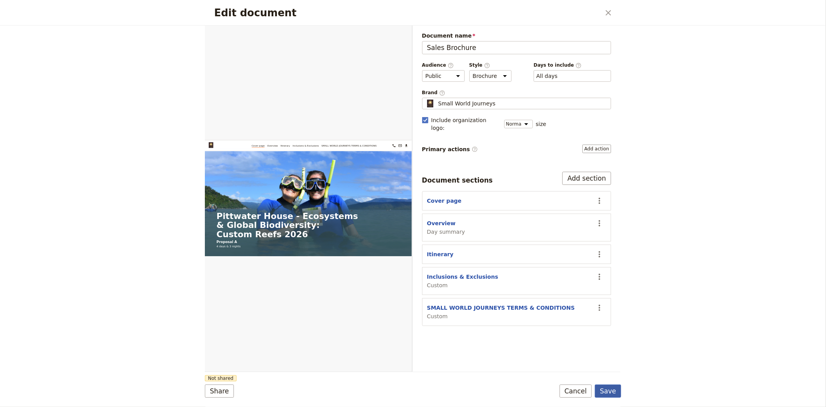
click at [609, 392] on button "Save" at bounding box center [608, 390] width 26 height 13
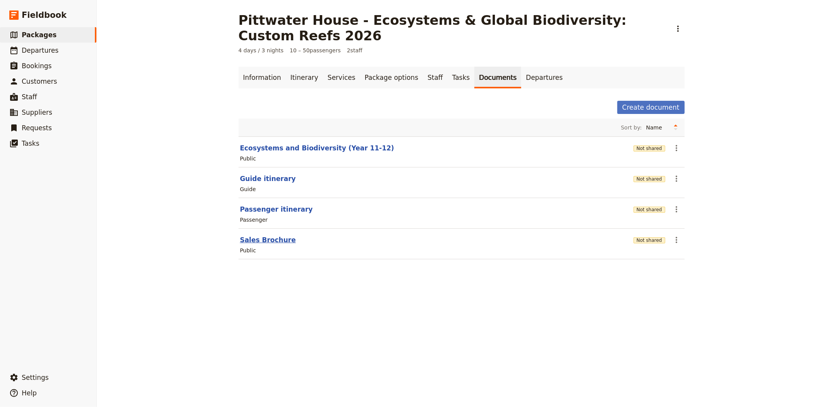
click at [250, 235] on button "Sales Brochure" at bounding box center [268, 239] width 56 height 9
select select "DEFAULT"
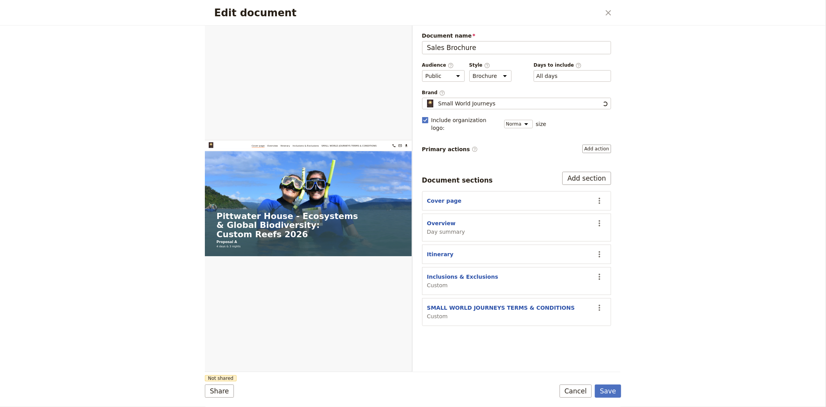
scroll to position [0, 0]
click at [483, 304] on button "SMALL WORLD JOURNEYS TERMS & CONDITIONS" at bounding box center [501, 308] width 148 height 8
select select "CUSTOM"
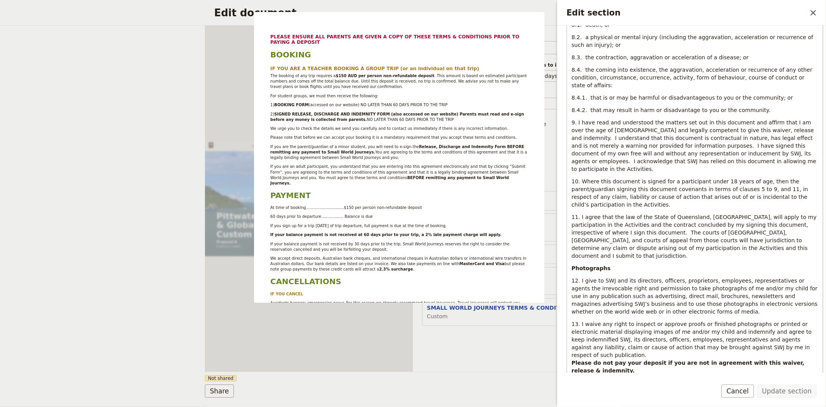
scroll to position [2652, 0]
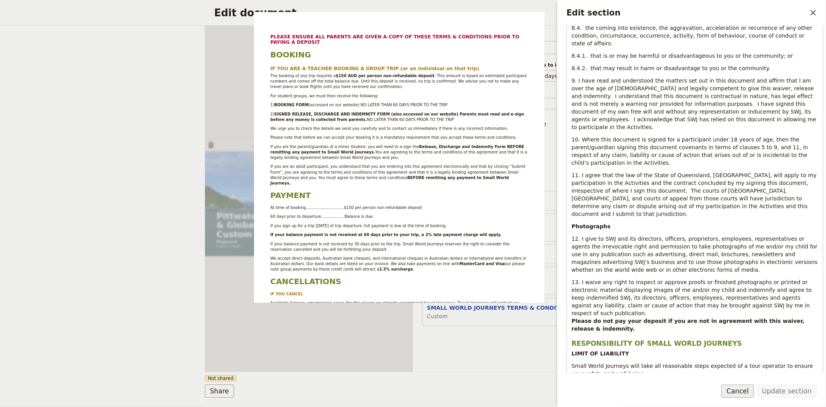
click at [746, 392] on button "Cancel" at bounding box center [737, 390] width 33 height 13
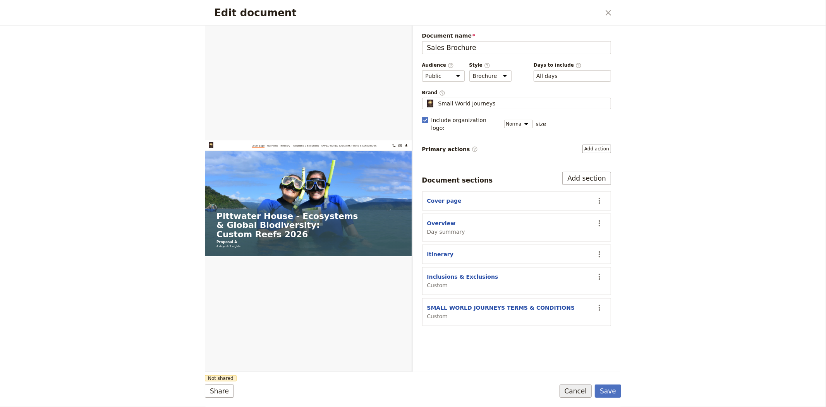
click at [568, 391] on button "Cancel" at bounding box center [575, 390] width 33 height 13
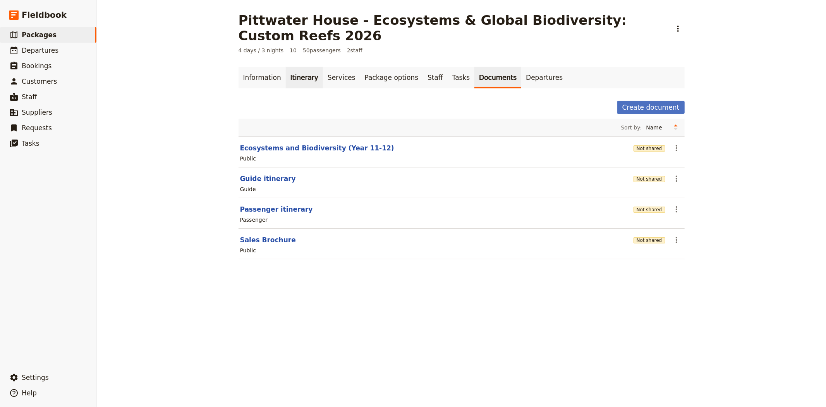
click at [295, 67] on link "Itinerary" at bounding box center [304, 78] width 37 height 22
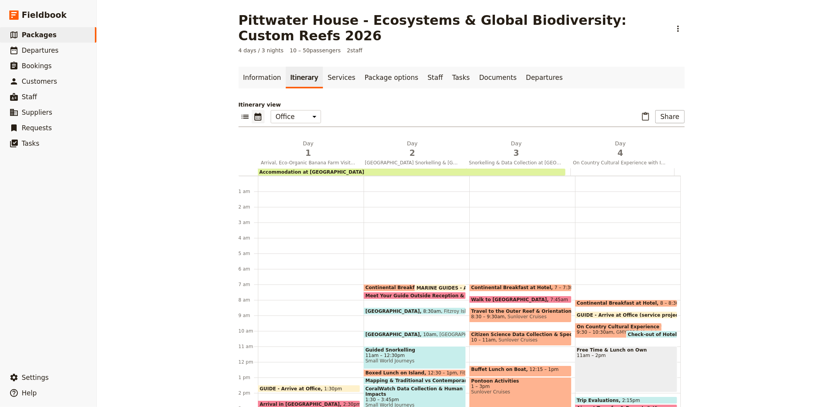
scroll to position [101, 0]
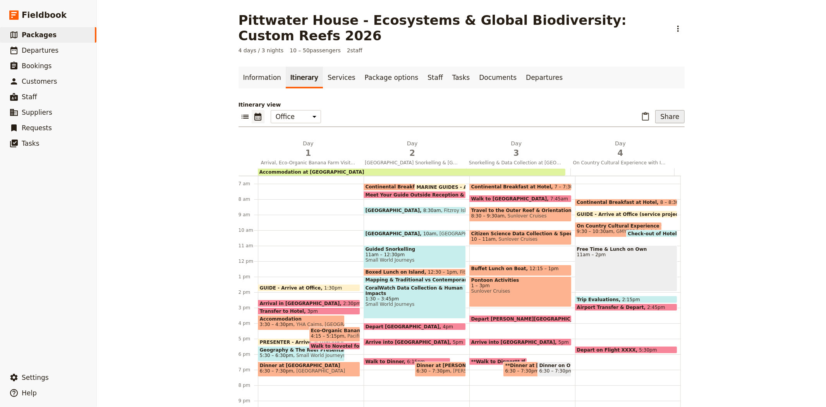
click at [674, 110] on button "Share" at bounding box center [669, 116] width 29 height 13
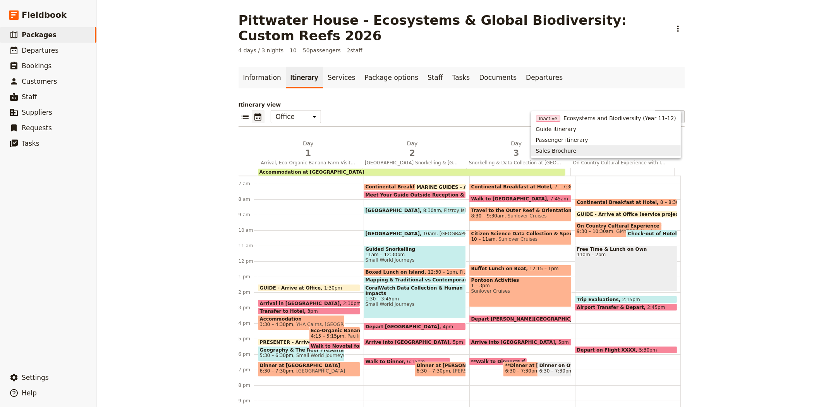
click at [644, 153] on span "Sales Brochure" at bounding box center [606, 151] width 140 height 8
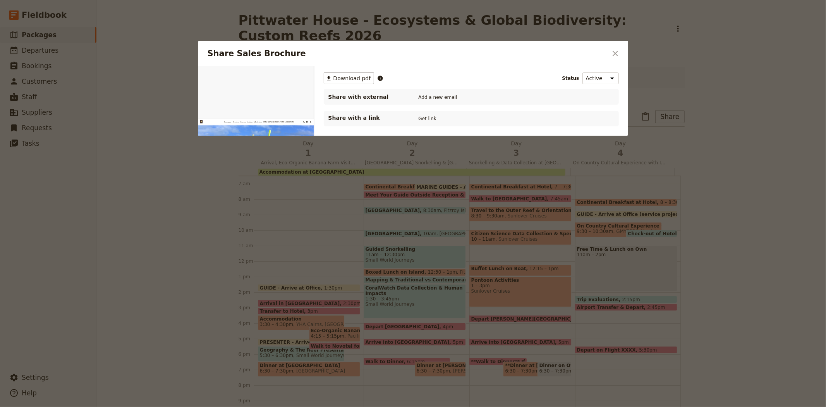
scroll to position [0, 0]
click at [355, 78] on span "Download pdf" at bounding box center [352, 78] width 38 height 8
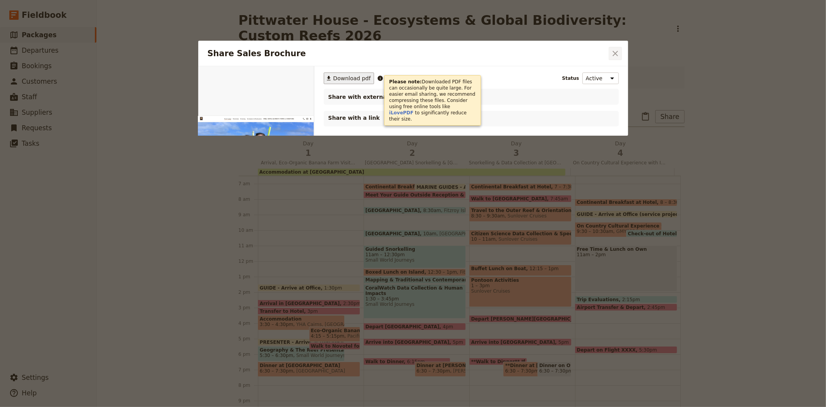
click at [614, 50] on icon "Close dialog" at bounding box center [615, 53] width 9 height 9
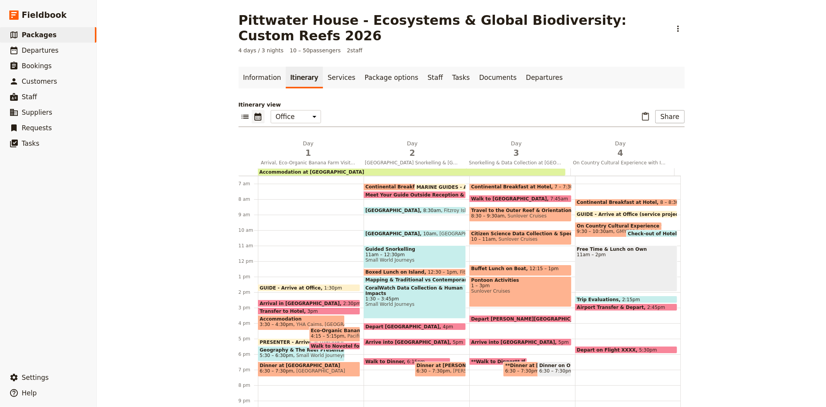
drag, startPoint x: 402, startPoint y: 135, endPoint x: 415, endPoint y: 134, distance: 13.2
click at [402, 147] on span "2" at bounding box center [412, 153] width 95 height 12
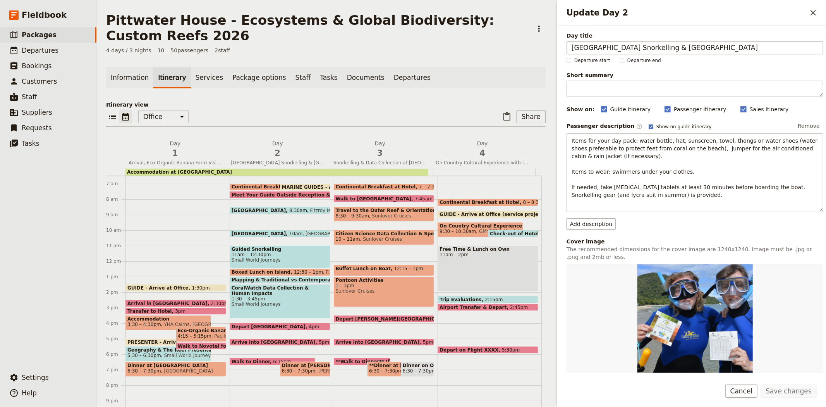
click at [646, 47] on input "[GEOGRAPHIC_DATA] Snorkelling & [GEOGRAPHIC_DATA]" at bounding box center [694, 47] width 257 height 13
type input "Fitzroy Island Snorkelling and Turtle Rehabilitation Centre"
click at [784, 386] on button "Save changes" at bounding box center [788, 390] width 56 height 13
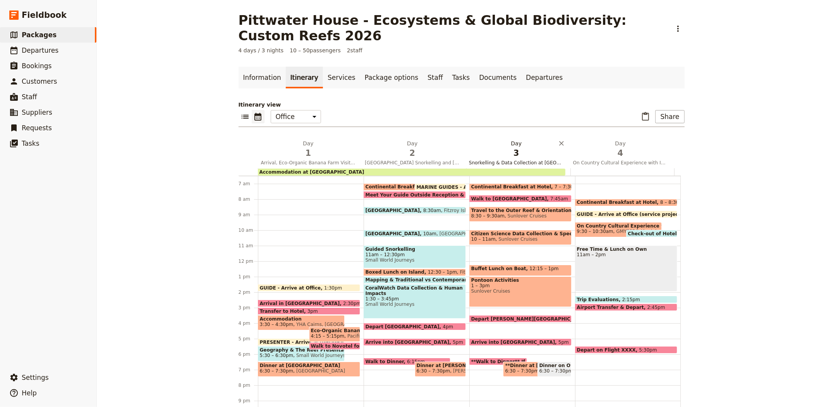
click at [509, 147] on span "3" at bounding box center [516, 153] width 95 height 12
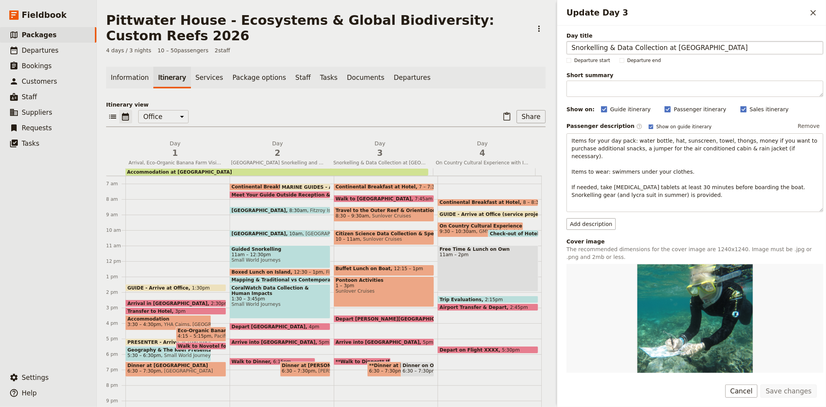
click at [608, 45] on input "Snorkelling & Data Collection at [GEOGRAPHIC_DATA]" at bounding box center [694, 47] width 257 height 13
type input "Snorkelling and Data Collection at Outer Great Barrier Reef"
click at [810, 389] on button "Save changes" at bounding box center [788, 390] width 56 height 13
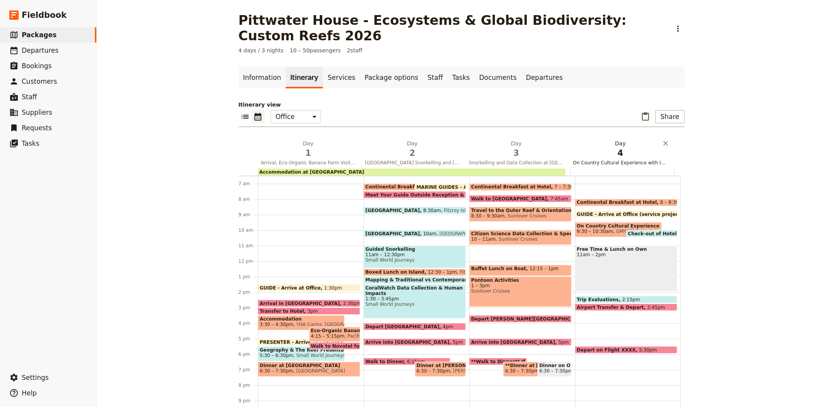
click at [613, 160] on span "On Country Cultural Experience with Indigenous Rangers and Departure" at bounding box center [620, 163] width 101 height 6
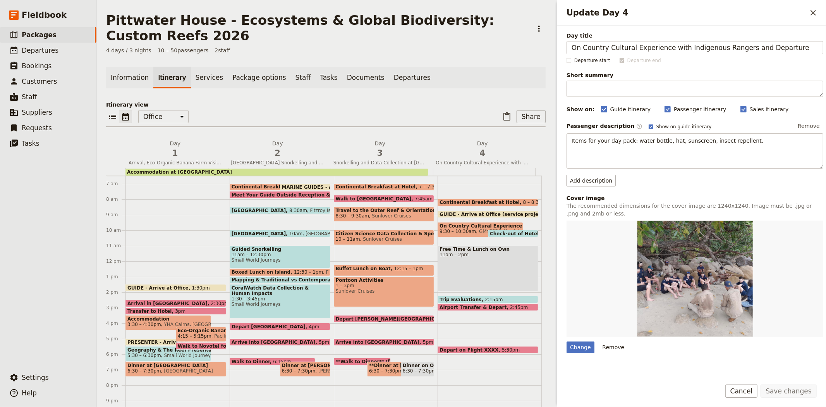
click at [458, 61] on main "Pittwater House - Ecosystems & Global Biodiversity: Custom Reefs 2026 ​ 4 days …" at bounding box center [326, 211] width 458 height 422
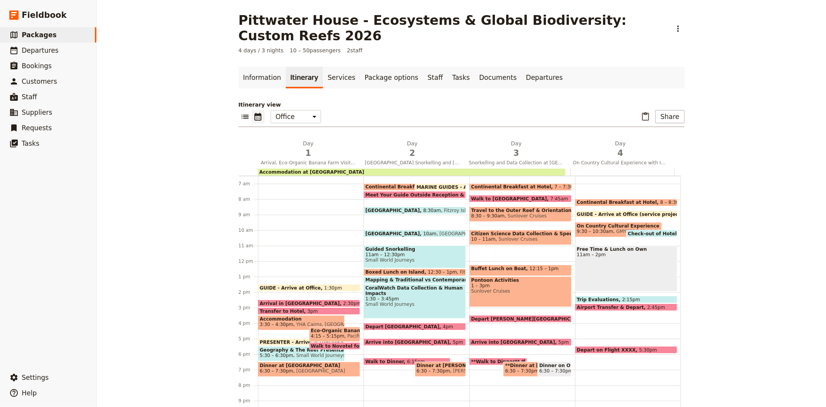
click at [273, 321] on span "3:30 – 4:30pm" at bounding box center [277, 323] width 34 height 5
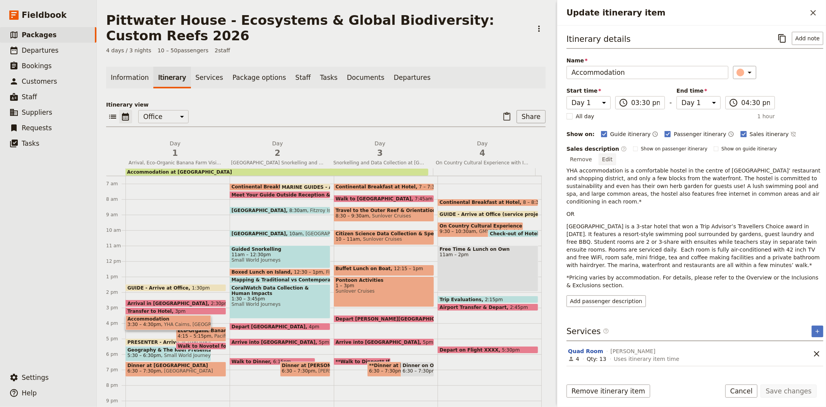
click at [616, 153] on button "Edit" at bounding box center [607, 159] width 17 height 12
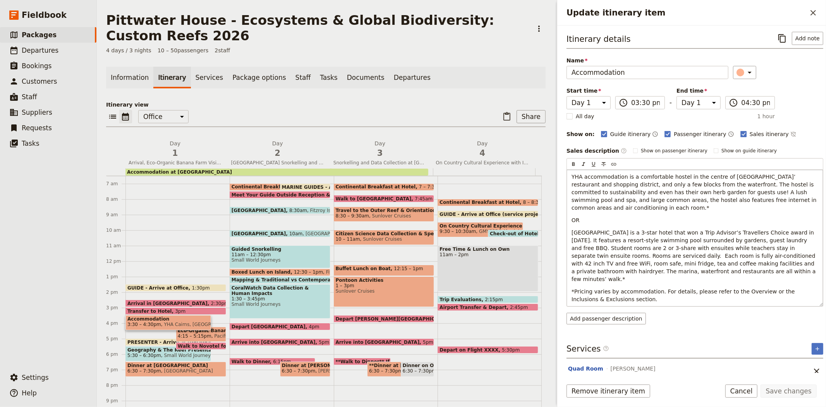
click at [585, 247] on span "[GEOGRAPHIC_DATA] is a 3-star hotel that won a Trip Advisor’s Travellers Choice…" at bounding box center [694, 255] width 246 height 53
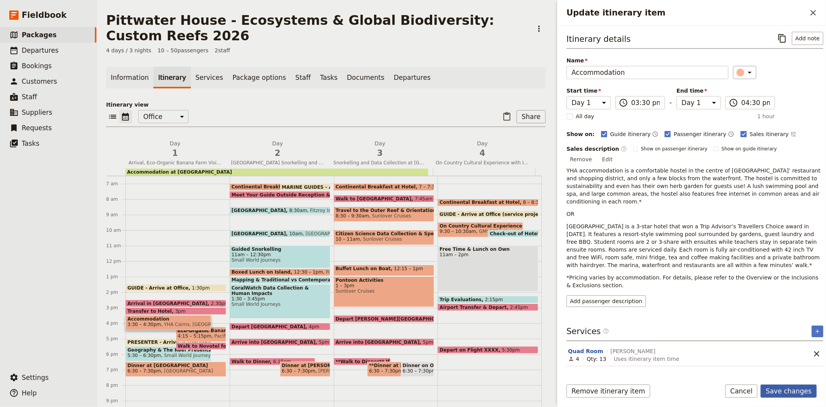
click at [789, 394] on button "Save changes" at bounding box center [788, 390] width 56 height 13
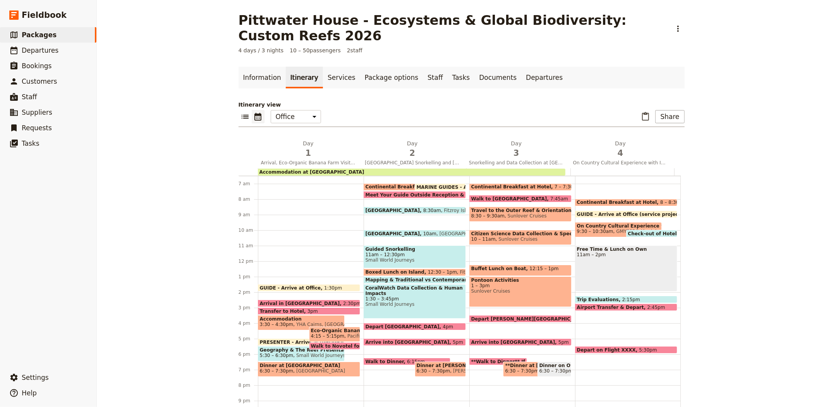
click at [316, 333] on span "4:15 – 5:15pm" at bounding box center [328, 335] width 34 height 5
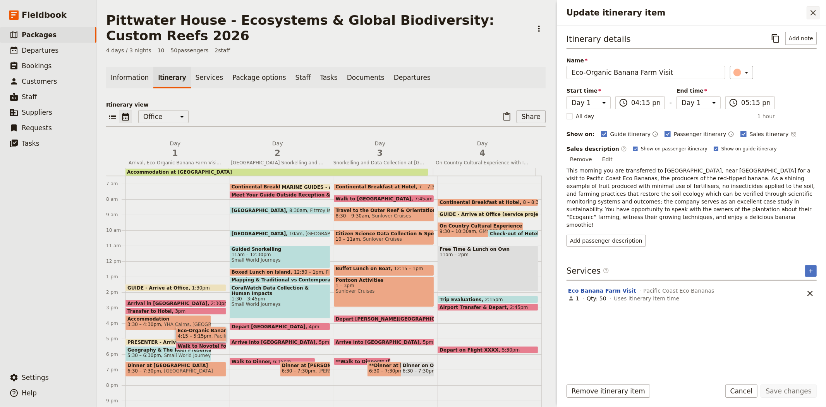
click at [813, 14] on icon "Close drawer" at bounding box center [812, 12] width 9 height 9
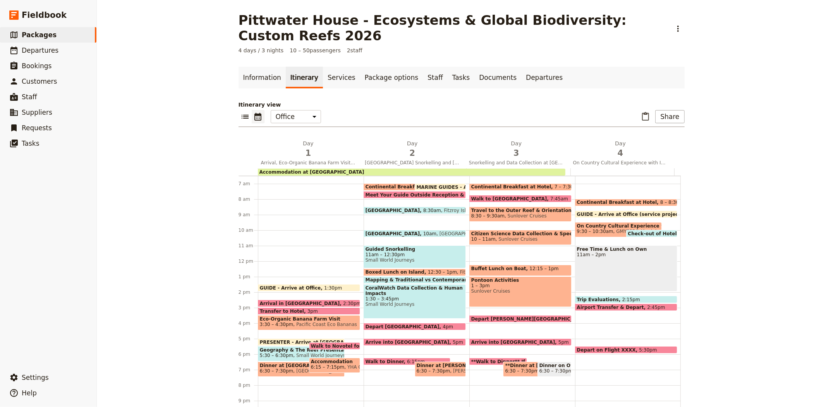
click at [285, 300] on span "Arrival in [GEOGRAPHIC_DATA]" at bounding box center [302, 302] width 84 height 5
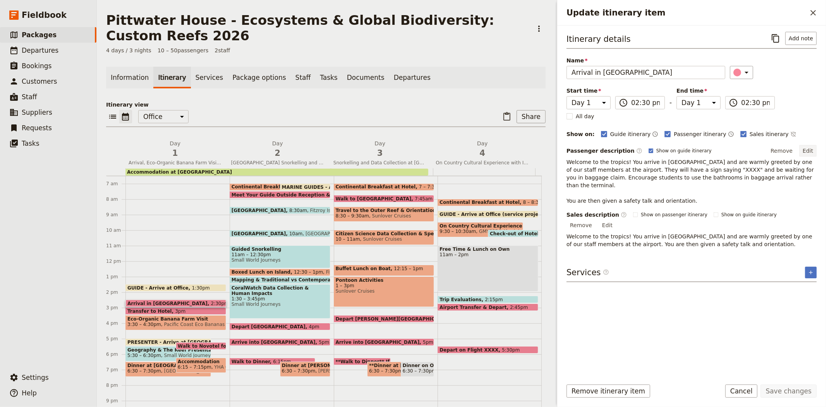
click at [814, 154] on button "Edit" at bounding box center [807, 151] width 17 height 12
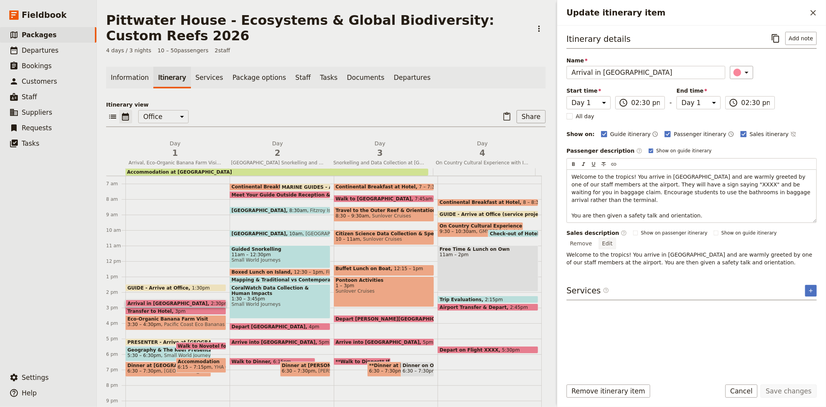
click at [806, 229] on div "Sales description ​ Show on passenger itinerary Show on guide itinerary Remove …" at bounding box center [691, 247] width 250 height 37
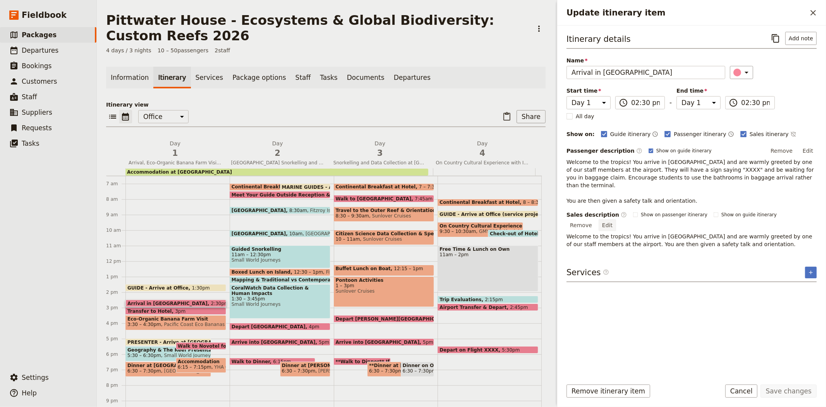
click at [616, 219] on button "Edit" at bounding box center [607, 225] width 17 height 12
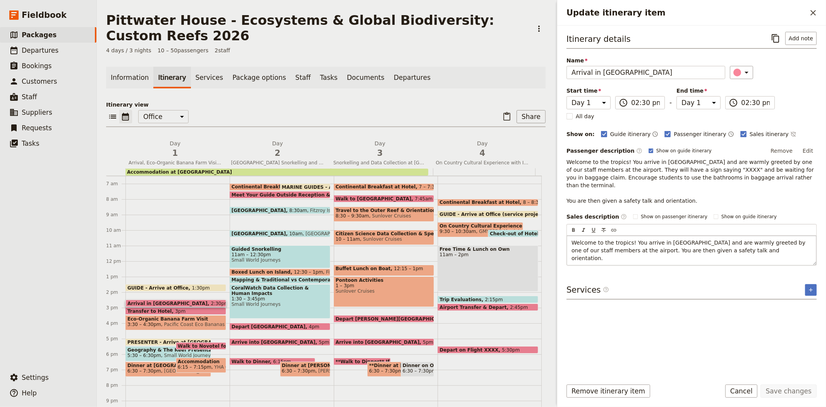
click at [736, 245] on p "Welcome to the tropics! You arrive in [GEOGRAPHIC_DATA] and are warmly greeted …" at bounding box center [691, 250] width 240 height 23
click at [777, 389] on button "Save changes" at bounding box center [788, 390] width 56 height 13
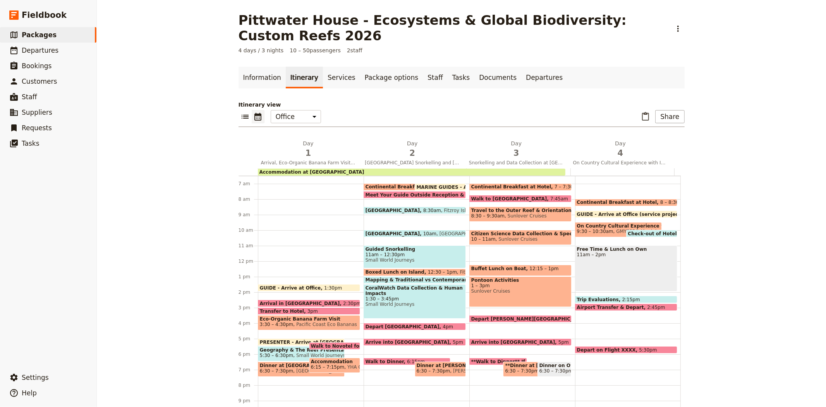
click at [293, 321] on span "Pacific Coast Eco Bananas" at bounding box center [325, 323] width 64 height 5
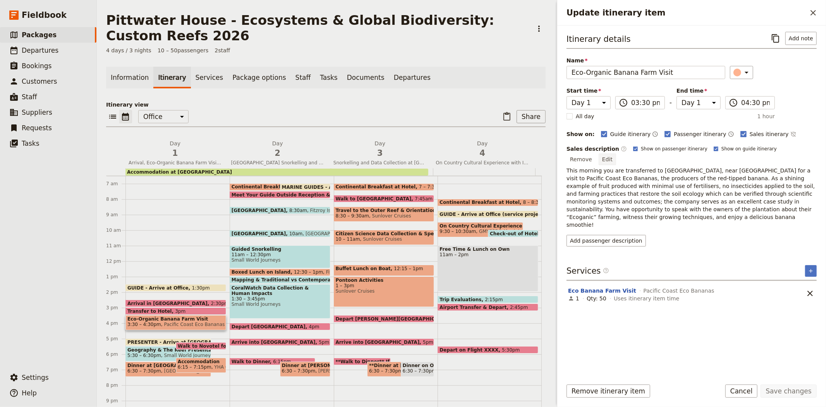
click at [616, 153] on button "Edit" at bounding box center [607, 159] width 17 height 12
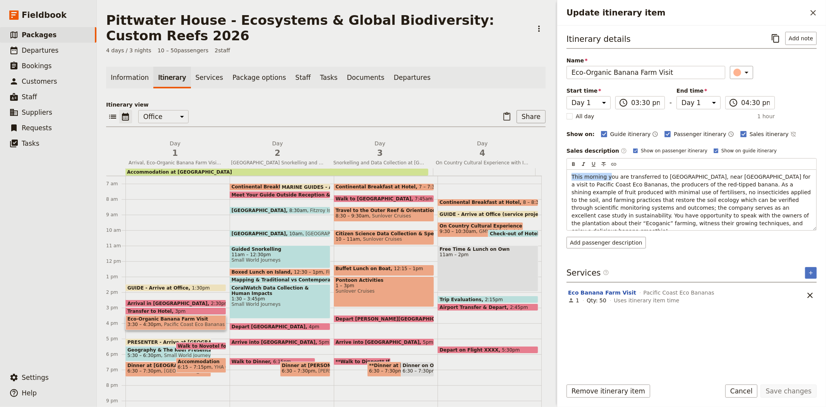
drag, startPoint x: 607, startPoint y: 177, endPoint x: 549, endPoint y: 173, distance: 57.8
click at [549, 173] on div "Pittwater House - Ecosystems & Global Biodiversity: Custom Reefs 2026 ​ 4 days …" at bounding box center [461, 203] width 729 height 407
click at [796, 392] on button "Save changes" at bounding box center [788, 390] width 56 height 13
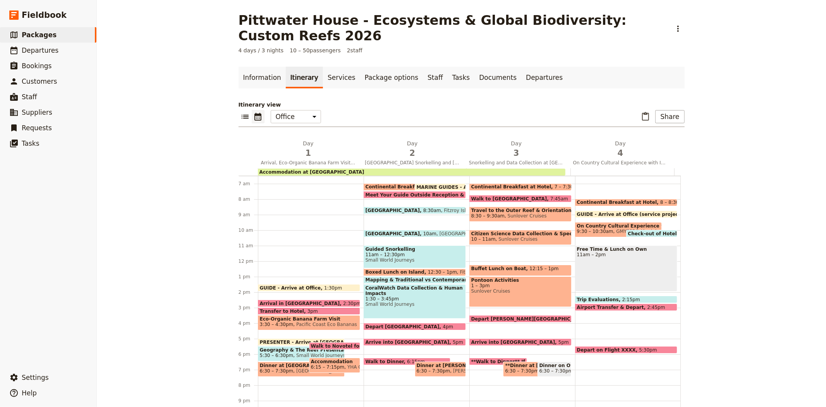
click at [293, 352] on span "Small World Journeys" at bounding box center [319, 354] width 52 height 5
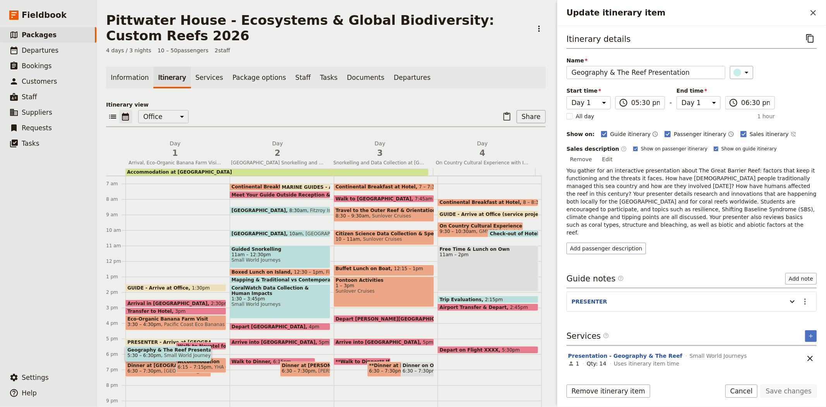
click at [616, 153] on button "Edit" at bounding box center [607, 159] width 17 height 12
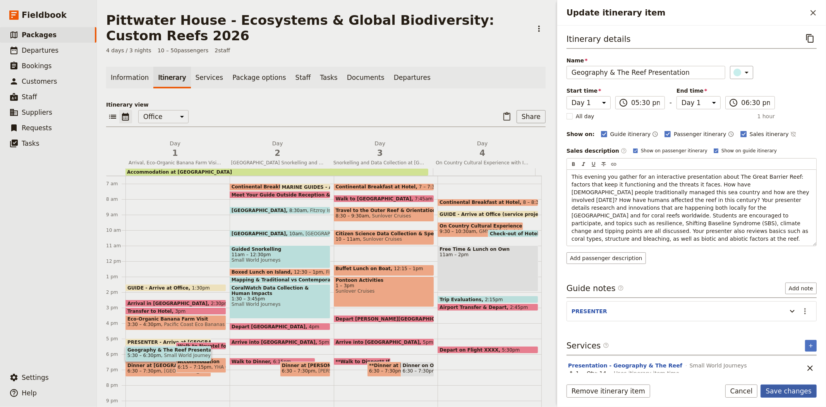
click at [791, 389] on button "Save changes" at bounding box center [788, 390] width 56 height 13
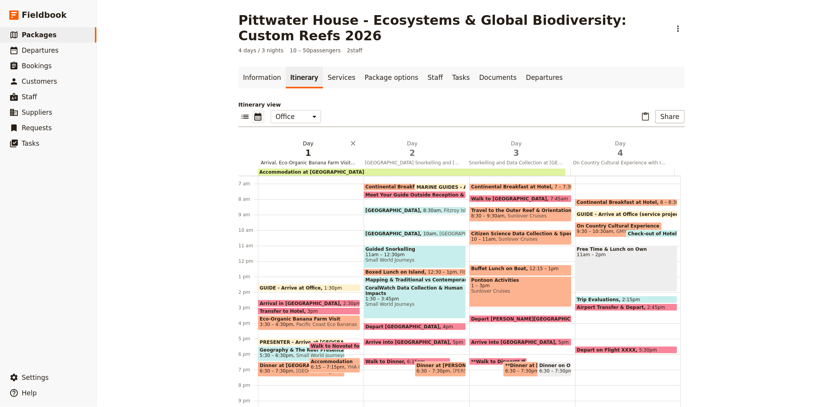
click at [316, 147] on span "1" at bounding box center [308, 153] width 95 height 12
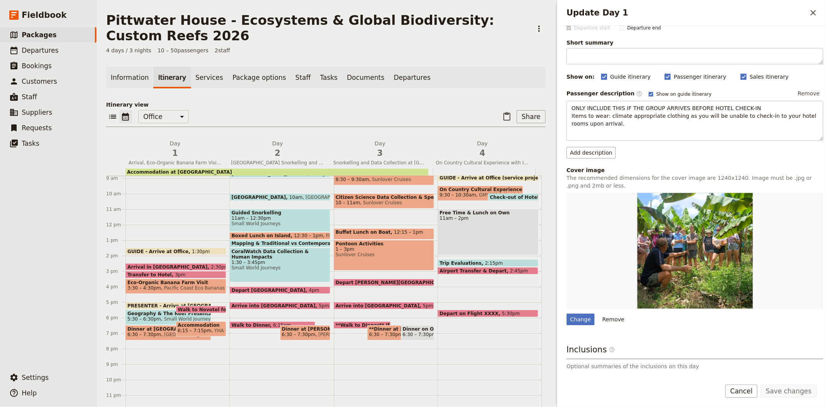
scroll to position [110, 0]
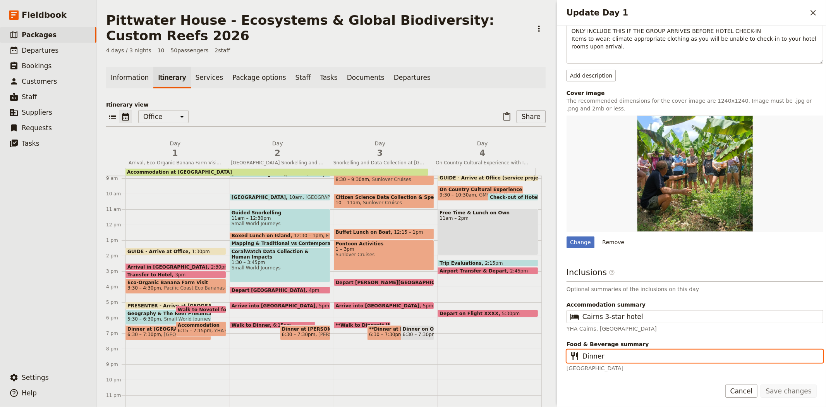
click at [583, 355] on input "Dinner" at bounding box center [700, 355] width 236 height 9
type input "Lunch, Dinner"
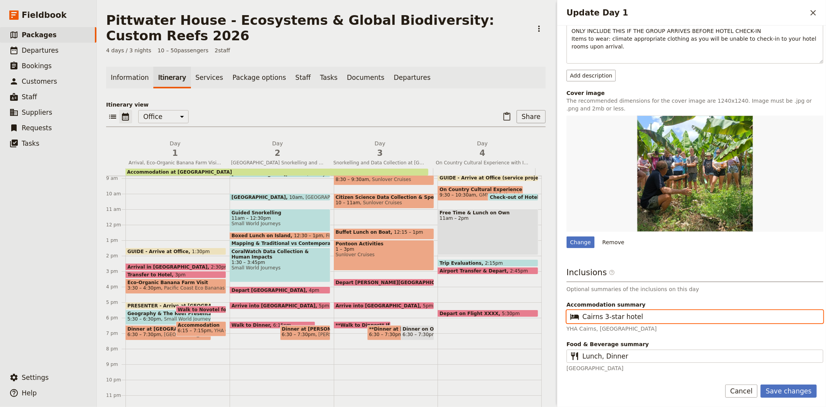
drag, startPoint x: 644, startPoint y: 316, endPoint x: 519, endPoint y: 310, distance: 124.8
click at [519, 310] on div "Pittwater House - Ecosystems & Global Biodiversity: Custom Reefs 2026 ​ 4 days …" at bounding box center [461, 203] width 729 height 407
drag, startPoint x: 732, startPoint y: 317, endPoint x: 455, endPoint y: 328, distance: 277.1
click at [455, 328] on div "Pittwater House - Ecosystems & Global Biodiversity: Custom Reefs 2026 ​ 4 days …" at bounding box center [461, 203] width 729 height 407
type input "YHA Cairns Central OR Coral Tree Inn"
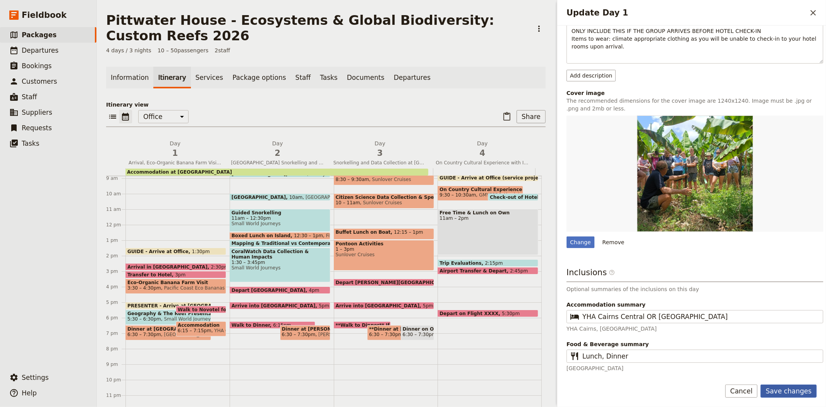
click at [776, 391] on button "Save changes" at bounding box center [788, 390] width 56 height 13
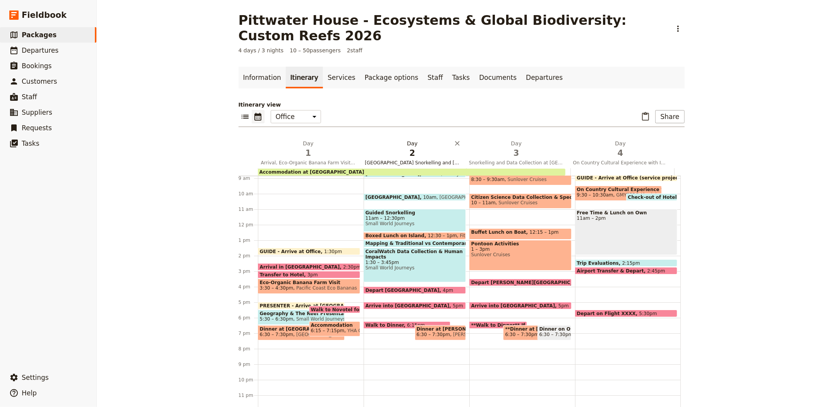
click at [396, 168] on div "Accommodation at [GEOGRAPHIC_DATA]" at bounding box center [412, 171] width 308 height 7
select select "3"
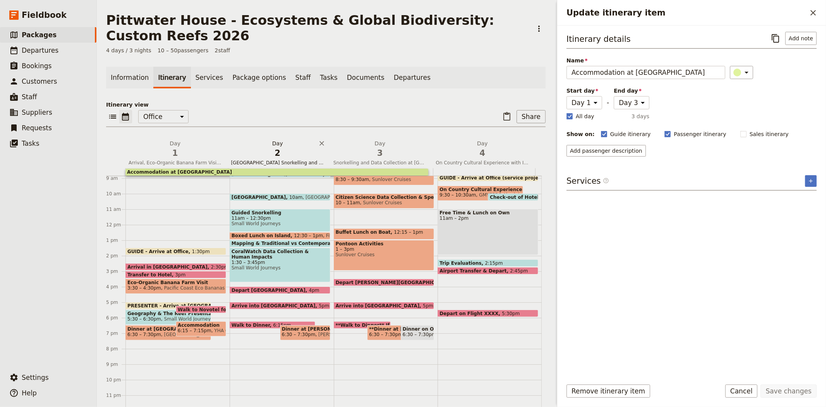
click at [277, 158] on span "2" at bounding box center [277, 153] width 93 height 12
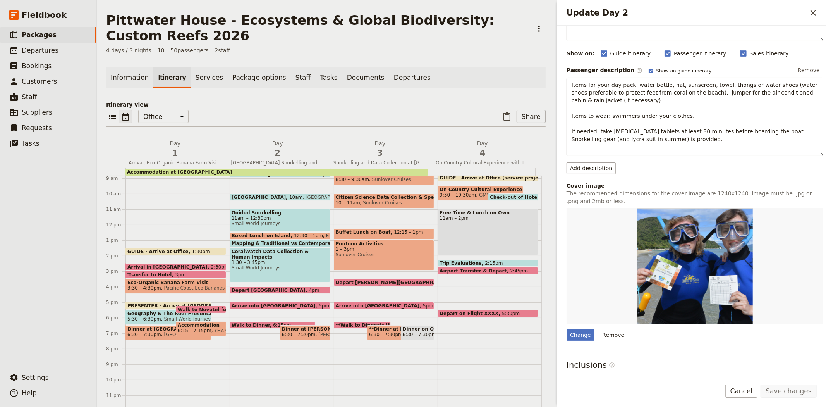
scroll to position [148, 0]
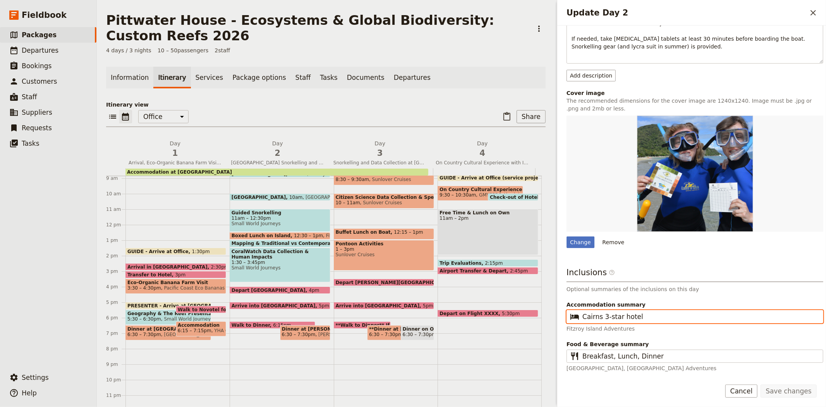
drag, startPoint x: 647, startPoint y: 317, endPoint x: 556, endPoint y: 311, distance: 90.4
click at [557, 311] on div "Update Day 2 ​ Day title Fitzroy Island Snorkelling and Turtle Rehabilitation C…" at bounding box center [691, 203] width 269 height 407
paste input "YHA Cairns Central OR Coral Tree Inn"
type input "YHA Cairns Central OR Coral Tree Inn"
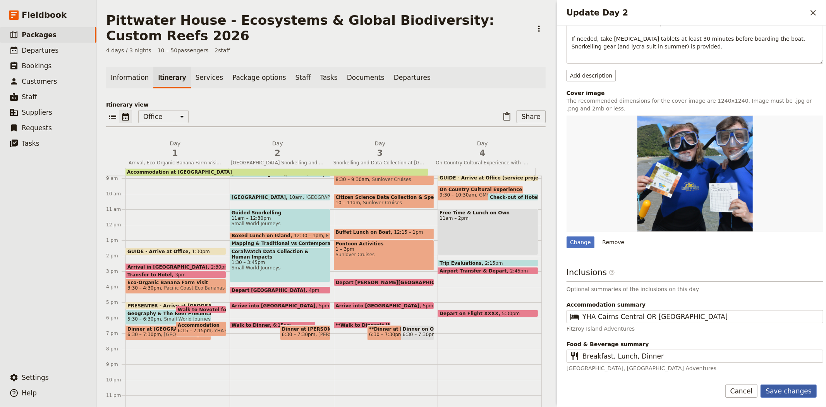
click at [808, 393] on button "Save changes" at bounding box center [788, 390] width 56 height 13
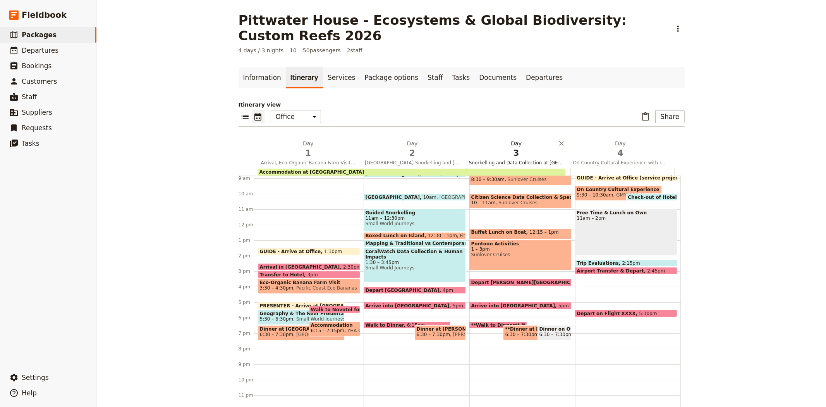
click at [514, 151] on button "Day 3 Snorkelling and Data Collection at Outer Great Barrier Reef" at bounding box center [518, 153] width 104 height 29
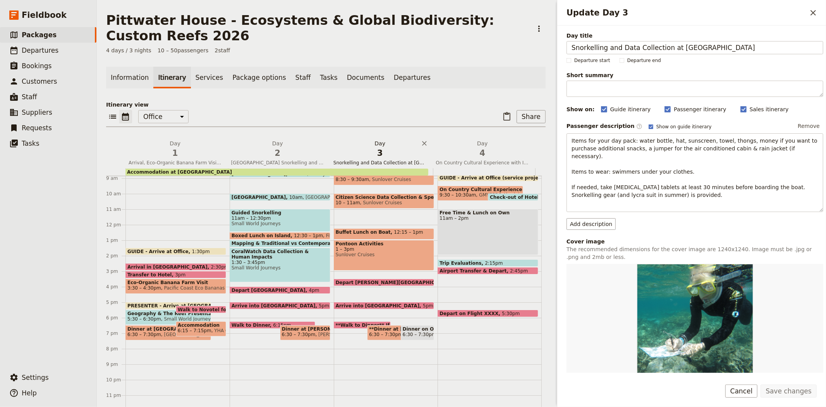
click at [364, 157] on span "3" at bounding box center [379, 153] width 93 height 12
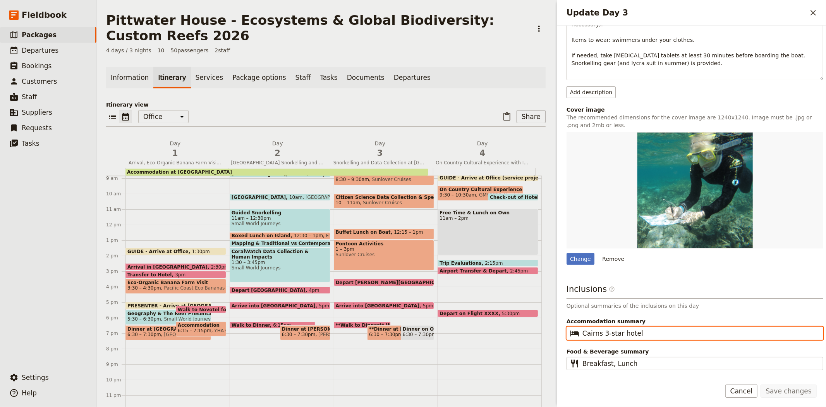
drag, startPoint x: 598, startPoint y: 324, endPoint x: 488, endPoint y: 309, distance: 111.4
click at [488, 309] on div "Pittwater House - Ecosystems & Global Biodiversity: Custom Reefs 2026 ​ 4 days …" at bounding box center [461, 203] width 729 height 407
paste input "YHA Cairns Central OR Coral Tree Inn"
type input "YHA Cairns Central OR Coral Tree Inn"
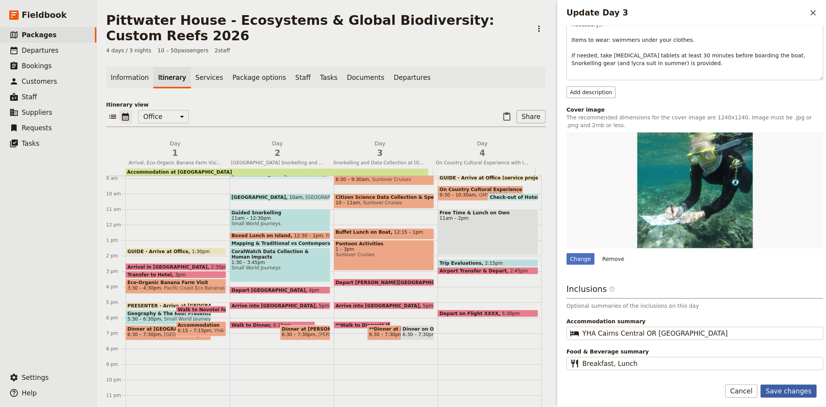
click at [795, 391] on button "Save changes" at bounding box center [788, 390] width 56 height 13
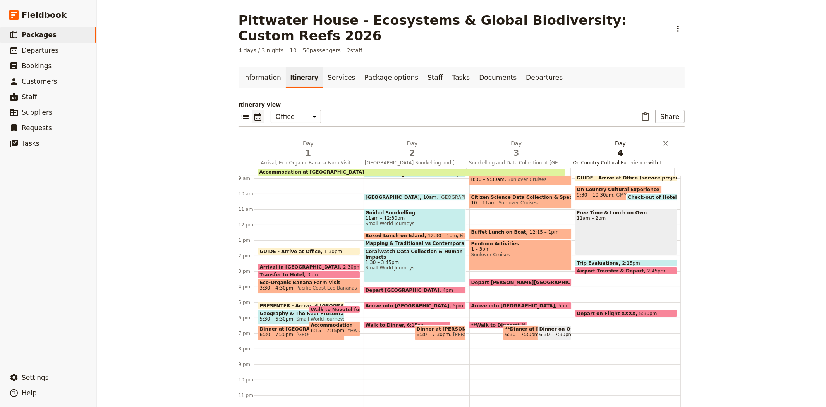
click at [619, 160] on span "On Country Cultural Experience with Indigenous Rangers and Departure" at bounding box center [620, 163] width 101 height 6
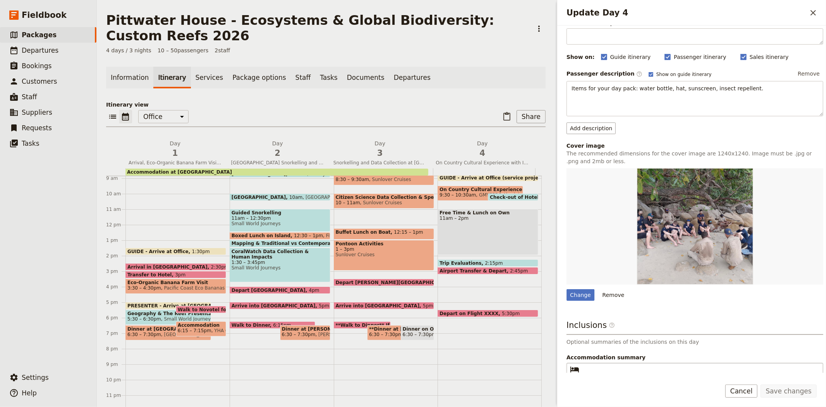
scroll to position [96, 0]
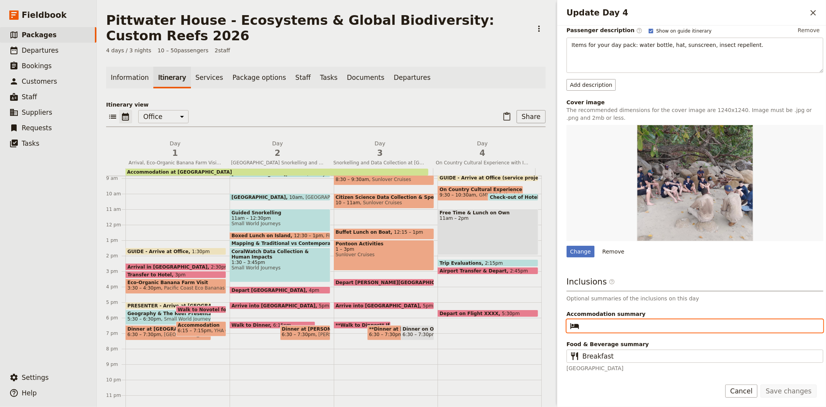
click at [649, 330] on input "Accommodation summary ​" at bounding box center [700, 325] width 236 height 9
paste input "YHA Cairns Central OR Coral Tree Inn"
type input "YHA Cairns Central OR Coral Tree Inn"
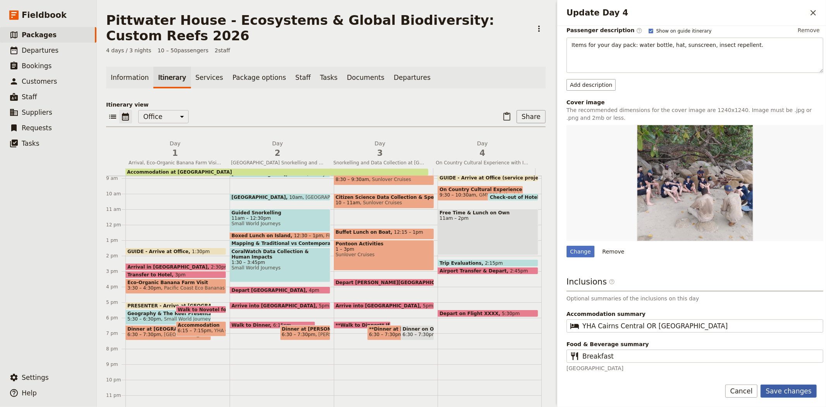
click at [790, 393] on button "Save changes" at bounding box center [788, 390] width 56 height 13
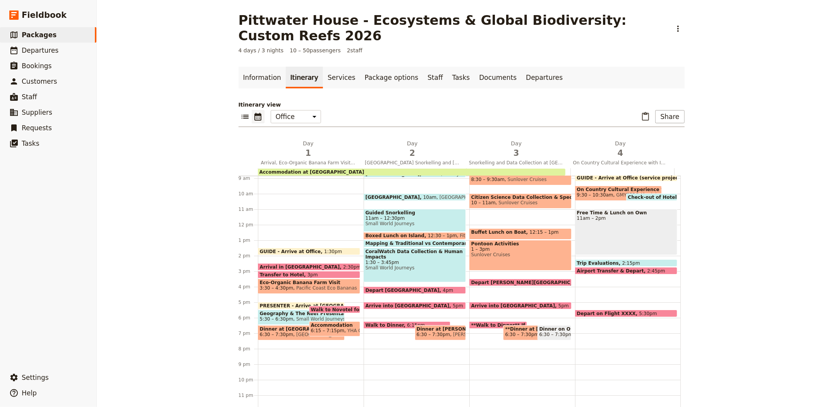
click at [307, 169] on span "Accommodation at [GEOGRAPHIC_DATA]" at bounding box center [311, 171] width 105 height 5
select select "3"
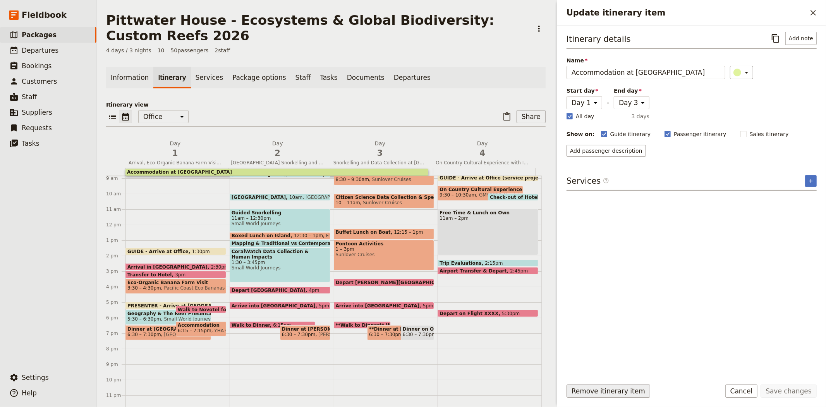
click at [601, 389] on button "Remove itinerary item" at bounding box center [608, 390] width 84 height 13
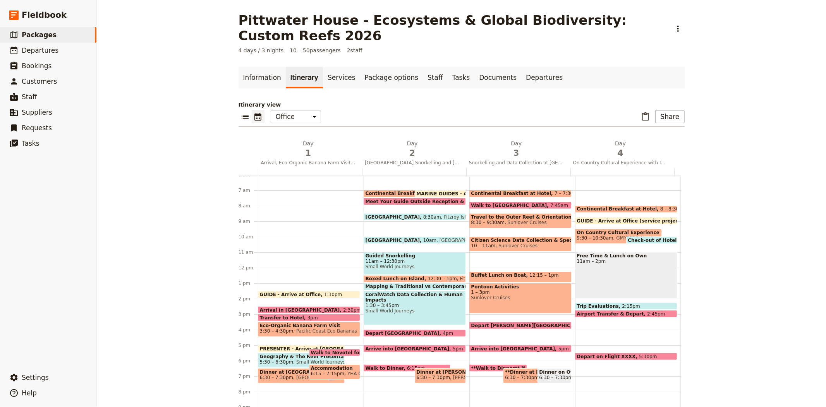
scroll to position [137, 0]
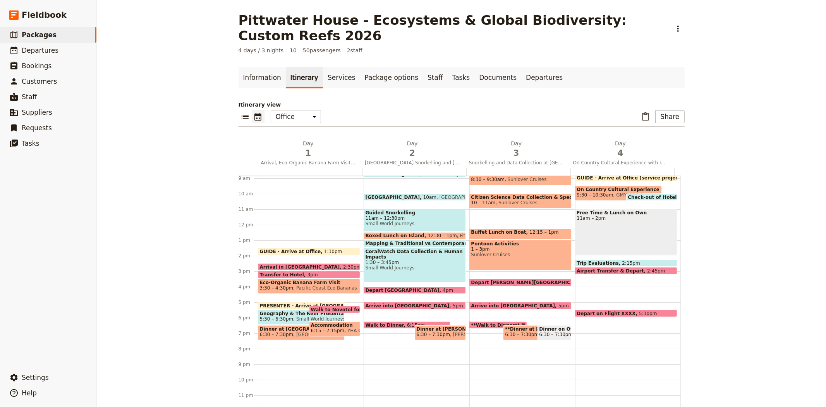
click at [345, 328] on span "YHA Cairns, [GEOGRAPHIC_DATA]" at bounding box center [384, 330] width 80 height 5
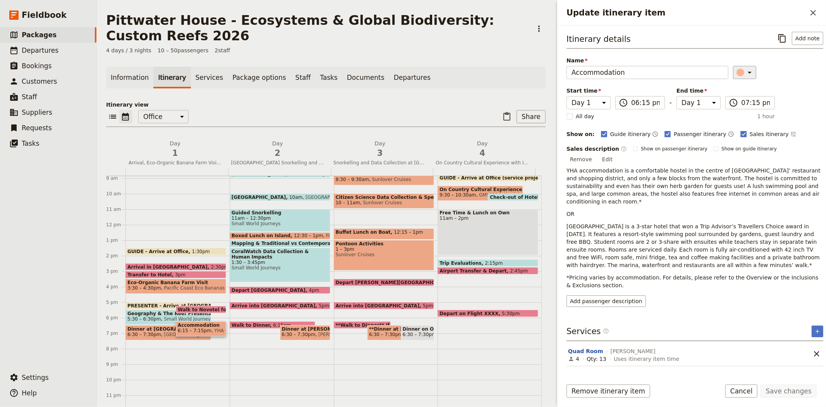
click at [745, 71] on icon "Update itinerary item" at bounding box center [749, 72] width 9 height 9
click at [734, 102] on div "button" at bounding box center [732, 98] width 8 height 8
click at [786, 392] on button "Save changes" at bounding box center [788, 390] width 56 height 13
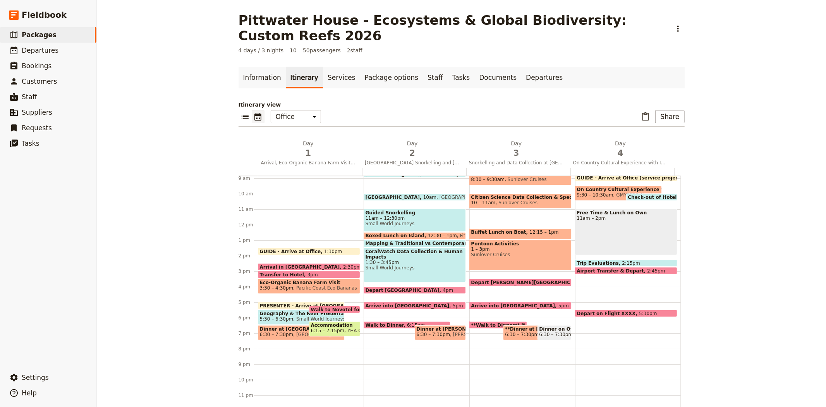
click at [297, 285] on span "Pacific Coast Eco Bananas" at bounding box center [325, 287] width 64 height 5
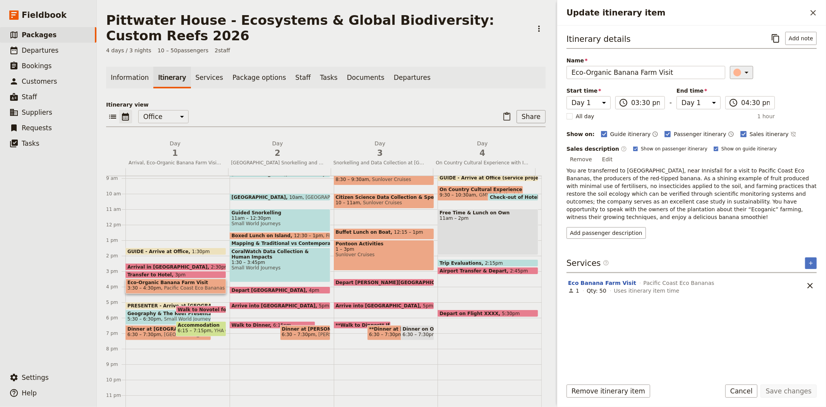
click at [742, 69] on icon "Update itinerary item" at bounding box center [746, 72] width 9 height 9
click at [737, 102] on div "button" at bounding box center [741, 98] width 8 height 8
click at [772, 382] on form "Itinerary details ​ Add note Name Eco-Organic Banana Farm Visit ​ Start time Da…" at bounding box center [691, 216] width 269 height 381
click at [776, 389] on button "Save changes" at bounding box center [788, 390] width 56 height 13
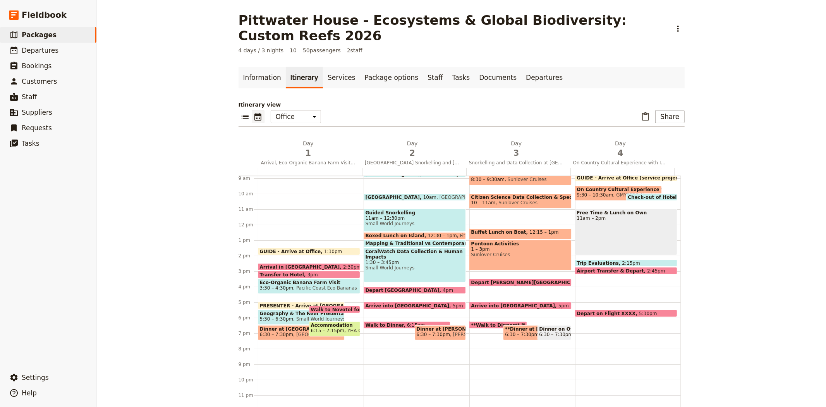
click at [587, 187] on span "On Country Cultural Experience with Indigenous Rangers" at bounding box center [618, 189] width 83 height 5
select select "4"
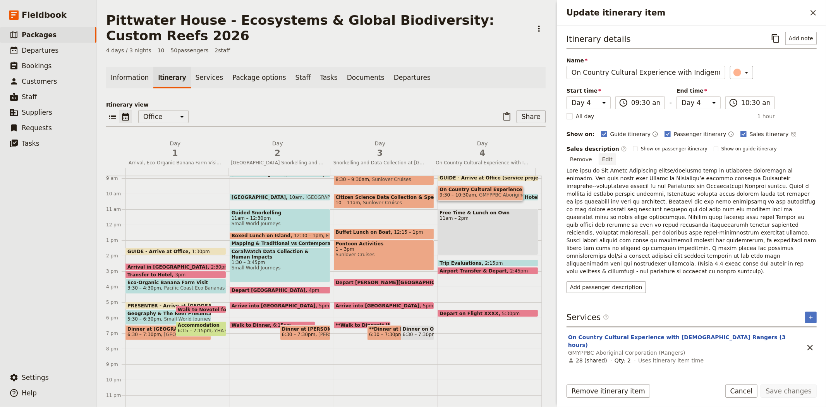
click at [616, 153] on button "Edit" at bounding box center [607, 159] width 17 height 12
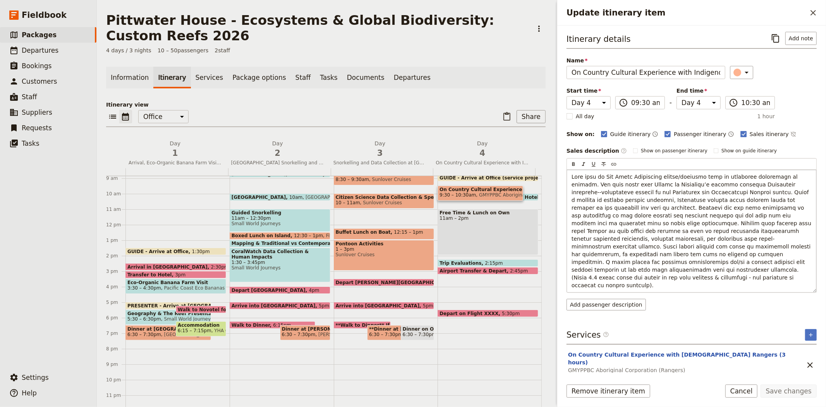
click at [672, 175] on span "Update itinerary item" at bounding box center [692, 230] width 242 height 115
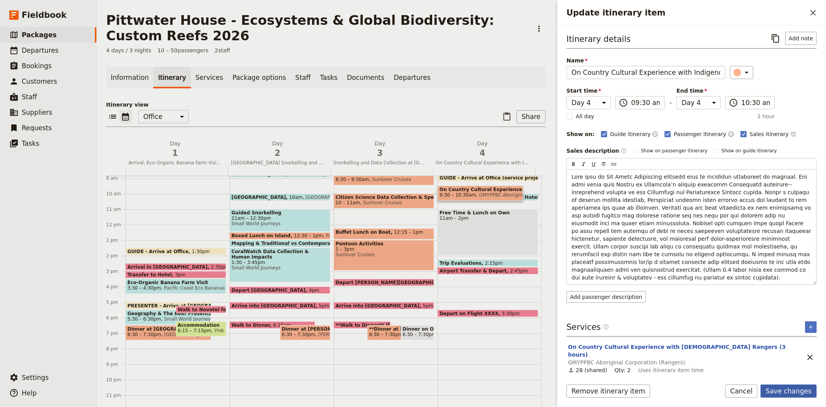
click at [783, 391] on button "Save changes" at bounding box center [788, 390] width 56 height 13
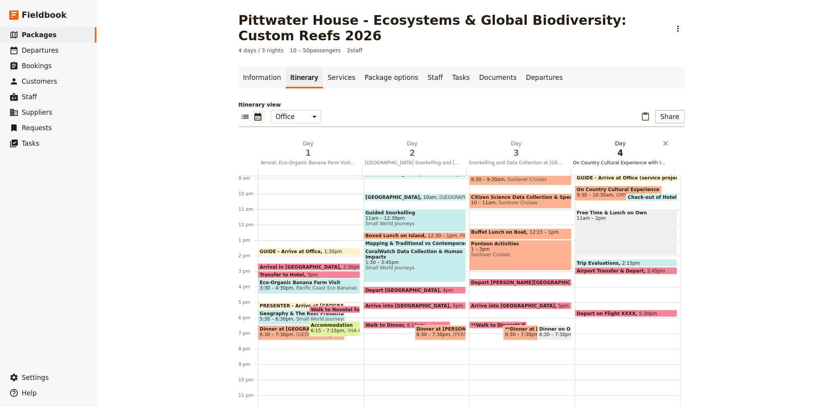
click at [613, 147] on span "4" at bounding box center [620, 153] width 95 height 12
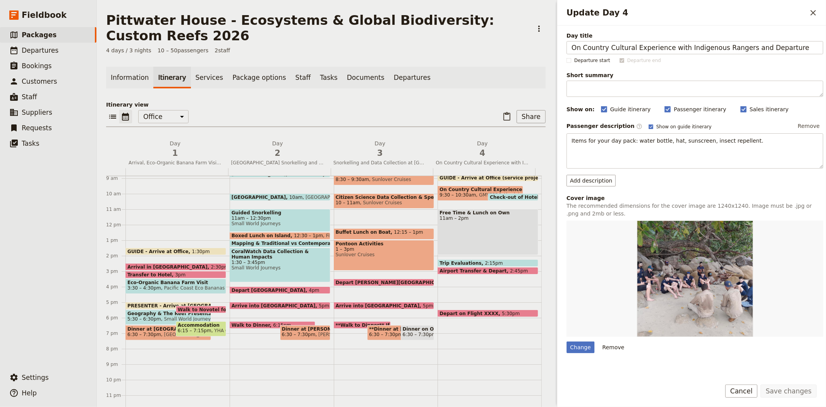
scroll to position [96, 0]
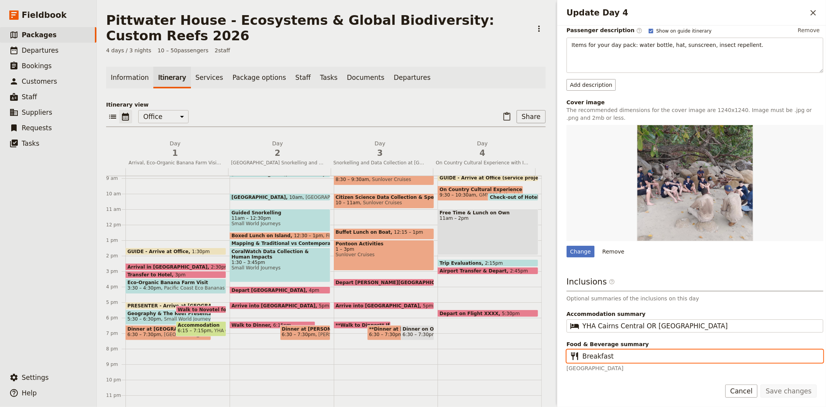
click at [636, 357] on input "Breakfast" at bounding box center [700, 355] width 236 height 9
type input "Breakfast, Lunch"
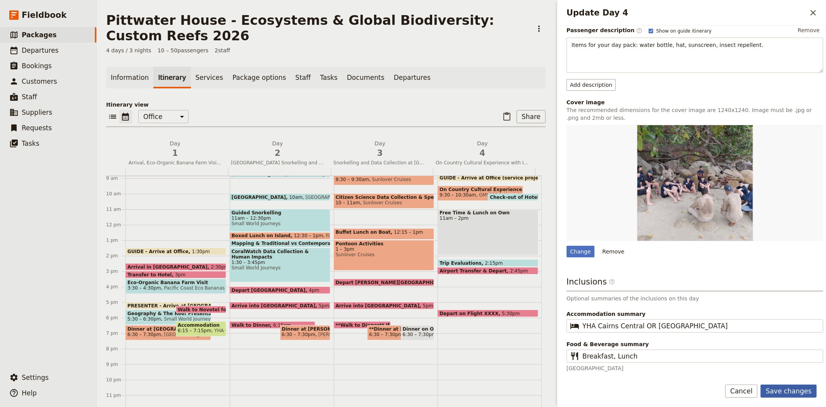
click at [779, 393] on button "Save changes" at bounding box center [788, 390] width 56 height 13
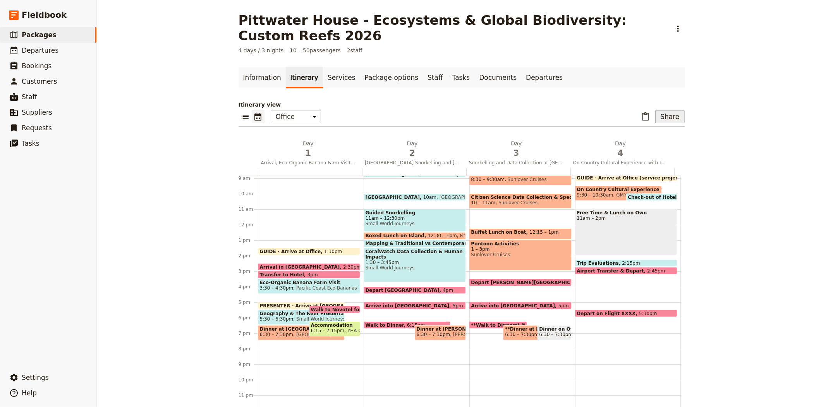
click at [674, 110] on button "Share" at bounding box center [669, 116] width 29 height 13
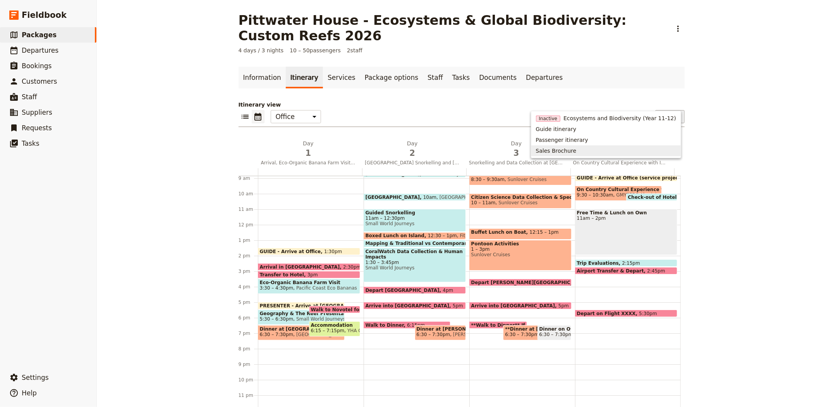
click at [600, 152] on span "Sales Brochure" at bounding box center [606, 151] width 140 height 8
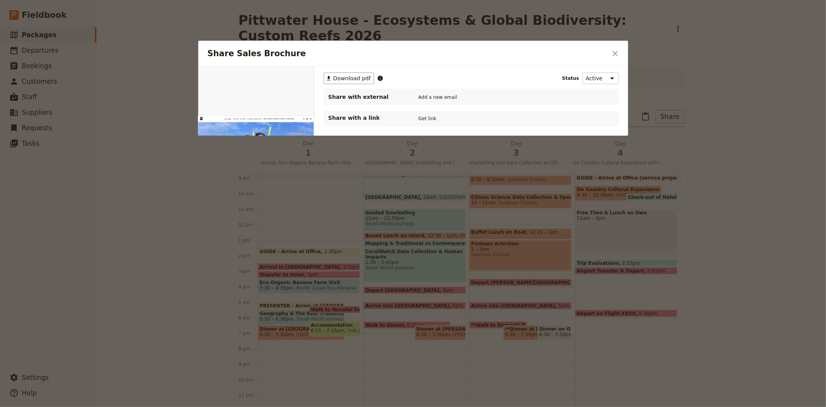
scroll to position [0, 0]
click at [345, 77] on span "Download pdf" at bounding box center [352, 78] width 38 height 8
click at [616, 52] on icon "Close dialog" at bounding box center [615, 53] width 9 height 9
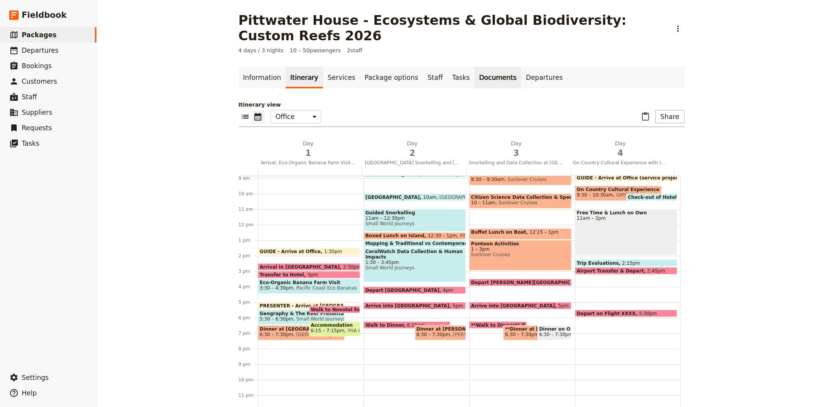
click at [474, 67] on link "Documents" at bounding box center [497, 78] width 47 height 22
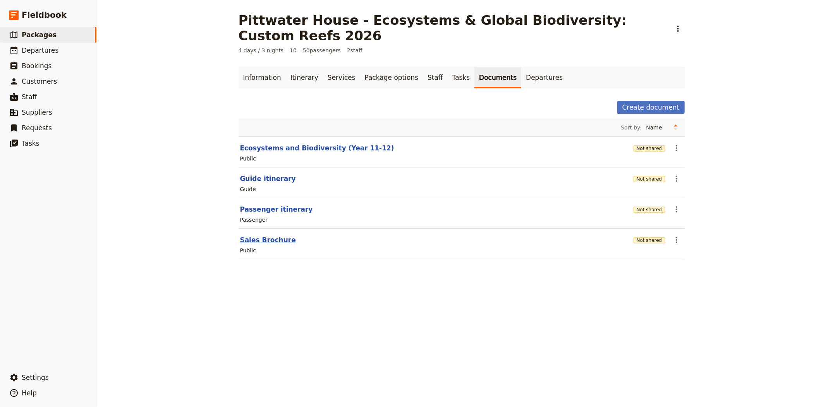
click at [261, 235] on button "Sales Brochure" at bounding box center [268, 239] width 56 height 9
select select "DEFAULT"
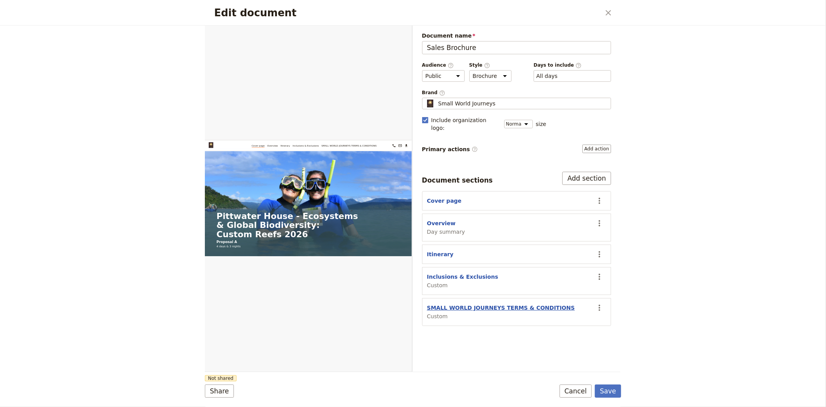
click at [472, 304] on button "SMALL WORLD JOURNEYS TERMS & CONDITIONS" at bounding box center [501, 308] width 148 height 8
select select "CUSTOM"
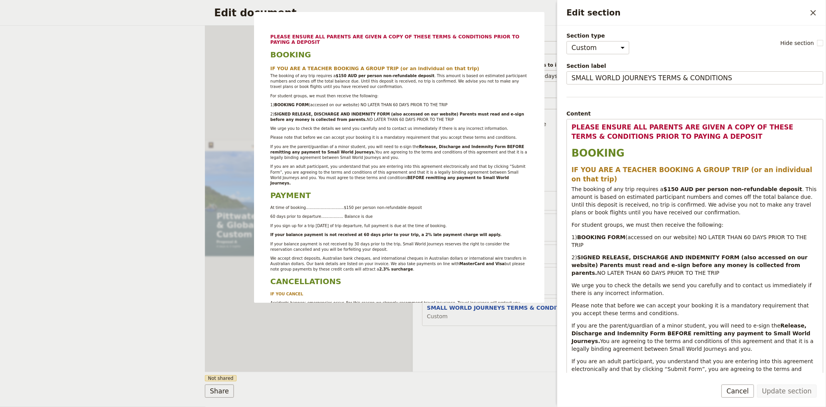
click at [475, 337] on div "Document name Sales Brochure Preview Audience ​ Public Passenger Guide Style ​ …" at bounding box center [517, 199] width 208 height 346
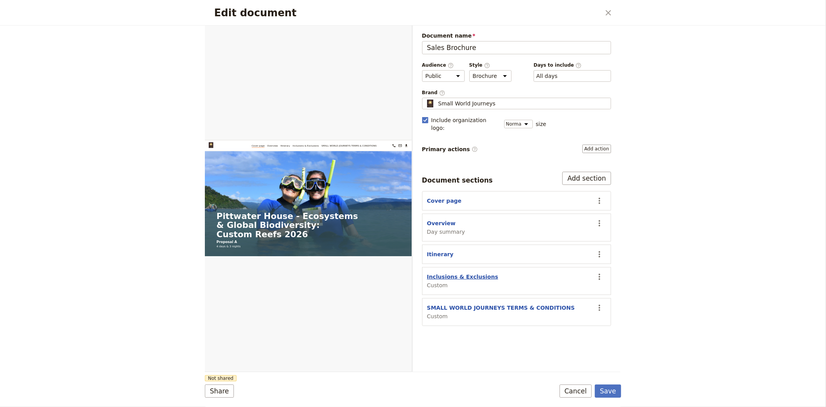
click at [465, 273] on button "Inclusions & Exclusions" at bounding box center [462, 277] width 71 height 8
select select "CUSTOM"
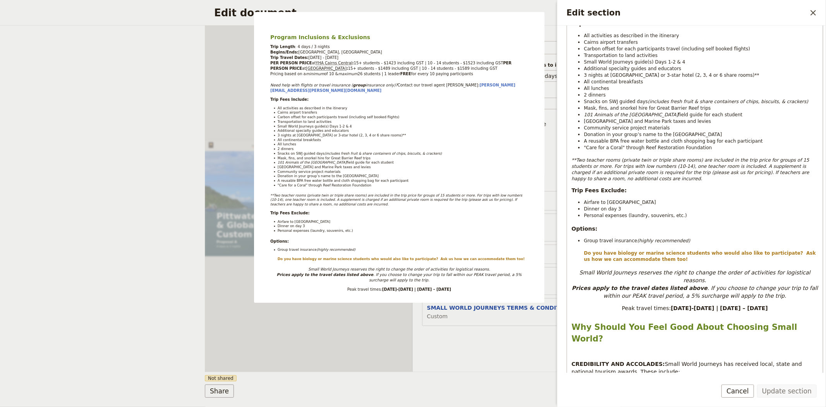
scroll to position [258, 0]
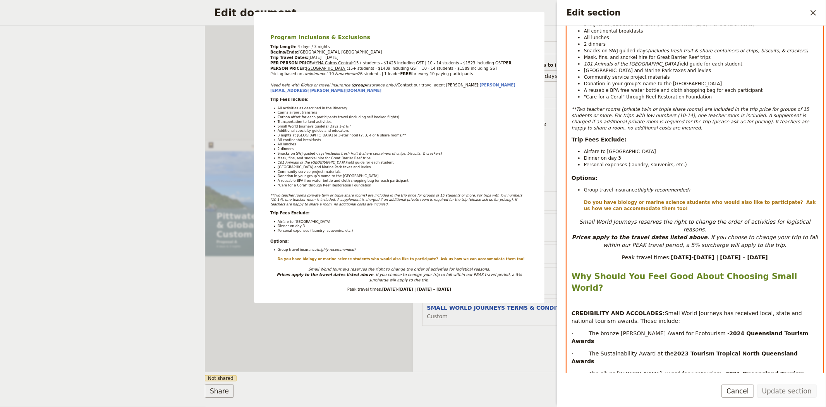
click at [613, 297] on p "Edit section" at bounding box center [694, 301] width 247 height 8
select select "h2"
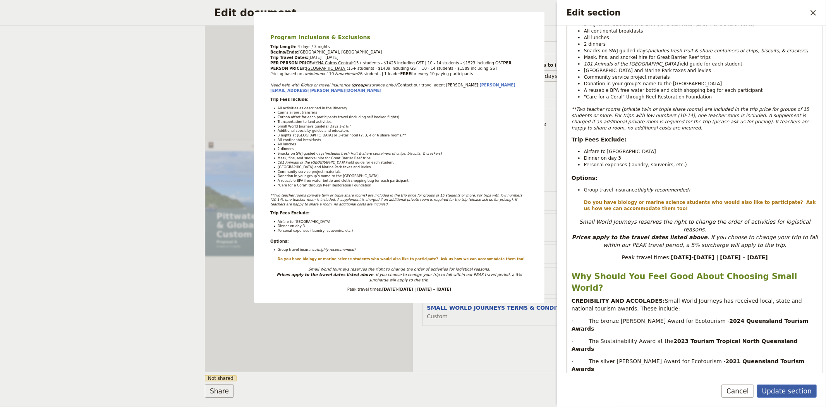
click at [787, 394] on button "Update section" at bounding box center [787, 390] width 60 height 13
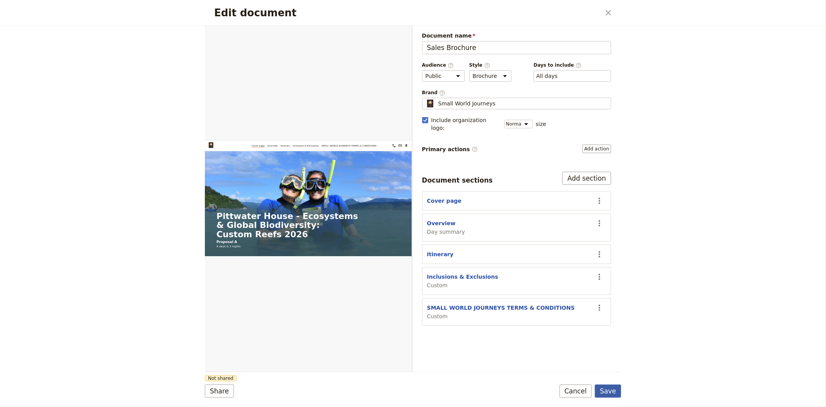
click at [605, 392] on button "Save" at bounding box center [608, 390] width 26 height 13
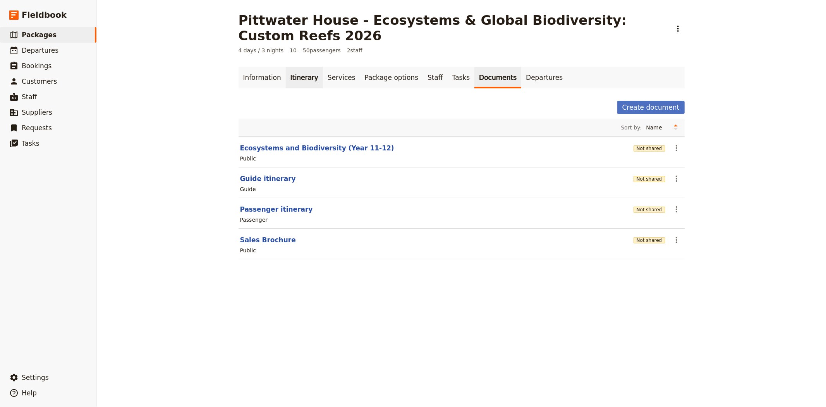
click at [297, 67] on link "Itinerary" at bounding box center [304, 78] width 37 height 22
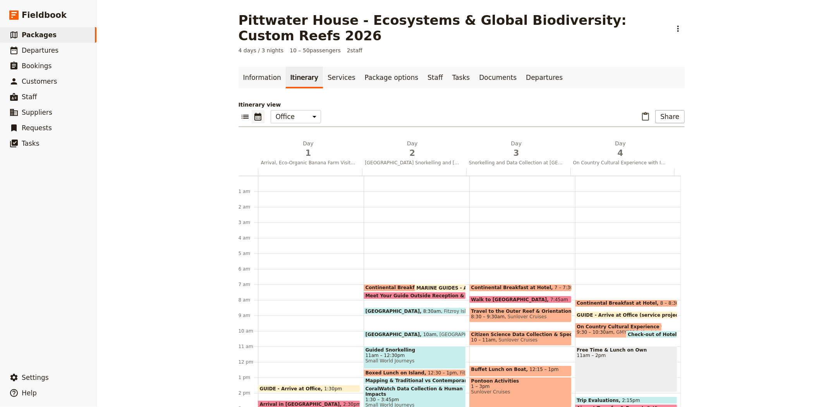
scroll to position [101, 0]
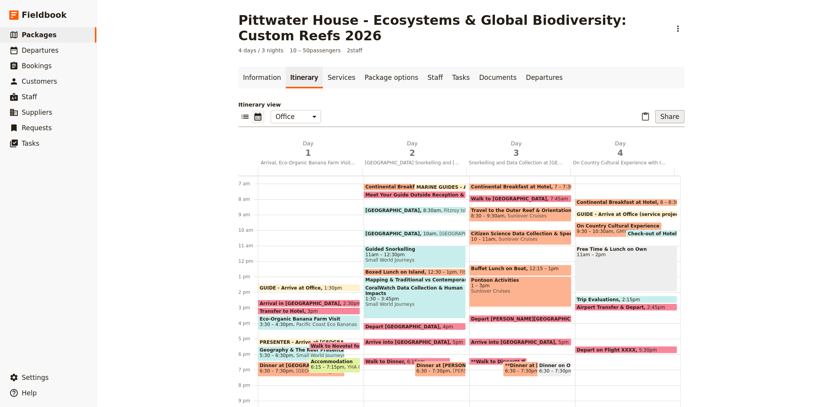
click at [676, 110] on button "Share" at bounding box center [669, 116] width 29 height 13
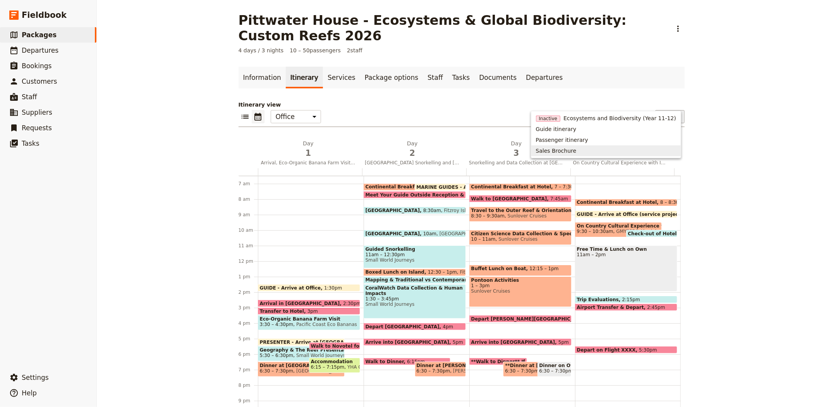
click at [605, 151] on span "Sales Brochure" at bounding box center [606, 151] width 140 height 8
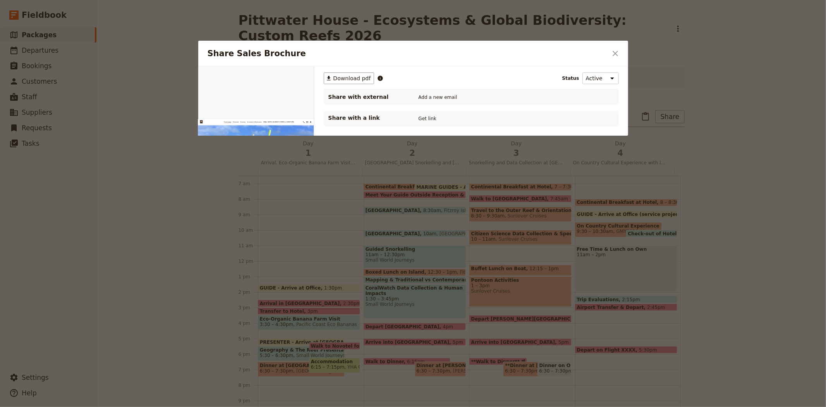
scroll to position [0, 0]
click at [354, 77] on span "Download pdf" at bounding box center [352, 78] width 38 height 8
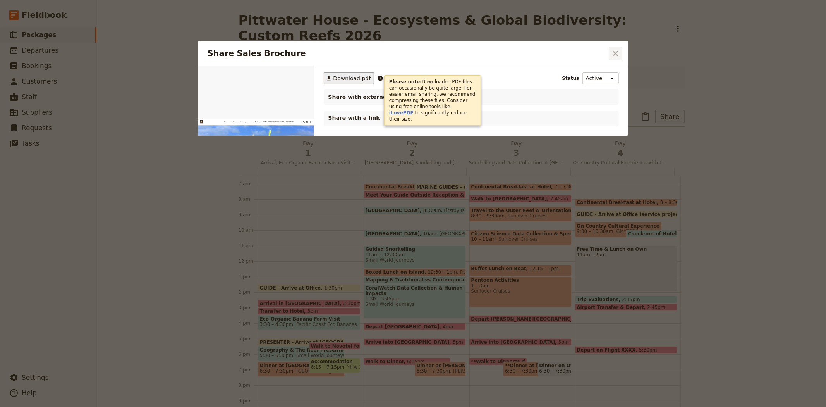
click at [614, 53] on icon "Close dialog" at bounding box center [615, 53] width 9 height 9
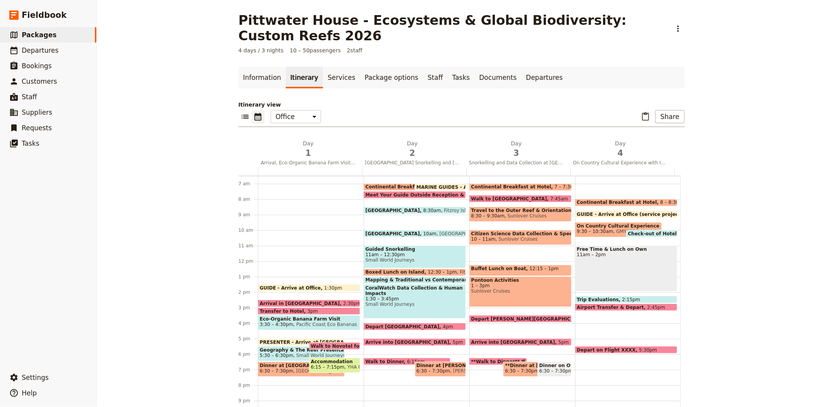
click at [595, 228] on span "9:30 – 10:30am" at bounding box center [595, 230] width 36 height 5
select select "4"
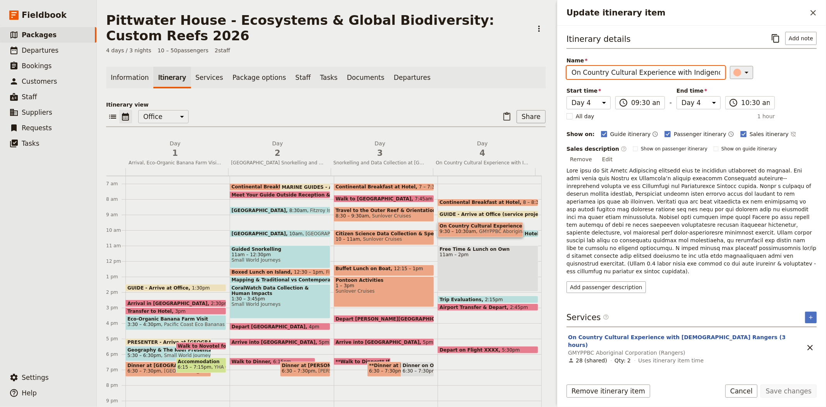
scroll to position [0, 21]
drag, startPoint x: 571, startPoint y: 70, endPoint x: 729, endPoint y: 68, distance: 157.6
click at [729, 68] on div "Name On Country Cultural Experience with Indigenous Rangers ​" at bounding box center [691, 68] width 250 height 22
